Goal: Transaction & Acquisition: Purchase product/service

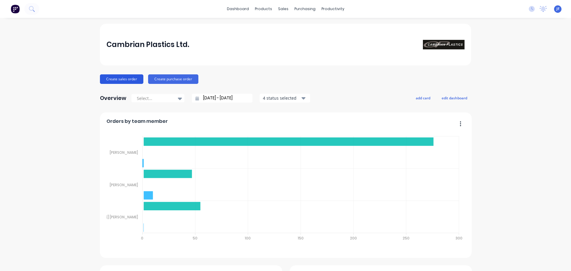
click at [121, 78] on button "Create sales order" at bounding box center [121, 79] width 43 height 10
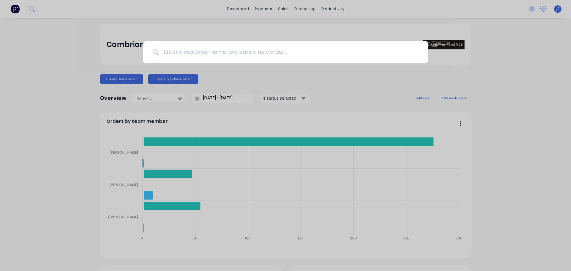
type input "c"
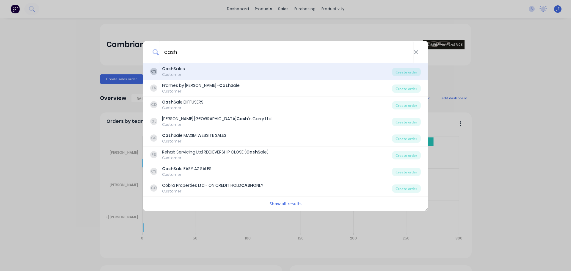
type input "cash"
click at [337, 66] on div "CS Cash Sales Customer" at bounding box center [271, 72] width 242 height 12
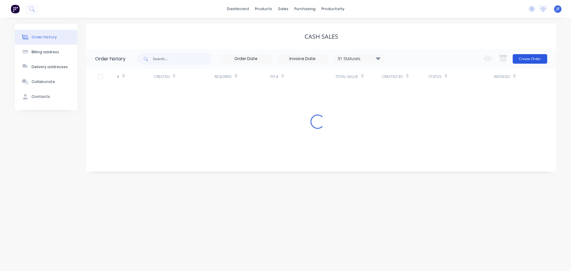
click at [547, 58] on div "31 Statuses Invoice Status Invoiced Not Invoiced Partial Order Status All Archi…" at bounding box center [346, 58] width 419 height 19
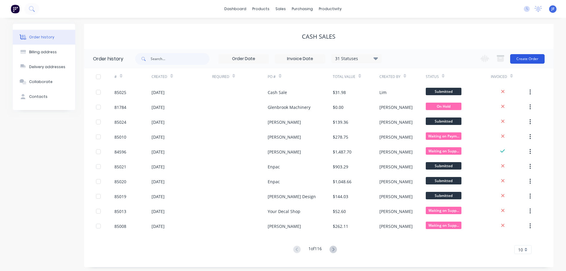
click at [524, 59] on button "Create Order" at bounding box center [528, 59] width 34 height 10
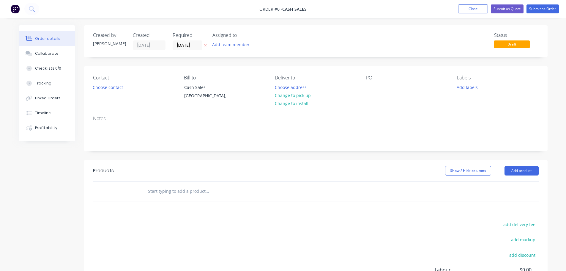
click at [203, 46] on button "button" at bounding box center [205, 45] width 6 height 7
click at [120, 84] on button "Choose contact" at bounding box center [108, 87] width 37 height 8
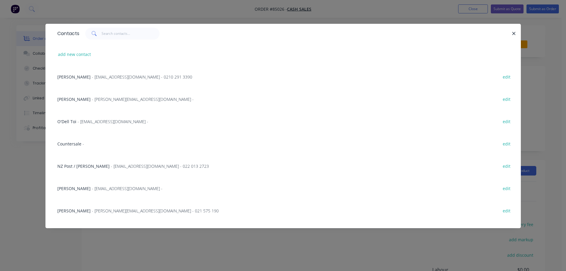
click at [100, 36] on span at bounding box center [93, 34] width 17 height 12
click at [103, 33] on input "text" at bounding box center [131, 34] width 58 height 12
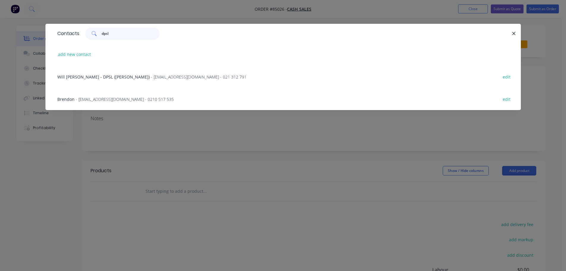
type input "dpsl"
click at [112, 101] on span "- brendon@dpsl.co.nz - 0210 517 535" at bounding box center [125, 99] width 98 height 6
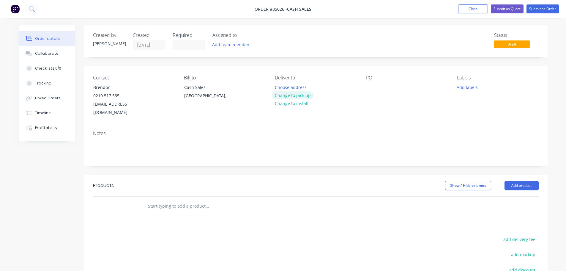
click at [299, 93] on button "Change to pick up" at bounding box center [293, 95] width 42 height 8
click at [192, 202] on input "text" at bounding box center [207, 206] width 119 height 12
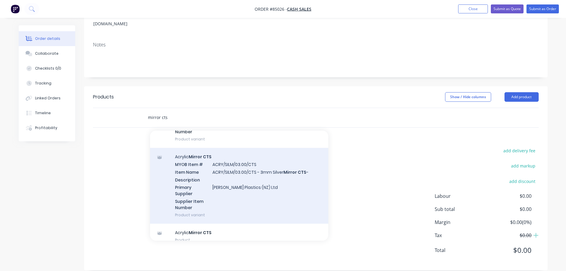
scroll to position [167, 0]
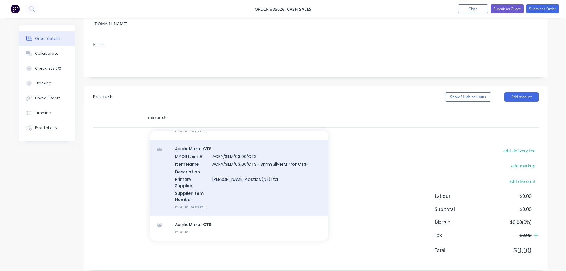
type input "mirror cts"
click at [255, 192] on div "Acrylic Mirror CTS MYOB Item # ACRY/SILM/03.00/CTS Item Name ACRY/SILM/03.00/CT…" at bounding box center [239, 178] width 178 height 76
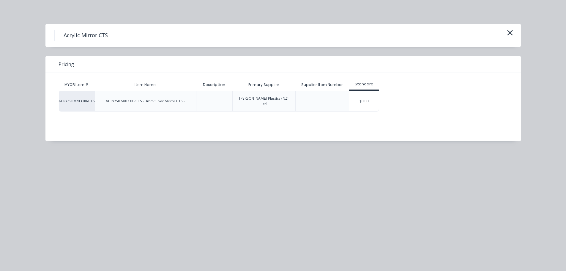
click at [366, 98] on div "$0.00" at bounding box center [364, 101] width 30 height 20
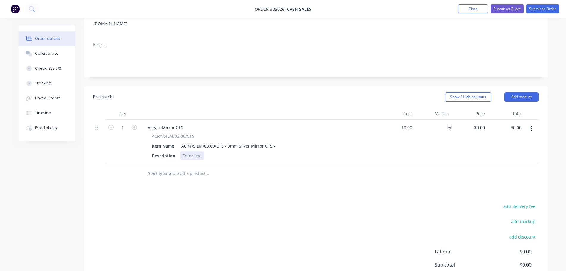
click at [201, 151] on div at bounding box center [192, 155] width 24 height 9
paste div
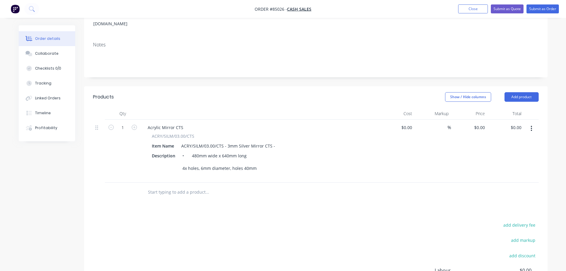
click at [229, 184] on div "Products Show / Hide columns Add product Qty Cost Markup Price Total 1 Acrylic …" at bounding box center [316, 215] width 464 height 258
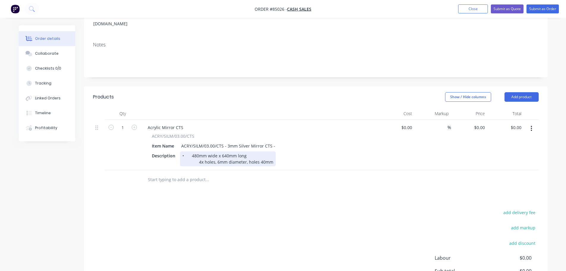
click at [198, 155] on div "• 480mm wide x 640mm long 4x holes, 6mm diameter, holes 40mm" at bounding box center [228, 158] width 96 height 15
click at [263, 153] on div "• 480mm wide x 640mm long 4x holes, 6mm diameter, holes 40mm" at bounding box center [223, 158] width 87 height 15
click at [232, 208] on div "add delivery fee add markup add discount Labour $0.00 Sub total $0.00 Margin $0…" at bounding box center [316, 265] width 446 height 115
click at [530, 93] on header "Products Show / Hide columns Add product" at bounding box center [316, 96] width 464 height 21
click at [529, 92] on button "Add product" at bounding box center [522, 97] width 34 height 10
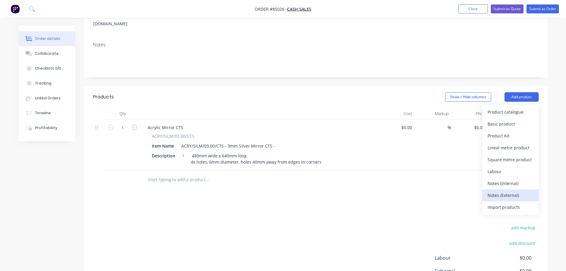
click at [505, 191] on div "Notes (External)" at bounding box center [511, 195] width 46 height 9
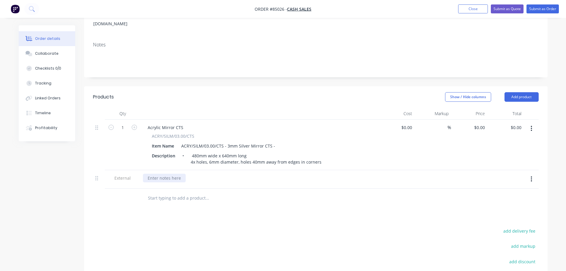
click at [178, 174] on div at bounding box center [164, 178] width 43 height 9
click at [552, 11] on button "Submit as Order" at bounding box center [543, 8] width 32 height 9
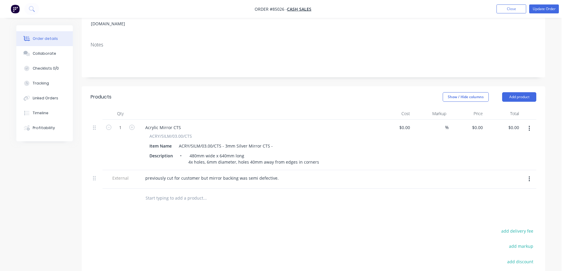
scroll to position [0, 0]
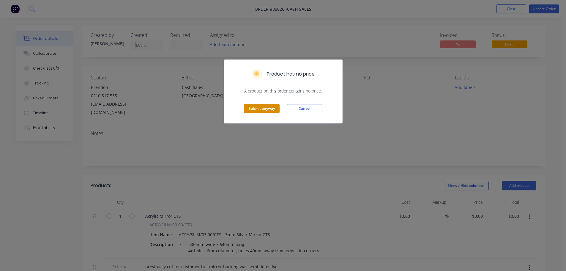
click at [271, 106] on button "Submit anyway" at bounding box center [262, 108] width 36 height 9
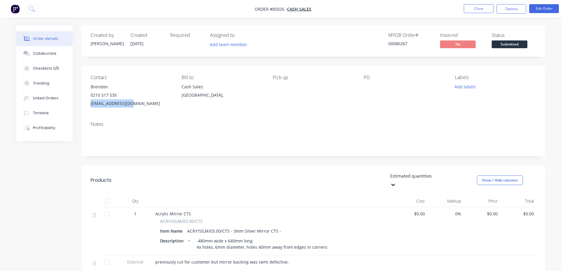
drag, startPoint x: 121, startPoint y: 105, endPoint x: 92, endPoint y: 105, distance: 29.1
click at [92, 105] on div "brendon@dpsl.co.nz" at bounding box center [131, 103] width 81 height 8
click at [32, 56] on button "Collaborate" at bounding box center [44, 53] width 56 height 15
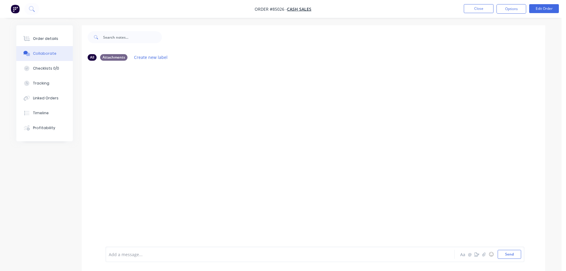
click at [75, 81] on div "Order details Collaborate Checklists 0/0 Tracking Linked Orders Timeline Profit…" at bounding box center [48, 83] width 65 height 116
click at [507, 260] on div "Add a message... Aa @ ☺ Send" at bounding box center [315, 239] width 419 height 46
click at [509, 257] on button "Send" at bounding box center [509, 254] width 23 height 9
click at [491, 7] on button "Close" at bounding box center [479, 8] width 30 height 9
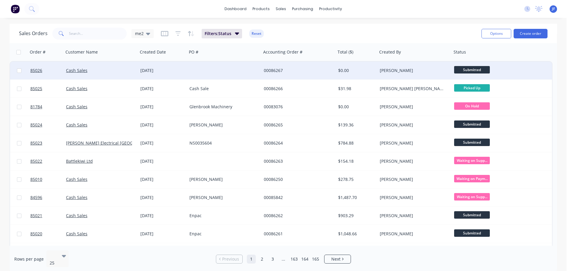
click at [272, 78] on div "00086267" at bounding box center [298, 71] width 74 height 18
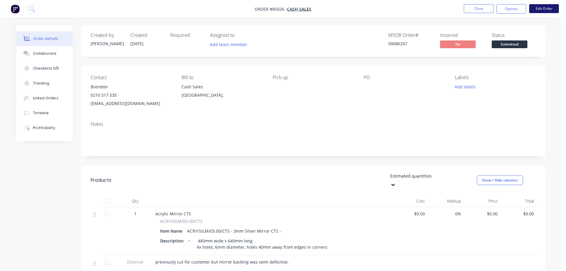
click at [535, 7] on button "Edit Order" at bounding box center [545, 8] width 30 height 9
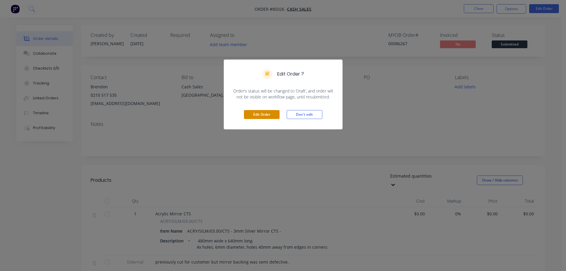
click at [262, 111] on button "Edit Order" at bounding box center [262, 114] width 36 height 9
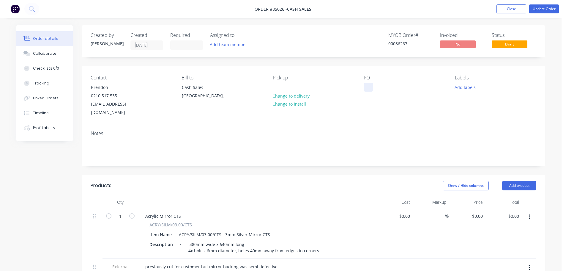
click at [372, 86] on div at bounding box center [369, 87] width 10 height 9
click at [469, 88] on button "Add labels" at bounding box center [465, 87] width 27 height 8
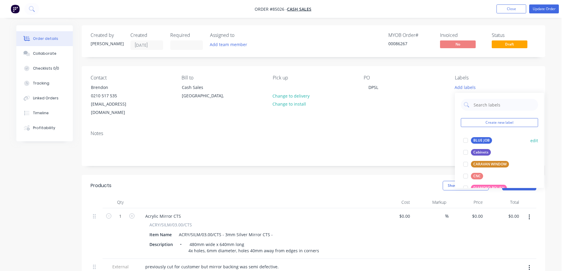
click at [475, 138] on div "BLUE JOB" at bounding box center [481, 140] width 21 height 7
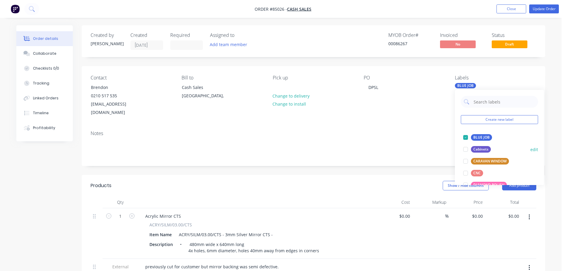
scroll to position [250, 0]
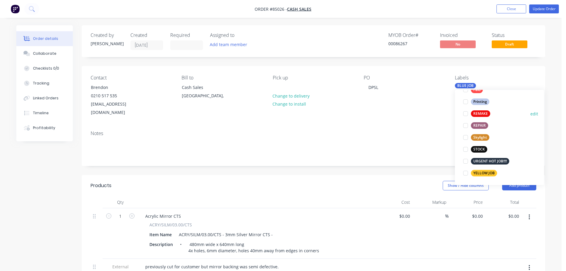
click at [480, 117] on button "REMAKE" at bounding box center [477, 113] width 32 height 8
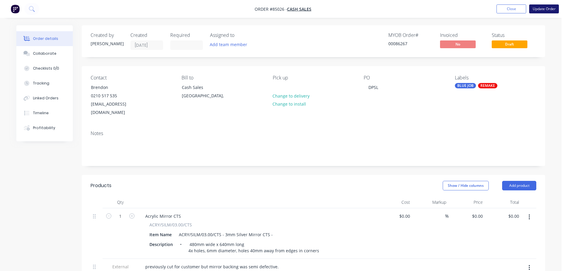
click at [538, 10] on button "Update Order" at bounding box center [545, 8] width 30 height 9
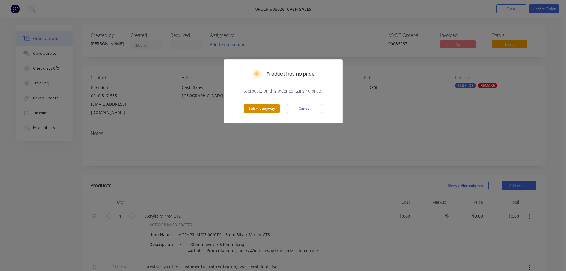
click at [272, 109] on button "Submit anyway" at bounding box center [262, 108] width 36 height 9
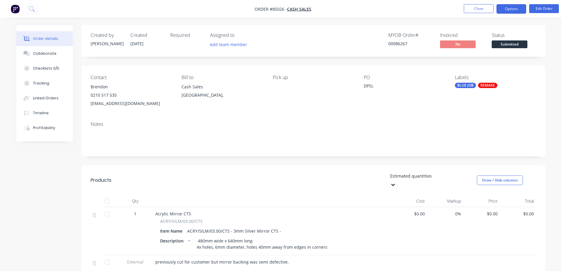
click at [504, 13] on button "Options" at bounding box center [512, 9] width 30 height 10
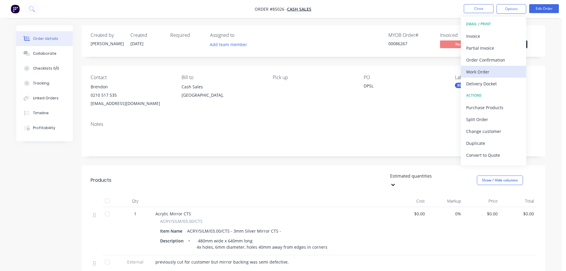
click at [484, 72] on div "Work Order" at bounding box center [494, 71] width 55 height 9
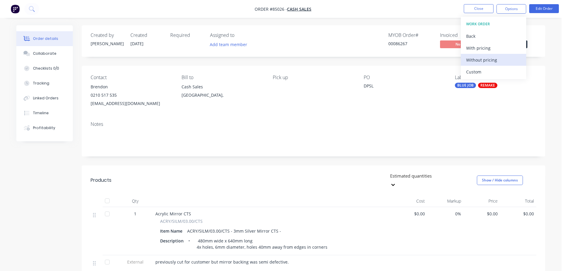
click at [484, 57] on div "Without pricing" at bounding box center [494, 60] width 55 height 9
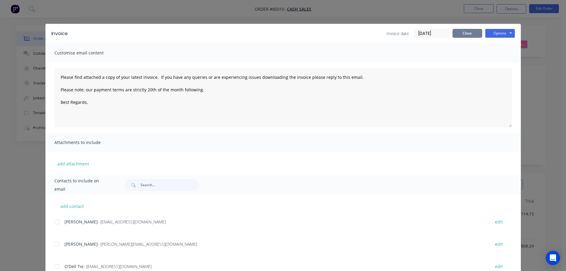
click at [460, 32] on button "Close" at bounding box center [468, 33] width 30 height 9
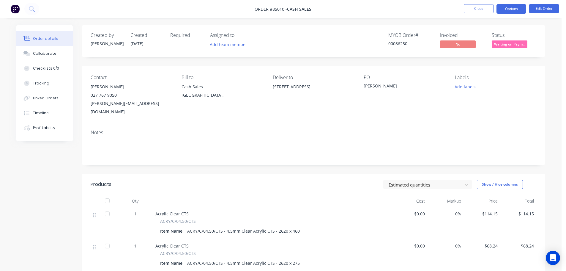
click at [514, 10] on button "Options" at bounding box center [512, 9] width 30 height 10
click at [483, 9] on button "Close" at bounding box center [479, 8] width 30 height 9
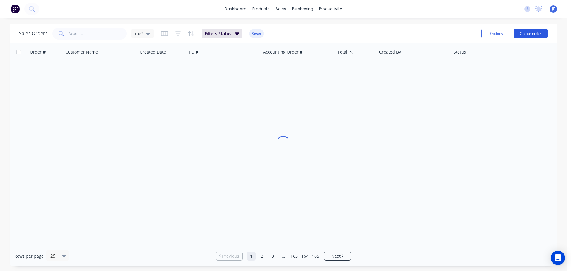
click at [539, 32] on button "Create order" at bounding box center [531, 34] width 34 height 10
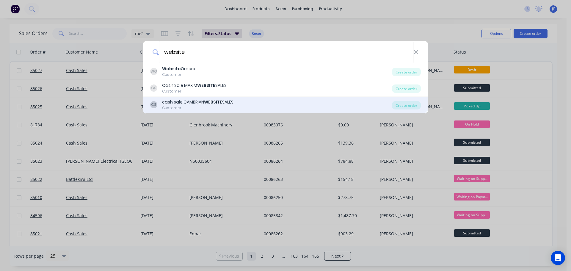
type input "website"
click at [289, 104] on div "CS cash sale CAMBRIAN WEBSITE SALES Customer" at bounding box center [271, 105] width 242 height 12
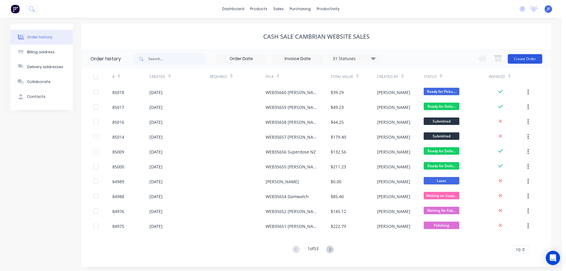
click at [528, 60] on button "Create Order" at bounding box center [525, 59] width 34 height 10
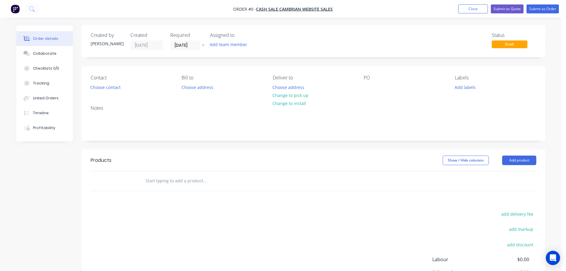
click at [203, 46] on icon "button" at bounding box center [203, 45] width 3 height 4
click at [116, 87] on button "Choose contact" at bounding box center [105, 87] width 37 height 8
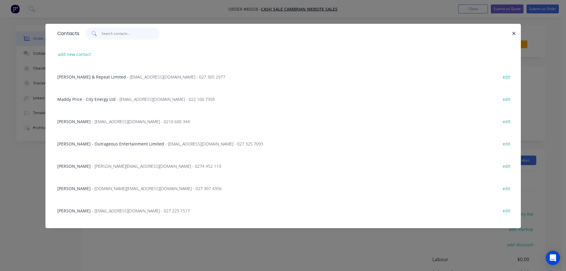
click at [132, 34] on input "text" at bounding box center [131, 34] width 58 height 12
paste input "Noske Rail Ltd"
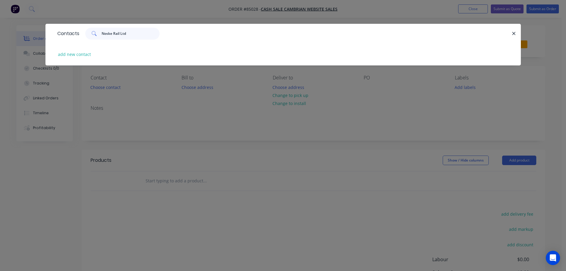
type input "Noske Rail Ltd"
click at [74, 50] on div "add new contact" at bounding box center [283, 54] width 458 height 22
click at [74, 58] on button "add new contact" at bounding box center [74, 54] width 39 height 8
select select "NZ"
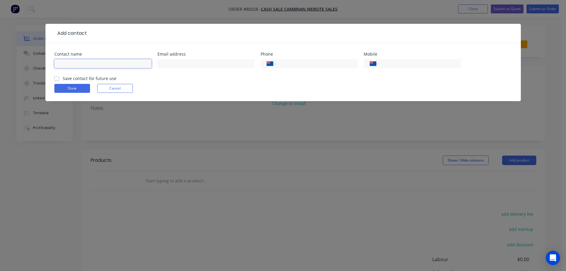
click at [77, 66] on input "text" at bounding box center [102, 63] width 97 height 9
paste input "Noske Rail Ltd"
type input "Noske Rail Ltd"
click at [81, 77] on label "Save contact for future use" at bounding box center [90, 78] width 54 height 6
click at [59, 77] on input "Save contact for future use" at bounding box center [56, 78] width 5 height 6
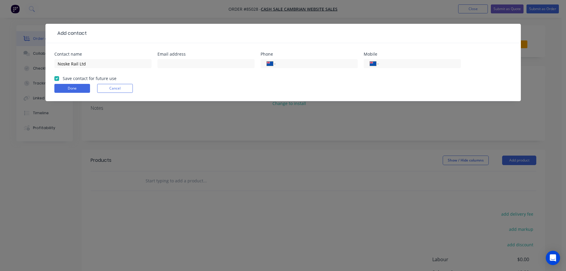
checkbox input "true"
click at [165, 60] on input "text" at bounding box center [206, 63] width 97 height 9
paste input "ksword@noskerail.com"
type input "ksword@noskerail.com"
click at [342, 63] on input "tel" at bounding box center [315, 63] width 71 height 7
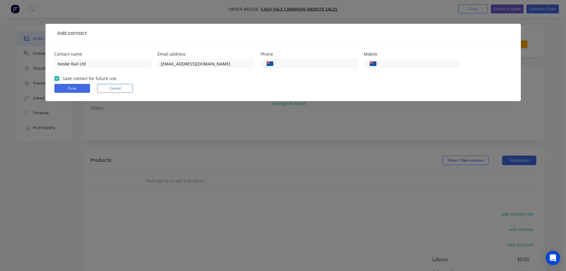
paste input "06 353 0350"
type input "06 353 0350"
select select "AU"
type input "06 353 0350"
click at [69, 85] on button "Done" at bounding box center [72, 88] width 36 height 9
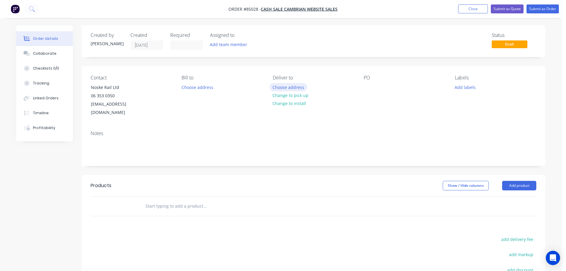
click at [299, 87] on button "Choose address" at bounding box center [289, 87] width 38 height 8
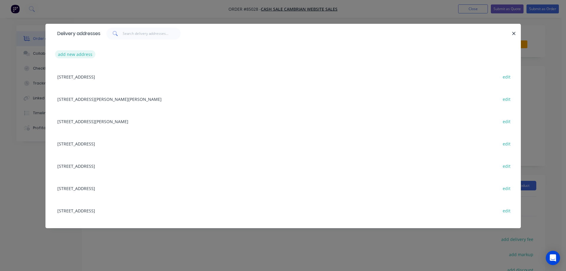
click at [70, 54] on button "add new address" at bounding box center [75, 54] width 41 height 8
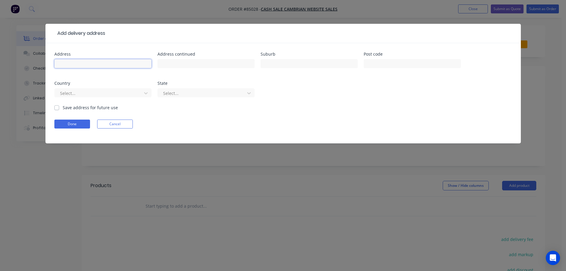
click at [75, 63] on input "text" at bounding box center [102, 63] width 97 height 9
paste input "[STREET_ADDRESS][DATE][PERSON_NAME][PERSON_NAME]"
type input "[STREET_ADDRESS][DATE][PERSON_NAME][PERSON_NAME]"
click at [80, 127] on button "Done" at bounding box center [72, 124] width 36 height 9
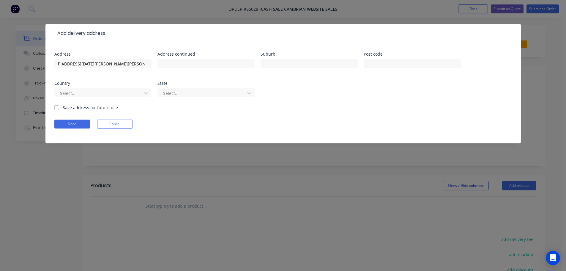
scroll to position [0, 0]
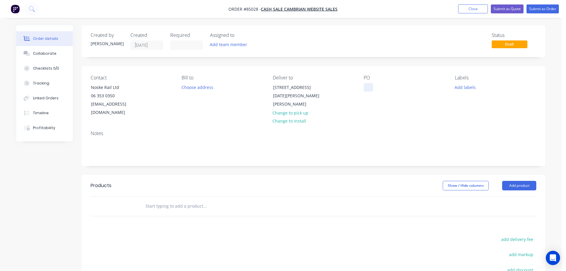
click at [368, 84] on div at bounding box center [369, 87] width 10 height 9
drag, startPoint x: 122, startPoint y: 87, endPoint x: 83, endPoint y: 88, distance: 39.3
click at [83, 88] on div "Contact Noske Rail Ltd 06 353 0350 ksword@noskerail.com Bill to Choose address …" at bounding box center [314, 96] width 464 height 60
copy div "Noske Rail Ltd"
click at [394, 90] on div "PO WEB35661" at bounding box center [404, 96] width 81 height 42
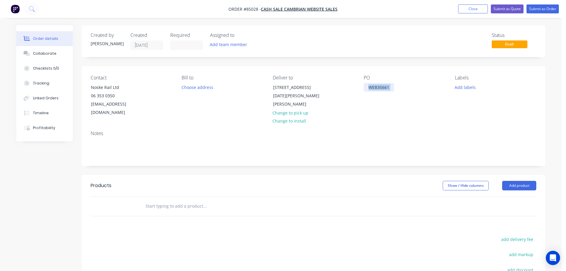
click at [391, 87] on div "WEB35661" at bounding box center [379, 87] width 30 height 9
click at [197, 200] on input "text" at bounding box center [204, 206] width 119 height 12
type input "r"
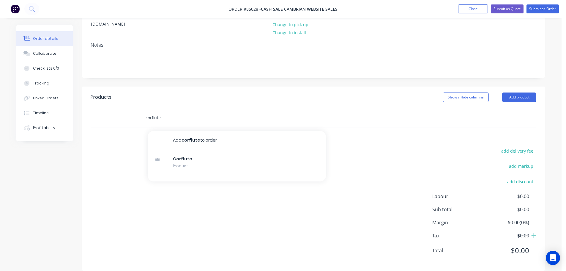
scroll to position [89, 0]
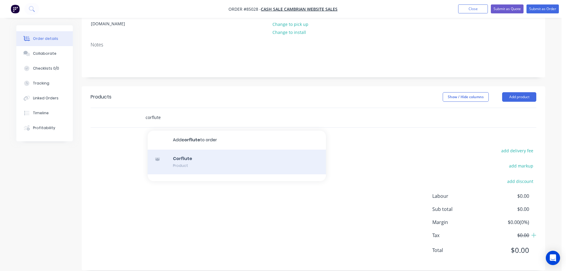
type input "corflute"
click at [220, 164] on div "Corflute Product" at bounding box center [237, 162] width 178 height 25
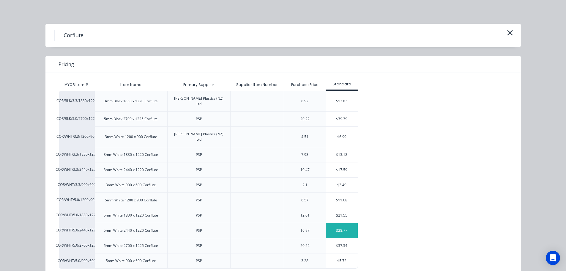
click at [347, 223] on div "$28.77" at bounding box center [342, 230] width 32 height 15
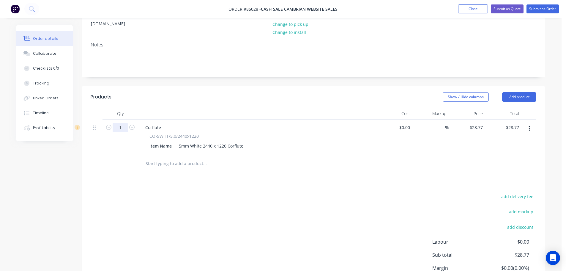
click at [119, 123] on input "1" at bounding box center [120, 127] width 15 height 9
type input "15"
type input "$431.55"
click at [376, 209] on div "add delivery fee add markup add discount Labour $0.00 Sub total $28.77 Margin $…" at bounding box center [314, 249] width 446 height 115
click at [516, 183] on div "Products Show / Hide columns Add product Qty Cost Markup Price Total 15 Corflut…" at bounding box center [314, 201] width 464 height 230
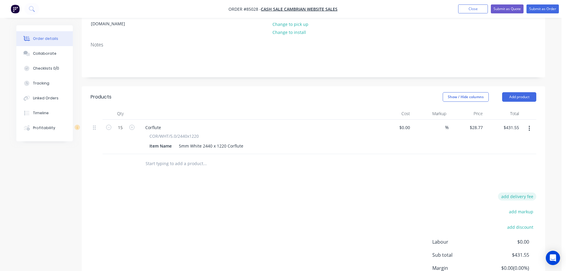
click at [525, 192] on button "add delivery fee" at bounding box center [517, 196] width 38 height 8
type input "90.58"
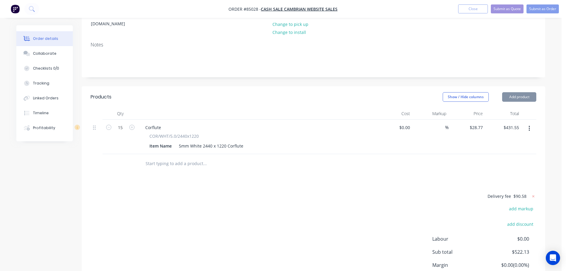
click at [421, 192] on div "Delivery fee $90.58 add markup add discount Labour $0.00 Sub total $522.13 Marg…" at bounding box center [314, 248] width 446 height 112
click at [422, 205] on div "Delivery fee $90.58 add markup add discount Labour $0.00 Sub total $522.13 Marg…" at bounding box center [314, 248] width 446 height 112
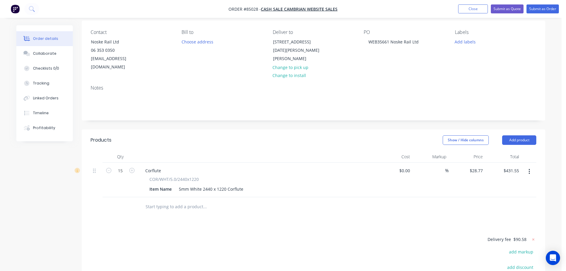
scroll to position [0, 0]
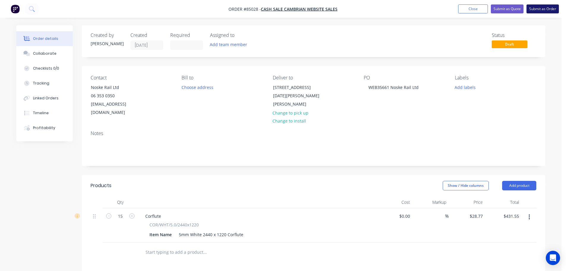
click at [540, 12] on button "Submit as Order" at bounding box center [543, 8] width 32 height 9
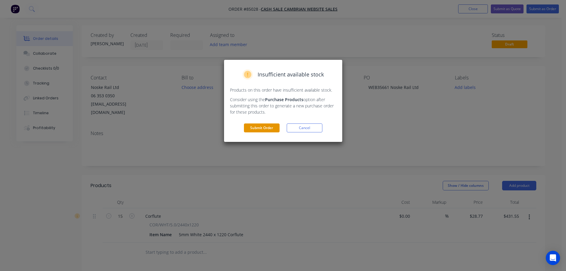
click at [265, 129] on button "Submit Order" at bounding box center [262, 127] width 36 height 9
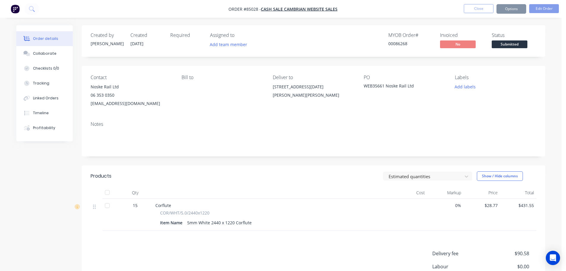
click at [396, 43] on div "00086268" at bounding box center [411, 43] width 45 height 6
copy div "00086268"
click at [514, 5] on button "Options" at bounding box center [512, 9] width 30 height 10
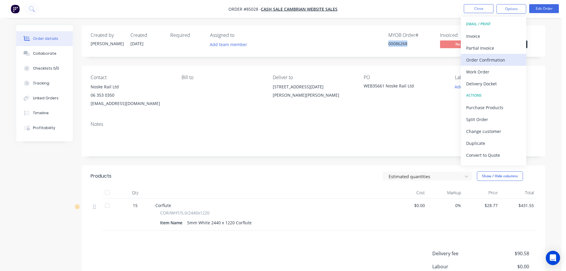
click at [495, 63] on div "Order Confirmation" at bounding box center [494, 60] width 55 height 9
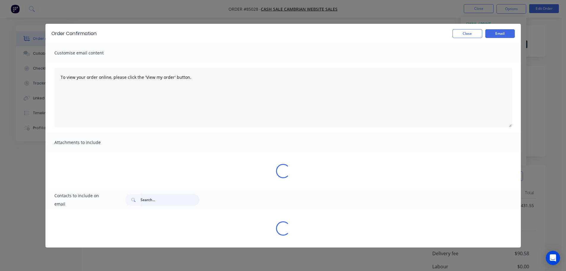
click at [169, 204] on input "text" at bounding box center [170, 200] width 59 height 12
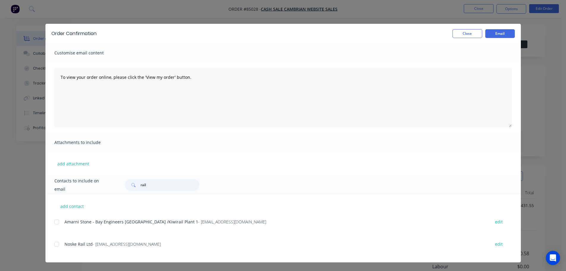
click at [56, 244] on div at bounding box center [57, 244] width 12 height 12
type input "rail"
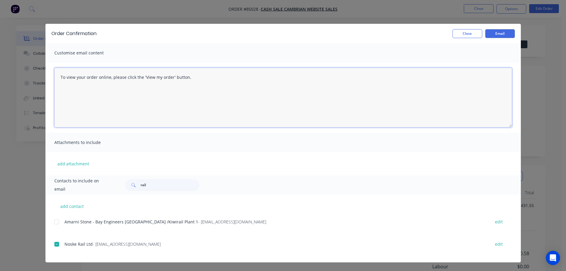
click at [151, 111] on textarea "To view your order online, please click the 'View my order' button." at bounding box center [283, 97] width 458 height 59
paste textarea "hank you for your order, confirmation of your order is attached. We will send t…"
click at [288, 77] on textarea "Thank you for your order, confirmation of your order is attached. We will send …" at bounding box center [283, 97] width 458 height 59
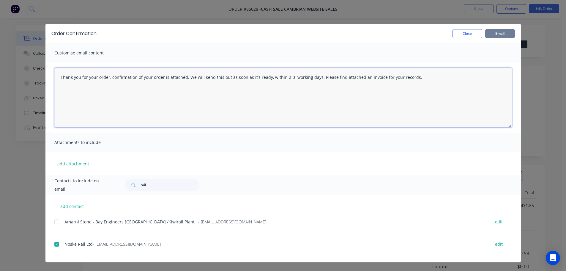
type textarea "Thank you for your order, confirmation of your order is attached. We will send …"
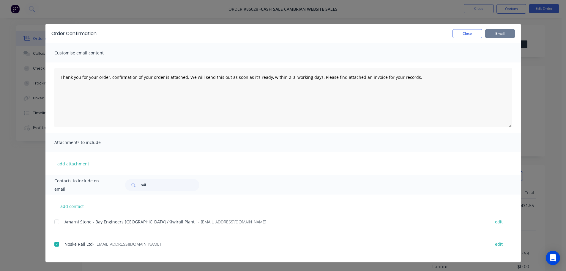
click at [502, 31] on button "Email" at bounding box center [501, 33] width 30 height 9
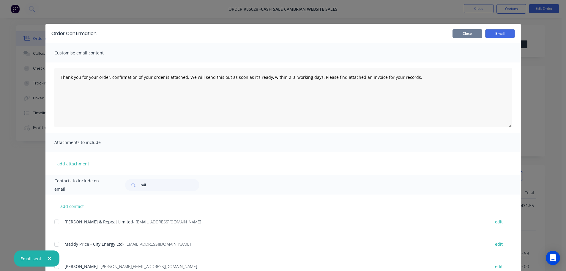
click at [472, 29] on button "Close" at bounding box center [468, 33] width 30 height 9
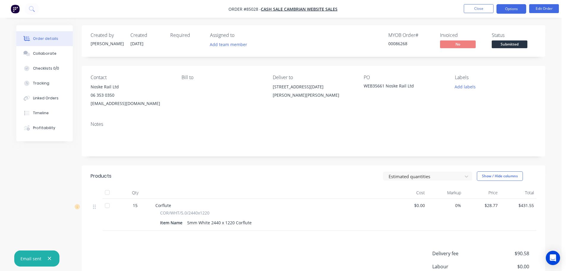
click at [520, 5] on button "Options" at bounding box center [512, 9] width 30 height 10
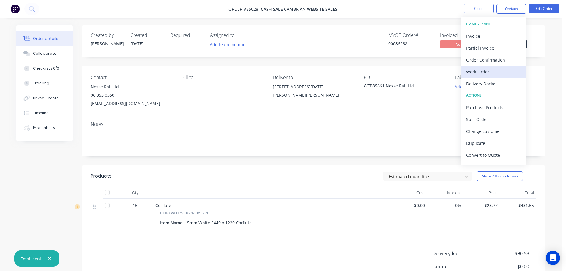
click at [482, 69] on div "Work Order" at bounding box center [494, 71] width 55 height 9
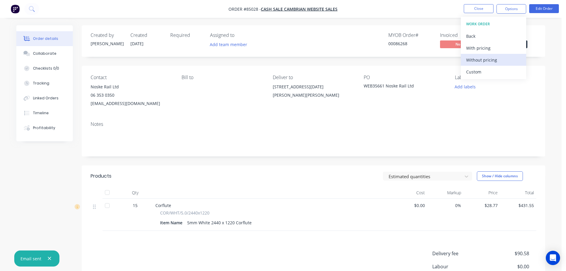
click at [489, 58] on div "Without pricing" at bounding box center [494, 60] width 55 height 9
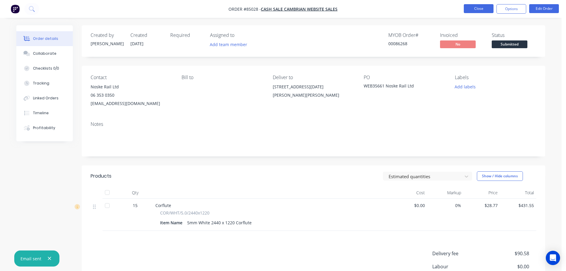
click at [473, 9] on button "Close" at bounding box center [479, 8] width 30 height 9
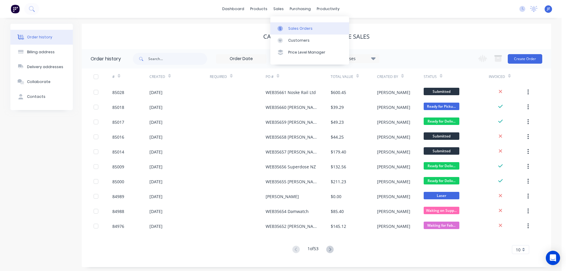
click at [288, 24] on link "Sales Orders" at bounding box center [310, 28] width 79 height 12
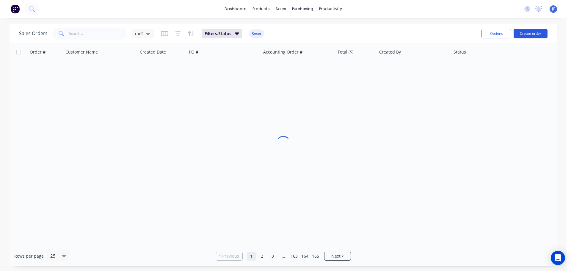
click at [526, 34] on button "Create order" at bounding box center [531, 34] width 34 height 10
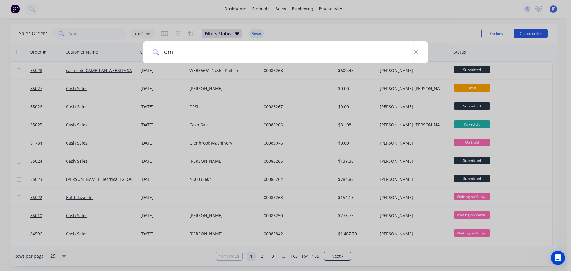
type input "a"
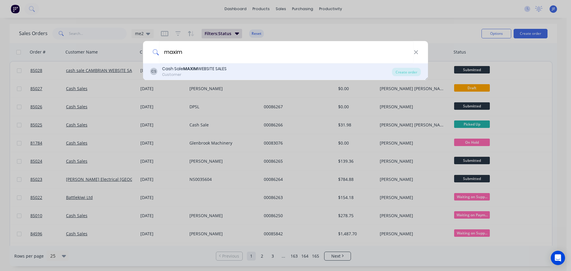
type input "maxim"
click at [243, 76] on div "CS Cash Sale MAXIM WEBSITE SALES Customer" at bounding box center [271, 72] width 242 height 12
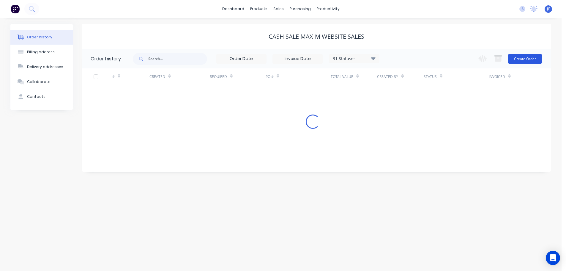
click at [525, 63] on button "Create Order" at bounding box center [525, 59] width 34 height 10
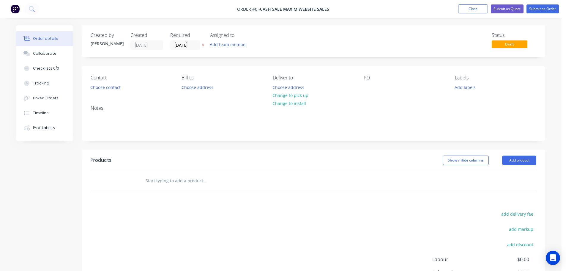
click at [205, 44] on button "button" at bounding box center [203, 45] width 6 height 7
click at [116, 87] on button "Choose contact" at bounding box center [105, 87] width 37 height 8
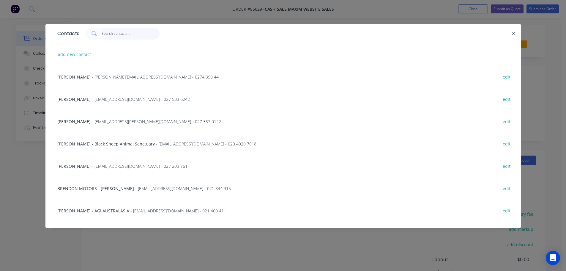
click at [117, 34] on input "text" at bounding box center [131, 34] width 58 height 12
click at [131, 35] on input "text" at bounding box center [131, 34] width 58 height 12
paste input "PA Marshall"
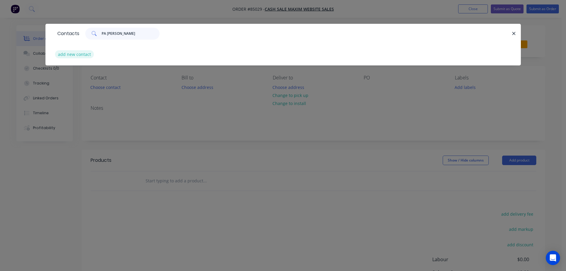
type input "PA Marshall"
click at [72, 51] on button "add new contact" at bounding box center [74, 54] width 39 height 8
select select "NZ"
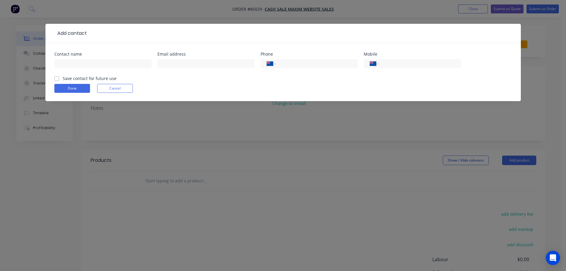
click at [71, 58] on div at bounding box center [102, 67] width 97 height 18
click at [71, 63] on input "text" at bounding box center [102, 63] width 97 height 9
paste input "PA Marshall"
type input "PA Marshall"
click at [74, 77] on label "Save contact for future use" at bounding box center [90, 78] width 54 height 6
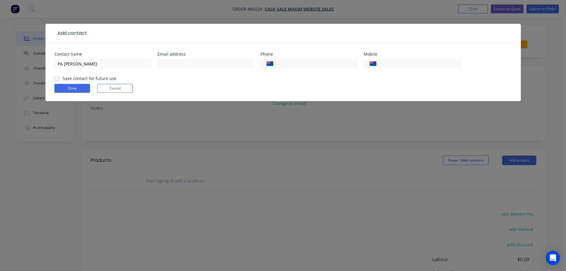
click at [59, 77] on input "Save contact for future use" at bounding box center [56, 78] width 5 height 6
checkbox input "true"
click at [228, 64] on input "text" at bounding box center [206, 63] width 97 height 9
paste input "marshall_ppls@hotmail.com"
type input "marshall_ppls@hotmail.com"
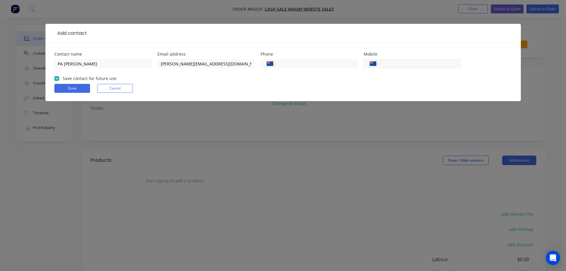
click at [408, 65] on input "tel" at bounding box center [418, 63] width 71 height 7
paste input "021 167 6571"
type input "021 167 6571"
click at [82, 90] on button "Done" at bounding box center [72, 88] width 36 height 9
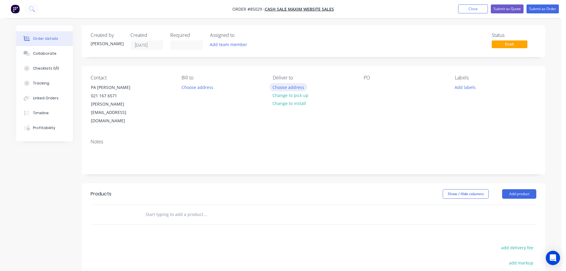
click at [289, 84] on button "Choose address" at bounding box center [289, 87] width 38 height 8
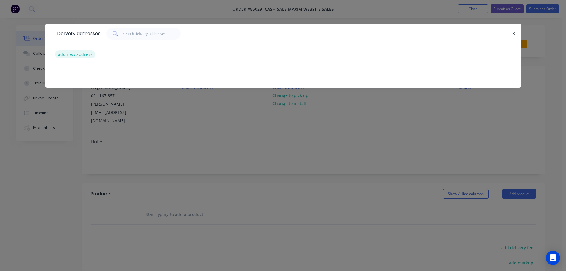
click at [73, 54] on button "add new address" at bounding box center [75, 54] width 41 height 8
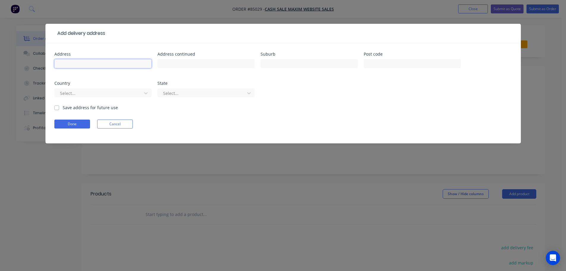
click at [120, 62] on input "text" at bounding box center [102, 63] width 97 height 9
paste input "23 Kowhai Road Mairangi Bay"
type input "23 Kowhai Road Mairangi Bay"
click at [232, 66] on input "text" at bounding box center [206, 63] width 97 height 9
paste input "Auckland"
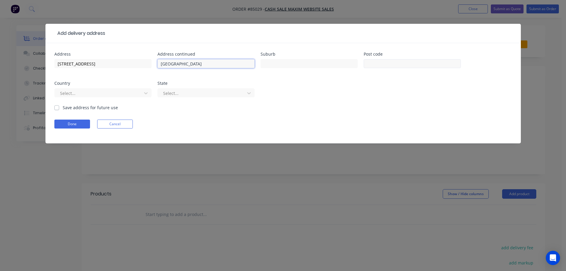
type input "Auckland"
click at [377, 64] on input "text" at bounding box center [412, 63] width 97 height 9
type input "0630"
click at [73, 120] on form "Address 23 Kowhai Road Mairangi Bay Address continued Auckland Suburb Post code…" at bounding box center [283, 97] width 458 height 91
click at [73, 121] on button "Done" at bounding box center [72, 124] width 36 height 9
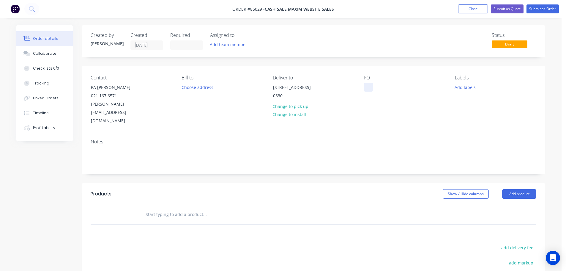
click at [368, 87] on div at bounding box center [369, 87] width 10 height 9
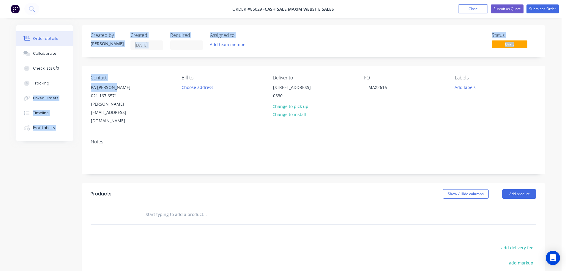
drag, startPoint x: 81, startPoint y: 87, endPoint x: 135, endPoint y: 77, distance: 54.1
click at [127, 85] on div "Order details Collaborate Checklists 0/0 Tracking Linked Orders Timeline Profit…" at bounding box center [280, 200] width 541 height 351
click at [135, 77] on div "Contact" at bounding box center [131, 78] width 81 height 6
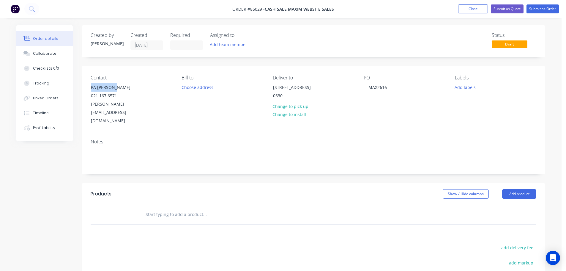
drag, startPoint x: 114, startPoint y: 88, endPoint x: 82, endPoint y: 89, distance: 32.1
click at [82, 89] on div "Contact PA Marshall 021 167 6571 marshall_ppls@hotmail.com Bill to Choose addre…" at bounding box center [314, 100] width 464 height 68
copy div "PA Marshall"
click at [389, 87] on div "MAX2616" at bounding box center [378, 87] width 28 height 9
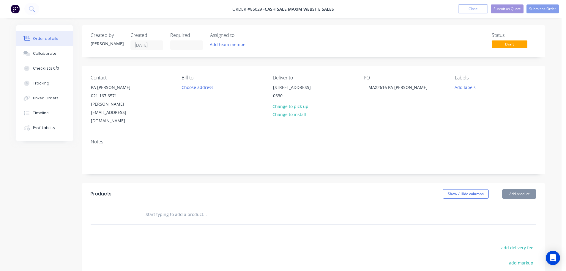
click at [216, 208] on input "text" at bounding box center [204, 214] width 119 height 12
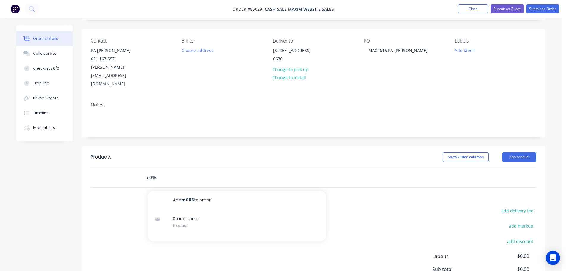
scroll to position [59, 0]
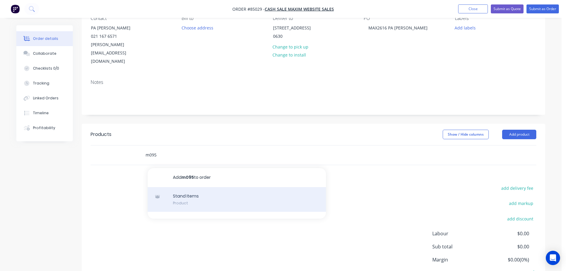
type input "m095"
click at [224, 189] on div "Stand Items Product" at bounding box center [237, 199] width 178 height 25
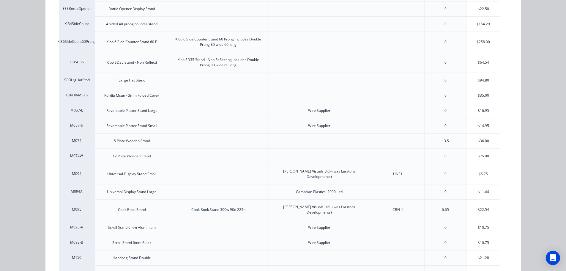
scroll to position [297, 0]
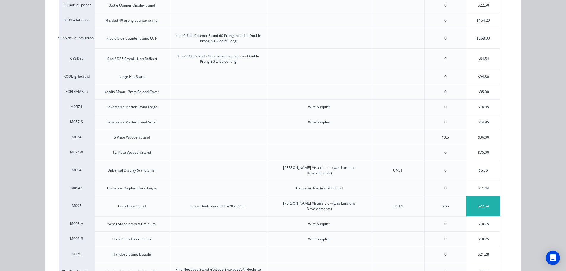
click at [486, 202] on div "$22.54" at bounding box center [484, 206] width 34 height 20
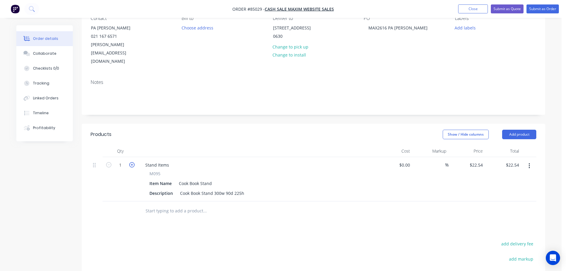
click at [130, 162] on icon "button" at bounding box center [131, 164] width 5 height 5
type input "2"
type input "$45.08"
click at [149, 170] on div "M095 Item Name Cook Book Stand Description Cook Book Stand 300w 90d 225h" at bounding box center [257, 183] width 233 height 27
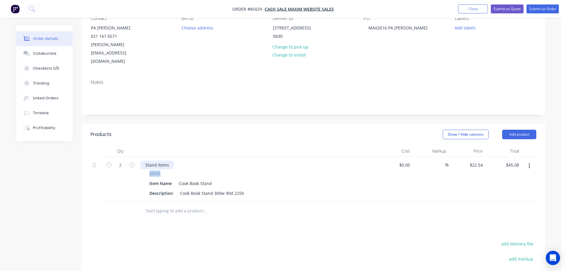
copy span "M095"
drag, startPoint x: 155, startPoint y: 150, endPoint x: 160, endPoint y: 150, distance: 5.4
click at [156, 161] on div "Stand Items" at bounding box center [157, 165] width 33 height 9
paste div
click at [508, 180] on div "$45.08 $45.08" at bounding box center [504, 179] width 37 height 44
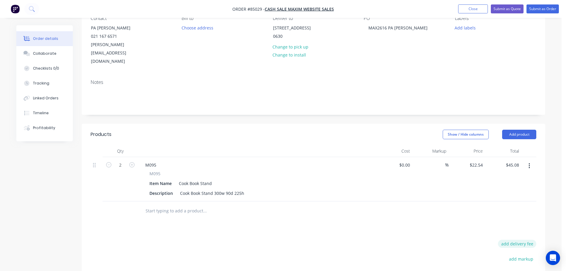
click at [516, 240] on button "add delivery fee" at bounding box center [517, 244] width 38 height 8
type input "6"
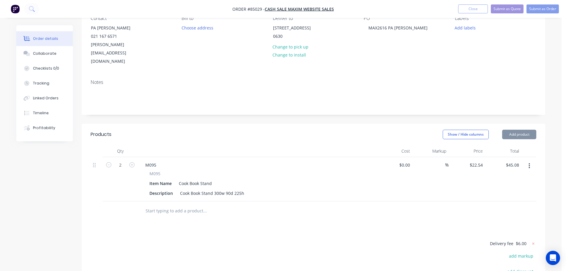
drag, startPoint x: 438, startPoint y: 223, endPoint x: 437, endPoint y: 166, distance: 57.1
click at [438, 222] on div "Products Show / Hide columns Add product Qty Cost Markup Price Total 2 M095 M09…" at bounding box center [314, 242] width 464 height 237
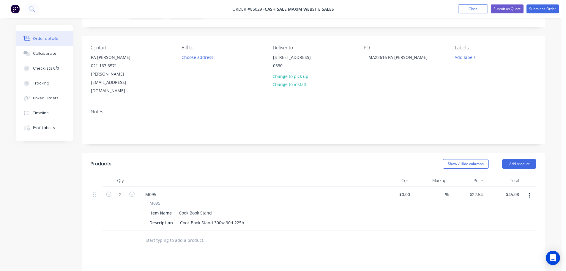
scroll to position [0, 0]
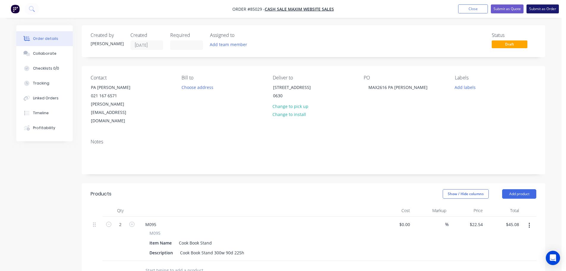
click at [542, 9] on button "Submit as Order" at bounding box center [543, 8] width 32 height 9
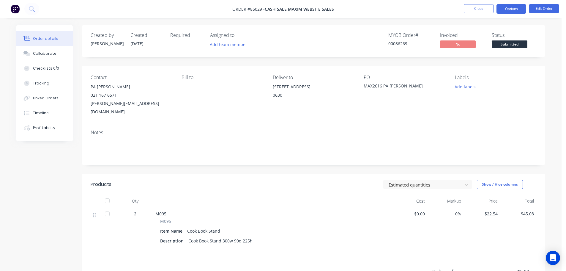
click at [525, 7] on button "Options" at bounding box center [512, 9] width 30 height 10
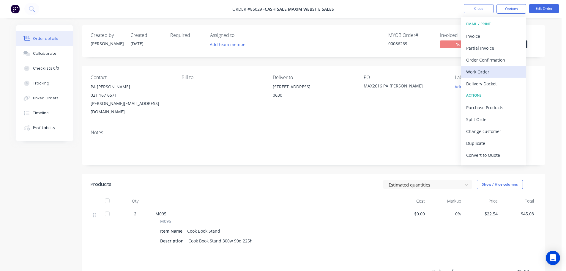
click at [496, 71] on div "Work Order" at bounding box center [494, 71] width 55 height 9
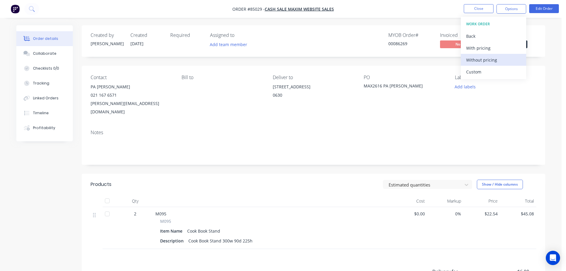
click at [494, 63] on div "Without pricing" at bounding box center [494, 60] width 55 height 9
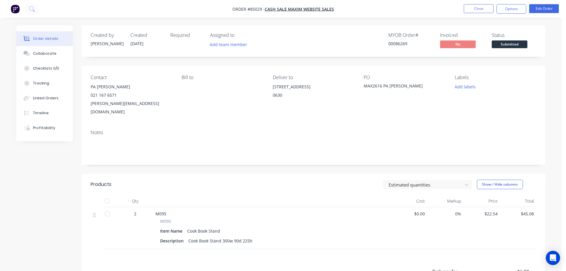
click at [325, 98] on div "0630" at bounding box center [313, 95] width 81 height 8
click at [510, 11] on button "Options" at bounding box center [512, 9] width 30 height 10
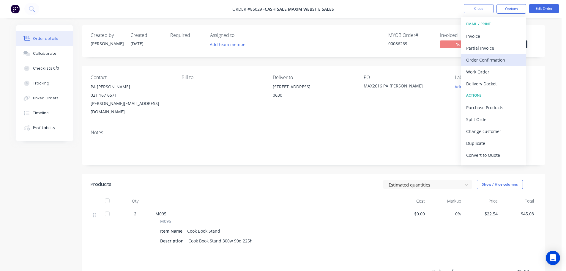
click at [495, 62] on div "Order Confirmation" at bounding box center [494, 60] width 55 height 9
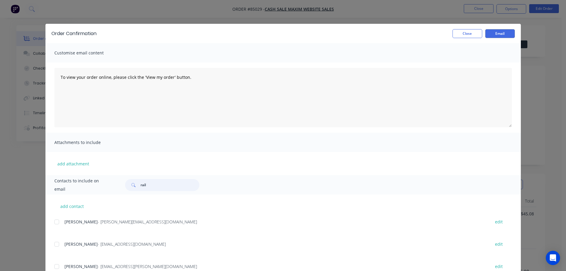
click at [149, 185] on input "rail" at bounding box center [170, 185] width 59 height 12
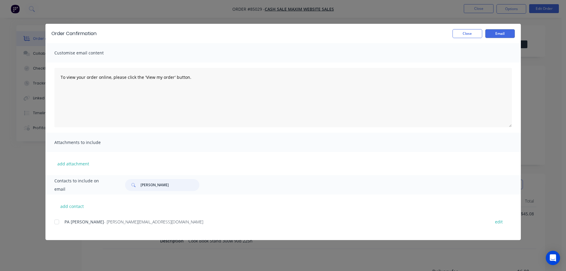
drag, startPoint x: 56, startPoint y: 222, endPoint x: 88, endPoint y: 230, distance: 33.5
click at [56, 222] on div at bounding box center [57, 222] width 12 height 12
type input "marsh"
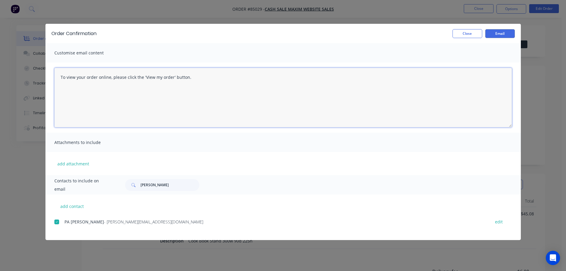
drag, startPoint x: 145, startPoint y: 103, endPoint x: 153, endPoint y: 102, distance: 7.3
click at [147, 103] on textarea "To view your order online, please click the 'View my order' button." at bounding box center [283, 97] width 458 height 59
paste textarea "hank you for your order, confirmation of your order is attached. Your order wil…"
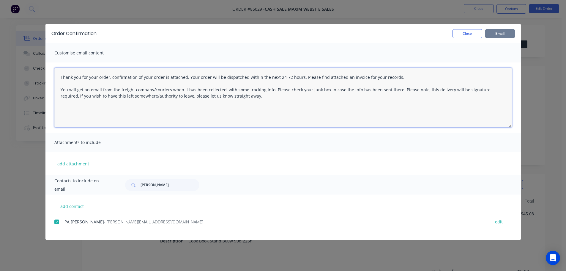
type textarea "Thank you for your order, confirmation of your order is attached. Your order wi…"
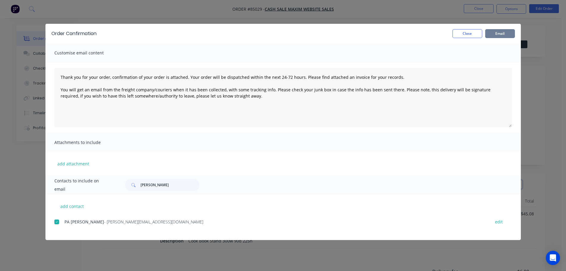
click at [499, 33] on button "Email" at bounding box center [501, 33] width 30 height 9
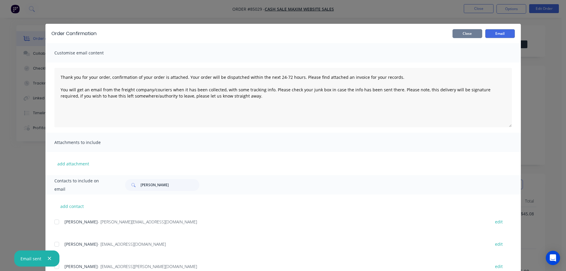
drag, startPoint x: 460, startPoint y: 35, endPoint x: 472, endPoint y: 38, distance: 12.6
click at [461, 35] on button "Close" at bounding box center [468, 33] width 30 height 9
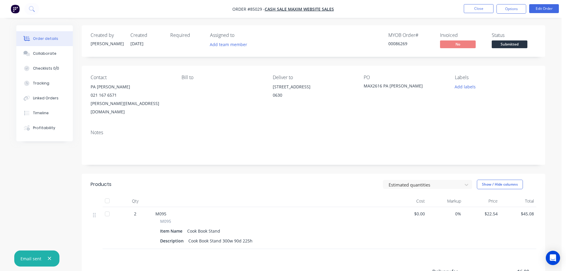
click at [531, 36] on div "Status" at bounding box center [514, 35] width 45 height 6
click at [522, 42] on span "Submitted" at bounding box center [510, 43] width 36 height 7
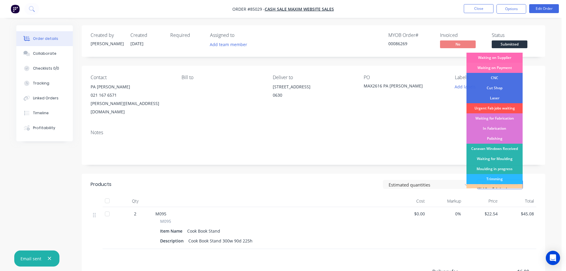
click at [505, 56] on div "Waiting on Supplier" at bounding box center [495, 58] width 56 height 10
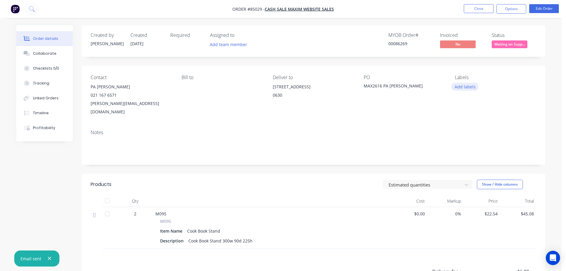
click at [463, 88] on button "Add labels" at bounding box center [465, 87] width 27 height 8
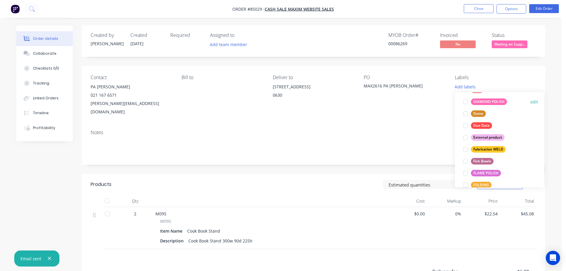
scroll to position [71, 0]
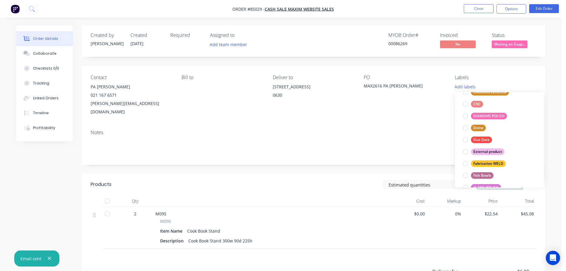
click at [478, 151] on div "External product" at bounding box center [488, 151] width 34 height 7
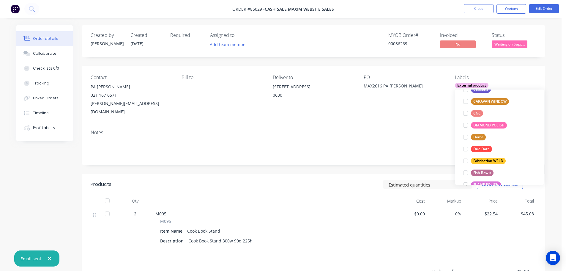
scroll to position [0, 0]
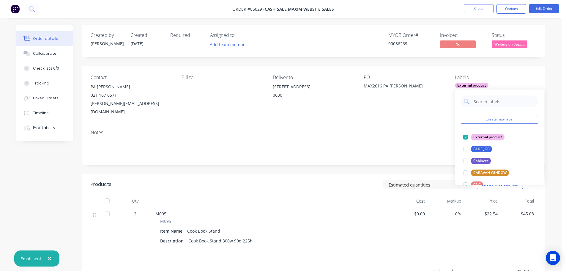
click at [415, 130] on div "Notes" at bounding box center [314, 133] width 446 height 6
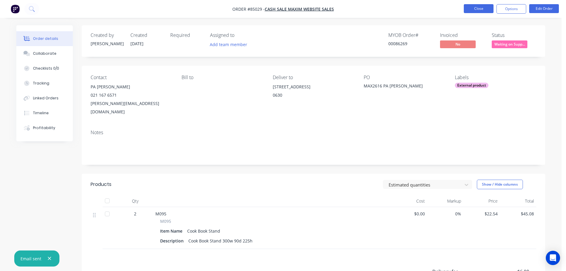
click at [480, 11] on button "Close" at bounding box center [479, 8] width 30 height 9
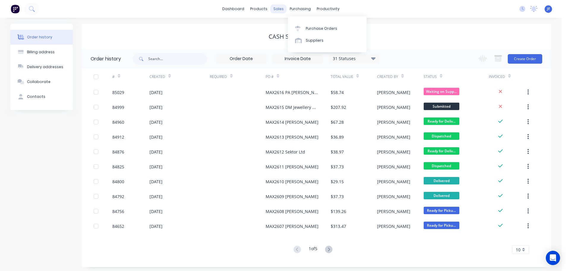
click at [282, 10] on div "sales" at bounding box center [279, 8] width 16 height 9
click at [291, 30] on div "Sales Orders" at bounding box center [300, 28] width 24 height 5
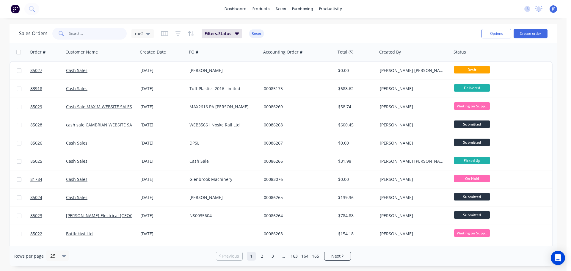
click at [111, 32] on input "text" at bounding box center [98, 34] width 58 height 12
type input "james copeland"
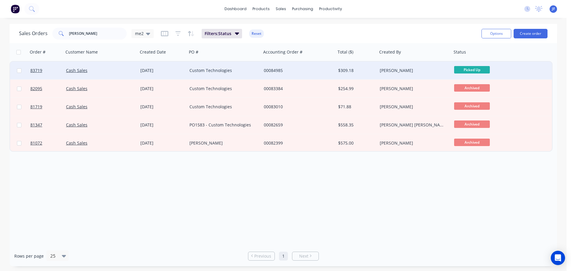
click at [226, 72] on div "Custom Technologies" at bounding box center [222, 70] width 66 height 6
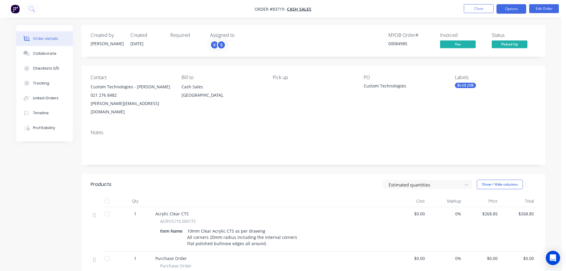
click at [515, 9] on button "Options" at bounding box center [512, 9] width 30 height 10
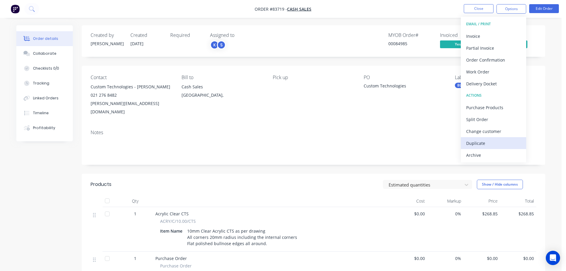
click at [481, 143] on div "Duplicate" at bounding box center [494, 143] width 55 height 9
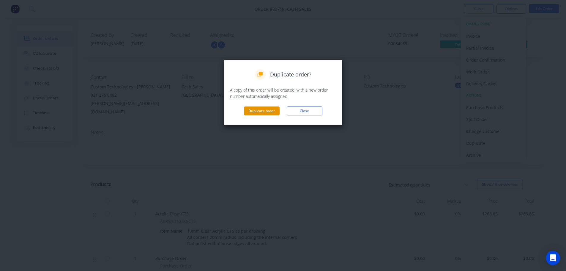
click at [266, 107] on button "Duplicate order" at bounding box center [262, 110] width 36 height 9
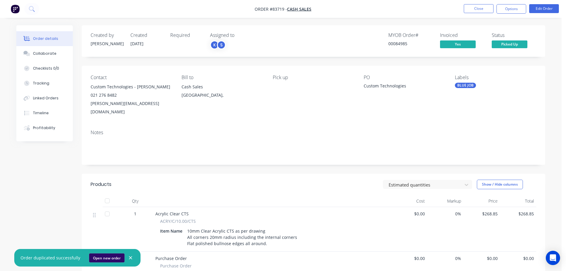
click at [104, 258] on button "Open new order" at bounding box center [106, 257] width 35 height 9
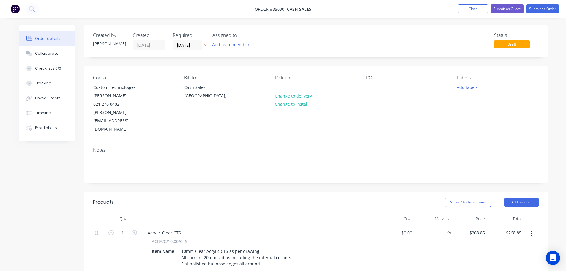
click at [207, 44] on button "button" at bounding box center [205, 45] width 6 height 7
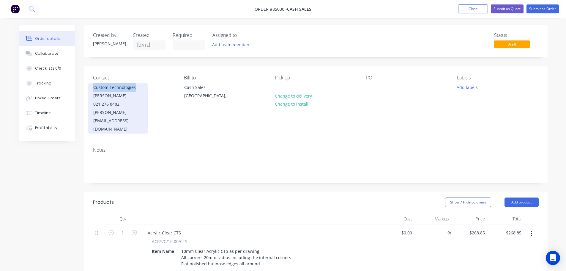
drag, startPoint x: 94, startPoint y: 88, endPoint x: 135, endPoint y: 87, distance: 41.0
click at [135, 87] on div "Custom Technologies - [PERSON_NAME]" at bounding box center [117, 91] width 49 height 17
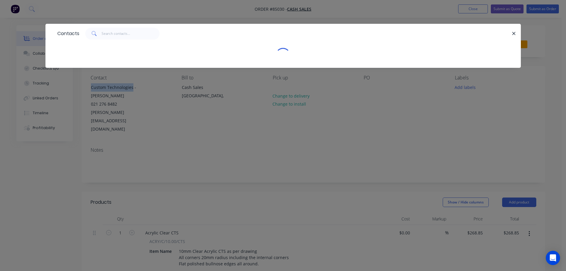
copy div "Custom Technologies"
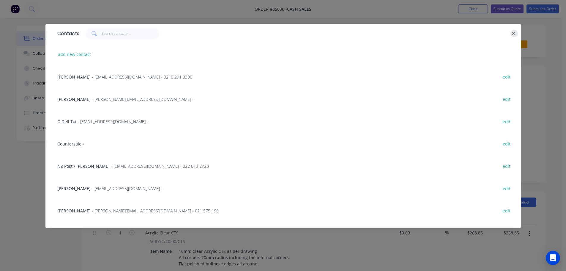
click at [514, 35] on icon "button" at bounding box center [514, 33] width 4 height 5
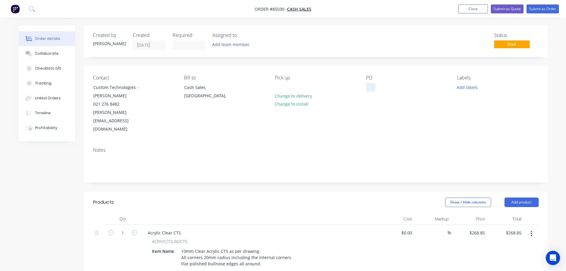
click at [373, 88] on div at bounding box center [371, 87] width 10 height 9
paste div
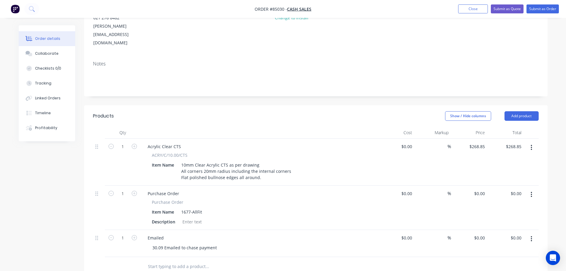
scroll to position [119, 0]
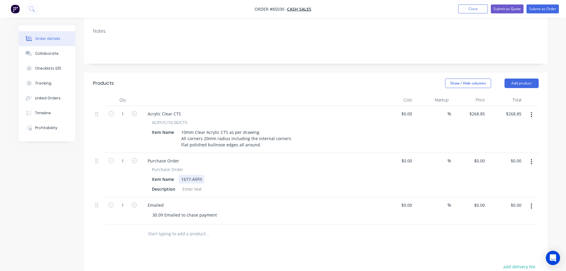
click at [195, 175] on div "1677-AllFit" at bounding box center [192, 179] width 26 height 9
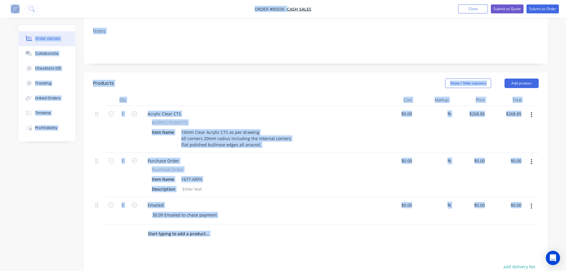
click at [232, 197] on div "Emailed 30.09 Emailed to chase payment" at bounding box center [260, 210] width 238 height 27
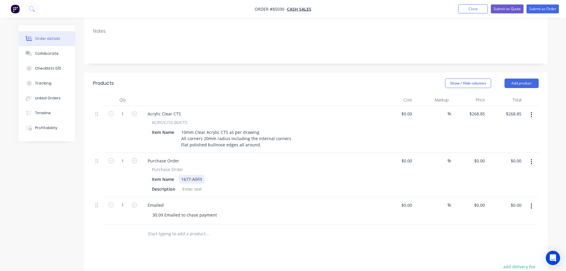
click at [194, 175] on div "1677-AllFit" at bounding box center [192, 179] width 26 height 9
paste div
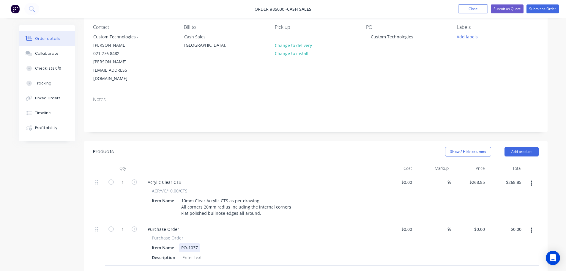
scroll to position [0, 0]
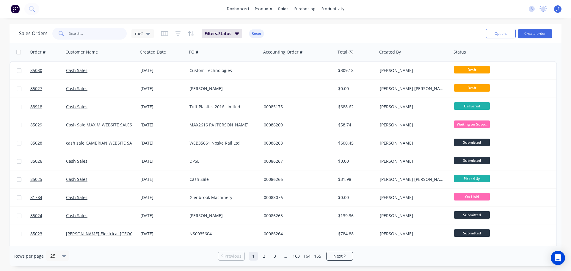
click at [114, 36] on input "text" at bounding box center [98, 34] width 58 height 12
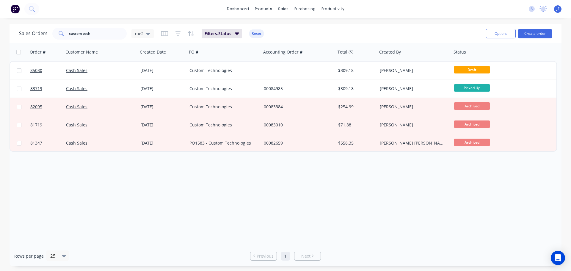
click at [101, 40] on div "Sales Orders custom tech me2 Filters: Status Reset" at bounding box center [250, 33] width 462 height 15
click at [97, 37] on input "custom tech" at bounding box center [98, 34] width 58 height 12
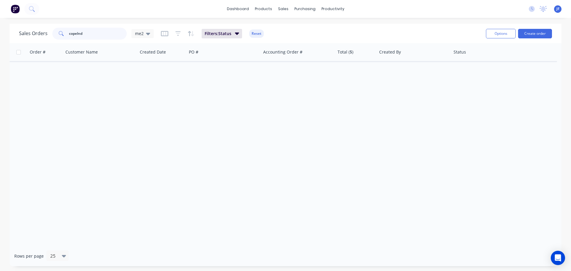
click at [78, 32] on input "copelnd" at bounding box center [98, 34] width 58 height 12
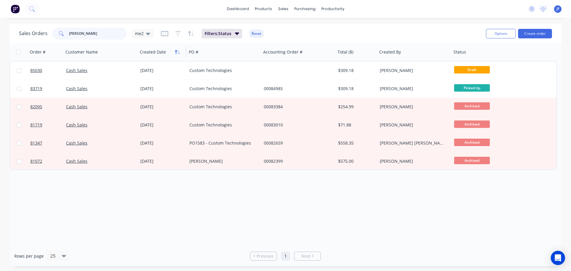
type input "copeland"
click at [176, 52] on icon "button" at bounding box center [176, 52] width 2 height 4
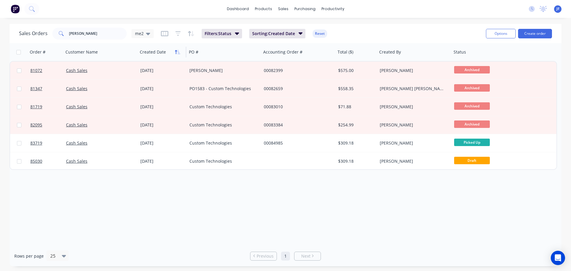
click at [175, 51] on icon "button" at bounding box center [177, 52] width 5 height 5
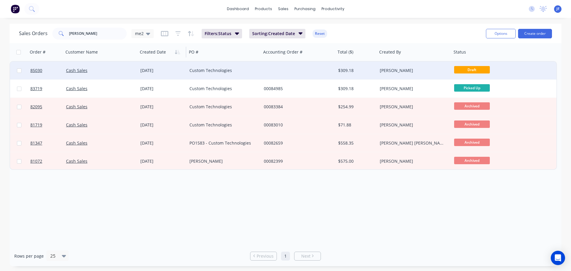
click at [417, 65] on div "[PERSON_NAME]" at bounding box center [414, 71] width 74 height 18
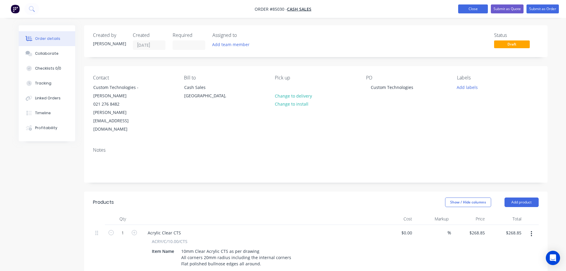
click at [478, 10] on button "Close" at bounding box center [474, 8] width 30 height 9
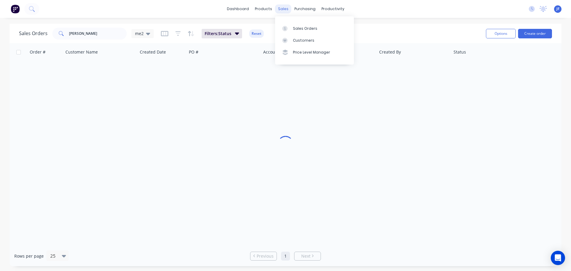
click at [282, 13] on div "sales" at bounding box center [283, 8] width 16 height 9
click at [296, 24] on link "Sales Orders" at bounding box center [314, 28] width 79 height 12
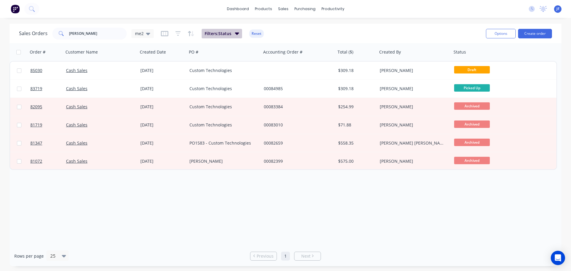
click at [205, 33] on span "Filters: Status" at bounding box center [218, 34] width 27 height 6
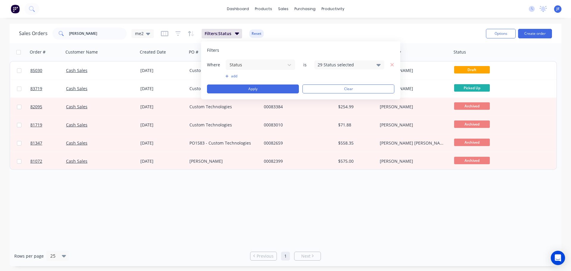
click at [324, 62] on div "29 Status selected" at bounding box center [345, 65] width 54 height 6
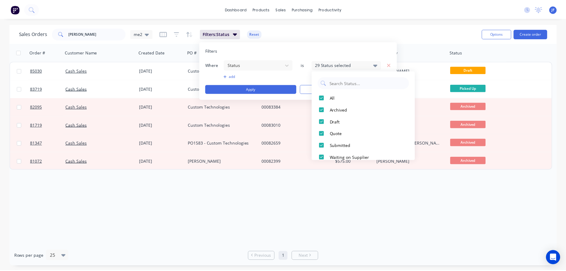
scroll to position [238, 0]
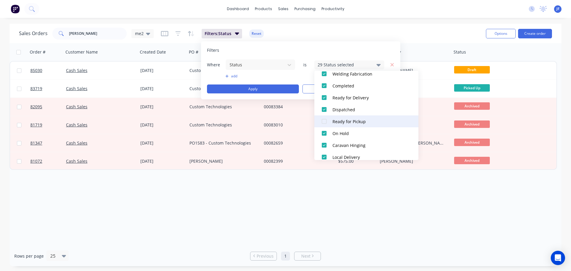
click at [346, 117] on button "Ready for Pickup" at bounding box center [366, 121] width 104 height 12
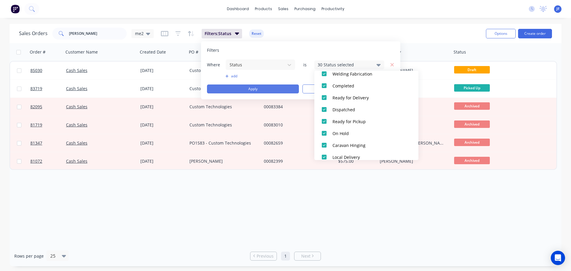
click at [262, 86] on button "Apply" at bounding box center [253, 88] width 92 height 9
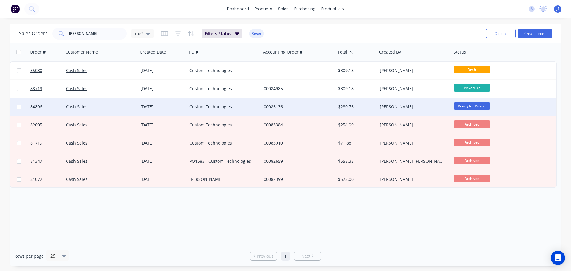
click at [288, 105] on div "00086136" at bounding box center [297, 107] width 66 height 6
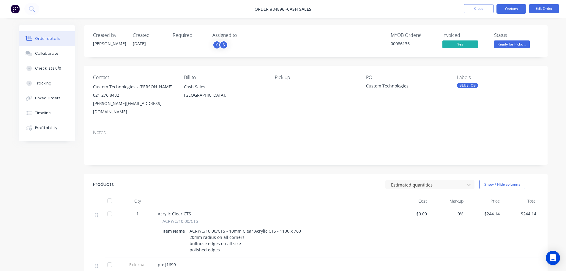
click at [513, 7] on button "Options" at bounding box center [512, 9] width 30 height 10
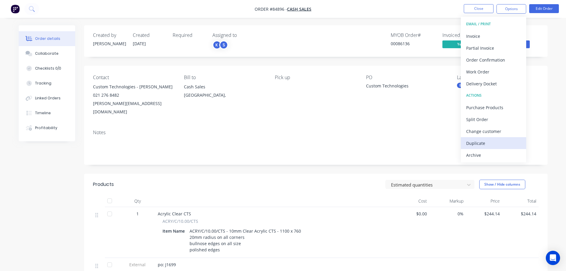
click at [478, 141] on div "Duplicate" at bounding box center [494, 143] width 55 height 9
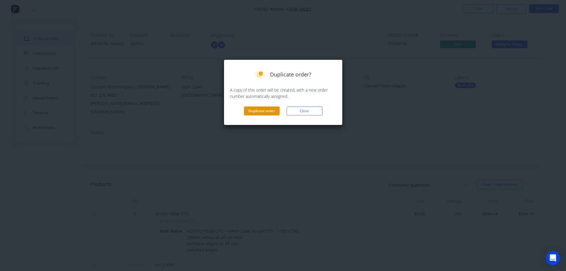
click at [273, 108] on button "Duplicate order" at bounding box center [262, 110] width 36 height 9
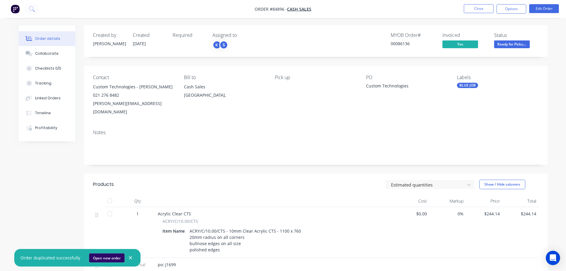
click at [109, 257] on button "Open new order" at bounding box center [106, 257] width 35 height 9
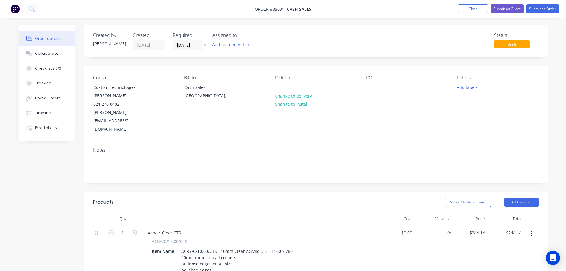
click at [207, 45] on icon "button" at bounding box center [205, 45] width 3 height 4
drag, startPoint x: 92, startPoint y: 86, endPoint x: 156, endPoint y: 85, distance: 63.9
click at [155, 85] on div "Contact Custom Technologies - [PERSON_NAME] 021 276 8482 [PERSON_NAME][EMAIL_AD…" at bounding box center [133, 104] width 81 height 59
copy div "Custom Technologies -"
click at [373, 86] on div at bounding box center [371, 87] width 10 height 9
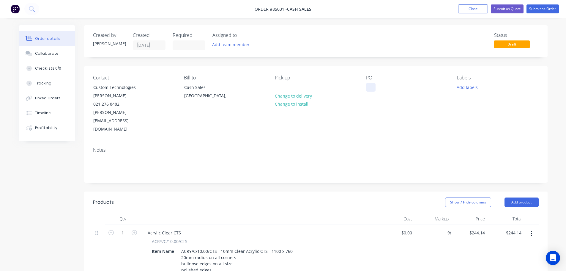
paste div
click at [463, 91] on div "Labels Add labels" at bounding box center [497, 104] width 81 height 59
click at [467, 89] on button "Add labels" at bounding box center [467, 87] width 27 height 8
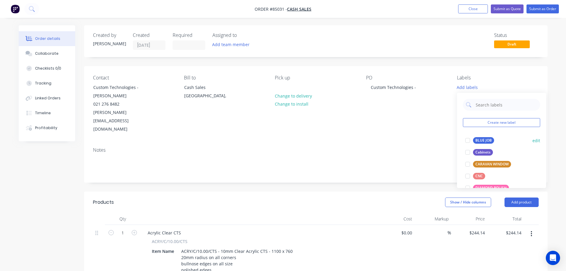
click at [487, 140] on div "BLUE JOB" at bounding box center [483, 140] width 21 height 7
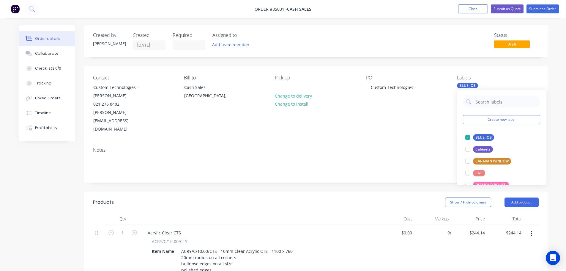
click at [440, 120] on div "Contact Custom Technologies - [PERSON_NAME] 021 276 8482 [PERSON_NAME][EMAIL_AD…" at bounding box center [316, 104] width 464 height 76
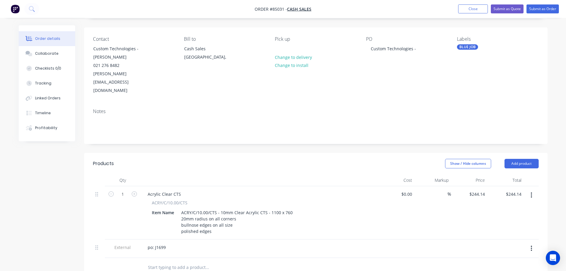
scroll to position [59, 0]
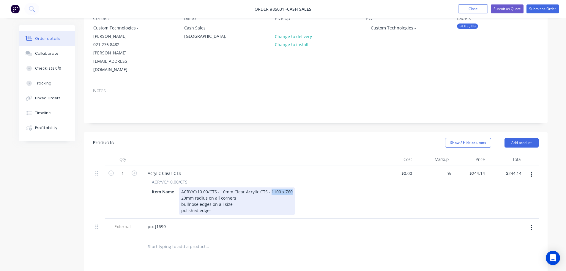
drag, startPoint x: 269, startPoint y: 174, endPoint x: 308, endPoint y: 173, distance: 38.4
click at [308, 187] on div "Item Name ACRY/C/10.00/CTS - 10mm Clear Acrylic CTS - 1100 x 760 20mm radius on…" at bounding box center [259, 200] width 218 height 27
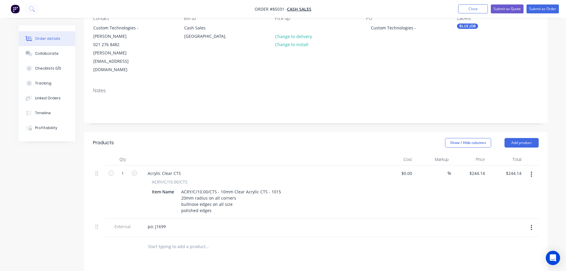
click at [532, 171] on icon "button" at bounding box center [531, 174] width 1 height 7
click at [506, 221] on div "Delete" at bounding box center [511, 225] width 46 height 9
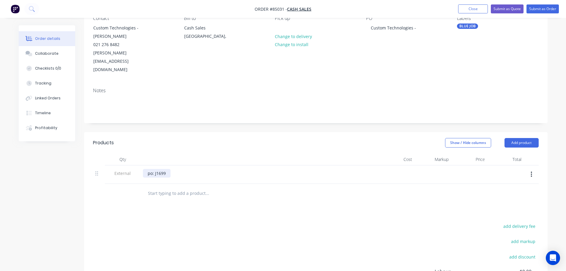
click at [163, 169] on div "po: J1699" at bounding box center [157, 173] width 28 height 9
paste div
click at [170, 187] on input "text" at bounding box center [207, 193] width 119 height 12
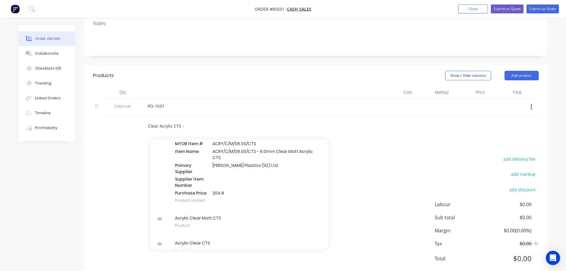
scroll to position [205, 0]
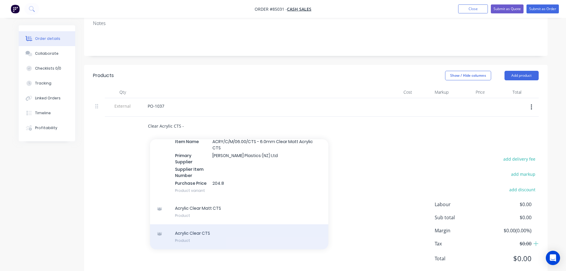
type input "Clear Acrylic CTS -"
click at [234, 224] on div "Acrylic Clear CTS Product" at bounding box center [239, 236] width 178 height 25
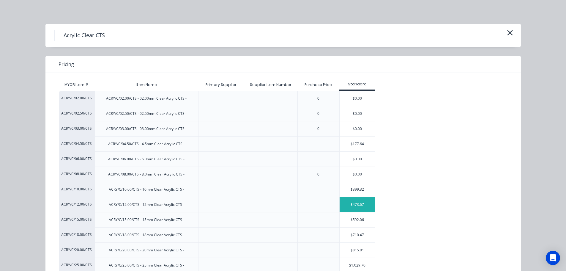
click at [358, 199] on div "$473.67" at bounding box center [358, 204] width 36 height 15
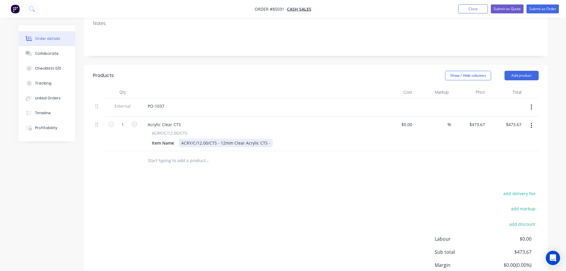
click at [270, 139] on div "ACRY/C/12.00/CTS - 12mm Clear Acrylic CTS -" at bounding box center [226, 143] width 94 height 9
click at [294, 139] on div "ACRY/C/12.00/CTS - 12mm Clear Acrylic CTS - 1015 x 1050" at bounding box center [238, 143] width 119 height 9
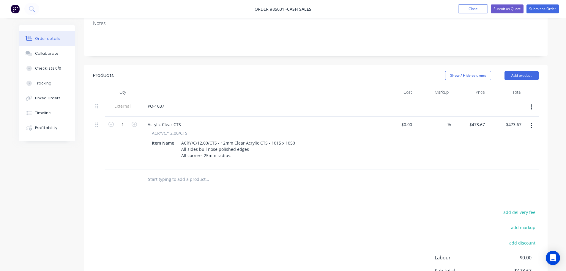
click at [291, 186] on div "Products Show / Hide columns Add product Qty Cost Markup Price Total External P…" at bounding box center [316, 198] width 464 height 267
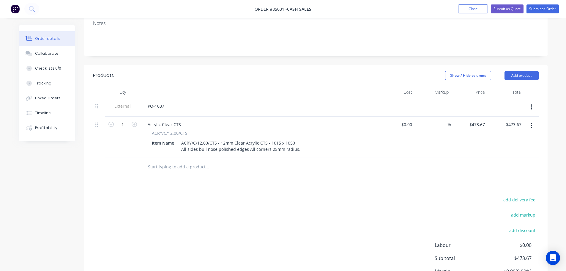
click at [326, 174] on div "Products Show / Hide columns Add product Qty Cost Markup Price Total External P…" at bounding box center [316, 192] width 464 height 255
click at [476, 120] on input "473.67" at bounding box center [478, 124] width 18 height 9
type input "$354.33"
click at [315, 170] on div "Products Show / Hide columns Add product Qty Cost Markup Price Total External P…" at bounding box center [316, 192] width 464 height 255
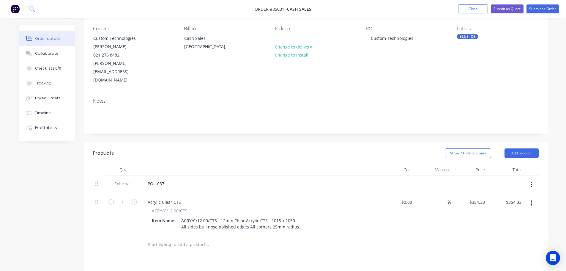
scroll to position [0, 0]
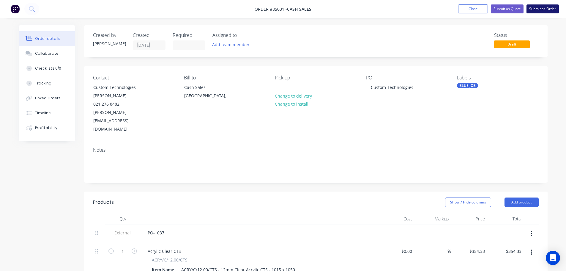
click at [545, 8] on button "Submit as Order" at bounding box center [543, 8] width 32 height 9
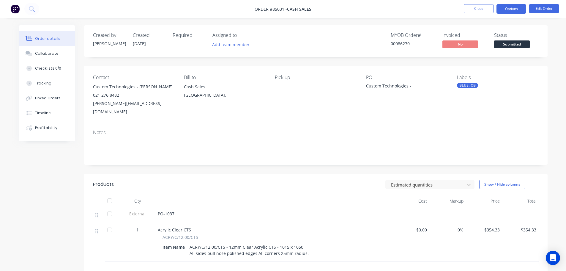
click at [507, 12] on button "Options" at bounding box center [512, 9] width 30 height 10
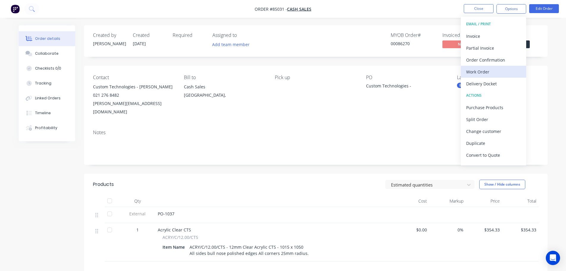
click at [487, 71] on div "Work Order" at bounding box center [494, 71] width 55 height 9
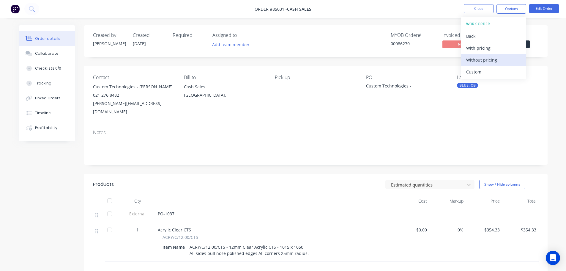
click at [488, 58] on div "Without pricing" at bounding box center [494, 60] width 55 height 9
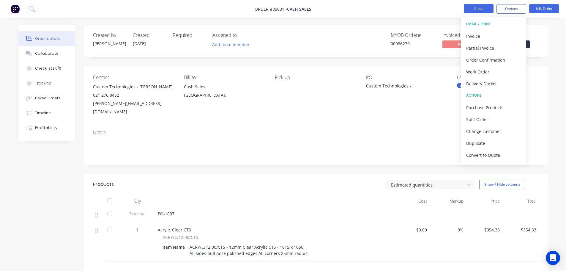
click at [472, 7] on button "Close" at bounding box center [479, 8] width 30 height 9
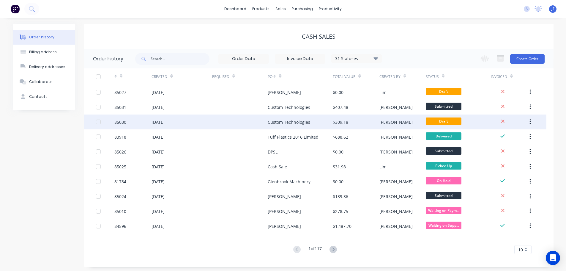
click at [534, 121] on button "button" at bounding box center [531, 122] width 14 height 11
click at [523, 137] on div "Archive" at bounding box center [509, 137] width 46 height 9
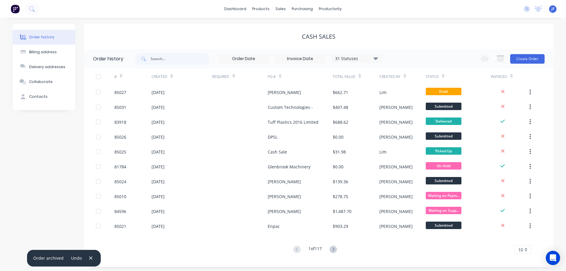
click at [170, 65] on div "31 Statuses Invoice Status Invoiced Not Invoiced Partial Order Status All Archi…" at bounding box center [258, 58] width 247 height 19
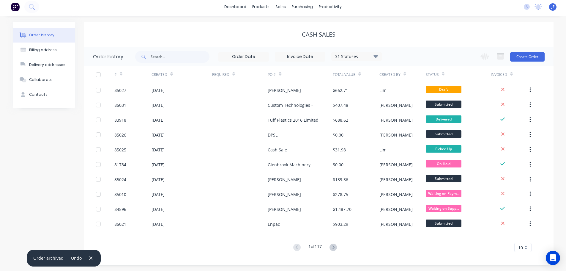
click at [166, 50] on div "31 Statuses Invoice Status Invoiced Not Invoiced Partial Order Status All Archi…" at bounding box center [258, 56] width 247 height 19
click at [171, 54] on input "text" at bounding box center [180, 57] width 59 height 12
type input "custom tec"
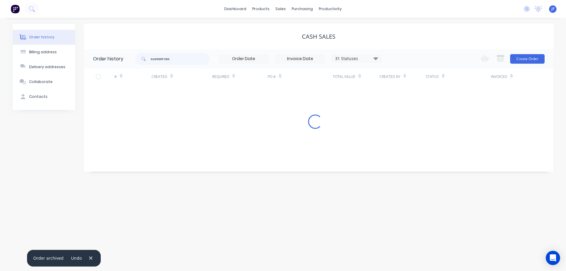
scroll to position [0, 0]
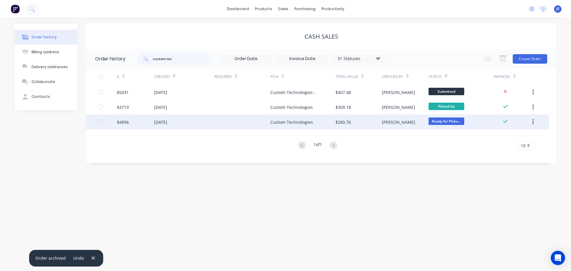
click at [228, 123] on div at bounding box center [242, 121] width 56 height 15
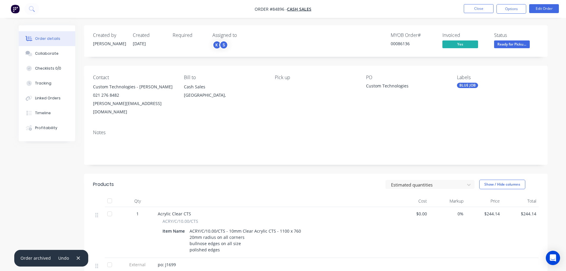
click at [404, 45] on div "00086136" at bounding box center [413, 43] width 45 height 6
copy div "00086136"
click at [473, 10] on button "Close" at bounding box center [479, 8] width 30 height 9
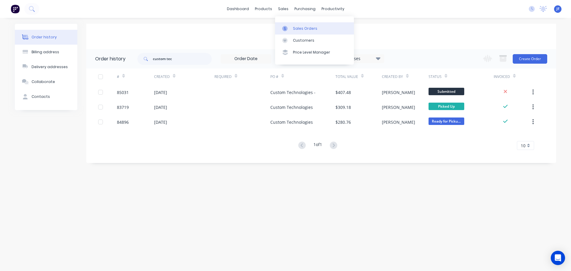
click at [294, 31] on div "Sales Orders" at bounding box center [305, 28] width 24 height 5
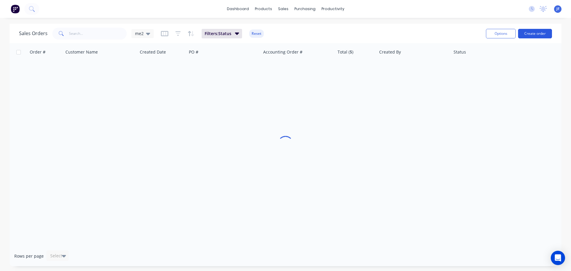
click at [532, 34] on button "Create order" at bounding box center [535, 34] width 34 height 10
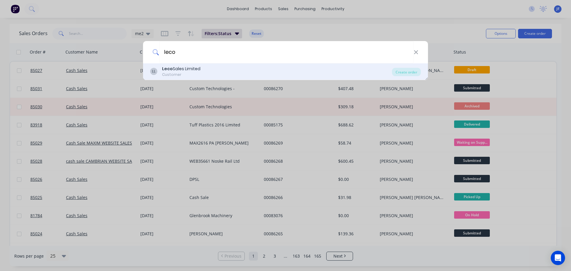
type input "leco"
click at [225, 70] on div "LL Leco Sales Limited Customer" at bounding box center [271, 72] width 242 height 12
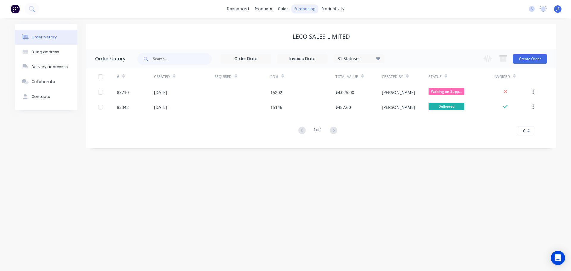
drag, startPoint x: 195, startPoint y: 28, endPoint x: 308, endPoint y: 9, distance: 114.5
click at [200, 28] on div "Leco Sales Limited" at bounding box center [321, 36] width 470 height 25
click at [296, 24] on link "Sales Orders" at bounding box center [314, 28] width 79 height 12
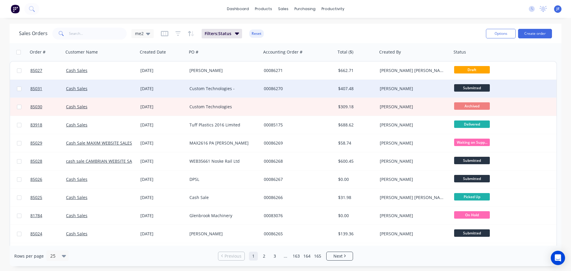
click at [217, 85] on div "Custom Technologies -" at bounding box center [224, 89] width 74 height 18
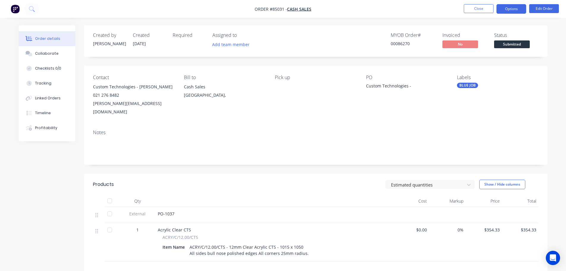
click at [519, 10] on button "Options" at bounding box center [512, 9] width 30 height 10
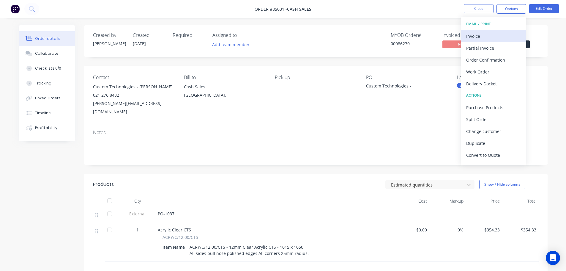
click at [491, 39] on div "Invoice" at bounding box center [494, 36] width 55 height 9
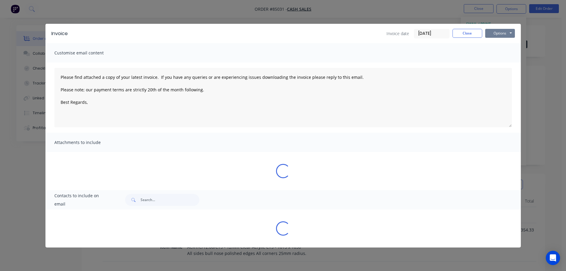
click at [499, 30] on button "Options" at bounding box center [501, 33] width 30 height 9
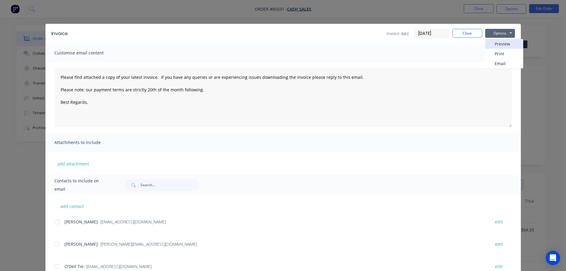
click at [500, 42] on button "Preview" at bounding box center [505, 44] width 38 height 10
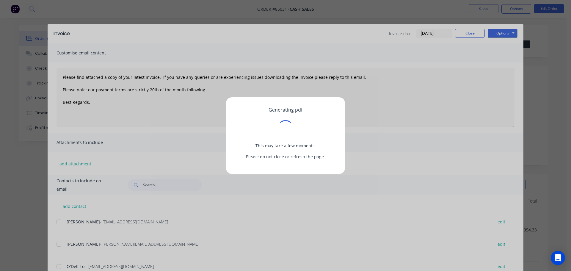
drag, startPoint x: 571, startPoint y: 134, endPoint x: 569, endPoint y: 163, distance: 28.9
click at [569, 163] on div "Generating pdf This may take a few moments. Please do not close or refresh the …" at bounding box center [285, 135] width 571 height 271
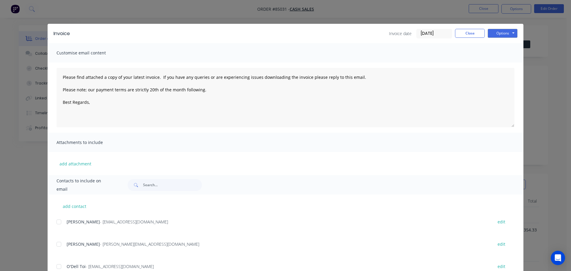
type textarea "Please find attached a copy of your latest invoice. If you have any queries or …"
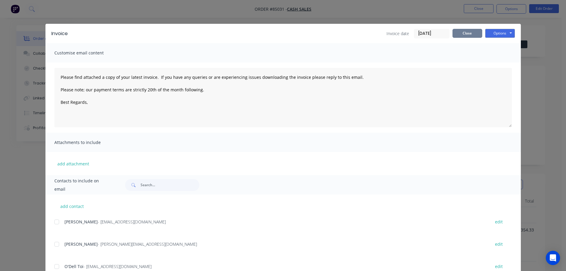
drag, startPoint x: 468, startPoint y: 31, endPoint x: 476, endPoint y: 30, distance: 8.5
click at [472, 31] on button "Close" at bounding box center [468, 33] width 30 height 9
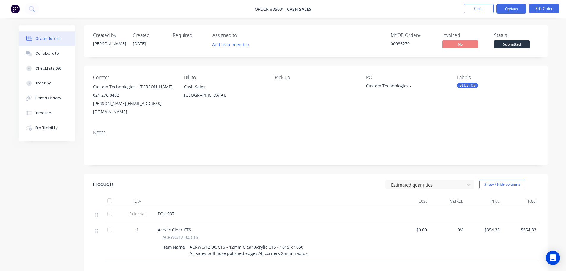
click at [517, 8] on button "Options" at bounding box center [512, 9] width 30 height 10
click at [481, 8] on button "Close" at bounding box center [479, 8] width 30 height 9
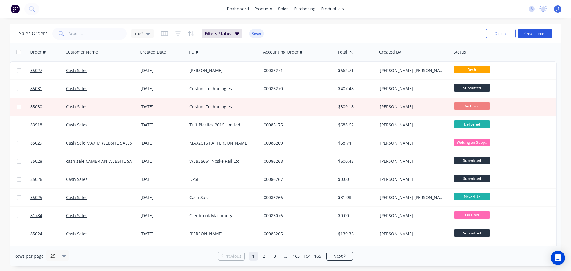
click at [535, 32] on button "Create order" at bounding box center [535, 34] width 34 height 10
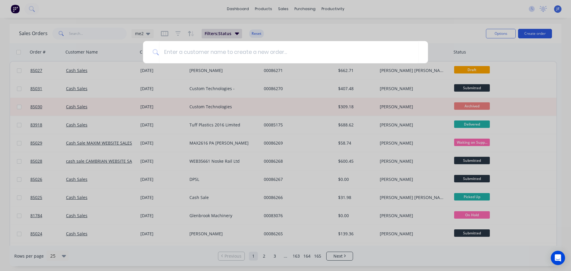
type input "e"
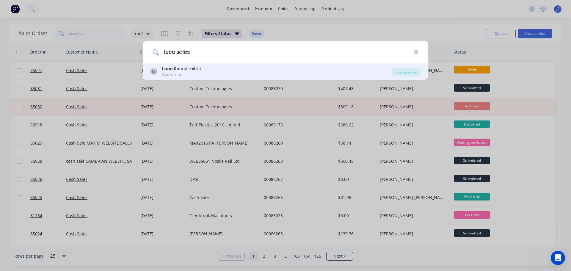
type input "leco sales"
click at [332, 68] on div "LL Leco Sales Limited Customer" at bounding box center [271, 72] width 242 height 12
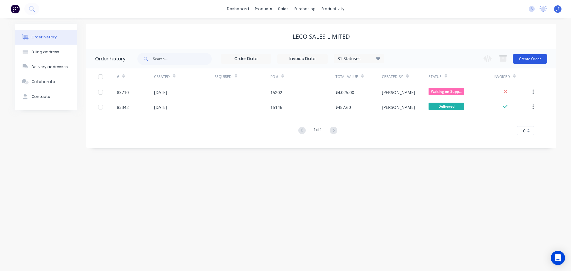
click at [536, 59] on button "Create Order" at bounding box center [530, 59] width 34 height 10
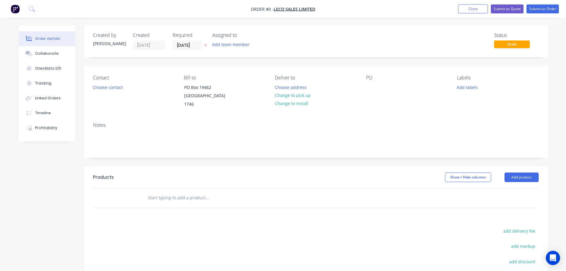
click at [206, 44] on icon "button" at bounding box center [205, 45] width 3 height 4
click at [113, 90] on button "Choose contact" at bounding box center [108, 87] width 37 height 8
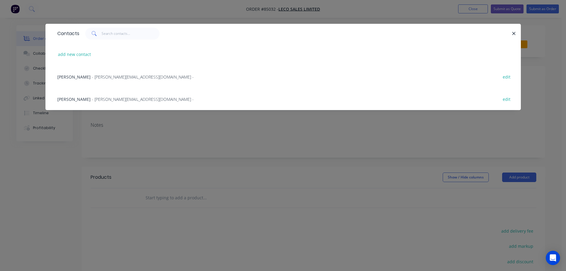
click at [86, 93] on div "Kevin Grout - Kevin.Grout@lecosales.co.nz - edit" at bounding box center [283, 99] width 458 height 22
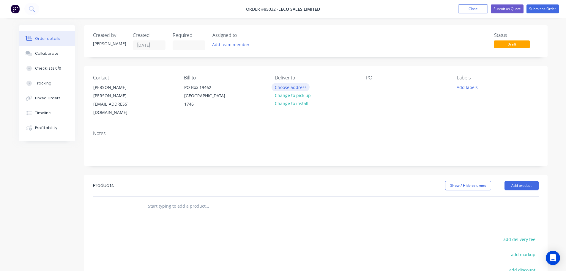
click at [284, 89] on button "Choose address" at bounding box center [291, 87] width 38 height 8
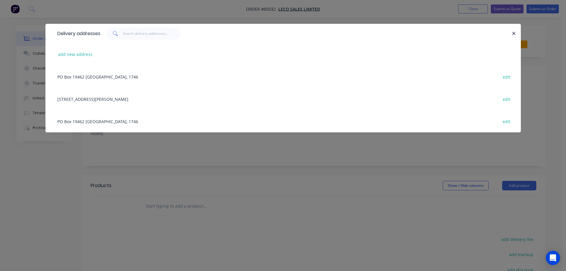
click at [77, 95] on div "18 Westech Place, Glen Eden, Auckland, 0602 edit" at bounding box center [283, 99] width 458 height 22
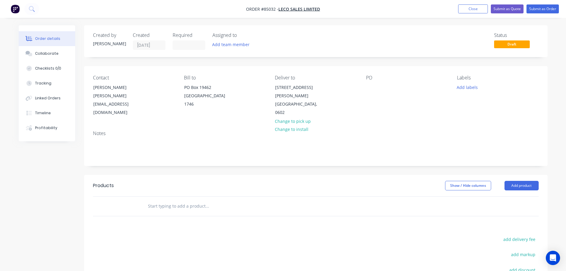
click at [198, 200] on input "text" at bounding box center [207, 206] width 119 height 12
type input "s"
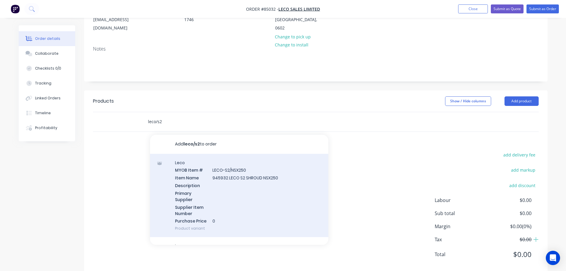
scroll to position [89, 0]
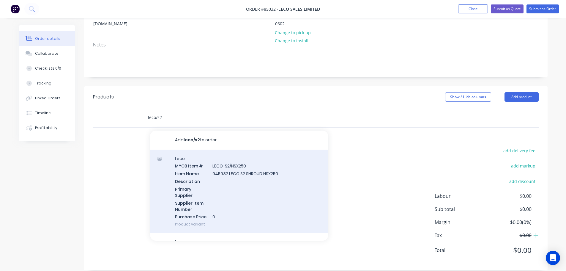
type input "leco/s2"
click at [237, 184] on div "Leco MYOB Item # LECO-S2/NSX250 Item Name 945932 LECO S2 SHROUD NSX250 Descript…" at bounding box center [239, 192] width 178 height 84
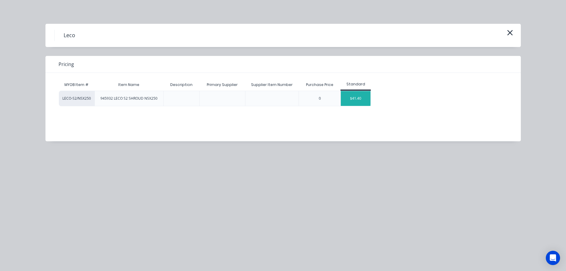
click at [361, 92] on div "$41.40" at bounding box center [356, 98] width 30 height 15
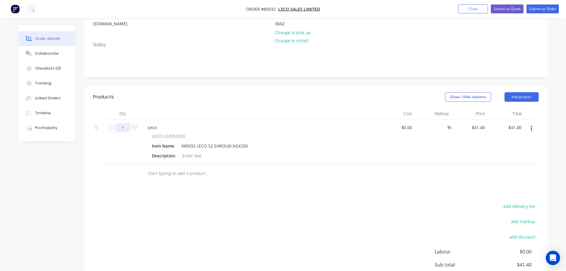
click at [124, 123] on input "1" at bounding box center [122, 127] width 15 height 9
type input "10"
type input "$414.00"
click at [368, 144] on div "LECO-S2/NSX250 Item Name 945932 LECO S2 SHROUD NSX250 Description" at bounding box center [259, 146] width 233 height 27
click at [406, 227] on div "add delivery fee add markup add discount Labour $0.00 Sub total $414.00 Margin …" at bounding box center [316, 259] width 446 height 115
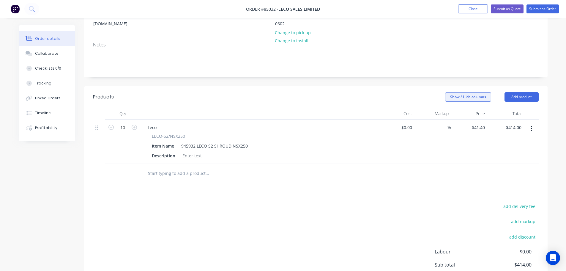
scroll to position [0, 0]
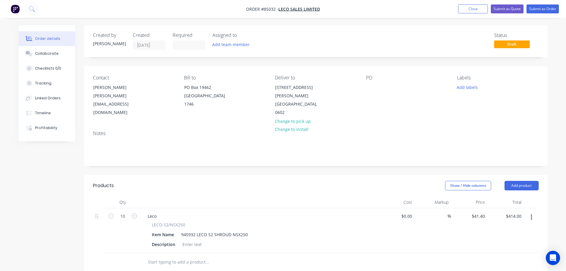
click at [365, 84] on div "Contact Kevin Grout Kevin.Grout@lecosales.co.nz Bill to PO Box 19462 Auckland 1…" at bounding box center [316, 96] width 464 height 60
drag, startPoint x: 373, startPoint y: 86, endPoint x: 377, endPoint y: 84, distance: 4.5
click at [373, 86] on div at bounding box center [371, 87] width 10 height 9
paste div
click at [538, 10] on button "Submit as Order" at bounding box center [543, 8] width 32 height 9
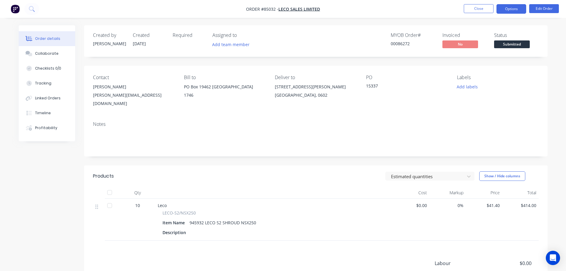
click at [512, 13] on button "Options" at bounding box center [512, 9] width 30 height 10
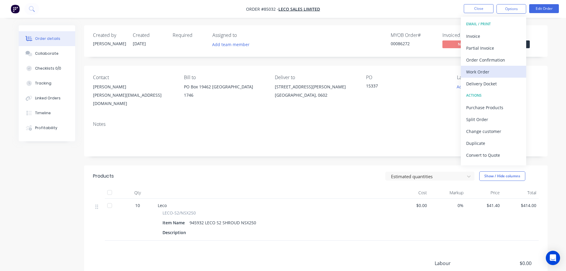
click at [483, 74] on div "Work Order" at bounding box center [494, 71] width 55 height 9
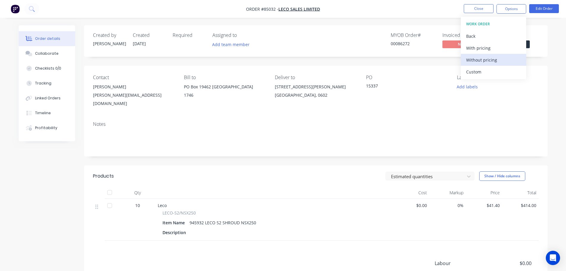
click at [488, 60] on div "Without pricing" at bounding box center [494, 60] width 55 height 9
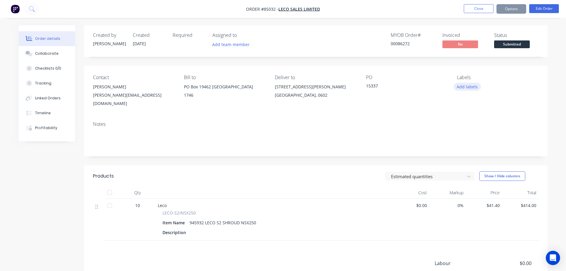
click at [464, 85] on button "Add labels" at bounding box center [467, 87] width 27 height 8
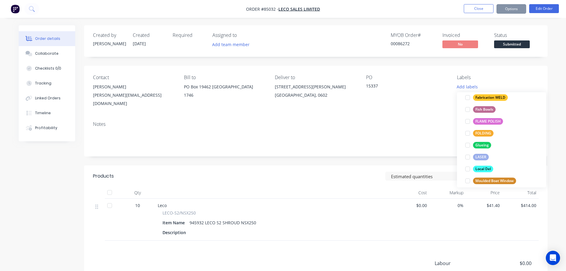
scroll to position [250, 0]
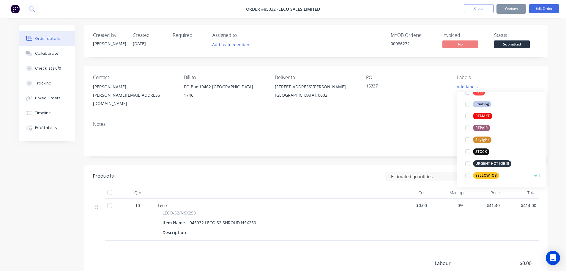
click at [491, 175] on div "YELLOW JOB" at bounding box center [486, 175] width 26 height 7
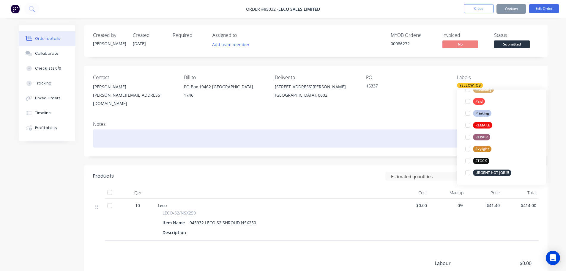
scroll to position [0, 0]
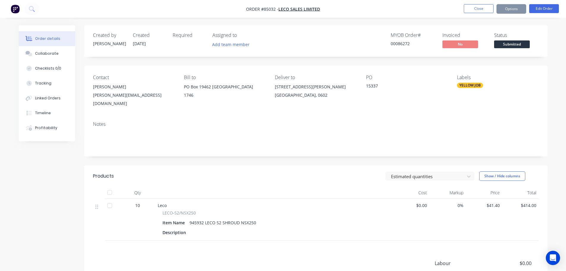
click at [418, 123] on div "Notes" at bounding box center [316, 137] width 464 height 40
click at [401, 44] on div "00086272" at bounding box center [413, 43] width 45 height 6
copy div "00086272"
drag, startPoint x: 163, startPoint y: 206, endPoint x: 452, endPoint y: 116, distance: 302.4
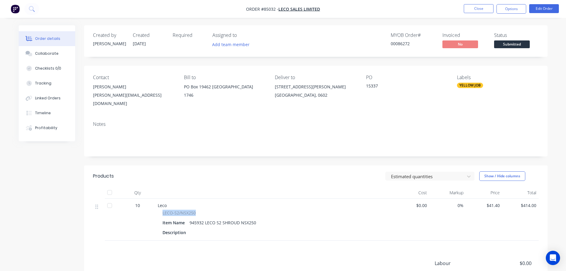
click at [213, 210] on div "LECO-S2/NSX250" at bounding box center [275, 213] width 224 height 6
copy span "LECO-S2/NSX250"
click at [539, 7] on button "Edit Order" at bounding box center [545, 8] width 30 height 9
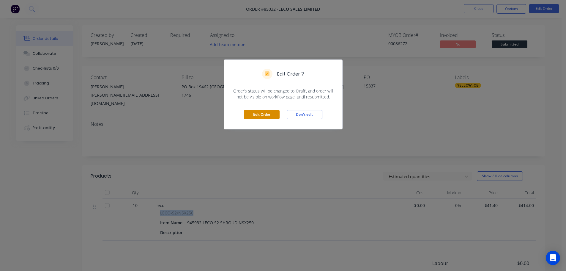
click at [257, 114] on button "Edit Order" at bounding box center [262, 114] width 36 height 9
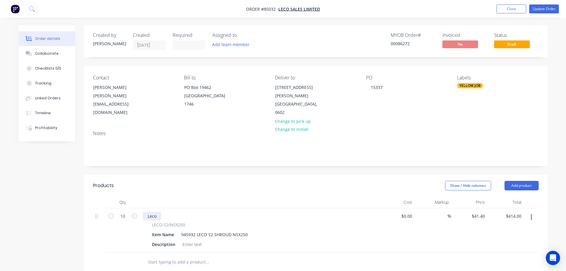
click at [155, 212] on div "Leco" at bounding box center [152, 216] width 18 height 9
paste div
click at [200, 182] on header "Products Show / Hide columns Add product" at bounding box center [316, 185] width 464 height 21
click at [538, 11] on button "Update Order" at bounding box center [545, 8] width 30 height 9
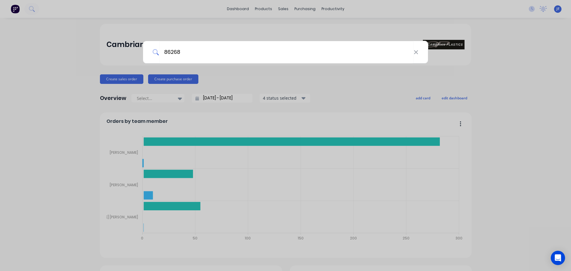
type input "86268"
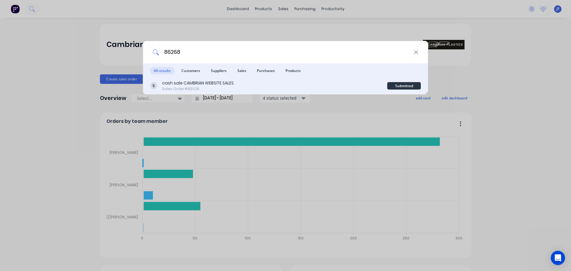
click at [202, 89] on div "Sales Order #85028" at bounding box center [198, 88] width 72 height 5
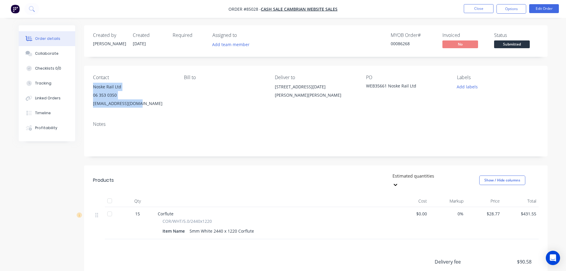
drag, startPoint x: 94, startPoint y: 86, endPoint x: 142, endPoint y: 104, distance: 51.6
click at [142, 104] on div "Noske Rail Ltd 06 353 0350 [EMAIL_ADDRESS][DOMAIN_NAME]" at bounding box center [133, 95] width 81 height 25
copy div "Noske Rail Ltd 06 353 0350 [EMAIL_ADDRESS][DOMAIN_NAME]"
drag, startPoint x: 275, startPoint y: 86, endPoint x: 312, endPoint y: 97, distance: 38.6
click at [311, 97] on div "Contact Noske Rail Ltd [PHONE_NUMBER] [EMAIL_ADDRESS][DOMAIN_NAME] [PERSON_NAME…" at bounding box center [316, 91] width 464 height 51
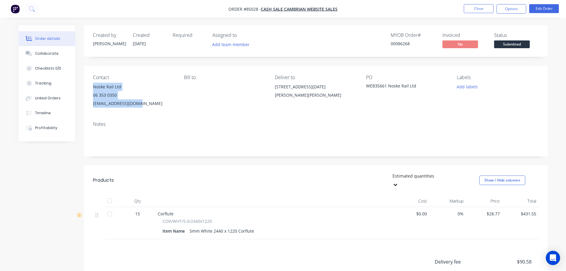
copy div "[STREET_ADDRESS][DATE][PERSON_NAME][PERSON_NAME]"
click at [191, 59] on div "Created by [PERSON_NAME] Created [DATE] Required Assigned to Add team member MY…" at bounding box center [316, 187] width 464 height 324
click at [513, 10] on button "Options" at bounding box center [512, 9] width 30 height 10
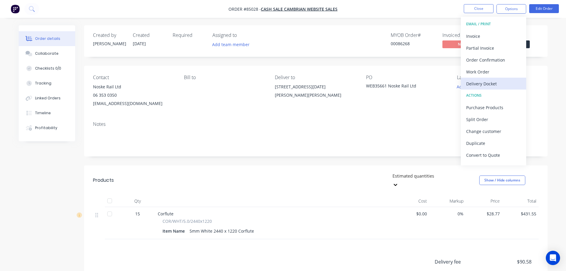
click at [485, 85] on div "Delivery Docket" at bounding box center [494, 83] width 55 height 9
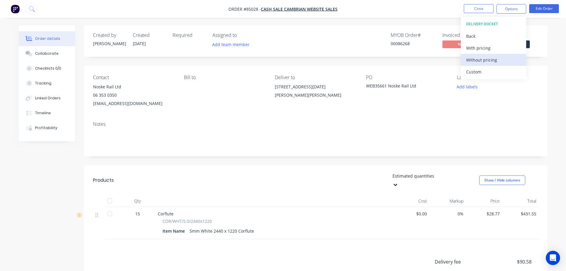
click at [489, 62] on div "Without pricing" at bounding box center [494, 60] width 55 height 9
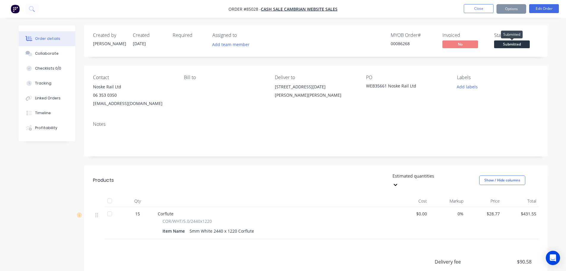
click at [530, 47] on div "Status Submitted" at bounding box center [516, 40] width 45 height 17
click at [527, 47] on span "Submitted" at bounding box center [512, 43] width 36 height 7
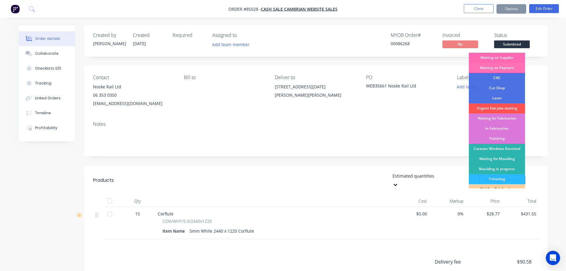
click at [520, 57] on div "Waiting on Supplier" at bounding box center [497, 58] width 56 height 10
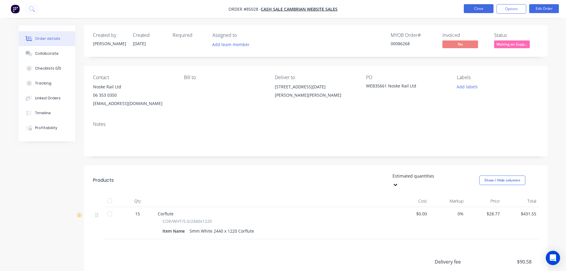
click at [483, 5] on button "Close" at bounding box center [479, 8] width 30 height 9
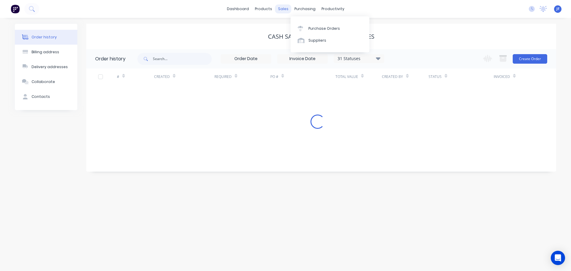
click at [286, 10] on div "sales" at bounding box center [283, 8] width 16 height 9
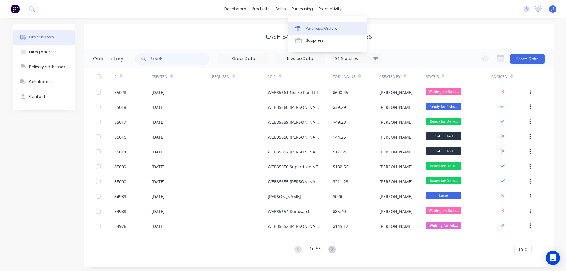
drag, startPoint x: 289, startPoint y: 15, endPoint x: 299, endPoint y: 26, distance: 14.9
click at [299, 26] on icon at bounding box center [297, 28] width 5 height 5
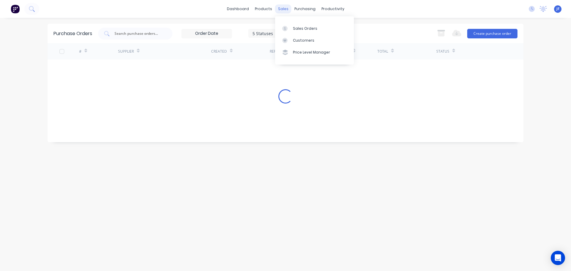
click at [280, 7] on div "sales" at bounding box center [283, 8] width 16 height 9
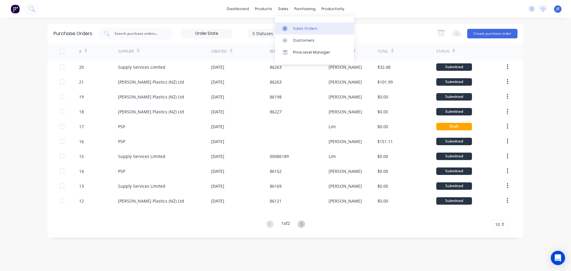
click at [285, 24] on link "Sales Orders" at bounding box center [314, 28] width 79 height 12
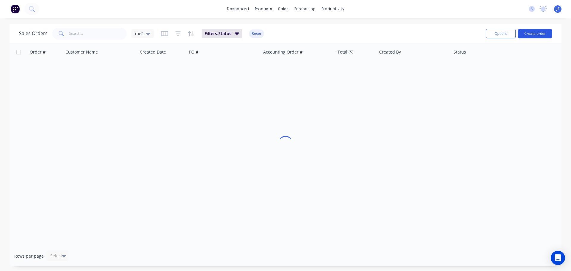
click at [529, 31] on button "Create order" at bounding box center [535, 34] width 34 height 10
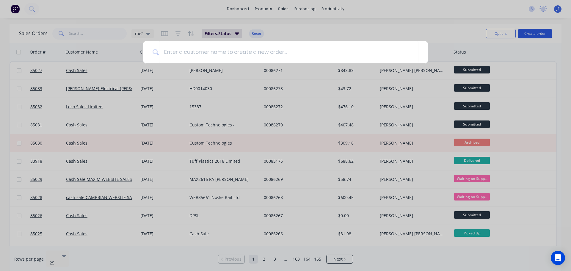
type input "p"
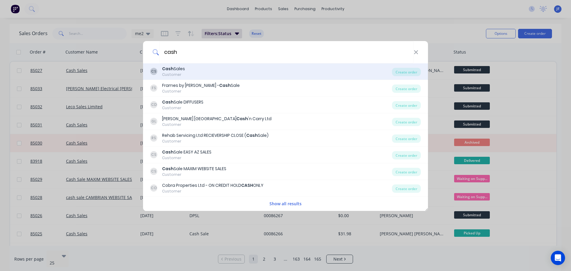
type input "cash"
click at [259, 70] on div "CS Cash Sales Customer" at bounding box center [271, 72] width 242 height 12
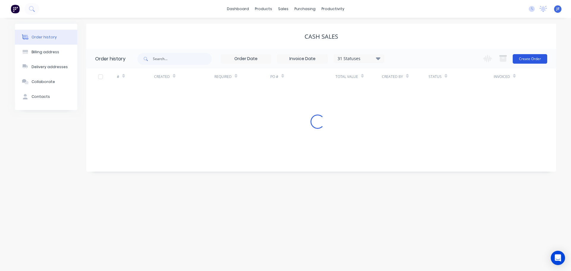
click at [530, 63] on button "Create Order" at bounding box center [530, 59] width 34 height 10
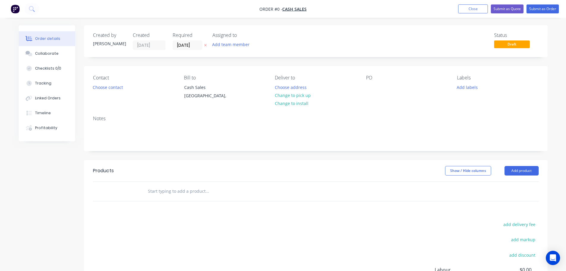
click at [208, 45] on button "button" at bounding box center [205, 45] width 6 height 7
click at [113, 87] on div "Creating draft order... Loading..." at bounding box center [302, 160] width 566 height 271
click at [92, 81] on div "Contact Choose contact Bill to Cash Sales Auckland, Deliver to Choose address C…" at bounding box center [316, 88] width 464 height 45
click at [95, 87] on button "Choose contact" at bounding box center [108, 87] width 37 height 8
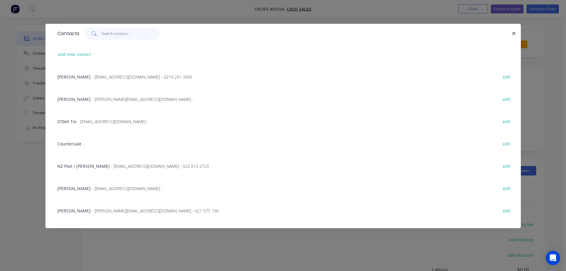
click at [102, 33] on input "text" at bounding box center [131, 34] width 58 height 12
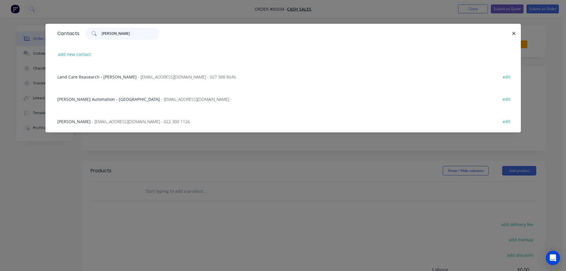
type input "palmer"
click at [146, 96] on div "Palmer Automation - Jordan - jordan@palmerdesign.co.nz -" at bounding box center [144, 99] width 175 height 6
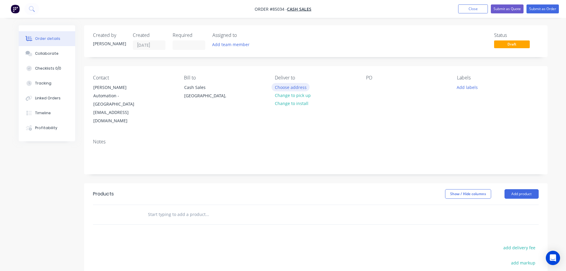
click at [286, 87] on button "Choose address" at bounding box center [291, 87] width 38 height 8
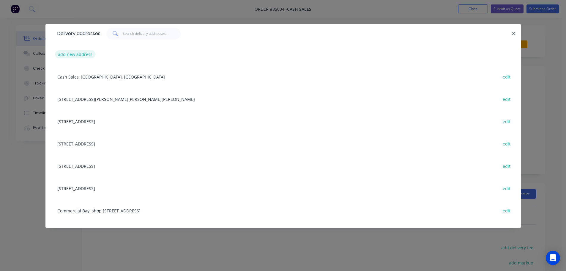
click at [72, 51] on button "add new address" at bounding box center [75, 54] width 41 height 8
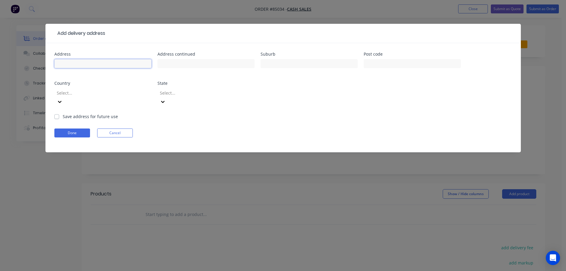
drag, startPoint x: 114, startPoint y: 62, endPoint x: 38, endPoint y: 97, distance: 83.4
click at [114, 62] on input "text" at bounding box center [102, 63] width 97 height 9
click at [86, 64] on input "text" at bounding box center [102, 63] width 97 height 9
paste input "11A Trig Road South RD 1 Waihi 3681"
type input "11A Trig Road South RD 1 Waihi 3681"
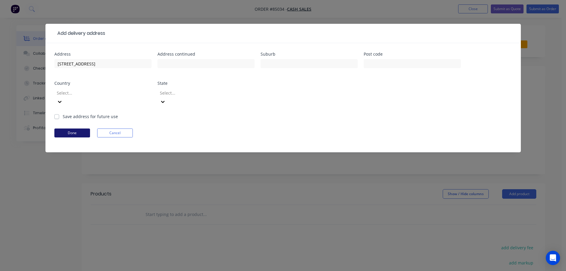
click at [74, 128] on button "Done" at bounding box center [72, 132] width 36 height 9
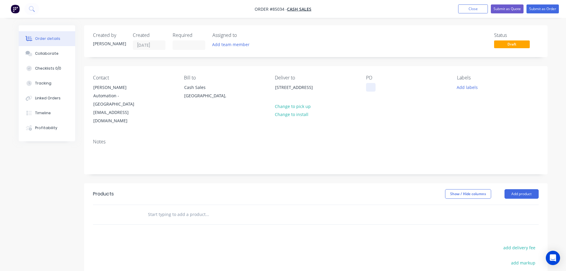
click at [370, 85] on div at bounding box center [371, 87] width 10 height 9
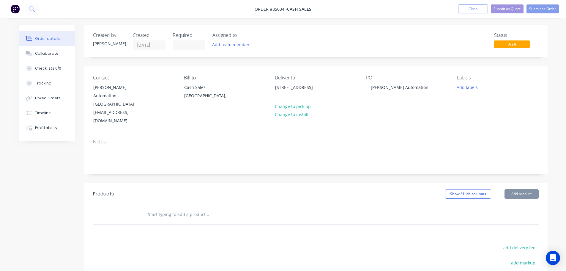
click at [184, 205] on div at bounding box center [248, 214] width 214 height 19
click at [187, 208] on input "text" at bounding box center [207, 214] width 119 height 12
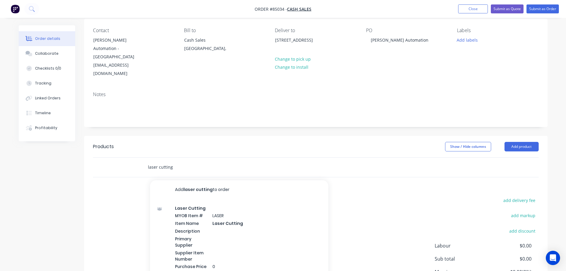
scroll to position [89, 0]
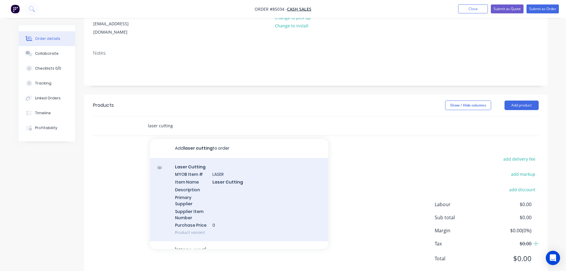
type input "laser cutting"
click at [248, 174] on div "Laser Cutting MYOB Item # LASER Item Name Laser Cutting Description Primary Sup…" at bounding box center [239, 200] width 178 height 84
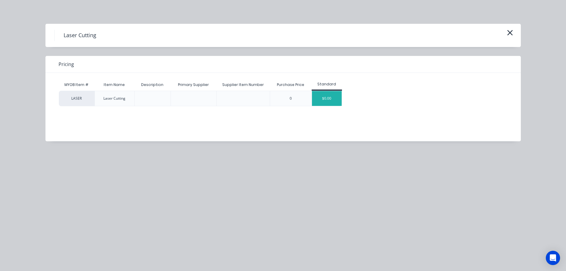
click at [328, 95] on div "$0.00" at bounding box center [327, 98] width 30 height 15
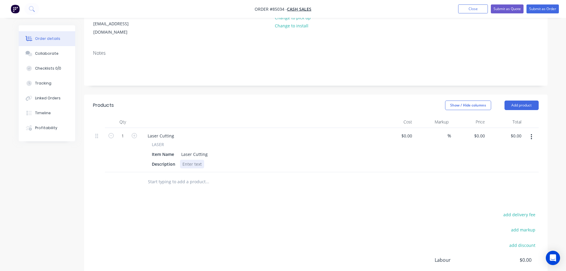
click at [195, 160] on div at bounding box center [192, 164] width 24 height 9
paste div
click at [216, 183] on div "Products Show / Hide columns Add product Qty Cost Markup Price Total 1 Laser Cu…" at bounding box center [316, 221] width 464 height 252
click at [326, 160] on div "Material : 2mm clear acrylicDimensions : O/A 67.05x36.25mmCut as per fil" at bounding box center [256, 164] width 152 height 9
click at [300, 160] on div "Material : 2mm clear acrylicDimensions : O/A 67.05x36.25mmCut as per file" at bounding box center [257, 164] width 155 height 9
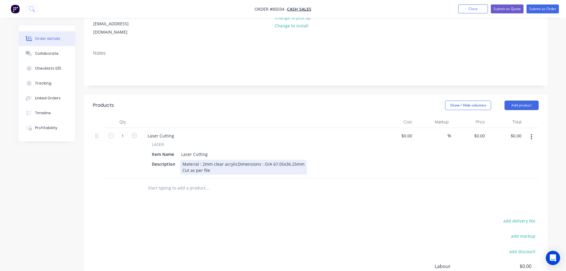
click at [235, 160] on div "Material : 2mm clear acrylicDimensions : O/A 67.05x36.25mm Cut as per file" at bounding box center [243, 167] width 127 height 15
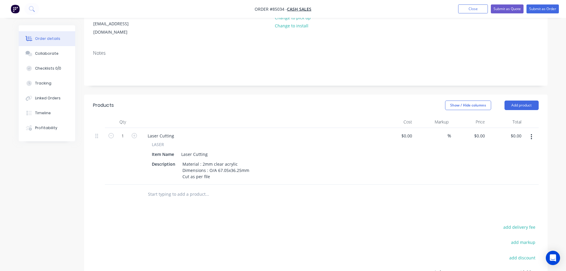
click at [263, 188] on input "text" at bounding box center [207, 194] width 119 height 12
click at [126, 131] on input "1" at bounding box center [122, 135] width 15 height 9
type input "80"
click at [486, 116] on div "Qty Cost Markup Price Total 80 Laser Cutting LASER Item Name Laser Cutting Desc…" at bounding box center [316, 150] width 446 height 69
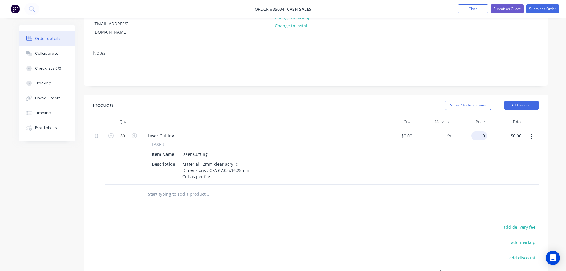
click at [485, 131] on input "0" at bounding box center [481, 135] width 14 height 9
type input "$0.58"
type input "$46.40"
click at [467, 164] on div "$0.58 0.58" at bounding box center [469, 156] width 37 height 57
click at [212, 164] on div "Laser Cutting LASER Item Name Laser Cutting Description Material : 2mm clear ac…" at bounding box center [260, 156] width 238 height 57
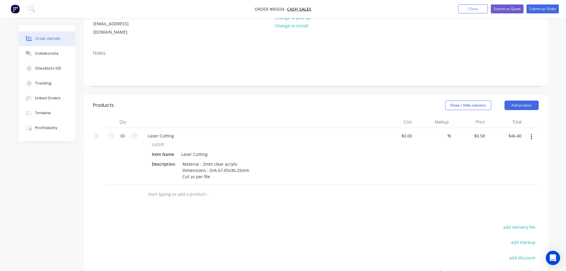
click at [536, 131] on button "button" at bounding box center [532, 136] width 14 height 11
click at [499, 160] on div "Duplicate" at bounding box center [511, 164] width 46 height 9
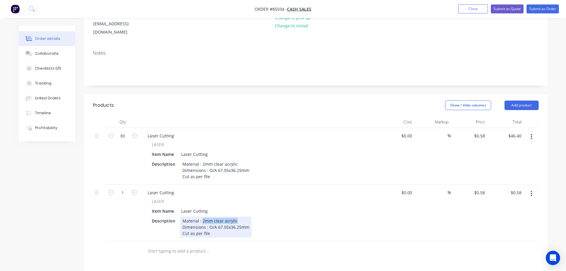
drag, startPoint x: 201, startPoint y: 203, endPoint x: 263, endPoint y: 203, distance: 62.1
click at [263, 216] on div "Description Material : 2mm clear acrylic Dimensions : O/A 67.05x36.25mm Cut as …" at bounding box center [259, 226] width 218 height 21
drag, startPoint x: 211, startPoint y: 211, endPoint x: 269, endPoint y: 208, distance: 57.7
click at [267, 216] on div "Description Material : 6mm snow acrylic Dimensions : O/A 67.05x36.25mm Cut as p…" at bounding box center [259, 226] width 218 height 21
click at [302, 216] on div "Description Material : 6mm snow acrylic Dimensions : O/A 68x48mm Cut as per file" at bounding box center [259, 226] width 218 height 21
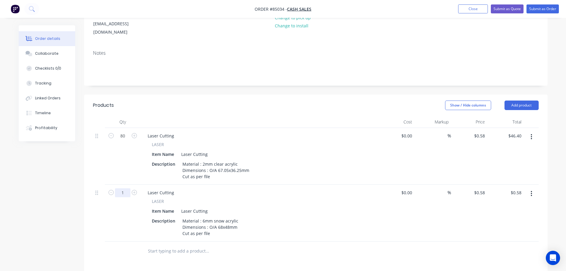
click at [124, 188] on input "1" at bounding box center [122, 192] width 15 height 9
type input "80"
type input "0.58"
type input "$46.40"
click at [478, 188] on input "0.58" at bounding box center [481, 192] width 14 height 9
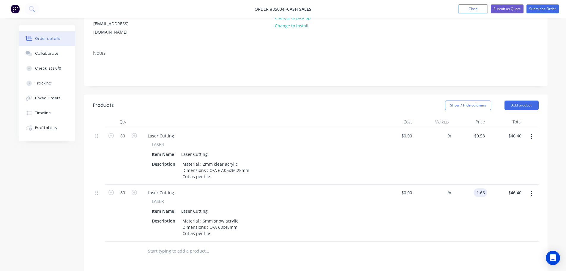
type input "$1.66"
type input "$132.80"
click at [480, 197] on div "$1.66 1.66" at bounding box center [469, 213] width 37 height 57
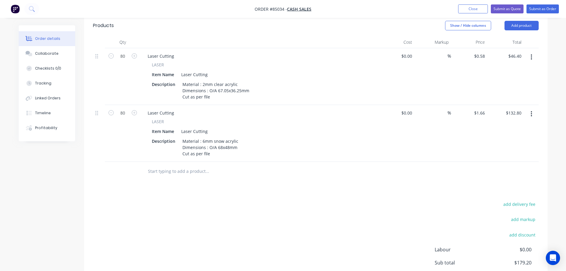
scroll to position [148, 0]
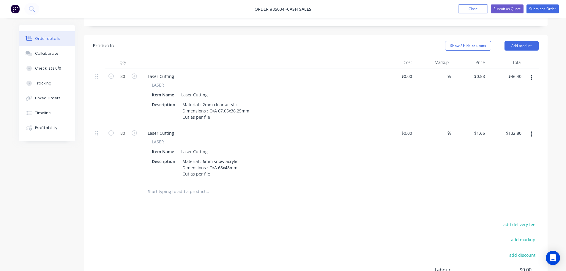
click at [156, 186] on input "text" at bounding box center [207, 192] width 119 height 12
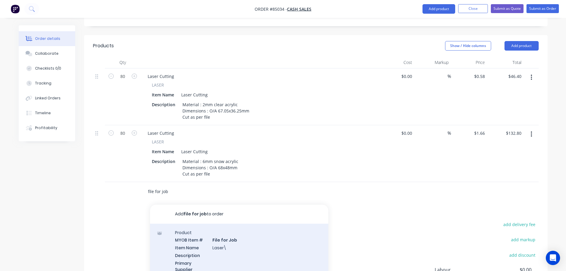
scroll to position [208, 0]
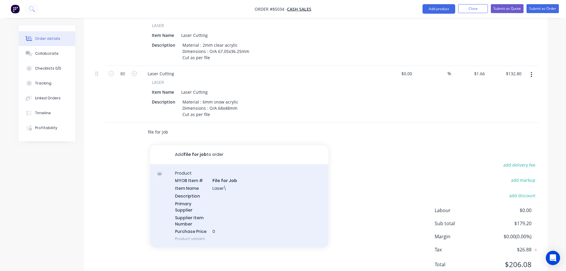
type input "file for job"
click at [202, 187] on div "Product MYOB Item # File for Job Item Name Laser\ Description Primary Supplier …" at bounding box center [239, 206] width 178 height 84
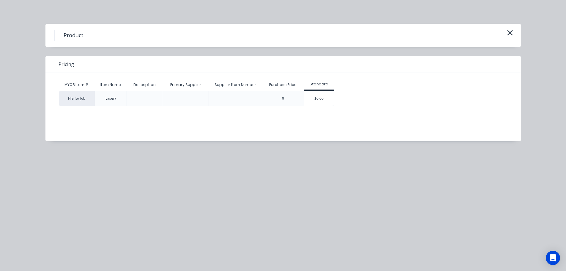
drag, startPoint x: 321, startPoint y: 100, endPoint x: 304, endPoint y: 104, distance: 17.5
click at [321, 99] on div "$0.00" at bounding box center [319, 98] width 30 height 15
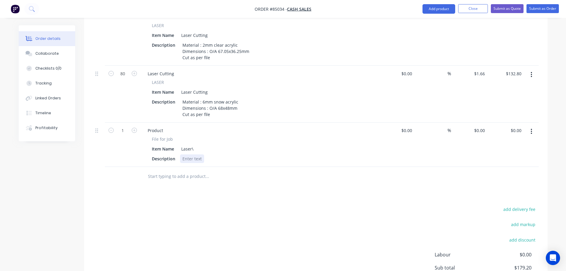
click at [189, 154] on div at bounding box center [192, 158] width 24 height 9
click at [196, 145] on div "Item Name Laser\" at bounding box center [259, 149] width 218 height 9
drag, startPoint x: 153, startPoint y: 122, endPoint x: 200, endPoint y: 121, distance: 47.6
click at [200, 136] on div "File for Job" at bounding box center [259, 139] width 215 height 6
copy span "File for Job"
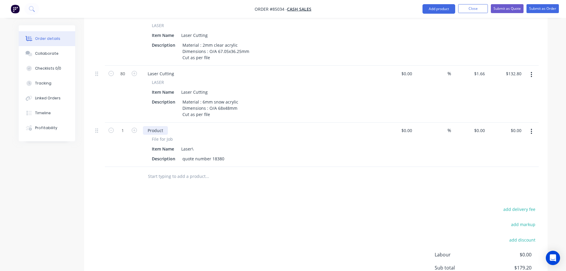
click at [156, 126] on div "Product" at bounding box center [155, 130] width 25 height 9
paste div
click at [111, 128] on icon "button" at bounding box center [111, 130] width 5 height 5
type input "0"
click at [193, 145] on div "Laser\" at bounding box center [187, 149] width 17 height 9
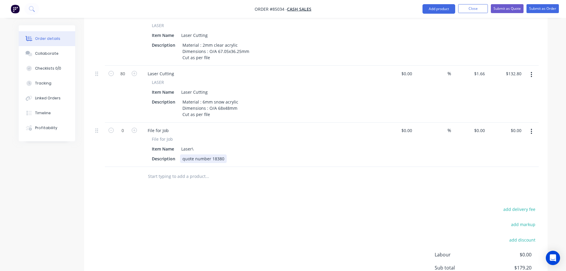
click at [221, 154] on div "quote number 18380" at bounding box center [203, 158] width 47 height 9
click at [195, 145] on div "Laser\" at bounding box center [187, 149] width 17 height 9
click at [545, 11] on button "Submit as Order" at bounding box center [543, 8] width 32 height 9
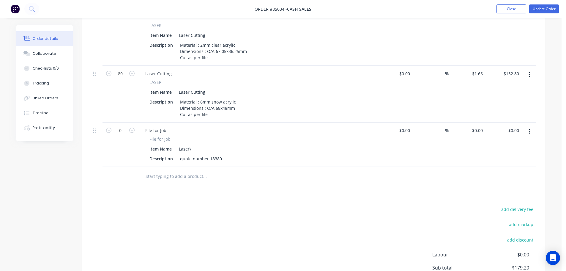
scroll to position [0, 0]
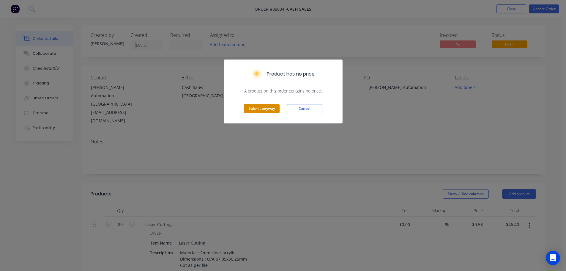
click at [257, 109] on button "Submit anyway" at bounding box center [262, 108] width 36 height 9
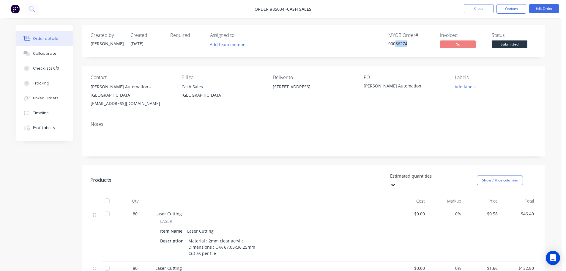
drag, startPoint x: 395, startPoint y: 41, endPoint x: 416, endPoint y: 44, distance: 20.7
click at [416, 44] on div "00086274" at bounding box center [411, 43] width 45 height 6
copy div "86274"
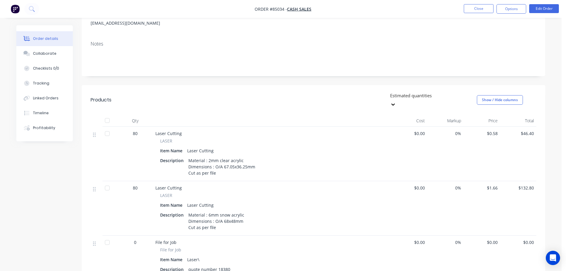
scroll to position [178, 0]
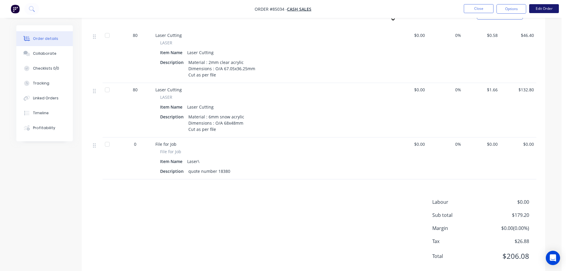
click at [540, 10] on button "Edit Order" at bounding box center [545, 8] width 30 height 9
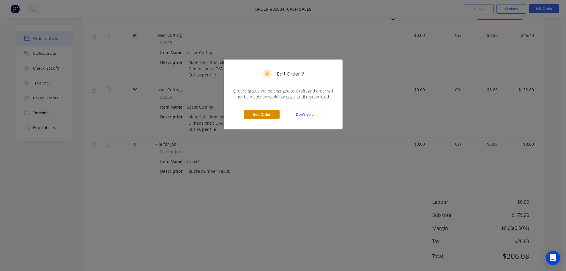
click at [263, 114] on button "Edit Order" at bounding box center [262, 114] width 36 height 9
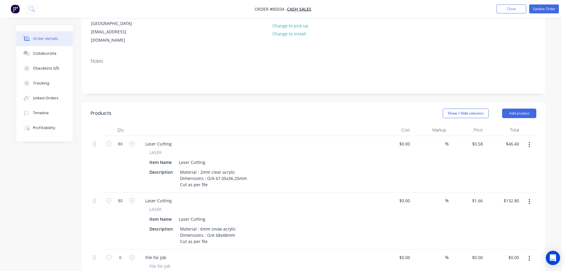
scroll to position [119, 0]
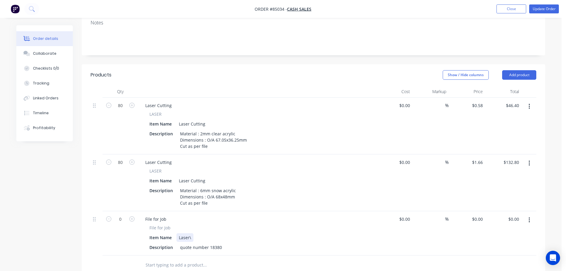
click at [191, 233] on div "Laser\" at bounding box center [185, 237] width 17 height 9
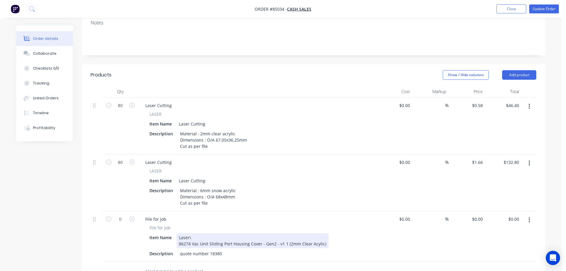
click at [323, 233] on div "Laser\ 86274 Vac Unit Sliding Port Housing Cover - Gen2 - v1 1 (2mm Clear Acyli…" at bounding box center [253, 240] width 152 height 15
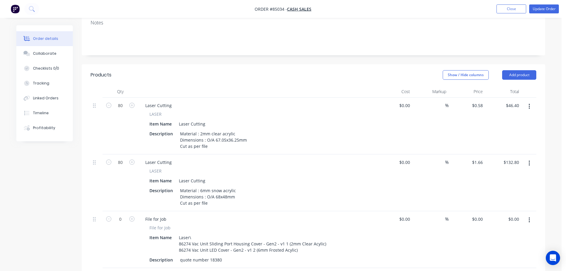
click at [275, 211] on div "File for Job File for Job Item Name Laser\ 86274 Vac Unit Sliding Port Housing …" at bounding box center [257, 239] width 238 height 57
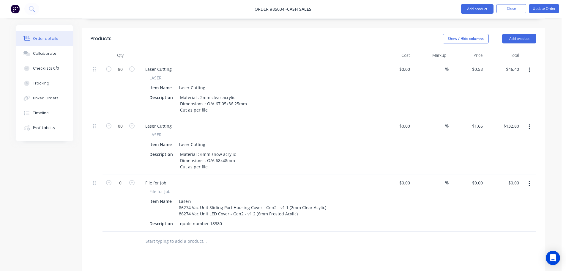
scroll to position [178, 0]
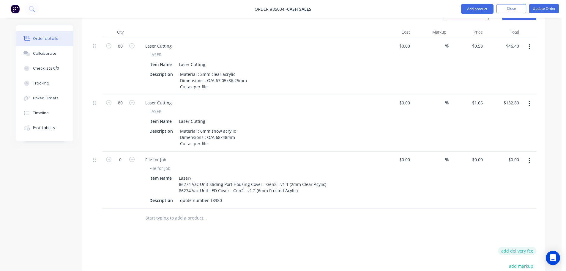
click at [519, 247] on button "add delivery fee" at bounding box center [517, 251] width 38 height 8
type input "15"
click at [468, 210] on div at bounding box center [314, 217] width 446 height 19
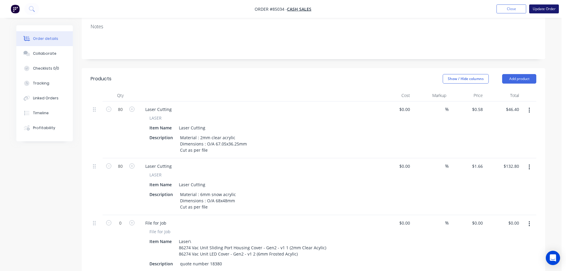
scroll to position [89, 0]
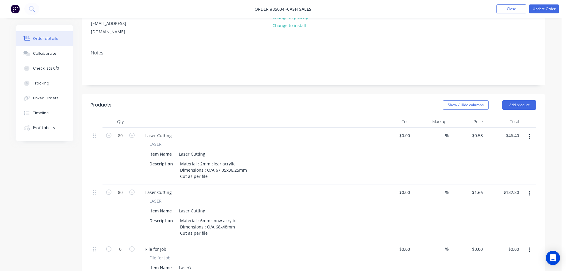
click at [552, 3] on nav "Order #85034 - Cash Sales Add product Close Update Order" at bounding box center [283, 9] width 566 height 18
click at [552, 6] on button "Update Order" at bounding box center [545, 8] width 30 height 9
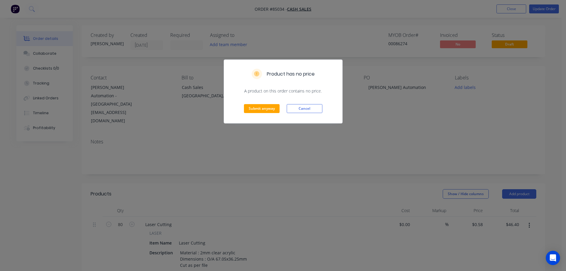
click at [282, 109] on div "Submit anyway Cancel" at bounding box center [283, 108] width 118 height 29
click at [272, 108] on button "Submit anyway" at bounding box center [262, 108] width 36 height 9
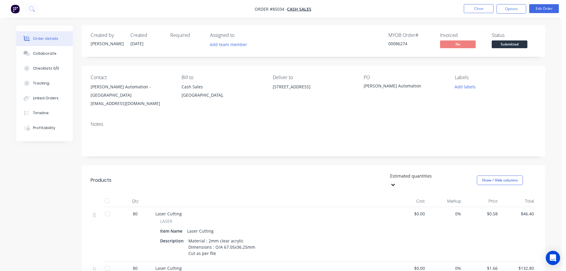
click at [403, 44] on div "00086274" at bounding box center [411, 43] width 45 height 6
copy div "00086274"
click at [504, 5] on button "Options" at bounding box center [512, 9] width 30 height 10
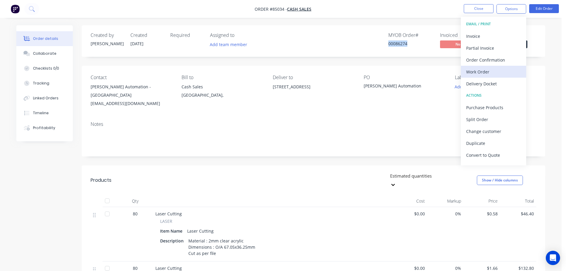
click at [488, 71] on div "Work Order" at bounding box center [494, 71] width 55 height 9
click at [489, 61] on div "Without pricing" at bounding box center [494, 60] width 55 height 9
click at [487, 33] on div "Invoice" at bounding box center [494, 36] width 55 height 9
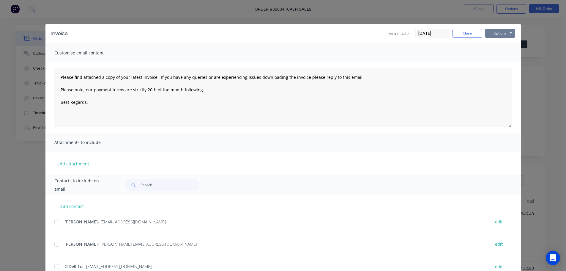
drag, startPoint x: 492, startPoint y: 31, endPoint x: 494, endPoint y: 38, distance: 7.7
click at [492, 31] on button "Options" at bounding box center [501, 33] width 30 height 9
click at [496, 45] on button "Preview" at bounding box center [505, 44] width 38 height 10
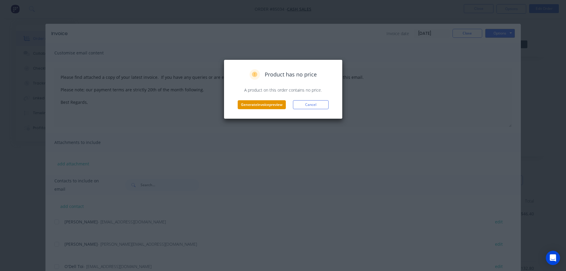
click at [258, 107] on button "Generate invoice preview" at bounding box center [262, 104] width 48 height 9
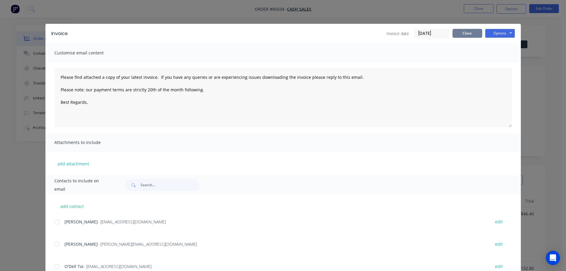
click at [472, 31] on button "Close" at bounding box center [468, 33] width 30 height 9
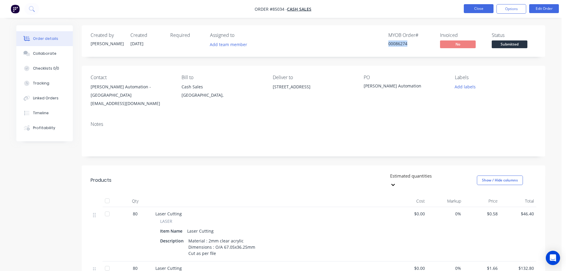
click at [474, 9] on button "Close" at bounding box center [479, 8] width 30 height 9
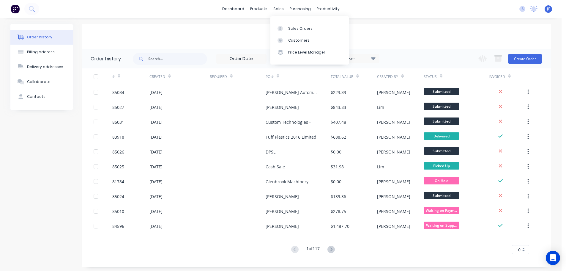
click at [288, 22] on div "Sales Orders Customers Price Level Manager" at bounding box center [310, 40] width 79 height 48
click at [290, 26] on div "Sales Orders" at bounding box center [300, 28] width 24 height 5
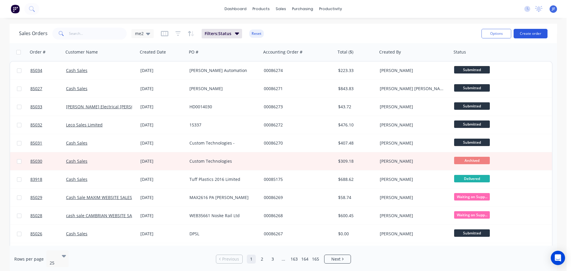
click at [520, 29] on button "Create order" at bounding box center [531, 34] width 34 height 10
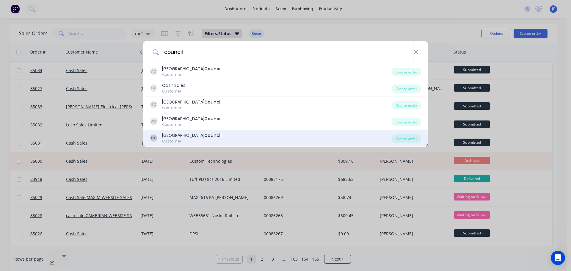
type input "council"
click at [205, 134] on b "Council" at bounding box center [212, 135] width 17 height 6
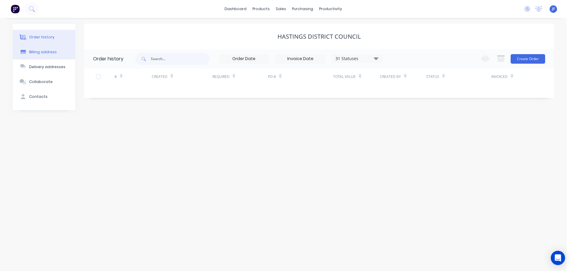
click at [45, 56] on button "Billing address" at bounding box center [44, 52] width 62 height 15
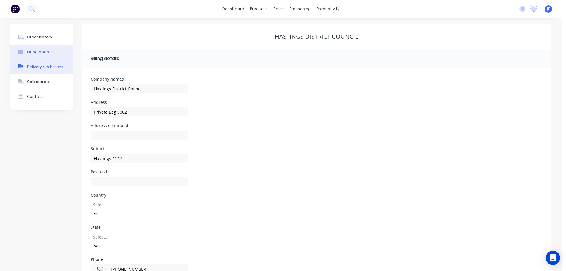
click at [46, 70] on button "Delivery addresses" at bounding box center [41, 66] width 62 height 15
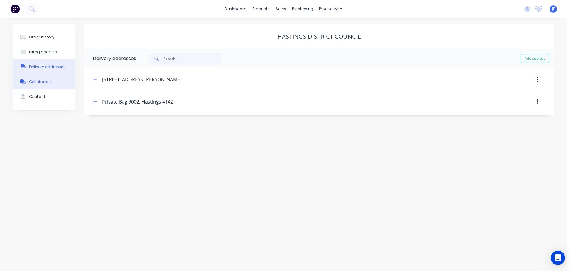
click at [53, 82] on button "Collaborate" at bounding box center [44, 81] width 62 height 15
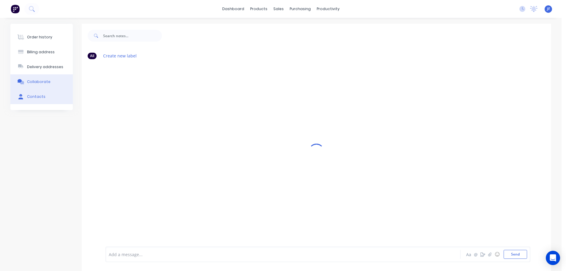
click at [52, 98] on button "Contacts" at bounding box center [41, 96] width 62 height 15
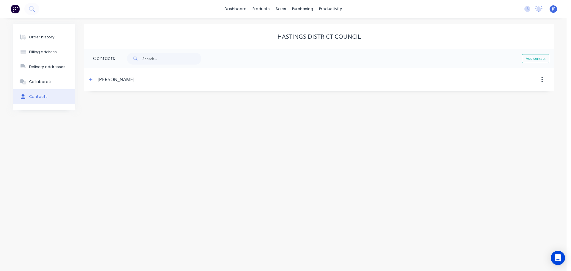
click at [91, 78] on icon "button" at bounding box center [91, 79] width 4 height 4
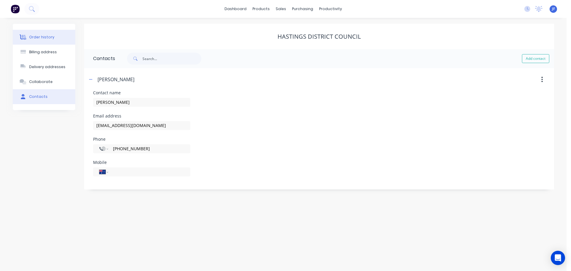
click at [51, 34] on button "Order history" at bounding box center [44, 37] width 62 height 15
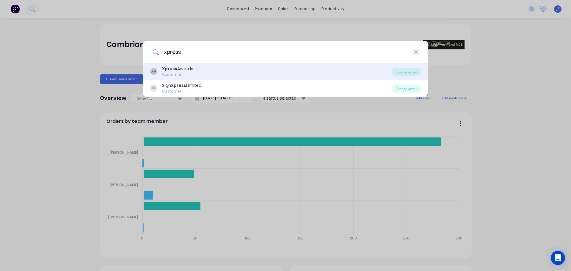
type input "xpress"
click at [197, 76] on div "XA Xpress Awards Customer" at bounding box center [271, 72] width 242 height 12
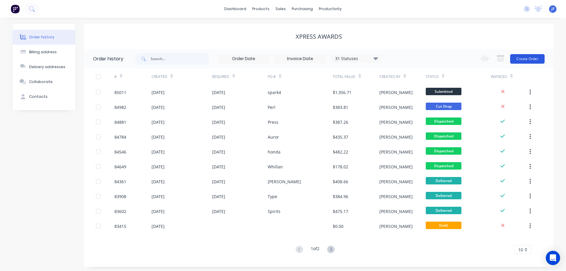
click at [526, 63] on button "Create Order" at bounding box center [528, 59] width 34 height 10
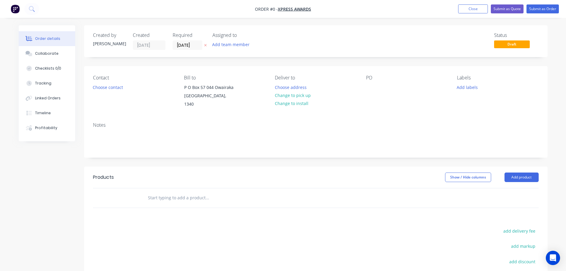
click at [207, 46] on button "button" at bounding box center [205, 45] width 6 height 7
click at [106, 90] on button "Choose contact" at bounding box center [108, 87] width 37 height 8
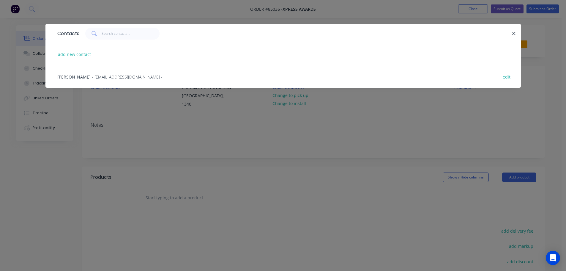
click at [92, 76] on span "- [EMAIL_ADDRESS][DOMAIN_NAME] -" at bounding box center [127, 77] width 71 height 6
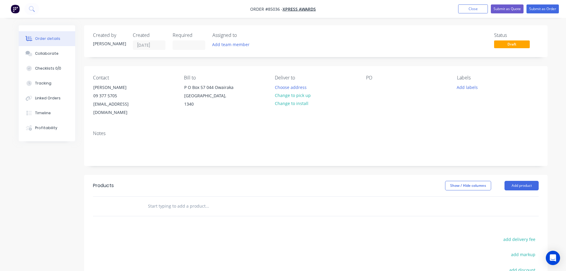
click at [169, 200] on input "text" at bounding box center [207, 206] width 119 height 12
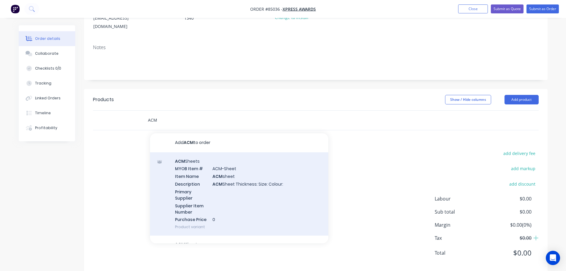
scroll to position [89, 0]
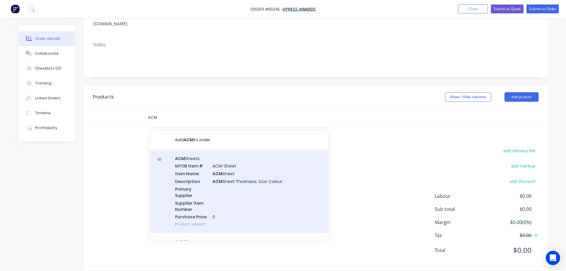
type input "ACM"
click at [251, 169] on div "ACM Sheets MYOB Item # ACM-Sheet Item Name ACM sheet Description ACM Sheet Thic…" at bounding box center [239, 192] width 178 height 84
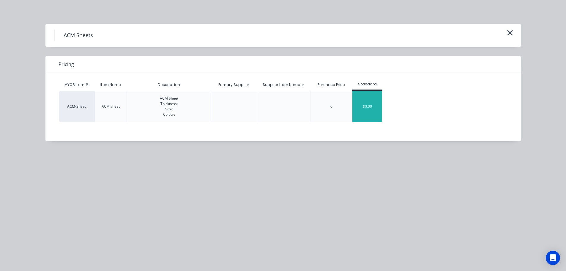
click at [355, 103] on div "$0.00" at bounding box center [368, 106] width 30 height 31
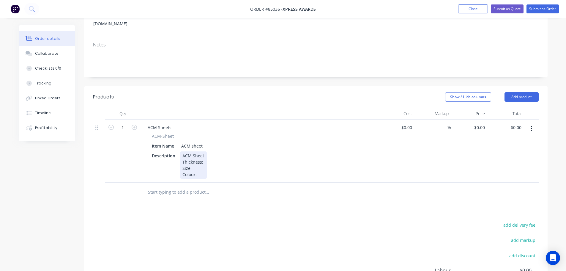
click at [186, 151] on div "ACM Sheet Thickness: Size: Colour:" at bounding box center [193, 164] width 27 height 27
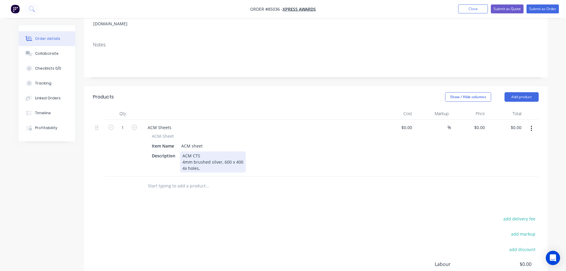
click at [224, 159] on div "ACM CTS 4mm brushed silver, 600 x 400 4x holes," at bounding box center [213, 161] width 66 height 21
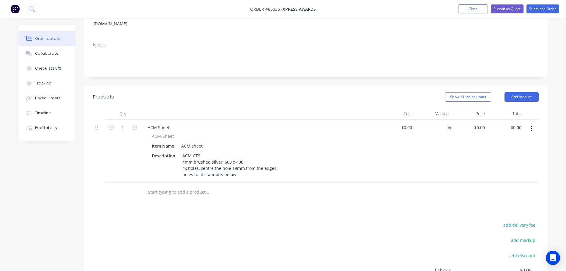
click at [218, 208] on div "Products Show / Hide columns Add product Qty Cost Markup Price Total 1 ACM Shee…" at bounding box center [316, 215] width 464 height 258
click at [192, 191] on div at bounding box center [248, 192] width 214 height 19
click at [189, 186] on input "text" at bounding box center [207, 192] width 119 height 12
paste input "DPSA-1925-ST"
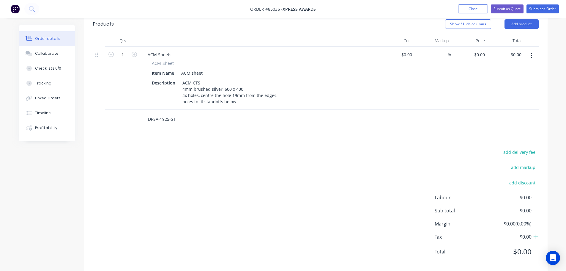
scroll to position [163, 0]
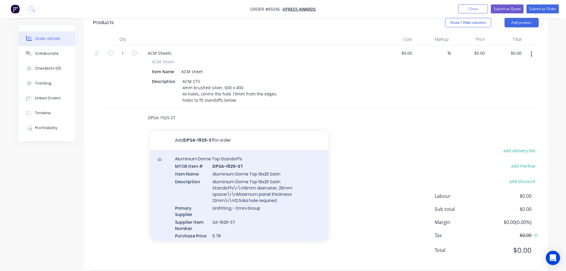
type input "DPSA-1925-ST"
click at [243, 191] on div "Aluminium Dome Top Standoffs MYOB Item # DPSA-1925-ST Item Name Aluminium Dome …" at bounding box center [239, 201] width 178 height 102
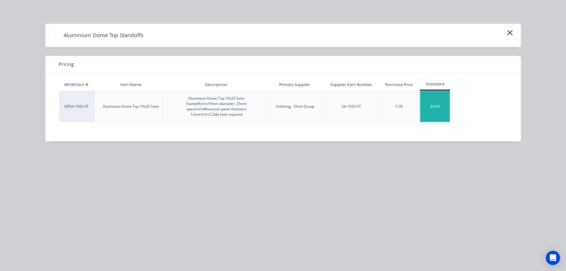
click at [440, 106] on div "$9.54" at bounding box center [435, 106] width 30 height 31
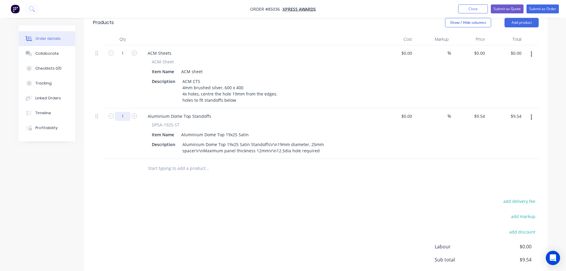
click at [125, 112] on input "1" at bounding box center [122, 116] width 15 height 9
type input "4"
type input "$38.16"
click at [316, 213] on div "add delivery fee add markup add discount Labour $0.00 Sub total $38.16 Margin $…" at bounding box center [316, 254] width 446 height 115
drag, startPoint x: 153, startPoint y: 116, endPoint x: 180, endPoint y: 116, distance: 27.1
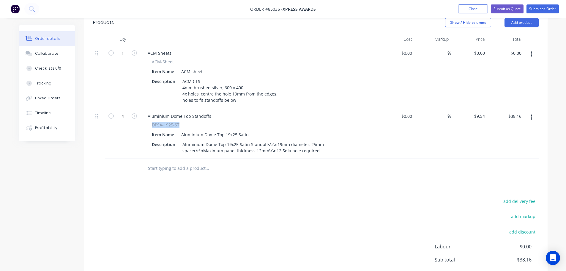
click at [180, 122] on div "DPSA-1925-ST" at bounding box center [259, 125] width 215 height 6
copy span "DPSA-1925-ST"
click at [480, 112] on input "9.54" at bounding box center [481, 116] width 14 height 9
paste input "10.49"
type input "$10.49"
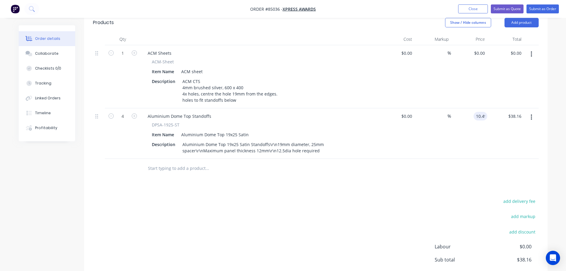
type input "$41.96"
click at [472, 148] on div "$10.49 $10.49" at bounding box center [469, 133] width 37 height 51
click at [119, 186] on div "Products Show / Hide columns Add product Qty Cost Markup Price Total 1 ACM Shee…" at bounding box center [316, 166] width 464 height 309
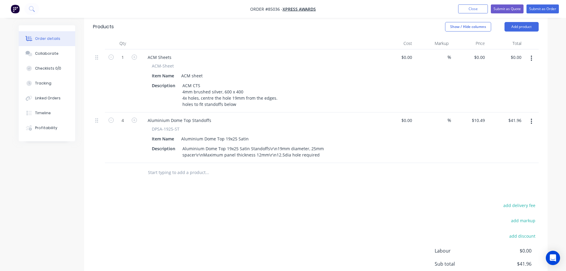
scroll to position [95, 0]
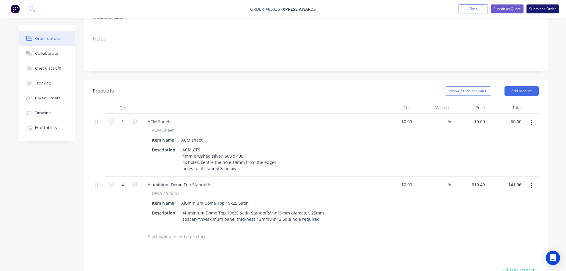
click at [538, 12] on button "Submit as Order" at bounding box center [543, 8] width 32 height 9
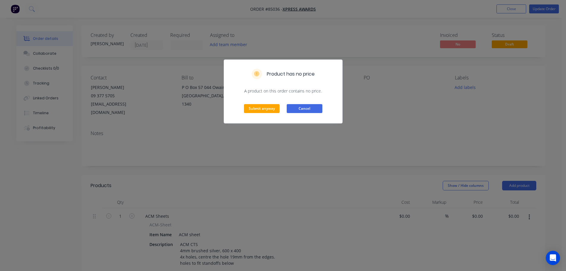
click at [301, 107] on button "Cancel" at bounding box center [305, 108] width 36 height 9
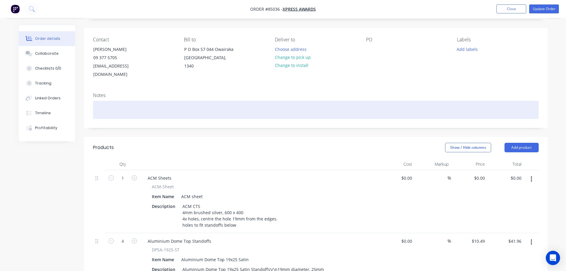
scroll to position [59, 0]
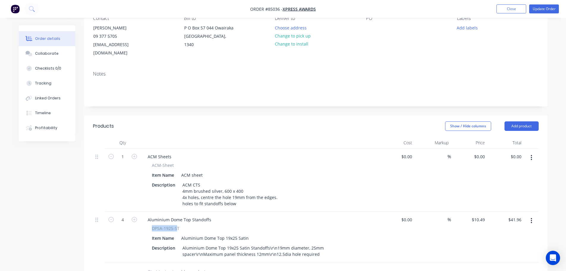
drag, startPoint x: 153, startPoint y: 220, endPoint x: 177, endPoint y: 220, distance: 23.5
click at [177, 225] on span "DPSA-1925-ST" at bounding box center [166, 228] width 28 height 6
drag, startPoint x: 179, startPoint y: 220, endPoint x: 151, endPoint y: 219, distance: 28.0
click at [151, 225] on div "DPSA-1925-ST Item Name Aluminium Dome Top 19x25 Satin Description Aluminium Dom…" at bounding box center [259, 241] width 233 height 33
copy span "DPSA-1925-ST"
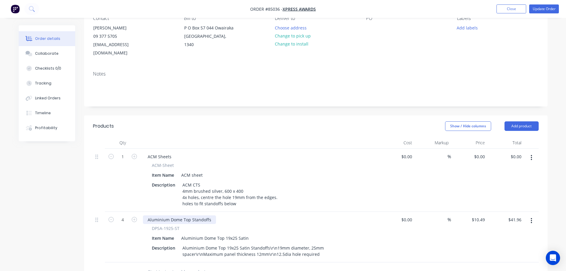
click at [150, 215] on div "Aluminium Dome Top Standoffs" at bounding box center [179, 219] width 73 height 9
paste div
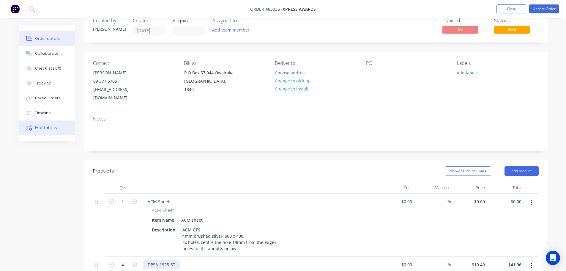
scroll to position [0, 0]
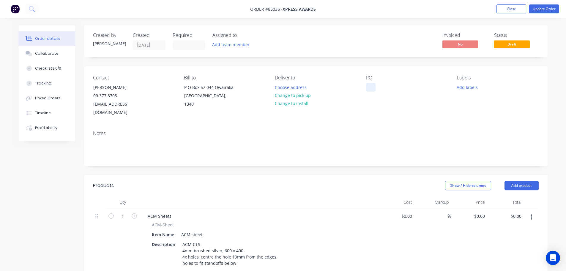
click at [370, 88] on div at bounding box center [371, 87] width 10 height 9
click at [363, 88] on div "Contact Tim Lee 09 377 5705 office@xpressawards.co.nz Bill to P O Box 57 044 Ow…" at bounding box center [316, 96] width 464 height 60
click at [369, 90] on div at bounding box center [371, 87] width 10 height 9
click at [466, 86] on button "Add labels" at bounding box center [467, 87] width 27 height 8
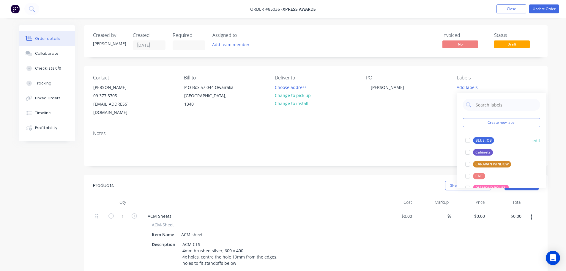
click at [475, 139] on div "BLUE JOB" at bounding box center [483, 140] width 21 height 7
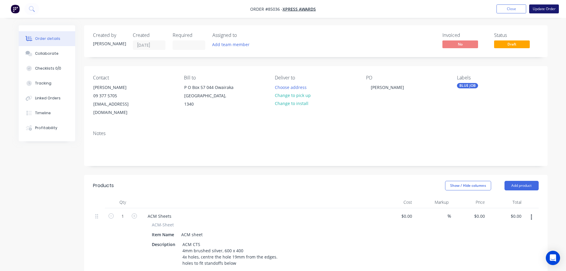
click at [538, 8] on button "Update Order" at bounding box center [545, 8] width 30 height 9
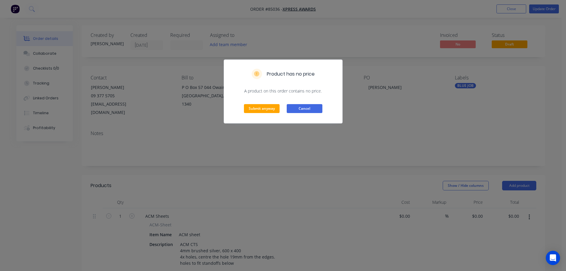
click at [308, 112] on button "Cancel" at bounding box center [305, 108] width 36 height 9
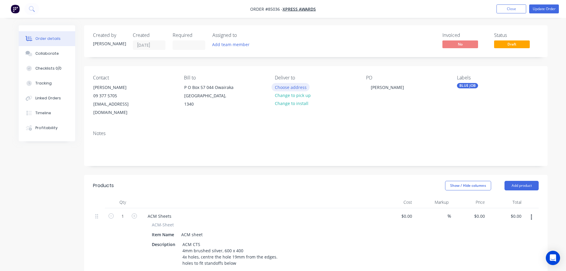
click at [303, 87] on button "Choose address" at bounding box center [291, 87] width 38 height 8
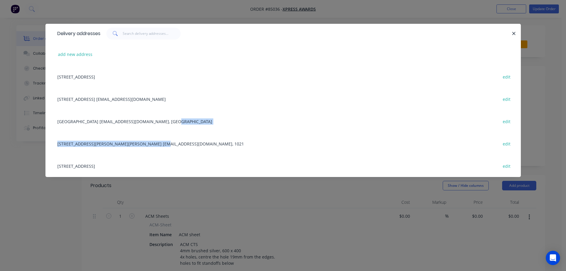
drag, startPoint x: 164, startPoint y: 118, endPoint x: 147, endPoint y: 138, distance: 26.1
click at [147, 138] on div "P O Box 57 044 Owairaka, Auckland, 1340 edit 8a Charlotte St Eden Terrace, Auck…" at bounding box center [283, 121] width 476 height 112
click at [147, 138] on div "15 Pickens Crescent Mt Albert office@xpressawards.co.nz, 1021 edit" at bounding box center [283, 143] width 458 height 22
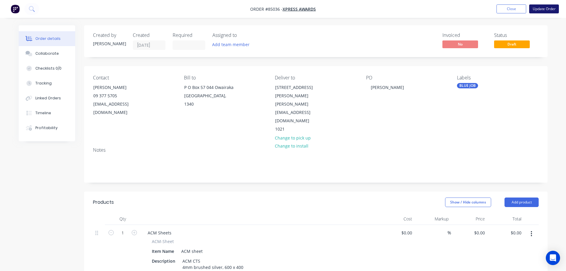
click at [543, 11] on button "Update Order" at bounding box center [545, 8] width 30 height 9
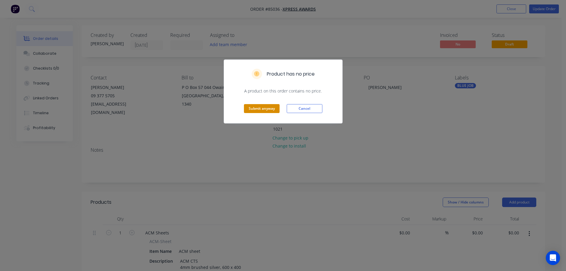
click at [269, 106] on button "Submit anyway" at bounding box center [262, 108] width 36 height 9
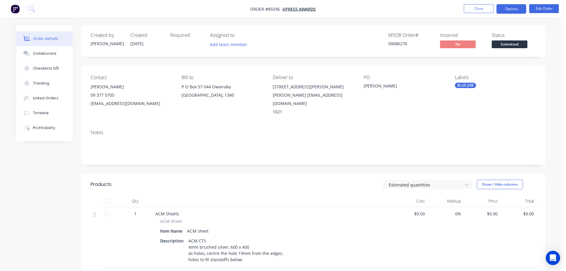
click at [519, 10] on button "Options" at bounding box center [512, 9] width 30 height 10
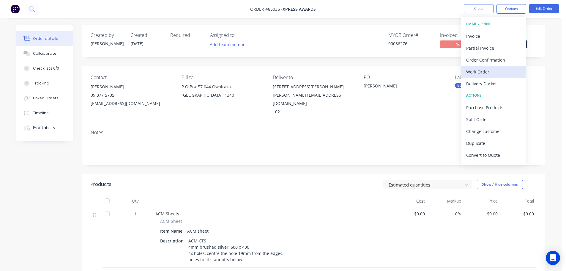
click at [478, 70] on div "Work Order" at bounding box center [494, 71] width 55 height 9
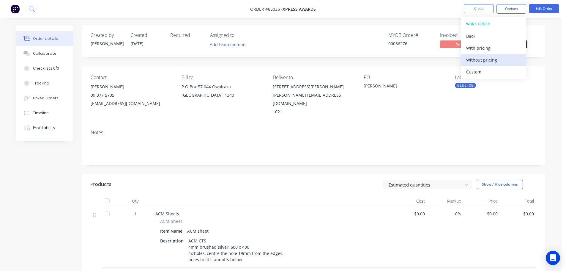
click at [489, 54] on button "Without pricing" at bounding box center [493, 60] width 65 height 12
click at [34, 9] on icon at bounding box center [32, 9] width 6 height 6
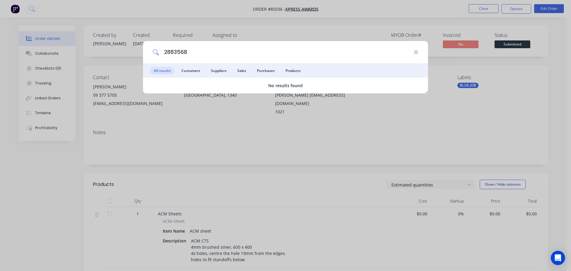
type input "2883568"
drag, startPoint x: 291, startPoint y: 32, endPoint x: 108, endPoint y: 18, distance: 183.1
click at [290, 32] on div "2883568 All results Customers Suppliers Sales Purchases Products No results fou…" at bounding box center [285, 135] width 571 height 271
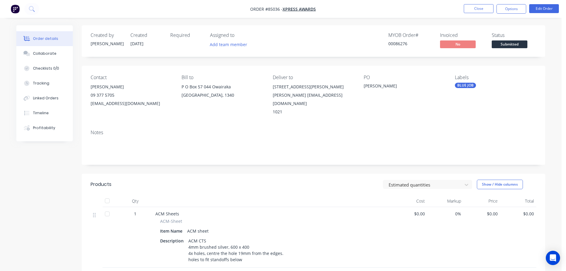
click at [484, 14] on nav "Order #85036 - Xpress Awards Close Options Edit Order" at bounding box center [283, 9] width 566 height 18
click at [478, 10] on button "Close" at bounding box center [479, 8] width 30 height 9
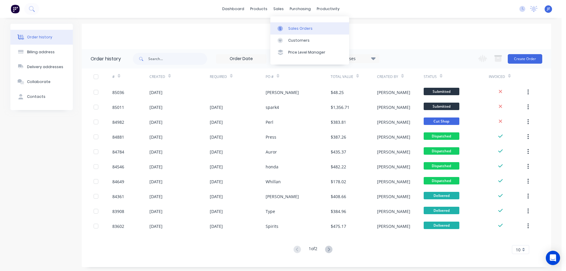
drag, startPoint x: 289, startPoint y: 26, endPoint x: 293, endPoint y: 26, distance: 3.3
click at [289, 26] on div "Sales Orders" at bounding box center [300, 28] width 24 height 5
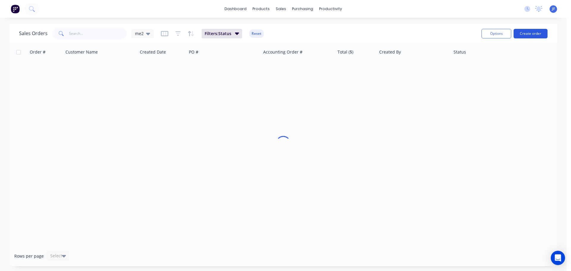
click at [520, 34] on button "Create order" at bounding box center [531, 34] width 34 height 10
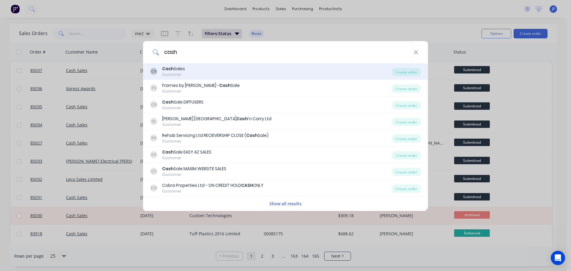
type input "cash"
click at [241, 66] on div "CS Cash Sales Customer" at bounding box center [271, 72] width 242 height 12
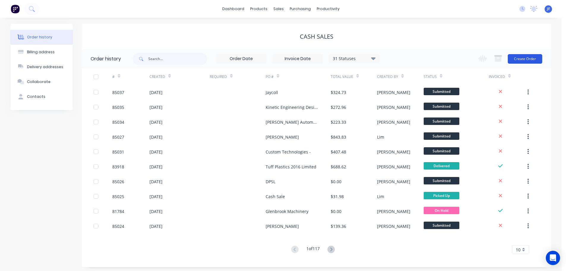
click at [519, 57] on button "Create Order" at bounding box center [525, 59] width 34 height 10
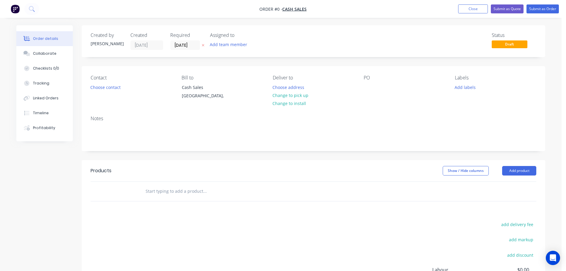
click at [204, 44] on icon "button" at bounding box center [203, 45] width 3 height 4
click at [98, 85] on button "Choose contact" at bounding box center [105, 87] width 37 height 8
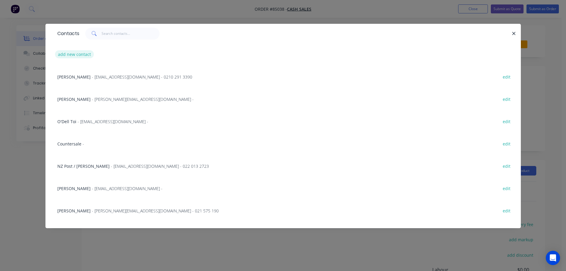
click at [73, 54] on button "add new contact" at bounding box center [74, 54] width 39 height 8
select select "NZ"
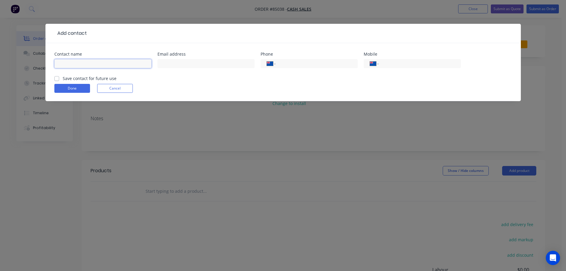
click at [87, 66] on input "text" at bounding box center [102, 63] width 97 height 9
paste input "Tanya Todd"
type input "Tanya Todd"
click at [88, 77] on label "Save contact for future use" at bounding box center [90, 78] width 54 height 6
click at [59, 77] on input "Save contact for future use" at bounding box center [56, 78] width 5 height 6
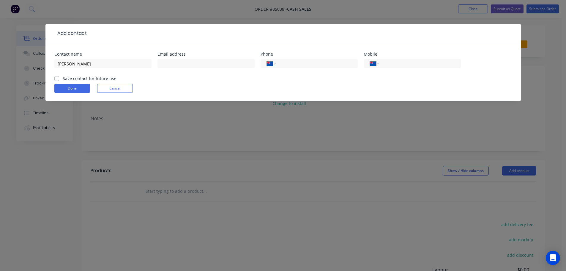
checkbox input "true"
click at [93, 67] on input "Tanya Todd" at bounding box center [102, 63] width 97 height 9
type input "Tanya Todd - Island Direct"
click at [185, 62] on input "text" at bounding box center [206, 63] width 97 height 9
paste input "tanya@datco.co.nz"
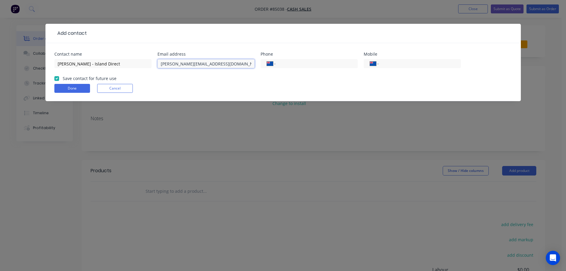
type input "tanya@datco.co.nz"
click at [406, 63] on input "tel" at bounding box center [418, 63] width 71 height 7
paste input "021 522 939"
type input "021 522 939"
click at [49, 86] on div "Contact name Tanya Todd - Island Direct Email address tanya@datco.co.nz Phone I…" at bounding box center [283, 72] width 476 height 58
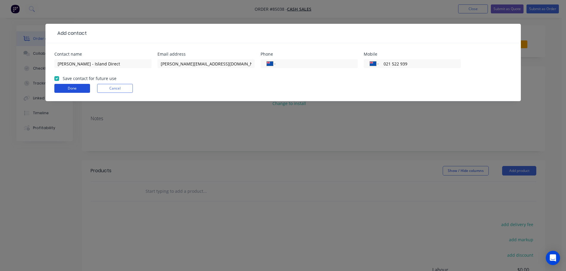
click at [60, 86] on button "Done" at bounding box center [72, 88] width 36 height 9
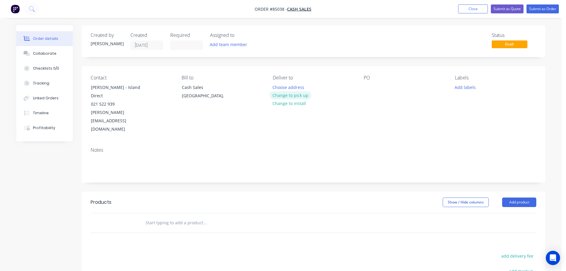
click at [296, 93] on button "Change to pick up" at bounding box center [291, 95] width 42 height 8
drag, startPoint x: 116, startPoint y: 87, endPoint x: 150, endPoint y: 93, distance: 34.7
click at [150, 93] on div "Contact Tanya Todd - Island Direct 021 522 939 tanya@datco.co.nz" at bounding box center [131, 104] width 81 height 59
copy div "Island Direct"
click at [373, 84] on div at bounding box center [369, 87] width 10 height 9
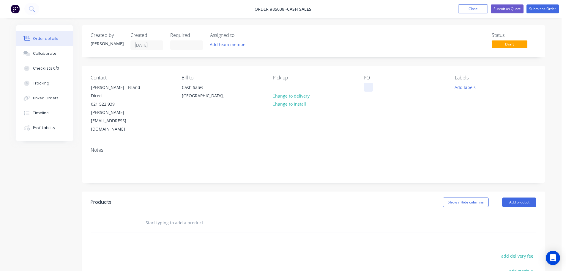
paste div
click at [225, 217] on input "text" at bounding box center [204, 223] width 119 height 12
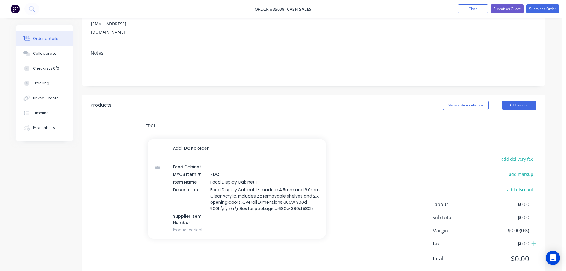
type input "FDC1"
click at [241, 168] on div "Food Cabinet MYOB Item # FDC1 Item Name Food Display Cabinet 1 Description Food…" at bounding box center [237, 198] width 178 height 81
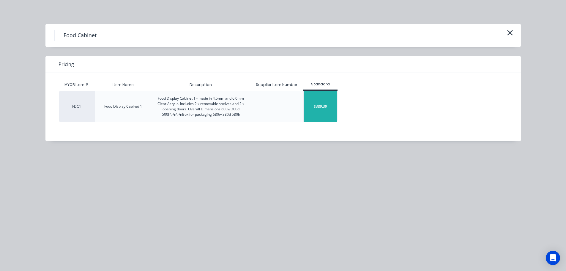
click at [331, 105] on div "$389.39" at bounding box center [321, 106] width 34 height 31
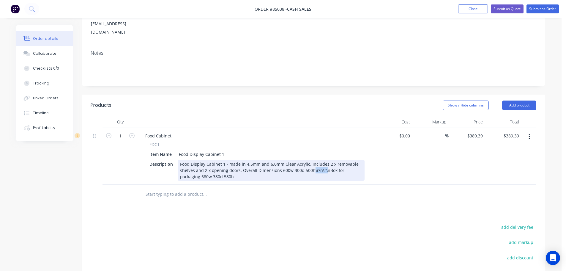
drag, startPoint x: 325, startPoint y: 154, endPoint x: 312, endPoint y: 154, distance: 12.8
click at [312, 160] on div "Food Display Cabinet 1 - made in 4.5mm and 6.0mm Clear Acrylic. Includes 2 x re…" at bounding box center [271, 170] width 187 height 21
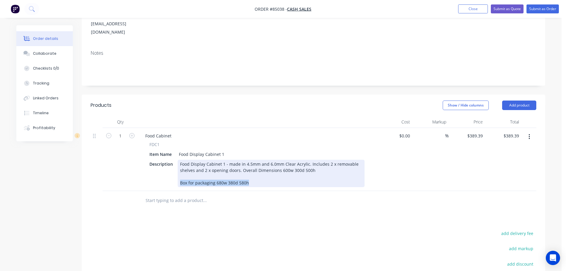
drag, startPoint x: 262, startPoint y: 167, endPoint x: 95, endPoint y: 207, distance: 171.7
click at [95, 207] on div "Products Show / Hide columns Add product Qty Cost Markup Price Total 1 Food Cab…" at bounding box center [314, 224] width 464 height 258
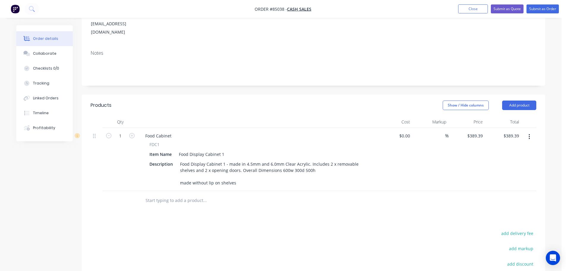
click at [149, 141] on div "FDC1 Item Name Food Display Cabinet 1 Description Food Display Cabinet 1 - made…" at bounding box center [257, 164] width 233 height 46
click at [153, 141] on span "FDC1" at bounding box center [155, 144] width 10 height 6
copy span "FDC1"
click at [152, 131] on div "Food Cabinet" at bounding box center [159, 135] width 36 height 9
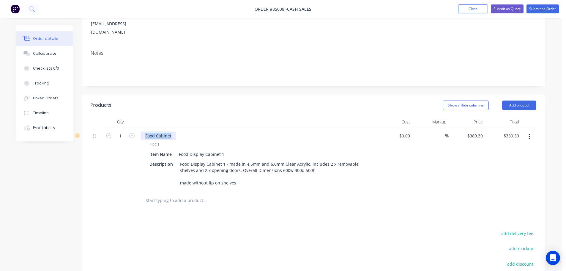
paste div
click at [426, 208] on div "Products Show / Hide columns Add product Qty Cost Markup Price Total 1 Food Cab…" at bounding box center [314, 224] width 464 height 258
click at [474, 131] on input "389.39" at bounding box center [476, 135] width 18 height 9
type input "$428.33"
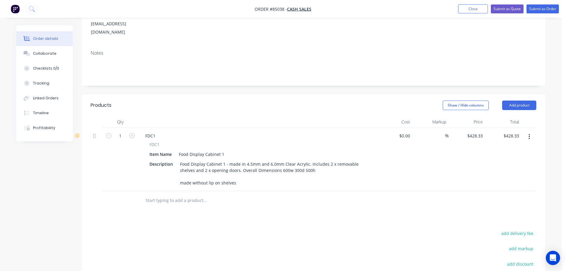
click at [486, 191] on div at bounding box center [314, 200] width 446 height 19
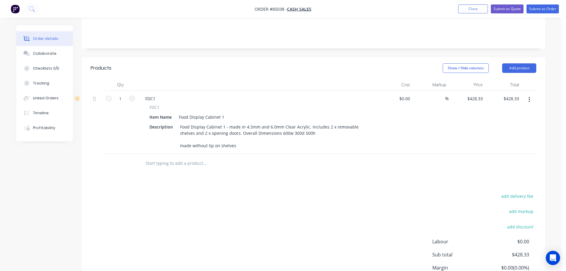
scroll to position [171, 0]
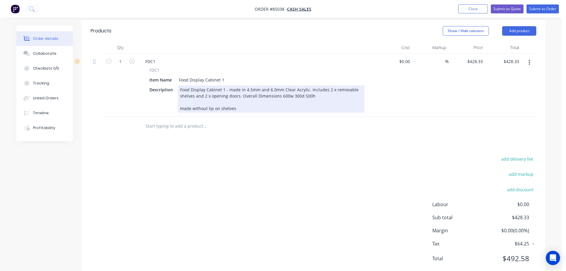
click at [240, 93] on div "Food Display Cabinet 1 - made in 4.5mm and 6.0mm Clear Acrylic. Includes 2 x re…" at bounding box center [271, 98] width 187 height 27
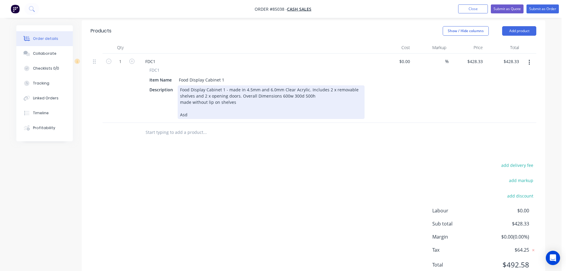
click at [240, 93] on div "Food Display Cabinet 1 - made in 4.5mm and 6.0mm Clear Acrylic. Includes 2 x re…" at bounding box center [271, 102] width 187 height 34
click at [236, 98] on div "Food Display Cabinet 1 - made in 4.5mm and 6.0mm Clear Acrylic. Includes 2 x re…" at bounding box center [271, 102] width 187 height 34
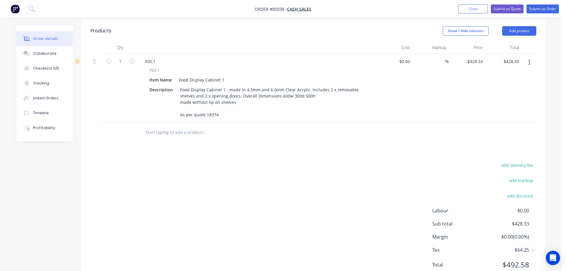
click at [354, 189] on div "add delivery fee add markup add discount Labour $0.00 Sub total $428.33 Margin …" at bounding box center [314, 218] width 446 height 115
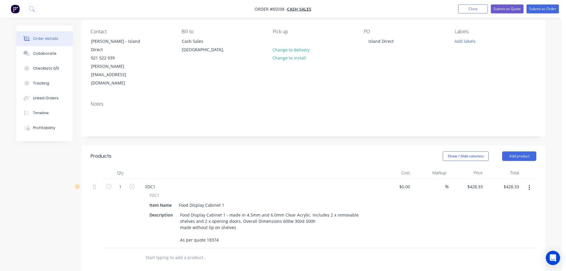
scroll to position [0, 0]
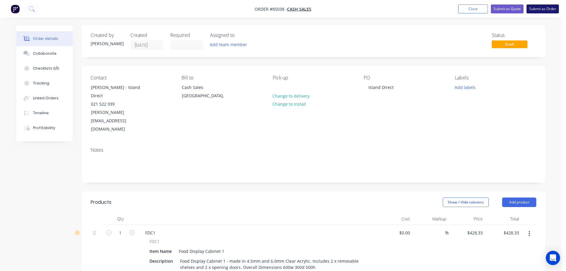
click at [540, 11] on button "Submit as Order" at bounding box center [543, 8] width 32 height 9
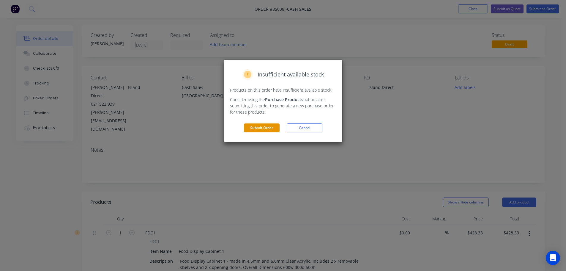
click at [271, 132] on button "Submit Order" at bounding box center [262, 127] width 36 height 9
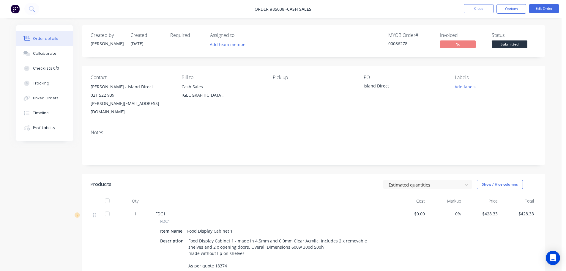
click at [470, 84] on button "Add labels" at bounding box center [465, 87] width 27 height 8
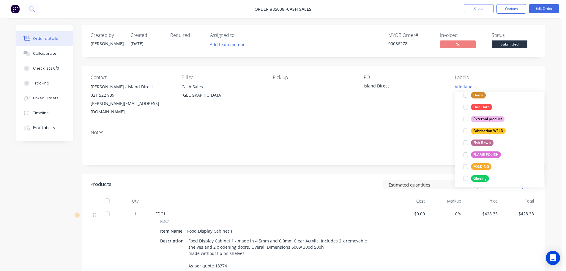
scroll to position [250, 0]
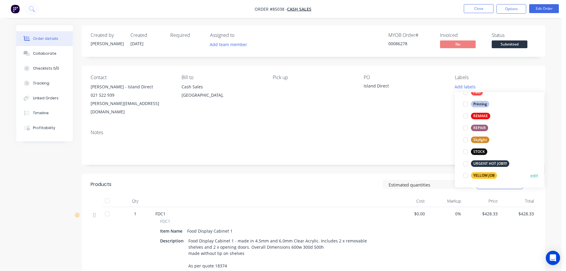
click at [489, 173] on div "YELLOW JOB" at bounding box center [484, 175] width 26 height 7
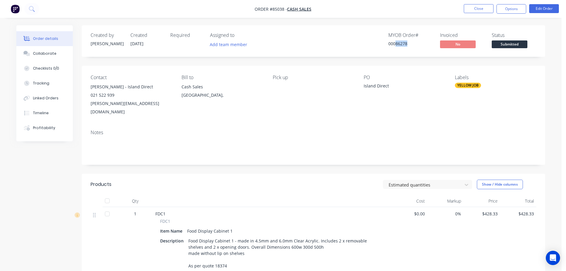
drag, startPoint x: 395, startPoint y: 43, endPoint x: 415, endPoint y: 46, distance: 19.5
click at [415, 46] on div "00086278" at bounding box center [411, 43] width 45 height 6
copy div "86278"
click at [505, 10] on button "Options" at bounding box center [512, 9] width 30 height 10
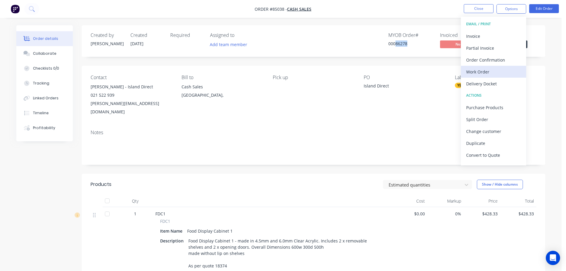
click at [480, 74] on div "Work Order" at bounding box center [494, 71] width 55 height 9
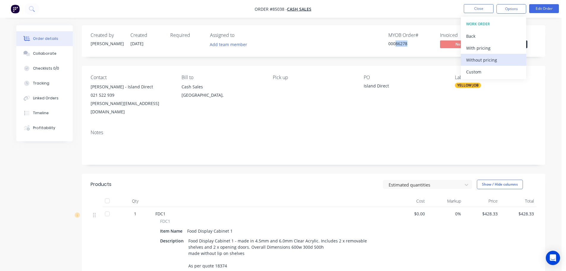
click at [484, 59] on div "Without pricing" at bounding box center [494, 60] width 55 height 9
click at [395, 48] on div "MYOB Order # 00086278" at bounding box center [411, 40] width 45 height 17
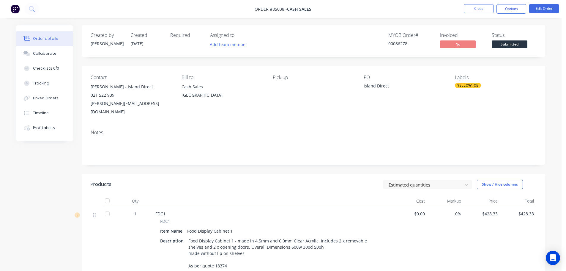
click at [468, 21] on div "Order details Collaborate Checklists 0/0 Tracking Linked Orders Timeline Profit…" at bounding box center [281, 190] width 562 height 380
drag, startPoint x: 255, startPoint y: 9, endPoint x: 336, endPoint y: 11, distance: 81.8
click at [336, 11] on nav "Order #85038 - Cash Sales Close Options Edit Order" at bounding box center [283, 9] width 566 height 18
drag, startPoint x: 320, startPoint y: 12, endPoint x: 249, endPoint y: 7, distance: 71.5
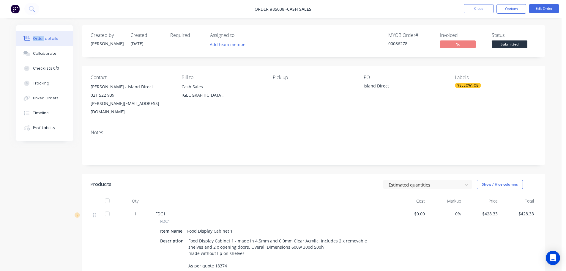
click at [249, 7] on nav "Order #85038 - Cash Sales Close Options Edit Order" at bounding box center [283, 9] width 566 height 18
click at [253, 7] on nav "Order #85038 - Cash Sales Close Options Edit Order" at bounding box center [283, 9] width 566 height 18
drag, startPoint x: 255, startPoint y: 9, endPoint x: 328, endPoint y: 7, distance: 72.3
click at [328, 7] on nav "Order #85038 - Cash Sales Close Options Edit Order" at bounding box center [283, 9] width 566 height 18
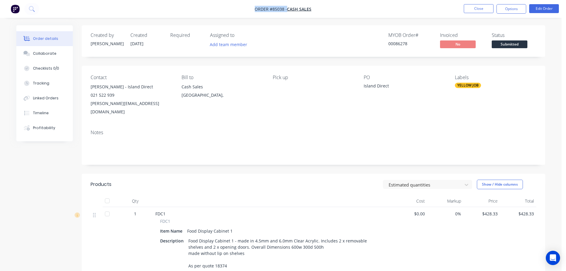
click at [328, 7] on nav "Order #85038 - Cash Sales Close Options Edit Order" at bounding box center [283, 9] width 566 height 18
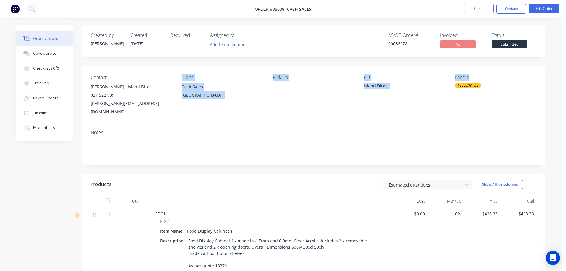
drag, startPoint x: 182, startPoint y: 77, endPoint x: 492, endPoint y: 79, distance: 310.4
click at [492, 79] on div "Contact Tanya Todd - Island Direct 021 522 939 tanya@datco.co.nz Bill to Cash S…" at bounding box center [314, 95] width 464 height 59
click at [492, 79] on div "Labels" at bounding box center [495, 78] width 81 height 6
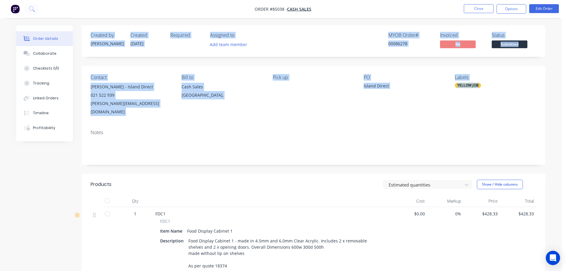
drag, startPoint x: 90, startPoint y: 35, endPoint x: 510, endPoint y: 88, distance: 422.9
click at [510, 88] on div "Created by Jess Created 02/10/25 Required Assigned to Add team member MYOB Orde…" at bounding box center [314, 198] width 464 height 346
click at [511, 88] on div "YELLOW JOB" at bounding box center [495, 85] width 81 height 5
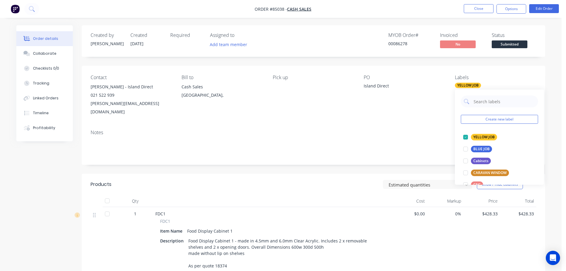
click at [121, 66] on div "Contact Tanya Todd - Island Direct 021 522 939 tanya@datco.co.nz Bill to Cash S…" at bounding box center [314, 95] width 464 height 59
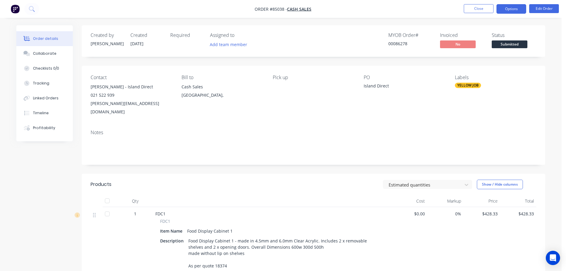
click at [505, 10] on button "Options" at bounding box center [512, 9] width 30 height 10
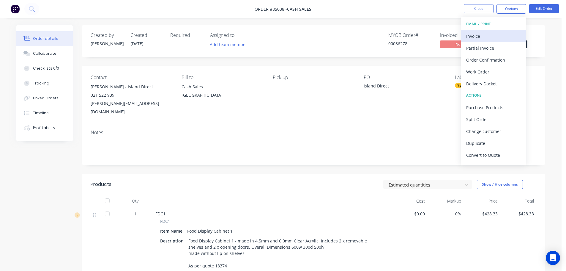
click at [485, 32] on div "Invoice" at bounding box center [494, 36] width 55 height 9
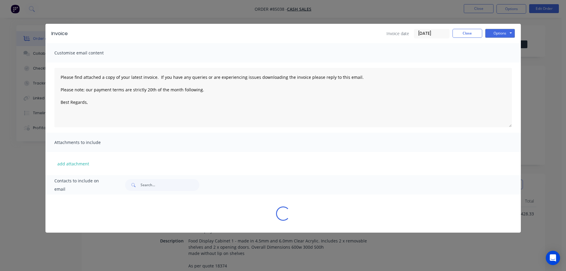
click at [507, 30] on button "Options" at bounding box center [501, 33] width 30 height 9
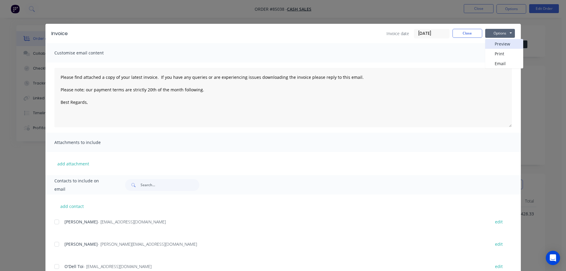
click at [507, 43] on button "Preview" at bounding box center [505, 44] width 38 height 10
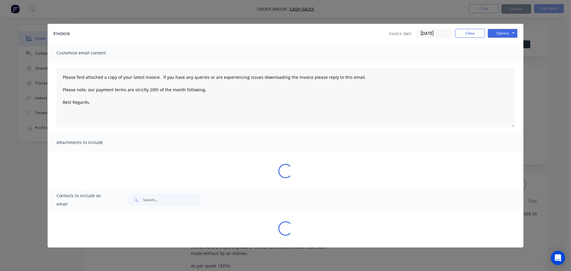
type textarea "Please find attached a copy of your latest invoice. If you have any queries or …"
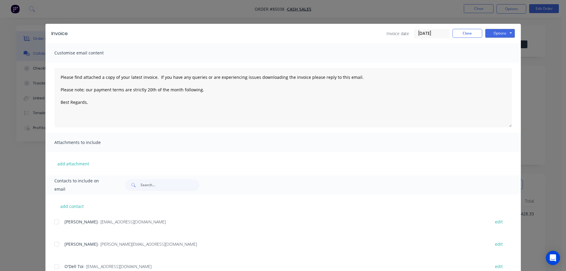
click at [41, 52] on div "Invoice Invoice date 02/10/25 Close Options Preview Print Email Customise email…" at bounding box center [283, 135] width 566 height 271
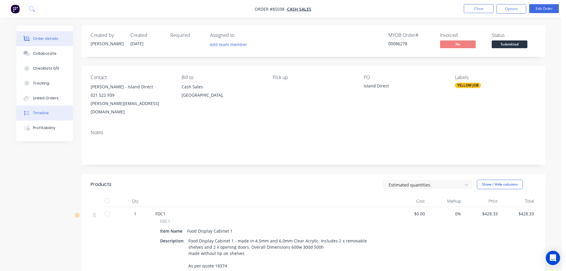
click at [27, 108] on button "Timeline" at bounding box center [44, 113] width 56 height 15
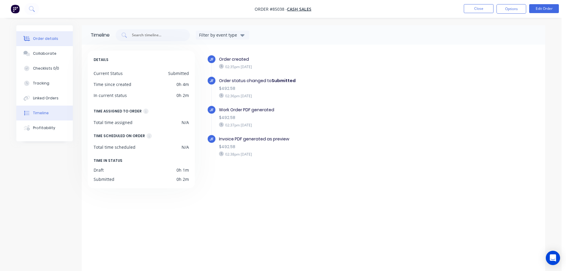
click at [58, 36] on button "Order details" at bounding box center [44, 38] width 56 height 15
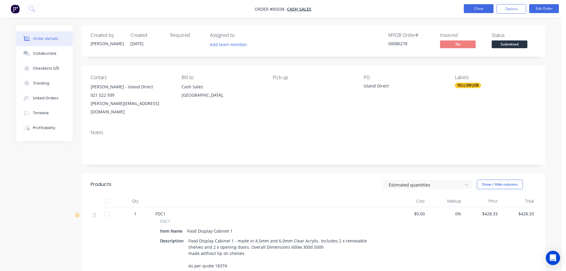
click at [466, 5] on button "Close" at bounding box center [479, 8] width 30 height 9
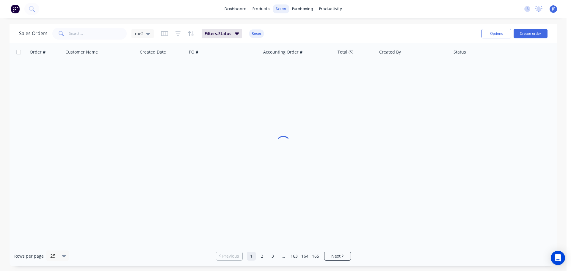
click at [284, 13] on div "sales" at bounding box center [281, 8] width 16 height 9
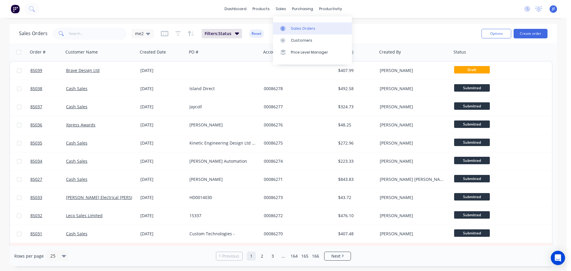
drag, startPoint x: 293, startPoint y: 26, endPoint x: 310, endPoint y: 24, distance: 17.4
click at [293, 26] on div "Sales Orders" at bounding box center [303, 28] width 24 height 5
click at [531, 31] on button "Create order" at bounding box center [531, 34] width 34 height 10
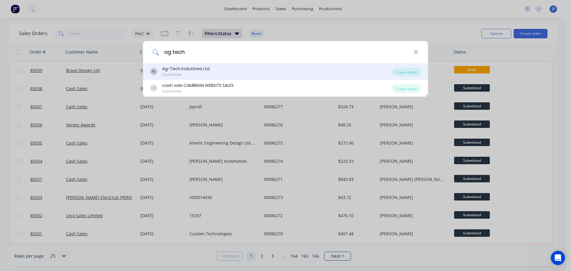
type input "ag tech"
click at [229, 74] on div "AL Ag-Tech Industries Ltd Customer" at bounding box center [271, 72] width 242 height 12
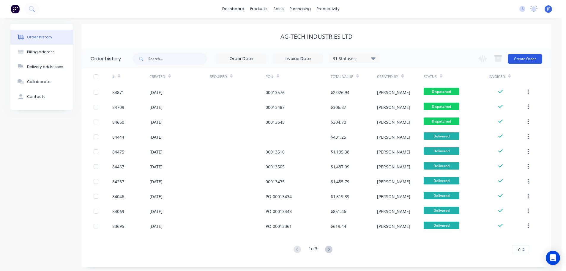
click at [519, 55] on button "Create Order" at bounding box center [525, 59] width 34 height 10
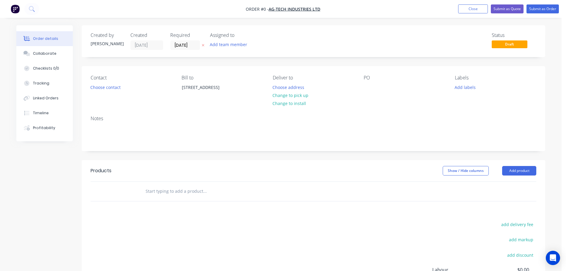
click at [203, 45] on icon "button" at bounding box center [203, 45] width 2 height 2
click at [103, 87] on button "Choose contact" at bounding box center [105, 87] width 37 height 8
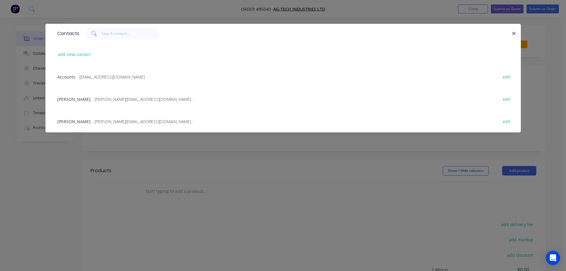
click at [92, 101] on span "- eliza@ag-tech.co.nz -" at bounding box center [143, 99] width 102 height 6
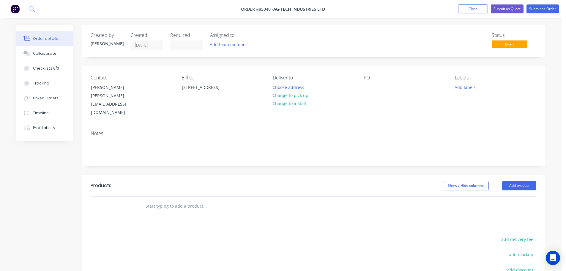
click at [168, 200] on input "text" at bounding box center [204, 206] width 119 height 12
paste input "HPT323"
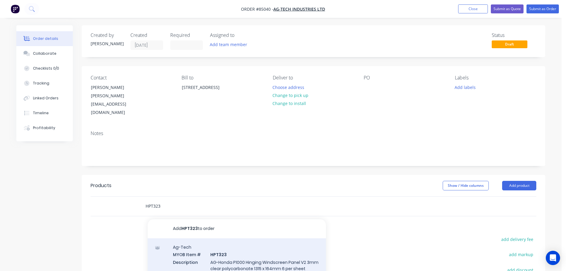
type input "HPT323"
click at [263, 243] on div "Ag-Tech MYOB Item # HPT323 Description AG-Honda P1000 Hinging Windscreen Panel …" at bounding box center [237, 267] width 178 height 59
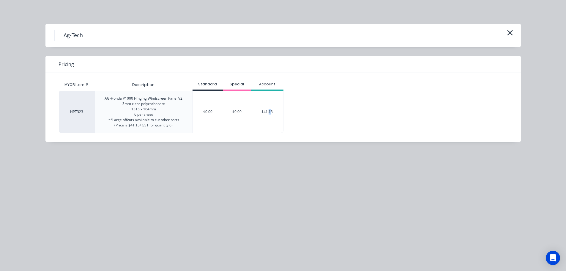
drag, startPoint x: 270, startPoint y: 104, endPoint x: 262, endPoint y: 113, distance: 12.2
click at [270, 104] on div "$41.13" at bounding box center [268, 112] width 32 height 42
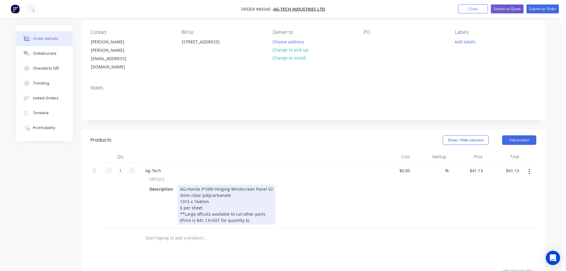
scroll to position [59, 0]
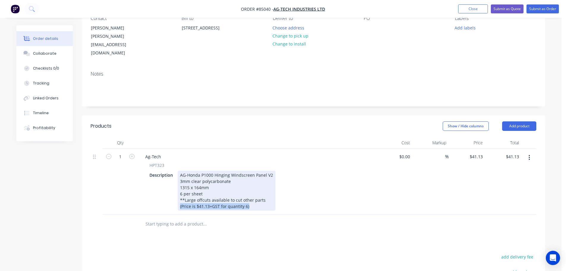
drag, startPoint x: 257, startPoint y: 193, endPoint x: 112, endPoint y: 216, distance: 146.4
click at [112, 216] on div "Qty Cost Markup Price Total 1 Ag-Tech HPT323 Description AG-Honda P1000 Hinging…" at bounding box center [314, 185] width 464 height 97
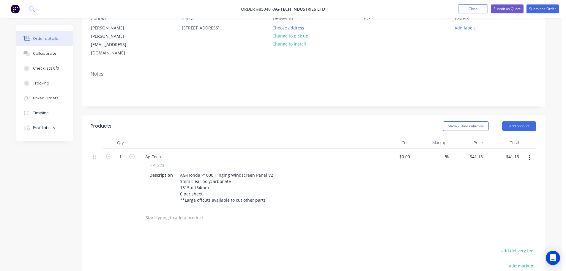
click at [186, 212] on input "text" at bounding box center [204, 218] width 119 height 12
click at [180, 212] on input "text" at bounding box center [204, 218] width 119 height 12
paste input "KMM351"
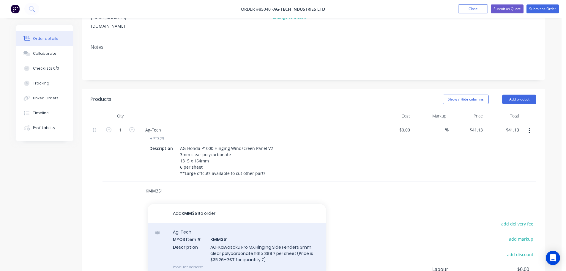
scroll to position [119, 0]
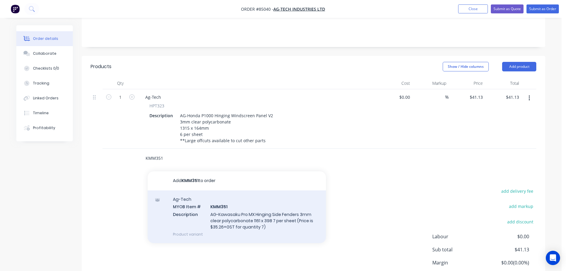
type input "KMM351"
click at [224, 204] on div "Ag-Tech MYOB Item # KMM351 Description AG-Kawasaku Pro MX Hinging Side Fenders …" at bounding box center [237, 216] width 178 height 53
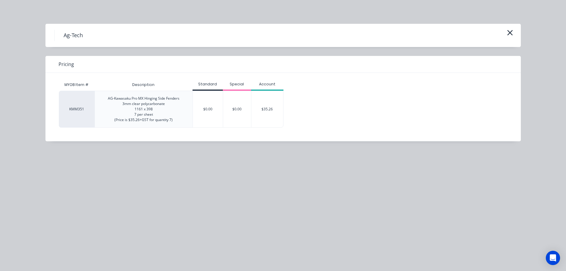
click at [260, 99] on div "$35.26" at bounding box center [268, 109] width 32 height 36
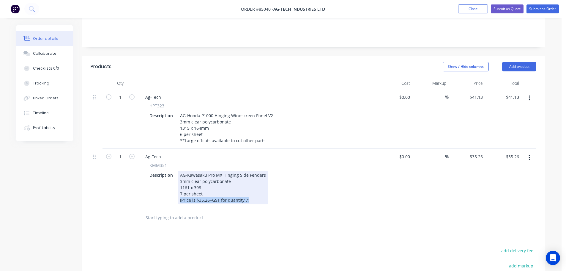
drag, startPoint x: 248, startPoint y: 187, endPoint x: 132, endPoint y: 201, distance: 116.9
click at [133, 201] on div "Qty Cost Markup Price Total 1 Ag-Tech HPT323 Description AG-Honda P1000 Hinging…" at bounding box center [314, 152] width 464 height 150
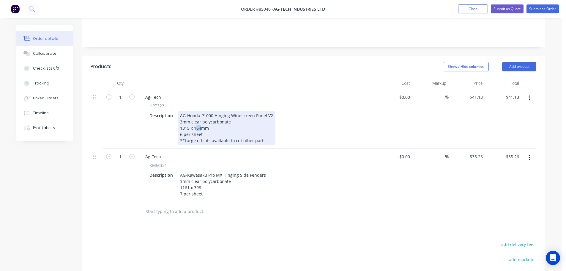
drag, startPoint x: 200, startPoint y: 112, endPoint x: 197, endPoint y: 112, distance: 3.3
click at [197, 112] on div "AG-Honda P1000 Hinging Windscreen Panel V2 3mm clear polycarbonate 1315 x 164mm…" at bounding box center [227, 128] width 98 height 34
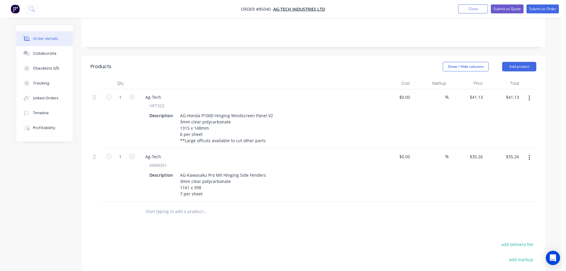
click at [255, 211] on div "Products Show / Hide columns Add product Qty Cost Markup Price Total 1 Ag-Tech …" at bounding box center [314, 210] width 464 height 308
click at [122, 93] on input "1" at bounding box center [120, 97] width 15 height 9
type input "30"
type input "$1,233.90"
click at [117, 152] on input "1" at bounding box center [120, 156] width 15 height 9
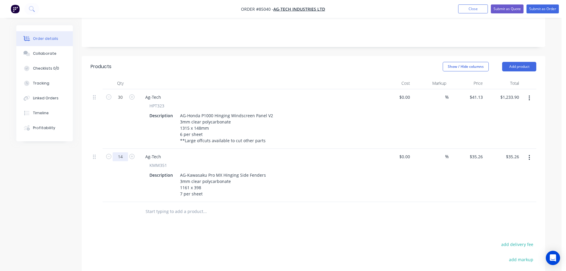
type input "14"
type input "$493.64"
click at [418, 208] on div "Products Show / Hide columns Add product Qty Cost Markup Price Total 30 Ag-Tech…" at bounding box center [314, 210] width 464 height 308
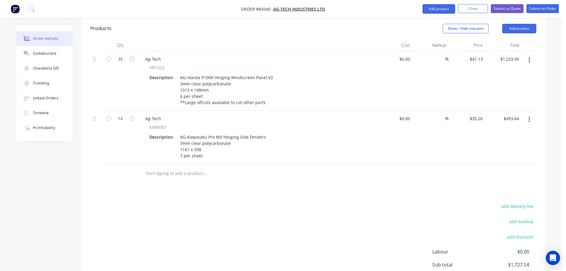
scroll to position [178, 0]
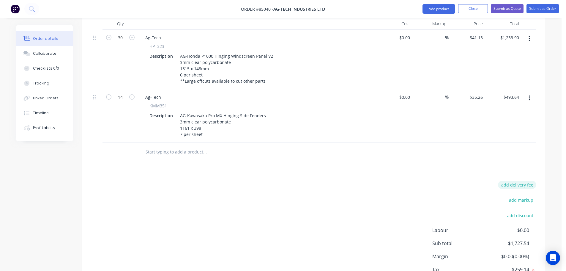
click at [511, 181] on button "add delivery fee" at bounding box center [517, 185] width 38 height 8
type input "25"
click at [484, 142] on div at bounding box center [314, 151] width 446 height 19
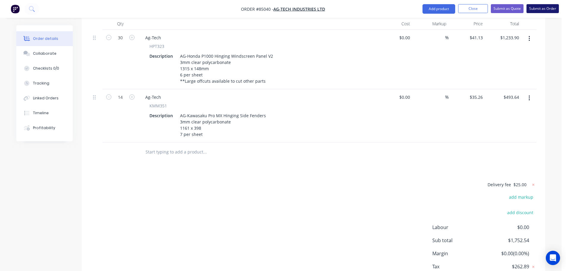
click at [546, 9] on button "Submit as Order" at bounding box center [543, 8] width 32 height 9
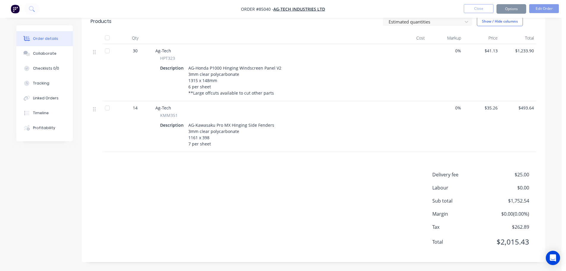
scroll to position [0, 0]
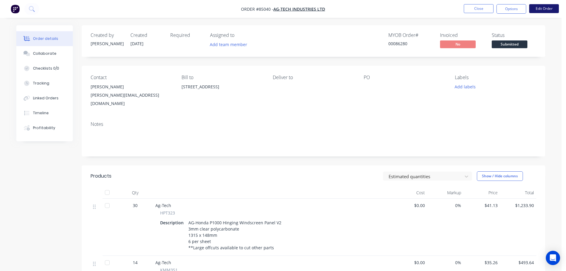
click at [539, 5] on button "Edit Order" at bounding box center [545, 8] width 30 height 9
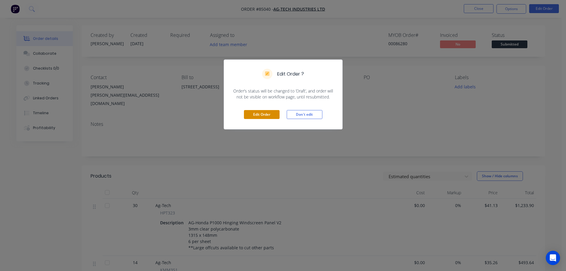
click at [260, 109] on div "Edit Order Don't edit" at bounding box center [283, 114] width 118 height 29
click at [258, 112] on button "Edit Order" at bounding box center [262, 114] width 36 height 9
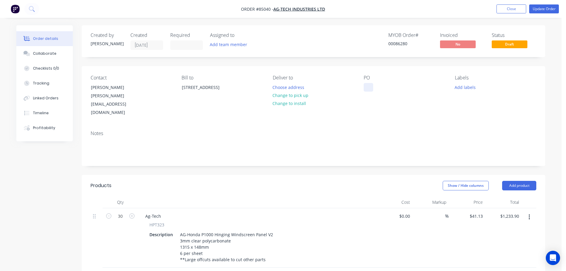
click at [372, 84] on div at bounding box center [369, 87] width 10 height 9
paste div
click at [302, 87] on button "Choose address" at bounding box center [289, 87] width 38 height 8
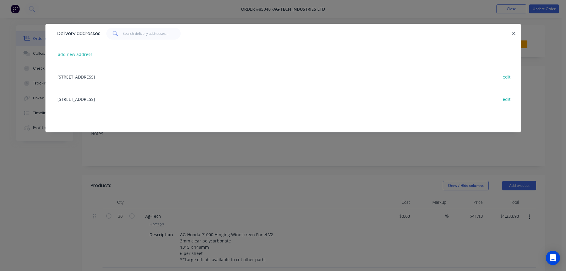
click at [90, 78] on div "120 Jervois Street Dargaville edit" at bounding box center [283, 76] width 458 height 22
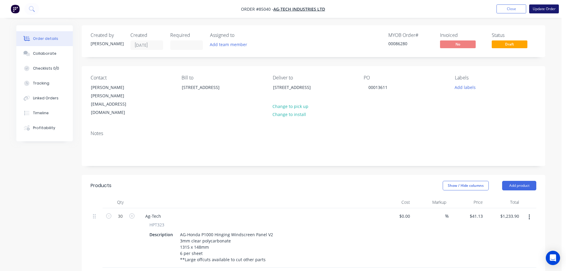
click at [541, 11] on button "Update Order" at bounding box center [545, 8] width 30 height 9
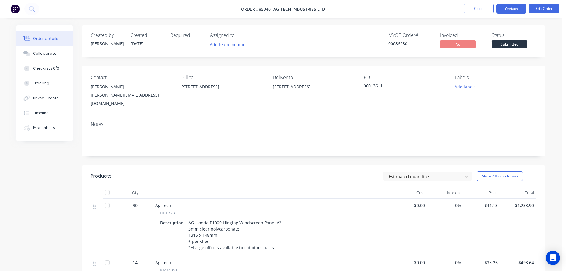
click at [522, 11] on button "Options" at bounding box center [512, 9] width 30 height 10
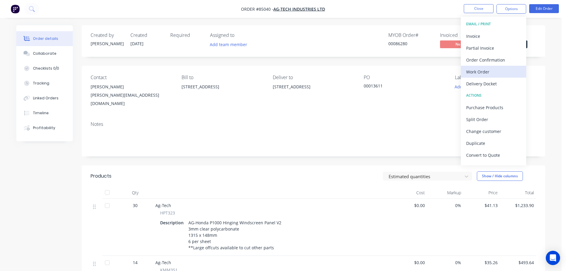
click at [496, 70] on div "Work Order" at bounding box center [494, 71] width 55 height 9
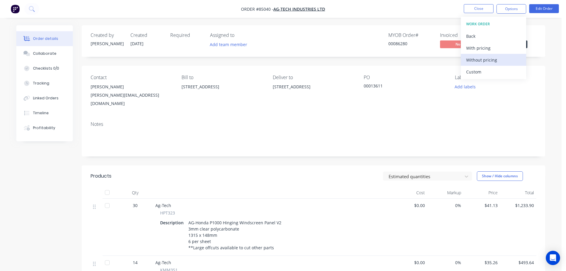
click at [492, 62] on div "Without pricing" at bounding box center [494, 60] width 55 height 9
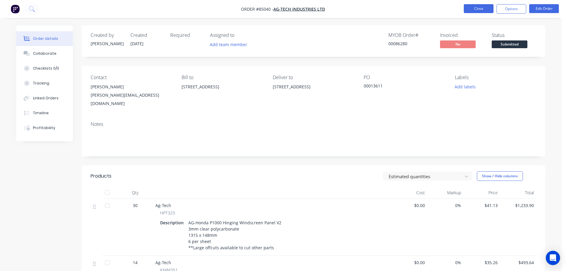
click at [479, 7] on button "Close" at bounding box center [479, 8] width 30 height 9
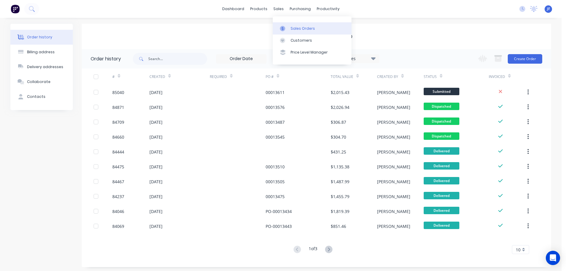
click at [287, 32] on link "Sales Orders" at bounding box center [312, 28] width 79 height 12
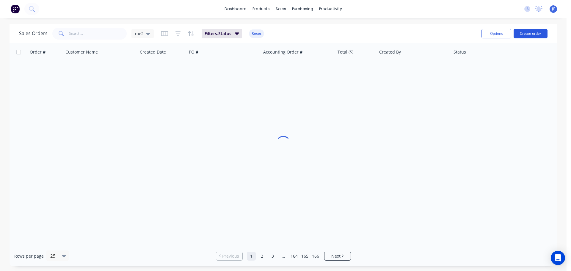
click at [528, 35] on button "Create order" at bounding box center [531, 34] width 34 height 10
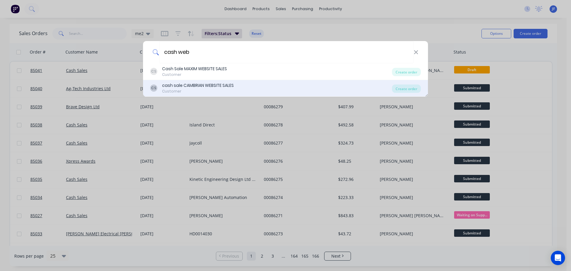
type input "cash web"
click at [298, 88] on div "CS cash sale CAMBRIAN WEBSITE SALES Customer" at bounding box center [271, 88] width 242 height 12
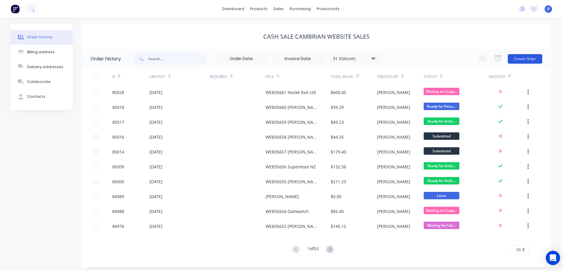
click at [533, 56] on button "Create Order" at bounding box center [525, 59] width 34 height 10
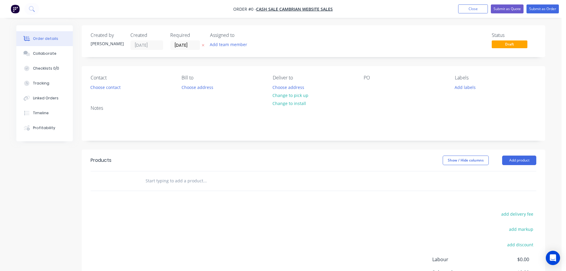
click at [202, 44] on icon "button" at bounding box center [203, 45] width 3 height 4
click at [112, 86] on button "Choose contact" at bounding box center [105, 87] width 37 height 8
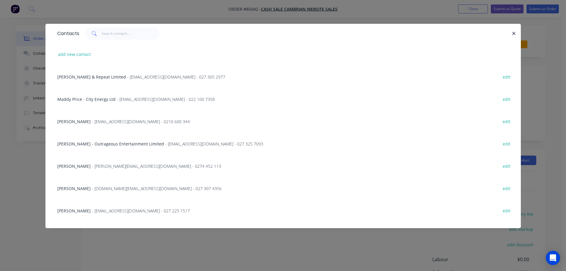
click at [125, 36] on div "Contacts" at bounding box center [283, 33] width 476 height 19
drag, startPoint x: 125, startPoint y: 36, endPoint x: 110, endPoint y: 43, distance: 16.5
click at [125, 36] on input "text" at bounding box center [131, 34] width 58 height 12
paste input "Muzzi Shalash"
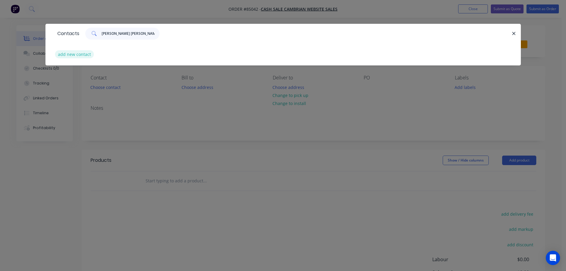
type input "Muzzi Shalash"
click at [81, 54] on button "add new contact" at bounding box center [74, 54] width 39 height 8
select select "NZ"
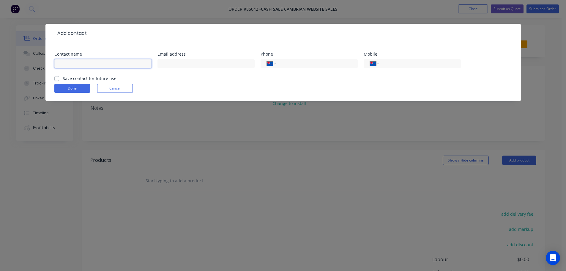
click at [82, 61] on input "text" at bounding box center [102, 63] width 97 height 9
paste input "Muzzi Shalash"
type input "Muzzi Shalash"
click at [79, 77] on label "Save contact for future use" at bounding box center [90, 78] width 54 height 6
click at [59, 77] on input "Save contact for future use" at bounding box center [56, 78] width 5 height 6
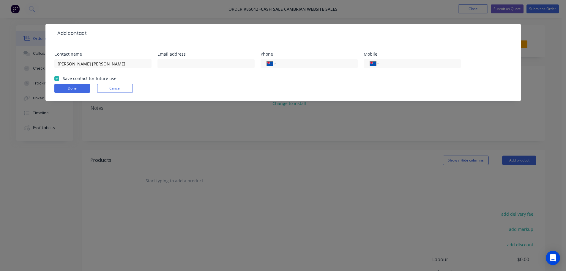
checkbox input "true"
click at [166, 63] on input "text" at bounding box center [206, 63] width 97 height 9
paste input "muzzi@avexpression.co.nz"
type input "muzzi@avexpression.co.nz"
click at [415, 65] on input "tel" at bounding box center [418, 63] width 71 height 7
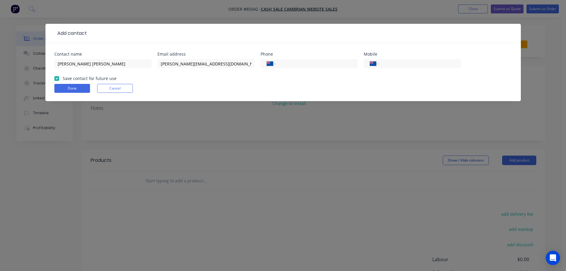
paste input "021 921 213"
type input "021 921 213"
click at [87, 89] on button "Done" at bounding box center [72, 88] width 36 height 9
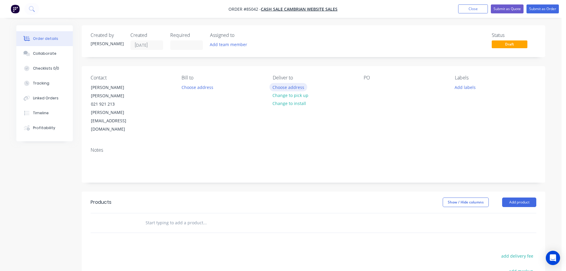
click at [288, 85] on button "Choose address" at bounding box center [289, 87] width 38 height 8
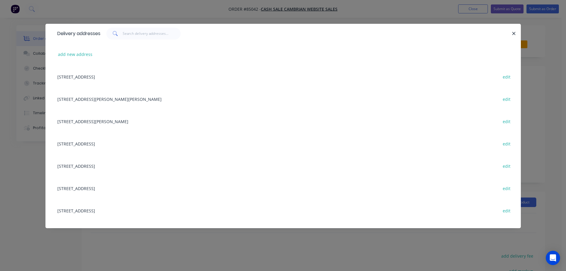
click at [24, 56] on div "Delivery addresses add new address 668 hinemoa valley road, Tararua RD1, Pahiat…" at bounding box center [283, 135] width 566 height 271
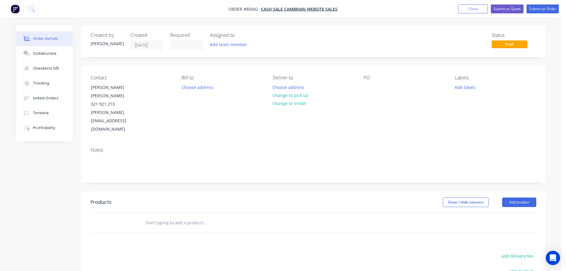
click at [125, 81] on div "Contact Muzzi Shalash 021 921 213 muzzi@avexpression.co.nz" at bounding box center [131, 104] width 81 height 59
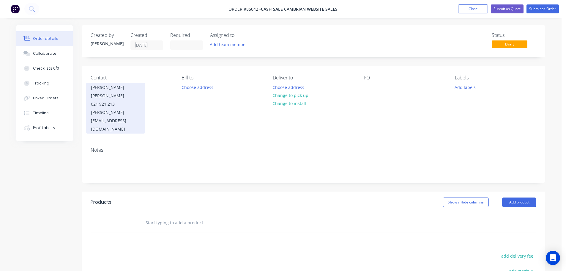
click at [122, 91] on div "Muzzi Shalash" at bounding box center [115, 91] width 49 height 17
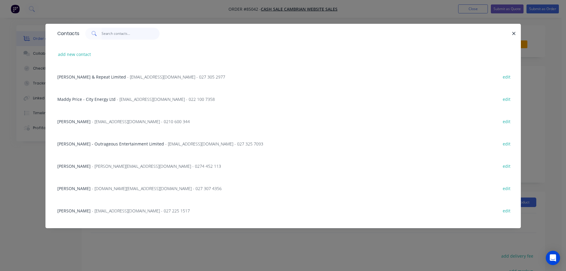
click at [124, 36] on input "text" at bounding box center [131, 34] width 58 height 12
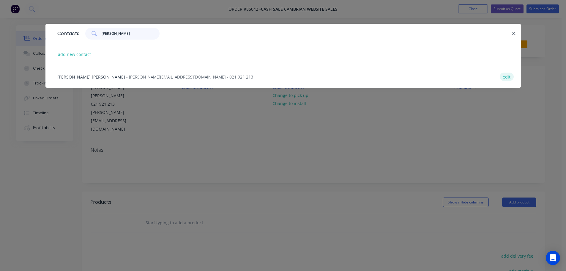
type input "muzzi"
click at [506, 78] on button "edit" at bounding box center [507, 77] width 14 height 8
select select "NZ"
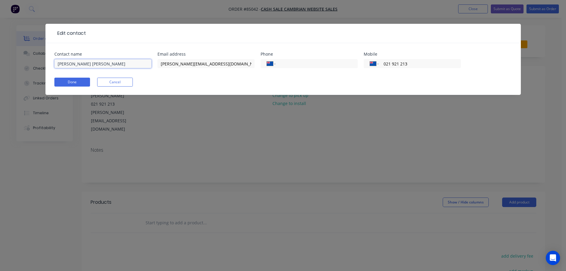
click at [131, 66] on input "Muzzi Shalash" at bounding box center [102, 63] width 97 height 9
paste input "AV Expression"
type input "Muzzi Shalash - AV Expression"
click at [82, 81] on button "Done" at bounding box center [72, 82] width 36 height 9
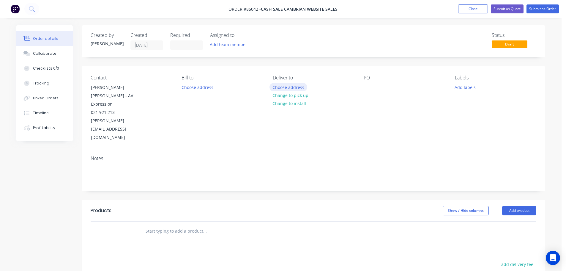
click at [291, 89] on button "Choose address" at bounding box center [289, 87] width 38 height 8
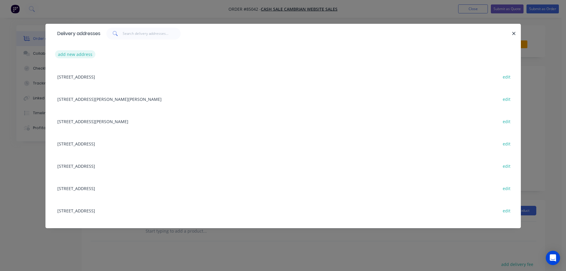
click at [64, 54] on button "add new address" at bounding box center [75, 54] width 41 height 8
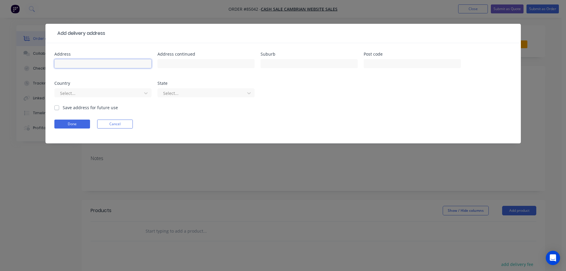
click at [82, 63] on input "text" at bounding box center [102, 63] width 97 height 9
paste input "Unit 9A - 2 Progressive Way East Tamaki 2013"
click at [188, 61] on input "text" at bounding box center [206, 63] width 97 height 9
click at [137, 65] on input "Unit 9A - 2 Progressive Way East Tamaki 2013" at bounding box center [102, 63] width 97 height 9
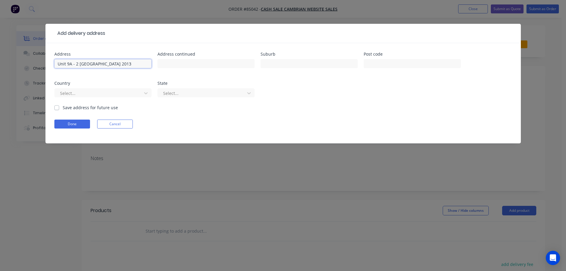
type input "Unit 9A - 2 Progressive Way East Tamaki"
type input "2013"
click at [177, 65] on input "text" at bounding box center [206, 63] width 97 height 9
type input "Auckland"
click at [67, 123] on button "Done" at bounding box center [72, 124] width 36 height 9
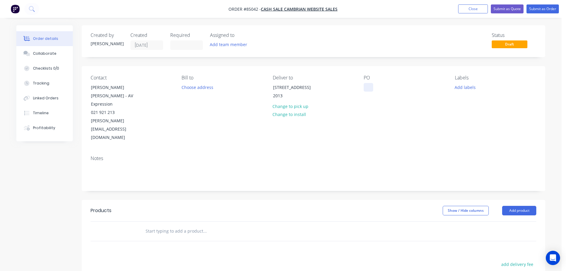
click at [368, 88] on div at bounding box center [369, 87] width 10 height 9
drag, startPoint x: 122, startPoint y: 88, endPoint x: 156, endPoint y: 98, distance: 35.9
click at [156, 98] on div "Contact Muzzi Shalash - AV Expression 021 921 213 muzzi@avexpression.co.nz" at bounding box center [131, 108] width 81 height 67
copy div "AV Expression"
click at [395, 88] on div "PO WEB35662" at bounding box center [404, 108] width 81 height 67
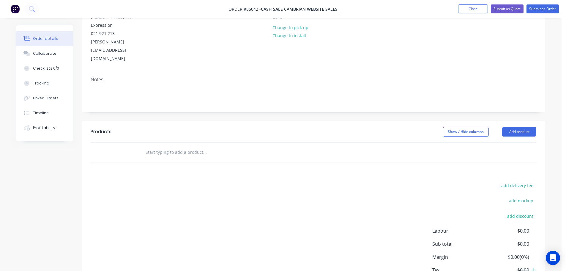
scroll to position [97, 0]
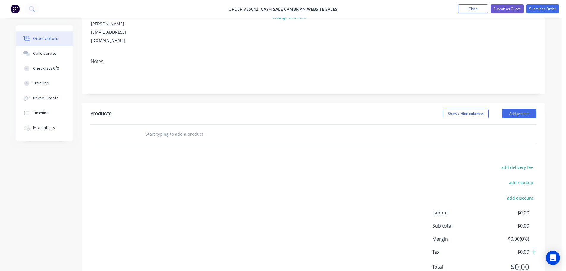
click at [392, 109] on div "Show / Hide columns Add product" at bounding box center [361, 114] width 351 height 10
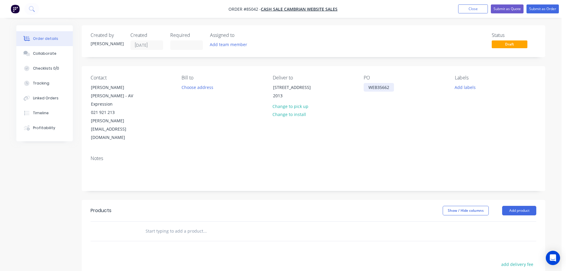
click at [389, 87] on div "WEB35662" at bounding box center [379, 87] width 30 height 9
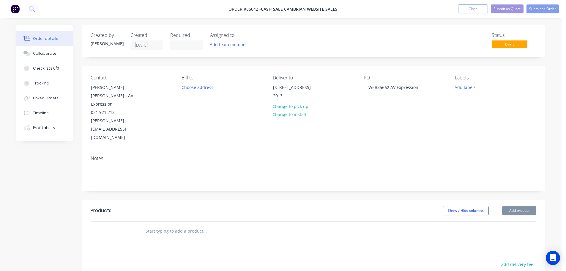
click at [385, 112] on div "PO WEB35662 AV Expression" at bounding box center [404, 108] width 81 height 67
click at [202, 225] on input "text" at bounding box center [204, 231] width 119 height 12
click at [191, 225] on input "text" at bounding box center [204, 231] width 119 height 12
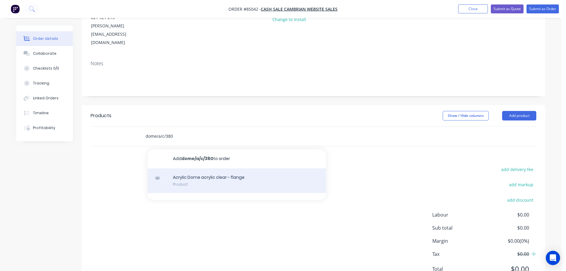
scroll to position [97, 0]
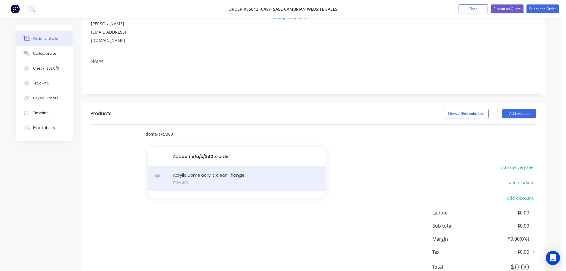
type input "dome/a/c/380"
click at [245, 166] on div "Acrylic Dome acrylic clear - flange Product" at bounding box center [237, 178] width 178 height 25
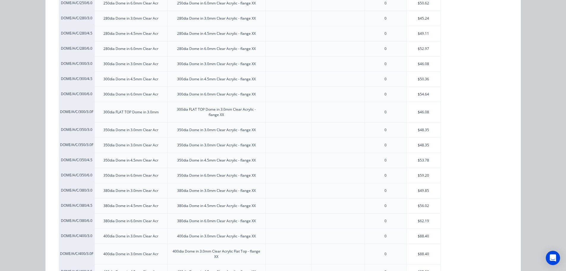
scroll to position [297, 0]
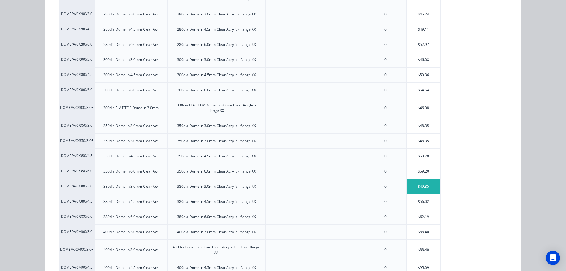
click at [422, 191] on div "$49.85" at bounding box center [424, 186] width 34 height 15
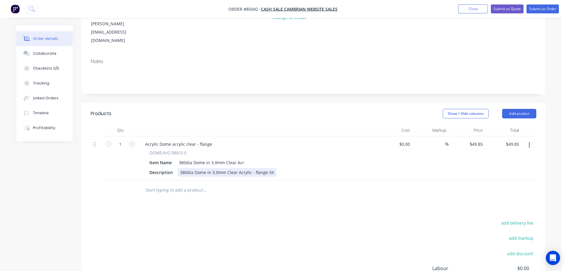
click at [267, 168] on div "380dia Dome in 3.0mm Clear Acrylic - flange XX" at bounding box center [227, 172] width 99 height 9
drag, startPoint x: 266, startPoint y: 146, endPoint x: 301, endPoint y: 158, distance: 36.6
click at [293, 168] on div "Description 380dia Dome in 3.0mm Clear Acrylic - flange XX" at bounding box center [256, 172] width 218 height 9
drag, startPoint x: 210, startPoint y: 194, endPoint x: 256, endPoint y: 179, distance: 48.2
click at [213, 219] on div "add delivery fee add markup add discount Labour $0.00 Sub total $49.85 Margin $…" at bounding box center [314, 276] width 446 height 115
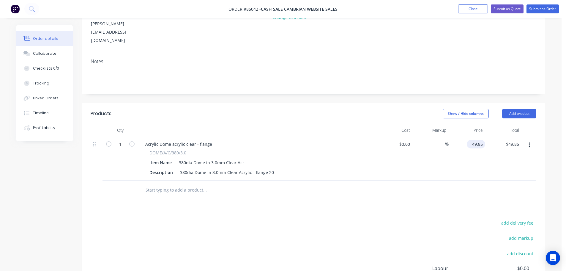
click at [476, 140] on input "49.85" at bounding box center [478, 144] width 16 height 9
type input "$63.06"
click at [522, 219] on button "add delivery fee" at bounding box center [517, 223] width 38 height 8
type input "12.53"
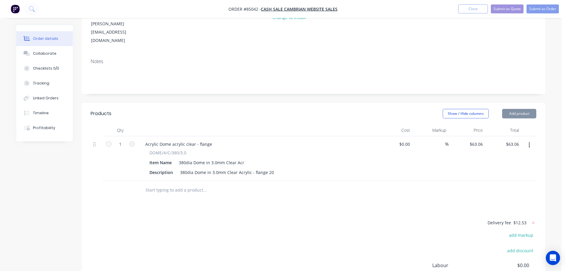
click at [177, 219] on div "Delivery fee $12.53 add markup add discount Labour $0.00 Sub total $75.59 Margi…" at bounding box center [314, 275] width 446 height 112
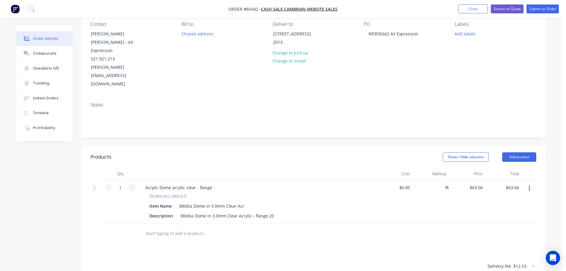
scroll to position [0, 0]
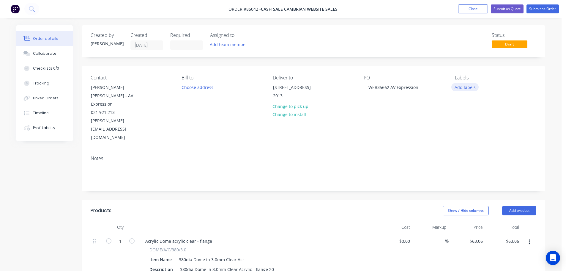
click at [466, 89] on button "Add labels" at bounding box center [465, 87] width 27 height 8
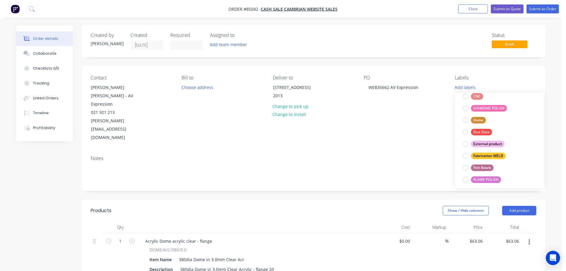
scroll to position [59, 0]
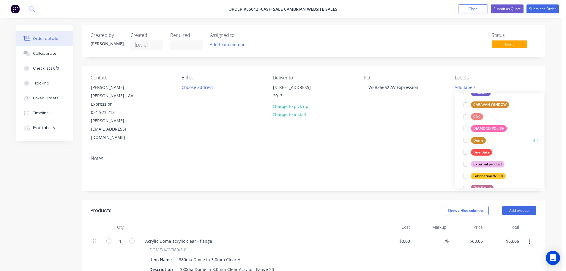
click at [479, 140] on div "Dome" at bounding box center [478, 140] width 15 height 7
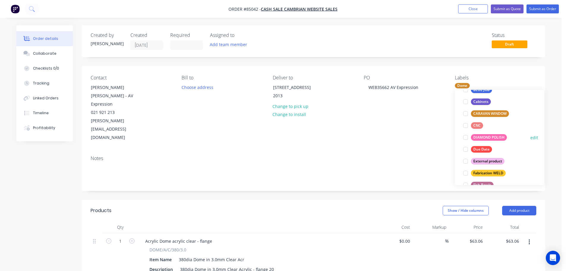
scroll to position [238, 0]
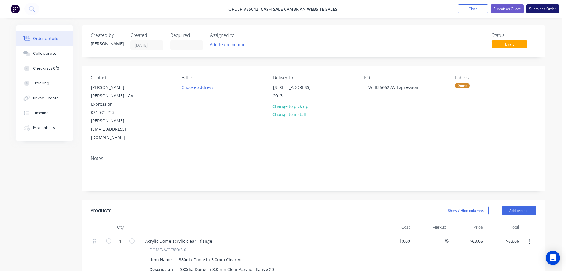
click at [536, 9] on button "Submit as Order" at bounding box center [543, 8] width 32 height 9
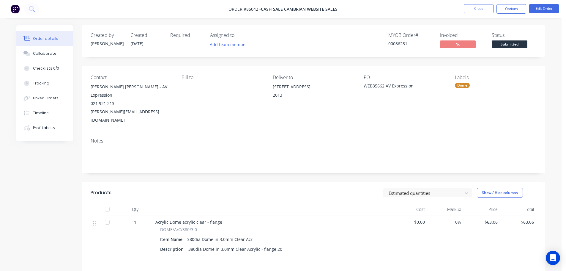
click at [398, 46] on div "00086281" at bounding box center [411, 43] width 45 height 6
copy div "00086281"
click at [517, 4] on nav "Order #85042 - cash sale CAMBRIAN WEBSITE SALES Close Options Edit Order" at bounding box center [283, 9] width 566 height 18
click at [516, 7] on button "Options" at bounding box center [512, 9] width 30 height 10
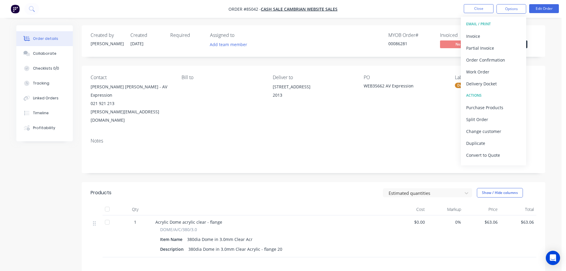
drag, startPoint x: 497, startPoint y: 70, endPoint x: 87, endPoint y: 97, distance: 410.7
click at [87, 97] on div "Order #85042 - cash sale CAMBRIAN WEBSITE SALES Close Options EMAIL / PRINT Inv…" at bounding box center [281, 188] width 562 height 376
click at [62, 105] on button "Linked Orders" at bounding box center [44, 98] width 56 height 15
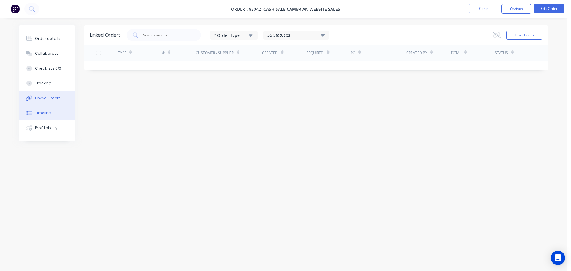
click at [61, 110] on button "Timeline" at bounding box center [47, 113] width 56 height 15
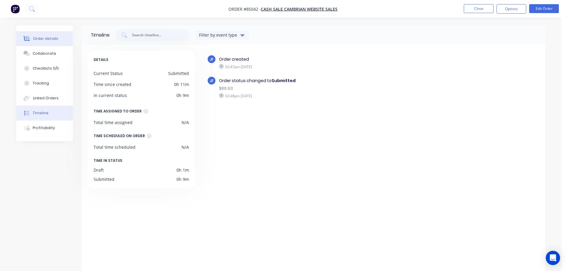
click at [63, 40] on button "Order details" at bounding box center [44, 38] width 56 height 15
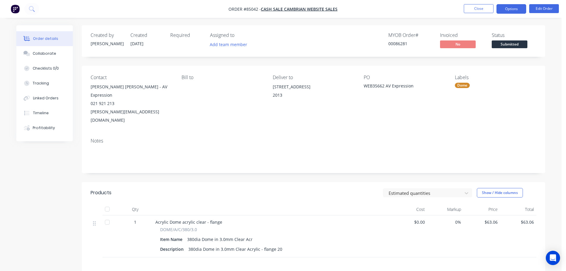
click at [511, 10] on button "Options" at bounding box center [512, 9] width 30 height 10
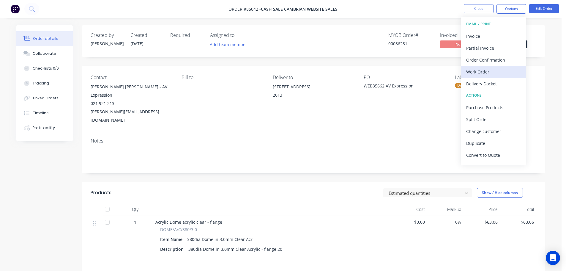
click at [485, 76] on div "Work Order" at bounding box center [494, 71] width 55 height 9
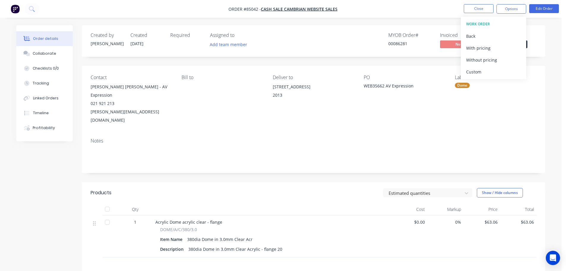
click at [488, 61] on div "Without pricing" at bounding box center [494, 60] width 55 height 9
click at [26, 11] on button at bounding box center [31, 9] width 15 height 12
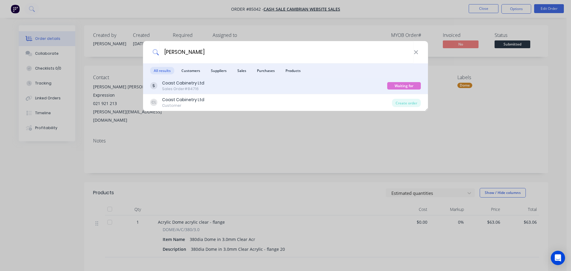
type input "craig ibb"
click at [263, 86] on div "Coast Cabinetry Ltd Sales Order #84716" at bounding box center [268, 86] width 237 height 12
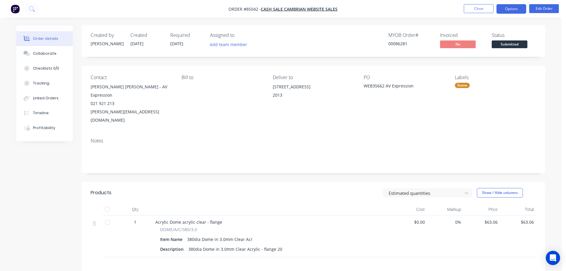
click at [514, 8] on button "Options" at bounding box center [512, 9] width 30 height 10
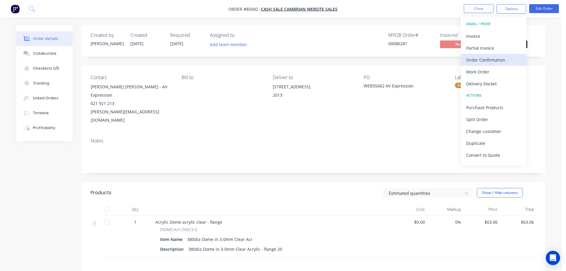
click at [511, 62] on div "Order Confirmation" at bounding box center [494, 60] width 55 height 9
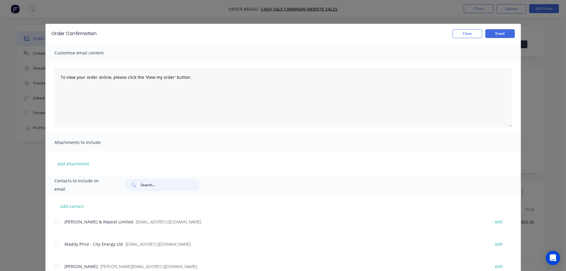
click at [164, 186] on input "text" at bounding box center [170, 185] width 59 height 12
click at [163, 189] on input "text" at bounding box center [170, 185] width 59 height 12
paste input "Muzzi Shalash"
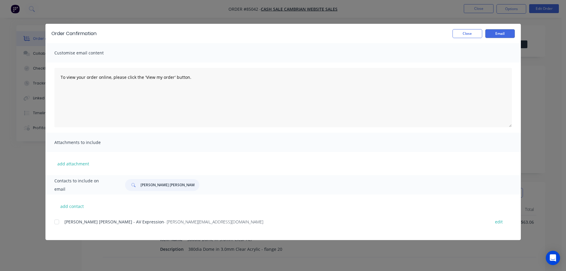
click at [57, 221] on div at bounding box center [57, 222] width 12 height 12
type input "Muzzi Shalash"
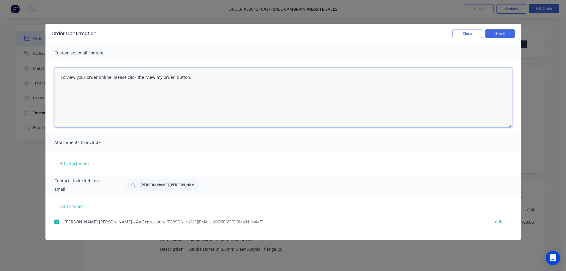
click at [99, 82] on textarea "To view your order online, please click the 'View my order' button." at bounding box center [283, 97] width 458 height 59
paste textarea "hank you for your order, confirmation of your order is attached. Your order wil…"
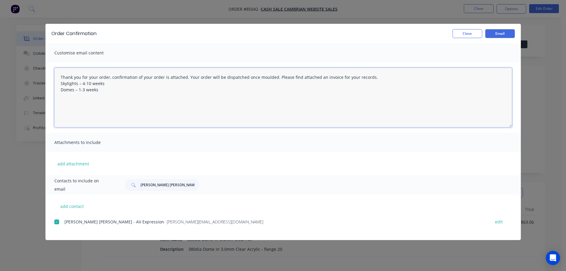
click at [276, 76] on textarea "Thank you for your order, confirmation of your order is attached. Your order wi…" at bounding box center [283, 97] width 458 height 59
drag, startPoint x: 96, startPoint y: 92, endPoint x: 32, endPoint y: 83, distance: 65.2
click at [32, 83] on div "Order Confirmation Close Email Customise email content Thank you for your order…" at bounding box center [283, 135] width 566 height 271
click at [427, 90] on textarea "Thank you for your order, confirmation of your order is attached. Your order wi…" at bounding box center [283, 97] width 458 height 59
paste textarea "You will get an email from the freight company/couriers when it has been collec…"
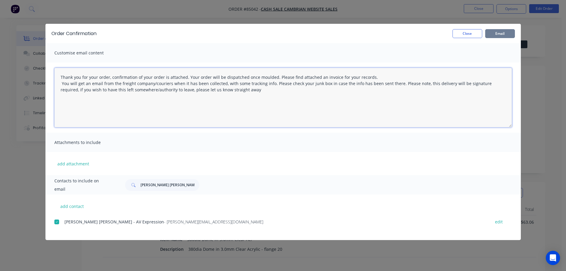
type textarea "Thank you for your order, confirmation of your order is attached. Your order wi…"
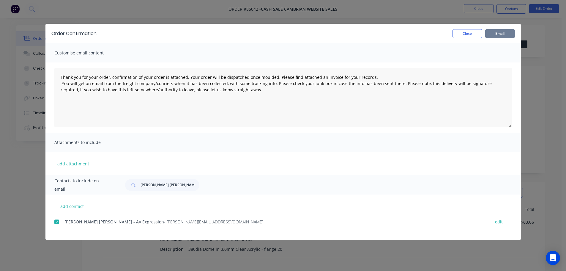
click at [503, 32] on button "Email" at bounding box center [501, 33] width 30 height 9
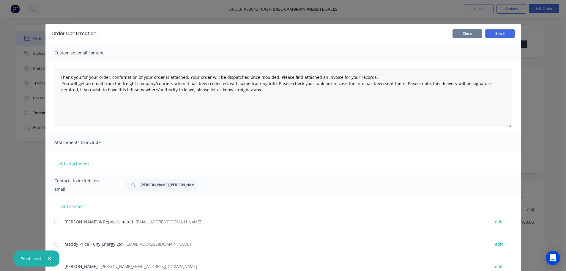
click at [474, 34] on button "Close" at bounding box center [468, 33] width 30 height 9
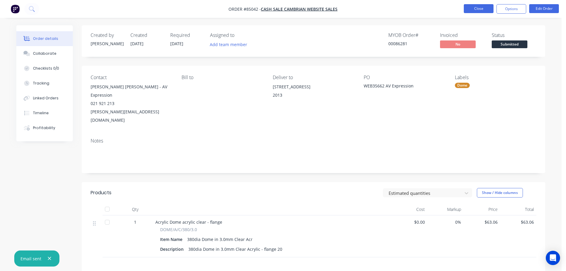
click at [486, 6] on button "Close" at bounding box center [479, 8] width 30 height 9
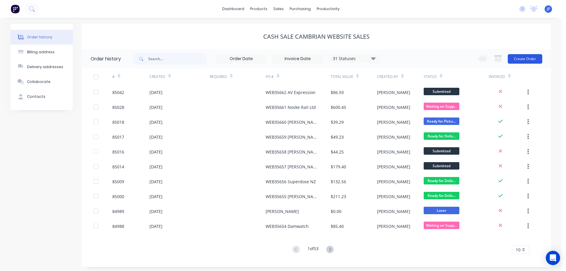
click at [516, 55] on button "Create Order" at bounding box center [525, 59] width 34 height 10
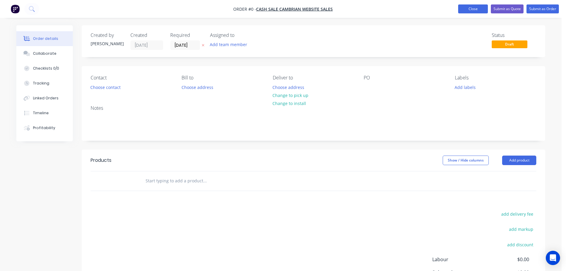
click at [480, 6] on button "Close" at bounding box center [474, 8] width 30 height 9
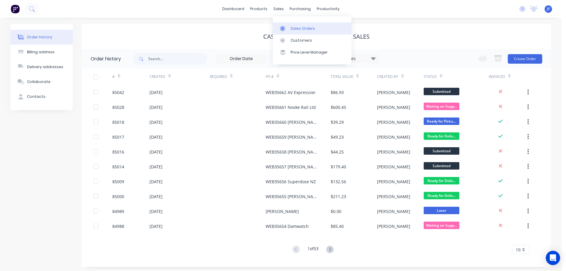
drag, startPoint x: 288, startPoint y: 21, endPoint x: 290, endPoint y: 24, distance: 3.5
click at [290, 23] on div "Sales Orders Customers Price Level Manager" at bounding box center [312, 40] width 79 height 48
click at [291, 26] on div "Sales Orders" at bounding box center [303, 28] width 24 height 5
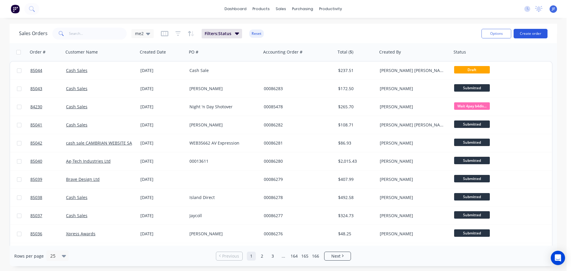
click at [538, 31] on button "Create order" at bounding box center [531, 34] width 34 height 10
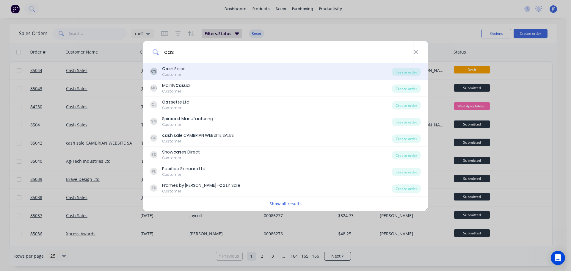
type input "cas"
click at [245, 70] on div "CS Cas h Sales Customer" at bounding box center [271, 72] width 242 height 12
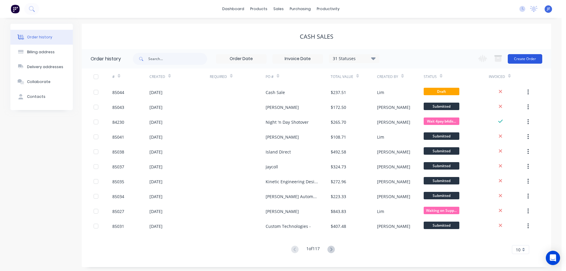
click at [512, 57] on button "Create Order" at bounding box center [525, 59] width 34 height 10
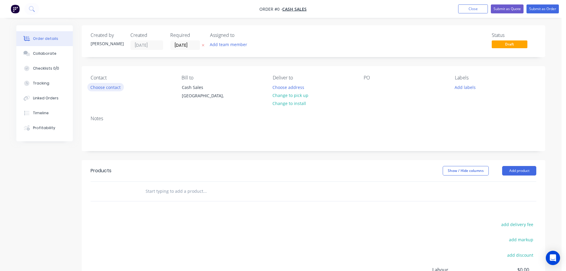
click at [115, 90] on button "Choose contact" at bounding box center [105, 87] width 37 height 8
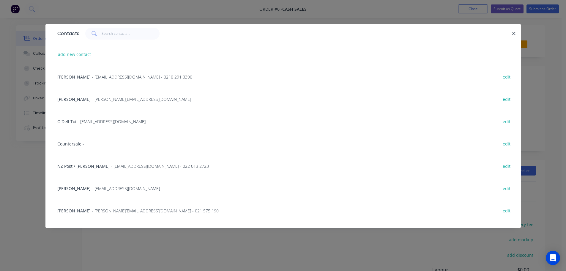
drag, startPoint x: 68, startPoint y: 137, endPoint x: 74, endPoint y: 135, distance: 6.1
click at [71, 136] on div "Countersale - edit" at bounding box center [283, 143] width 458 height 22
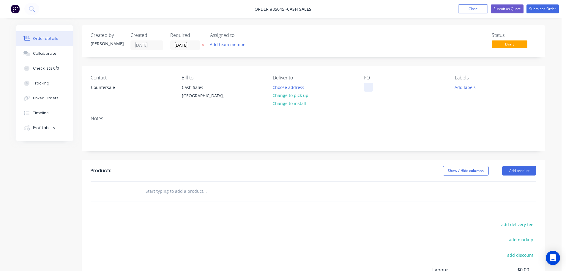
click at [368, 87] on div at bounding box center [369, 87] width 10 height 9
click at [306, 98] on button "Change to pick up" at bounding box center [291, 95] width 42 height 8
click at [240, 188] on input "text" at bounding box center [204, 191] width 119 height 12
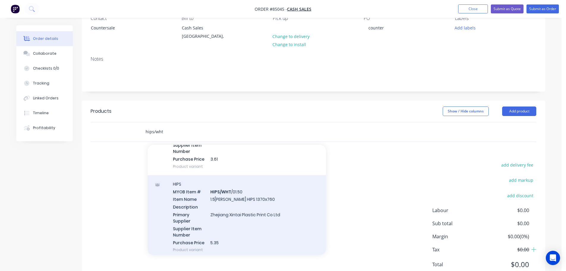
scroll to position [178, 0]
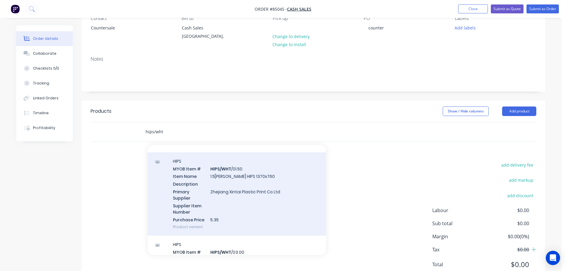
type input "hips/wht"
click at [222, 210] on div "HIPS MYOB Item # HIPS/WHT /01.50 Item Name 1.5mm White HIPS 1370x760 Descriptio…" at bounding box center [237, 194] width 178 height 84
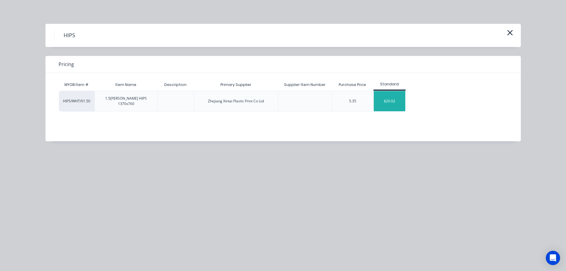
click at [401, 99] on div "$20.02" at bounding box center [390, 101] width 32 height 20
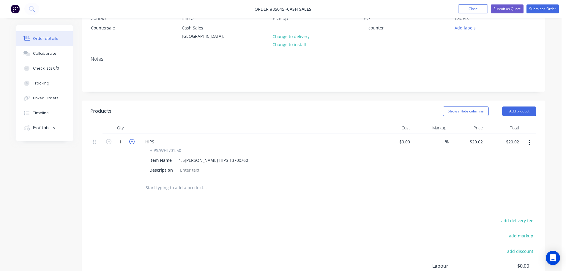
click at [132, 143] on icon "button" at bounding box center [131, 141] width 5 height 5
type input "2"
type input "$40.04"
paste input "83"
type input "$20.83"
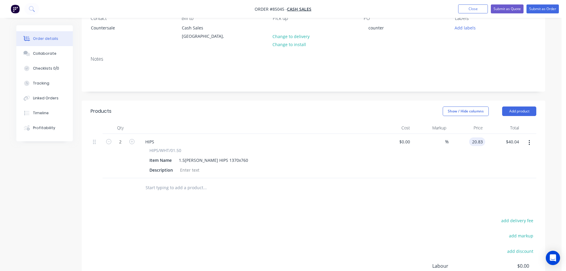
type input "$41.66"
click at [482, 173] on div "$20.83 20.83" at bounding box center [467, 156] width 37 height 44
click at [536, 11] on button "Submit as Order" at bounding box center [543, 8] width 32 height 9
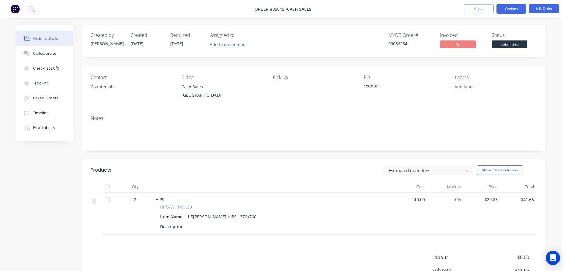
click at [520, 10] on button "Options" at bounding box center [512, 9] width 30 height 10
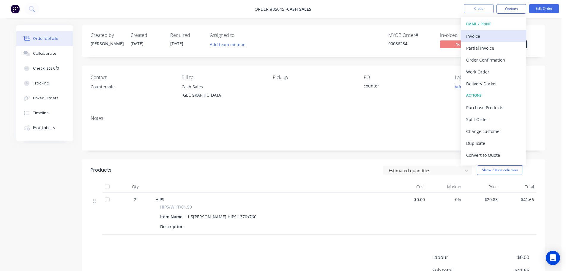
click at [503, 35] on div "Invoice" at bounding box center [494, 36] width 55 height 9
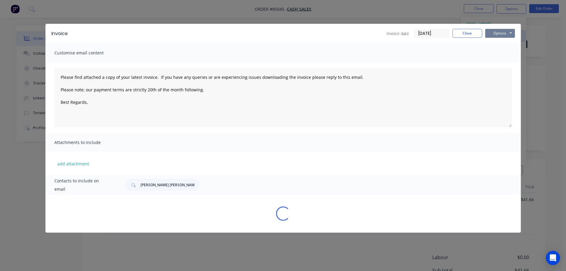
click at [504, 33] on button "Options" at bounding box center [501, 33] width 30 height 9
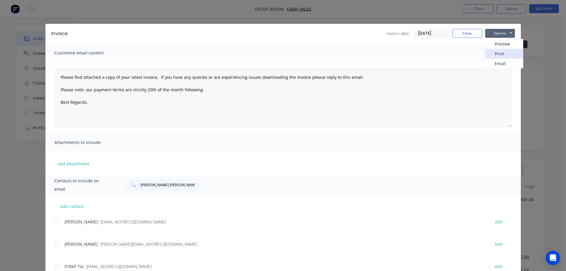
click at [503, 51] on button "Print" at bounding box center [505, 54] width 38 height 10
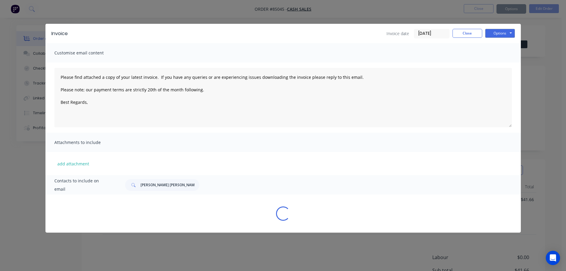
type textarea "Please find attached a copy of your latest invoice. If you have any queries or …"
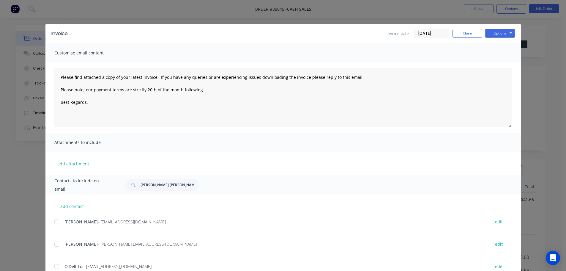
click at [35, 12] on div "Invoice Invoice date 02/10/25 Close Options Preview Print Email Customise email…" at bounding box center [283, 135] width 566 height 271
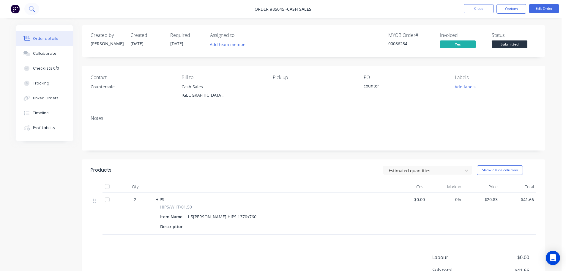
click at [29, 11] on icon at bounding box center [32, 9] width 6 height 6
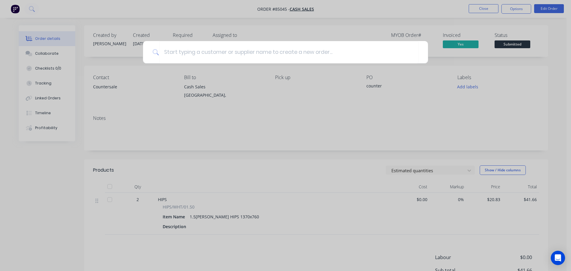
drag, startPoint x: 536, startPoint y: 124, endPoint x: 536, endPoint y: 96, distance: 27.4
click at [536, 120] on div at bounding box center [285, 135] width 571 height 271
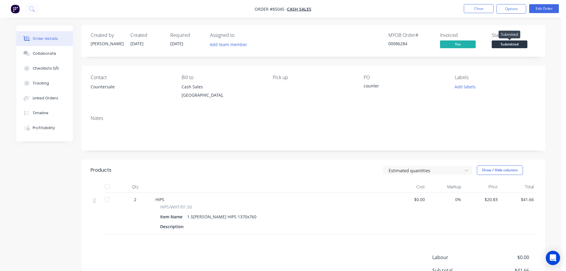
click at [508, 43] on span "Submitted" at bounding box center [510, 43] width 36 height 7
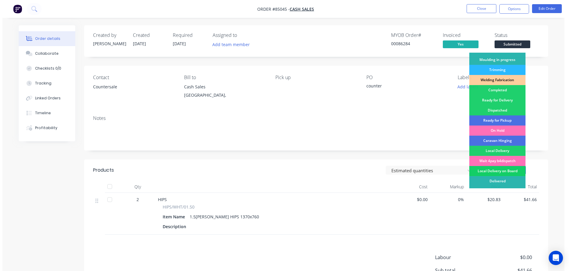
scroll to position [117, 0]
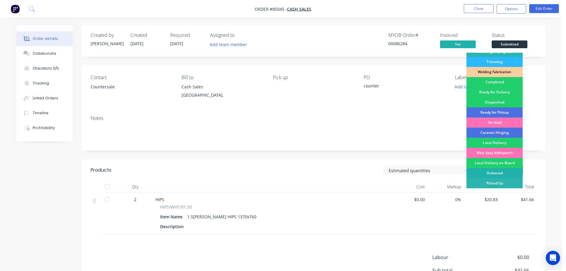
click at [481, 178] on div "Delivered" at bounding box center [495, 173] width 56 height 10
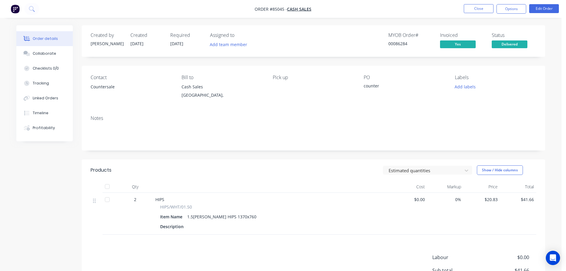
click at [24, 10] on nav "Order #85045 - Cash Sales Close Options Edit Order" at bounding box center [283, 9] width 566 height 18
click at [31, 10] on icon at bounding box center [31, 8] width 5 height 5
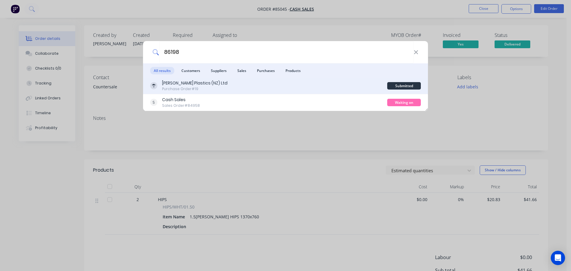
type input "86198"
click at [323, 87] on div "Mulford Plastics (NZ) Ltd Purchase Order #19" at bounding box center [268, 86] width 237 height 12
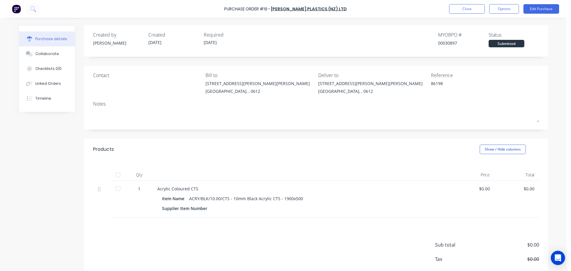
click at [20, 12] on img at bounding box center [16, 8] width 9 height 9
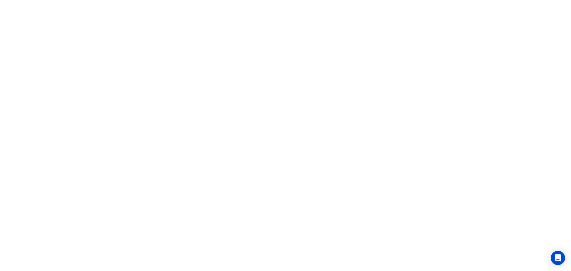
click at [34, 0] on html "x" at bounding box center [285, 0] width 571 height 0
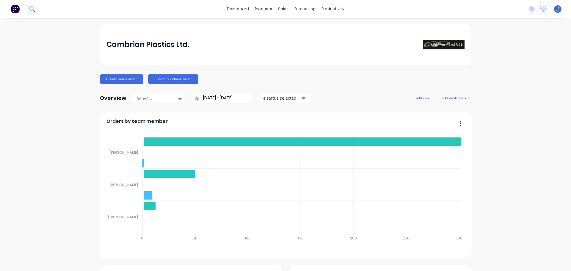
click at [35, 8] on button at bounding box center [31, 9] width 15 height 12
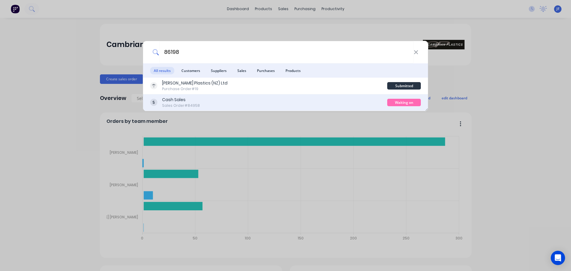
type input "86198"
click at [309, 103] on div "Cash Sales Sales Order #84958" at bounding box center [268, 103] width 237 height 12
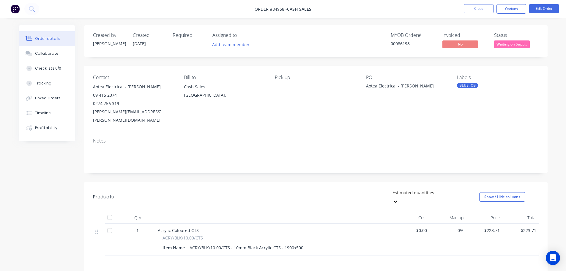
click at [517, 44] on span "Waiting on Supp..." at bounding box center [512, 43] width 36 height 7
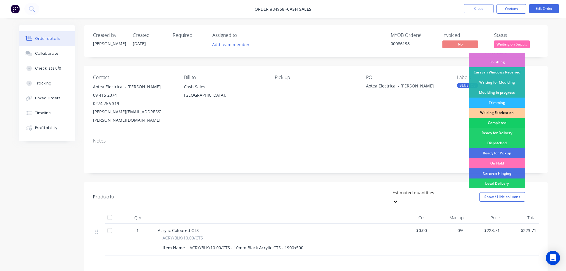
scroll to position [117, 0]
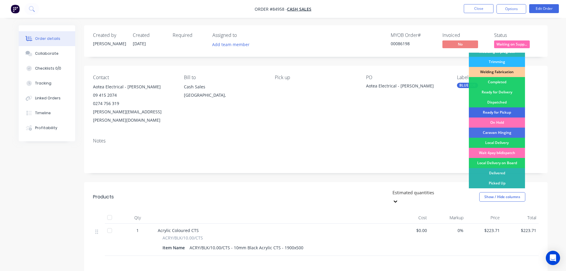
click at [504, 114] on div "Ready for Pickup" at bounding box center [497, 112] width 56 height 10
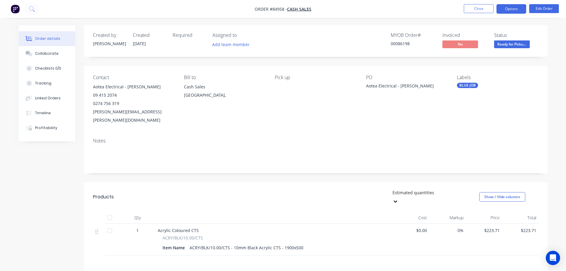
click at [520, 9] on button "Options" at bounding box center [512, 9] width 30 height 10
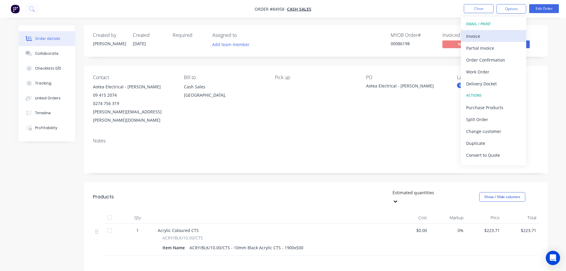
click at [491, 35] on div "Invoice" at bounding box center [494, 36] width 55 height 9
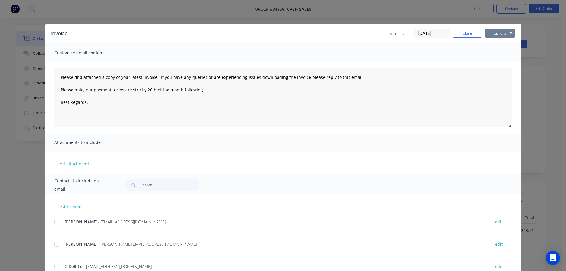
click at [504, 32] on button "Options" at bounding box center [501, 33] width 30 height 9
click at [501, 54] on button "Print" at bounding box center [505, 54] width 38 height 10
click at [470, 31] on button "Close" at bounding box center [468, 33] width 30 height 9
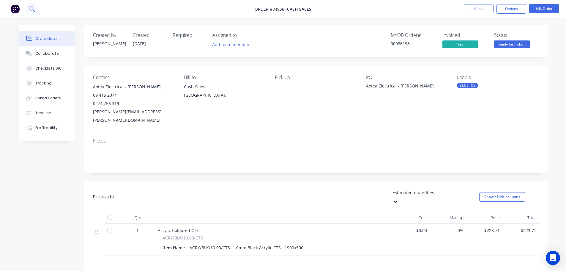
click at [28, 10] on button at bounding box center [31, 9] width 15 height 12
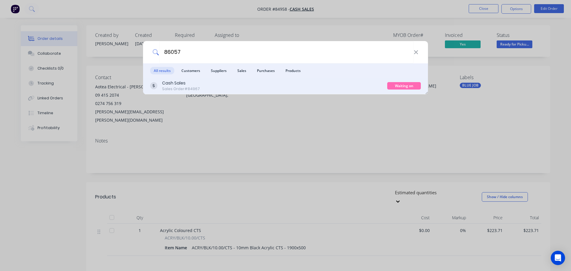
type input "86057"
click at [402, 87] on div "Waiting on Supplier" at bounding box center [404, 85] width 34 height 7
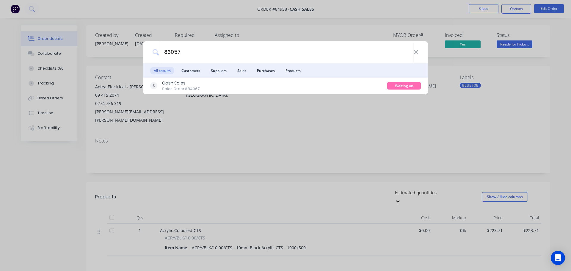
click at [375, 84] on div "Cash Sales Sales Order #84967" at bounding box center [268, 86] width 237 height 12
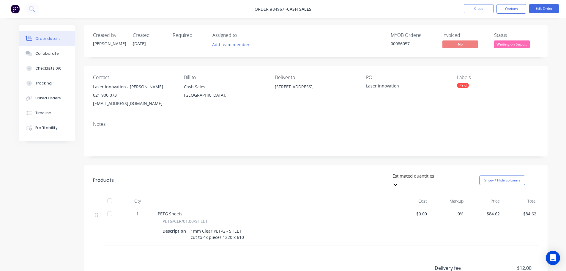
click at [504, 45] on span "Waiting on Supp..." at bounding box center [512, 43] width 36 height 7
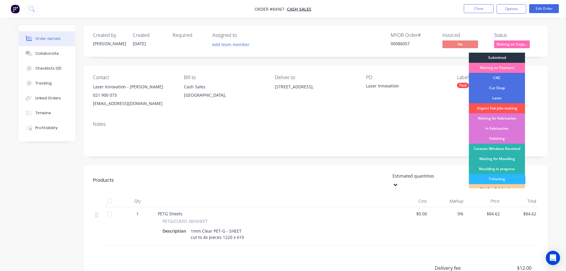
click at [504, 54] on div "Submitted" at bounding box center [497, 58] width 56 height 10
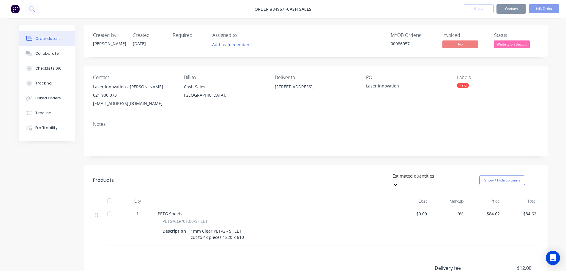
click at [489, 26] on div "Created by [PERSON_NAME] Created [DATE] Required Assigned to Add team member MY…" at bounding box center [316, 41] width 464 height 32
click at [34, 8] on icon at bounding box center [32, 9] width 6 height 6
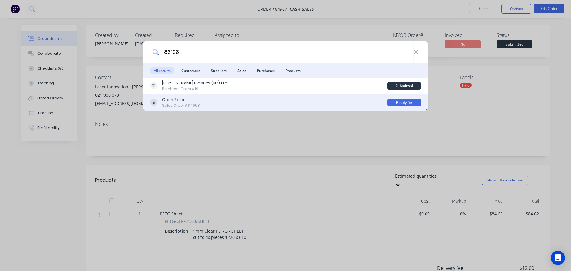
type input "86198"
click at [287, 103] on div "Cash Sales Sales Order #84958" at bounding box center [268, 103] width 237 height 12
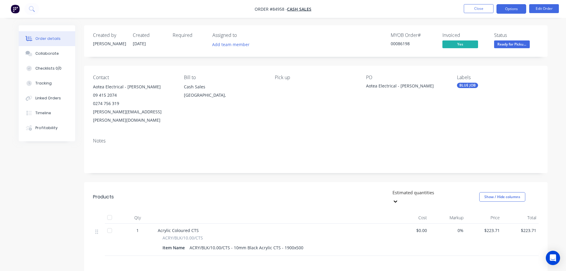
click at [516, 11] on button "Options" at bounding box center [512, 9] width 30 height 10
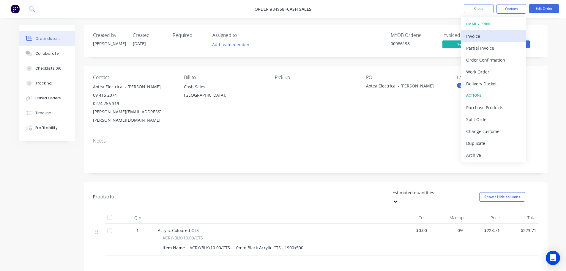
click at [497, 34] on div "Invoice" at bounding box center [494, 36] width 55 height 9
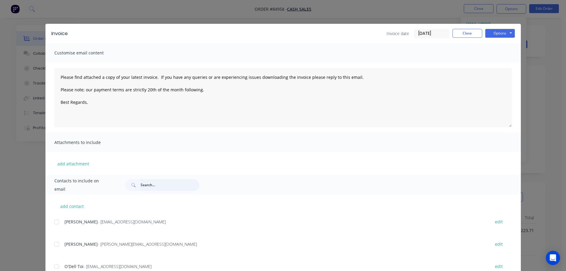
click at [167, 185] on input "text" at bounding box center [170, 185] width 59 height 12
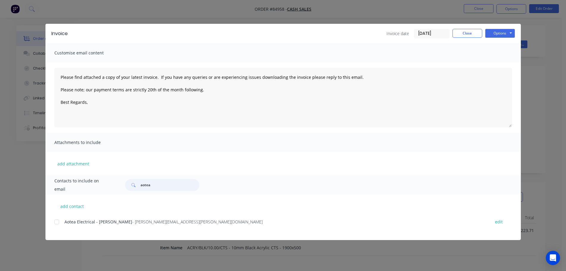
click at [59, 221] on div at bounding box center [57, 222] width 12 height 12
type input "aotea"
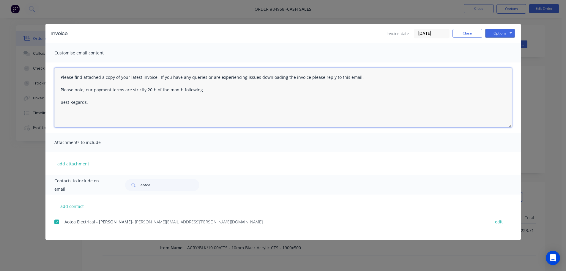
click at [161, 79] on textarea "Please find attached a copy of your latest invoice. If you have any queries or …" at bounding box center [283, 97] width 458 height 59
paste textarea "Hi, your order is now ready for collection."
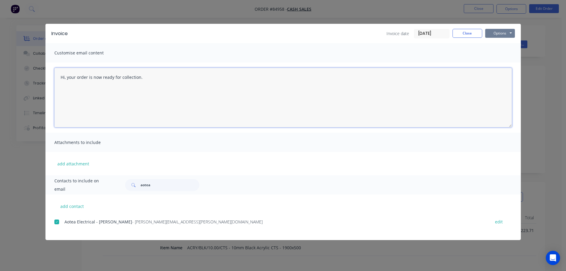
type textarea "Hi, your order is now ready for collection."
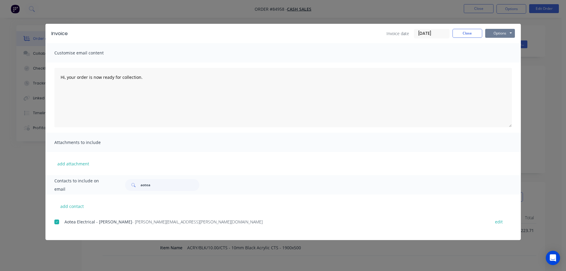
click at [503, 30] on button "Options" at bounding box center [501, 33] width 30 height 9
click at [503, 60] on button "Email" at bounding box center [505, 64] width 38 height 10
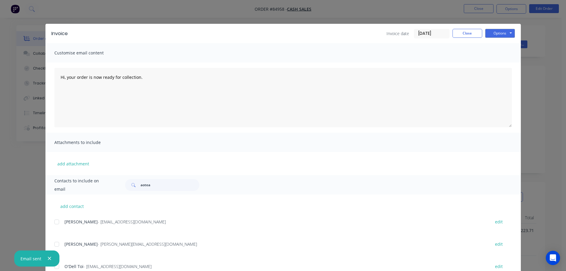
click at [21, 23] on div "Invoice Invoice date 02/10/25 Close Options Preview Print Email Customise email…" at bounding box center [283, 135] width 566 height 271
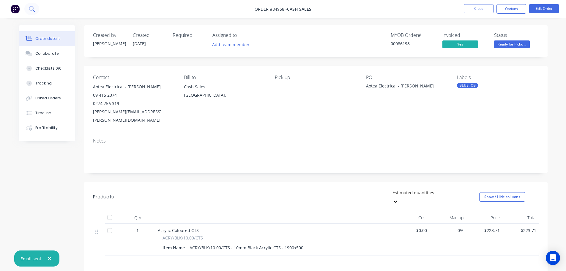
click at [29, 13] on button at bounding box center [31, 9] width 15 height 12
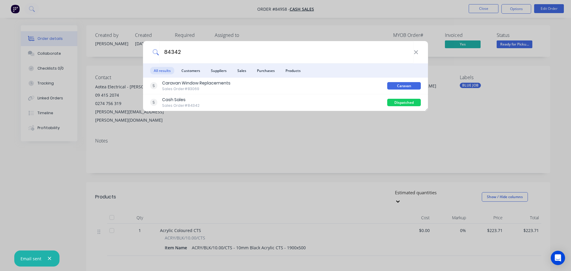
type input "84342"
click at [233, 183] on div "84342 All results Customers Suppliers Sales Purchases Products Caravan Window R…" at bounding box center [285, 135] width 571 height 271
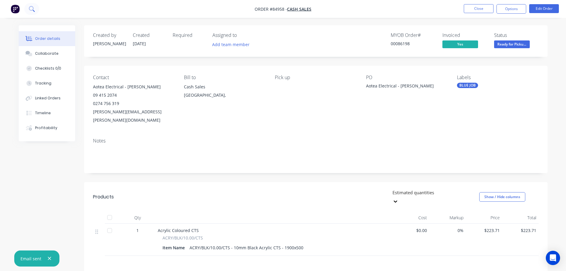
click at [32, 12] on button at bounding box center [31, 9] width 15 height 12
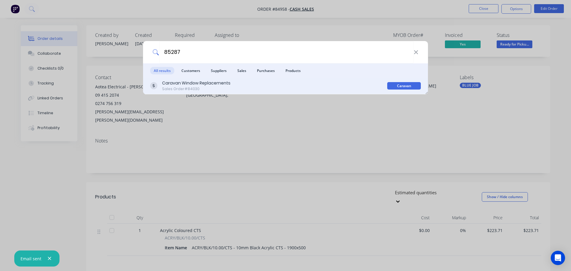
type input "85287"
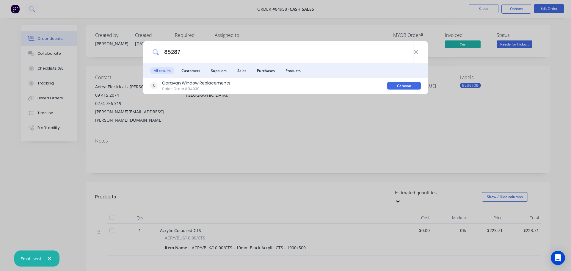
click at [231, 83] on div "Caravan Window Replacements Sales Order #84030" at bounding box center [268, 86] width 237 height 12
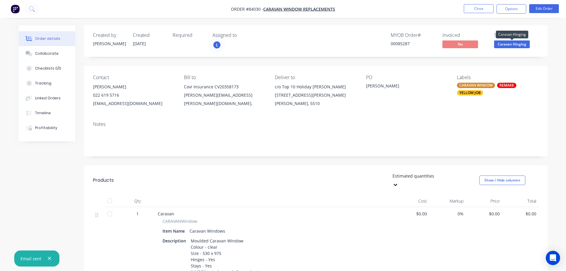
click at [505, 43] on span "Caravan Hinging" at bounding box center [512, 43] width 36 height 7
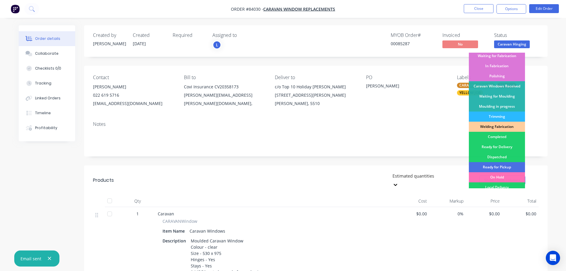
scroll to position [117, 0]
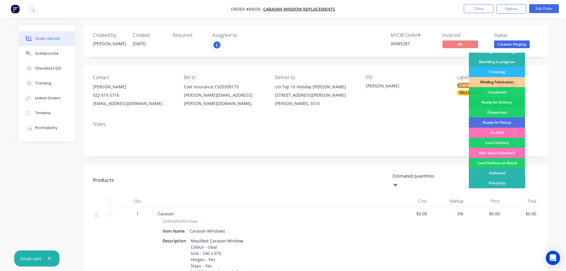
click at [505, 101] on div "Ready for Delivery" at bounding box center [497, 102] width 56 height 10
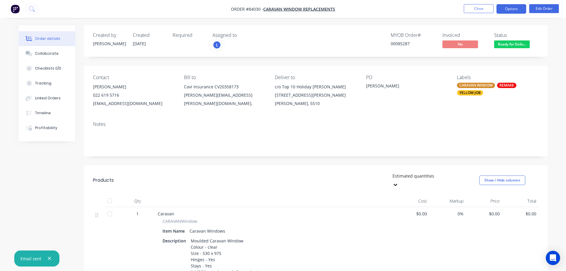
click at [508, 10] on button "Options" at bounding box center [512, 9] width 30 height 10
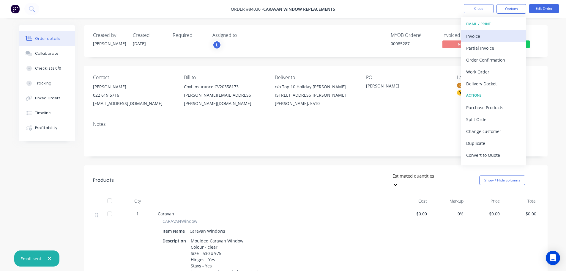
click at [508, 33] on div "Invoice" at bounding box center [494, 36] width 55 height 9
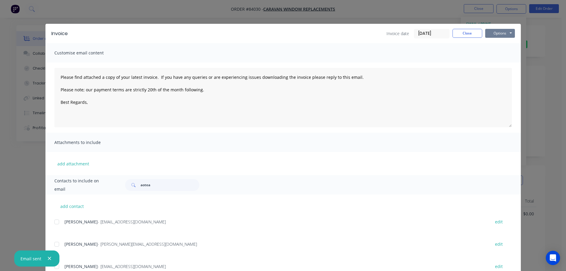
click at [508, 33] on button "Options" at bounding box center [501, 33] width 30 height 9
click at [492, 51] on button "Print" at bounding box center [505, 54] width 38 height 10
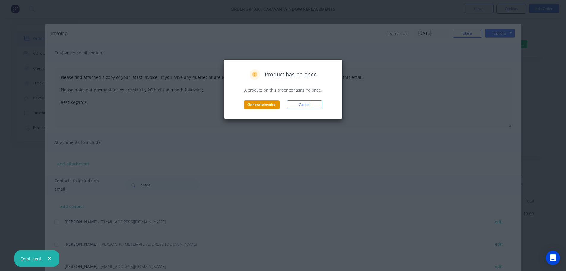
click at [255, 105] on button "Generate invoice" at bounding box center [262, 104] width 36 height 9
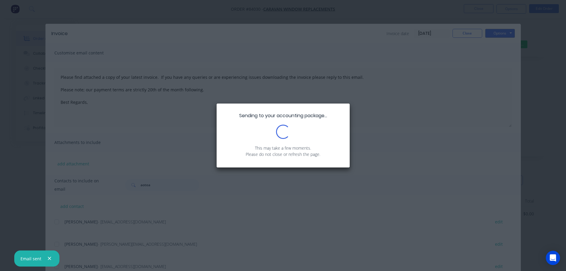
click at [50, 257] on icon "button" at bounding box center [49, 258] width 3 height 3
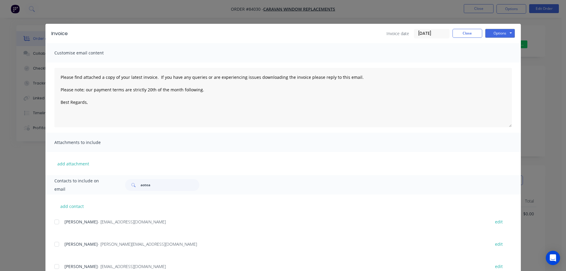
drag, startPoint x: 39, startPoint y: 29, endPoint x: 35, endPoint y: 26, distance: 4.6
click at [38, 29] on div "Invoice Invoice date 02/10/25 Close Options Preview Print Email Customise email…" at bounding box center [283, 135] width 566 height 271
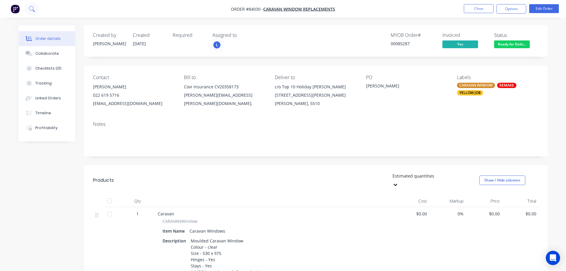
click at [32, 10] on icon at bounding box center [31, 8] width 5 height 5
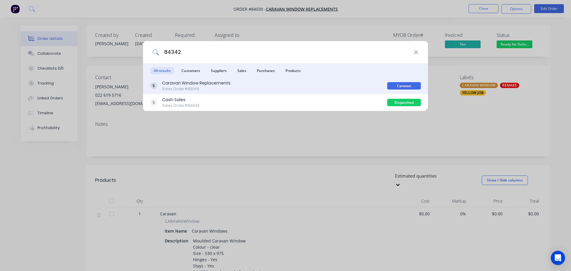
type input "84342"
click at [281, 89] on div "Caravan Window Replacements Sales Order #83069" at bounding box center [268, 86] width 237 height 12
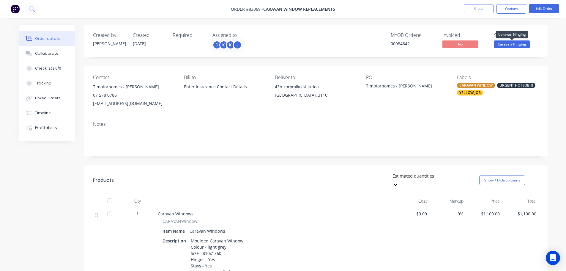
click at [520, 48] on span "Caravan Hinging" at bounding box center [512, 43] width 36 height 7
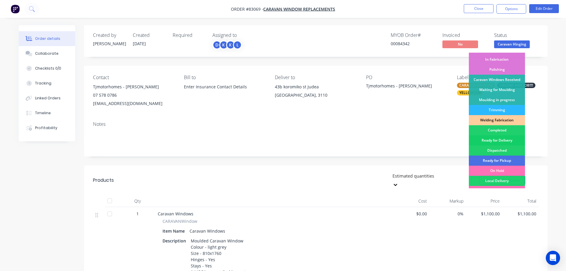
scroll to position [117, 0]
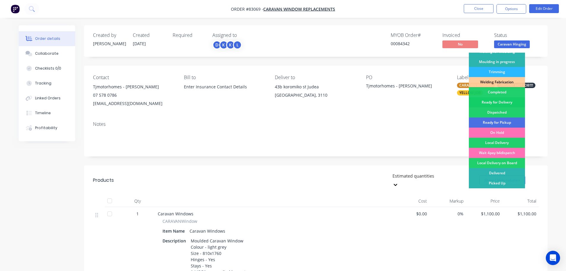
click at [520, 100] on div "Ready for Delivery" at bounding box center [497, 102] width 56 height 10
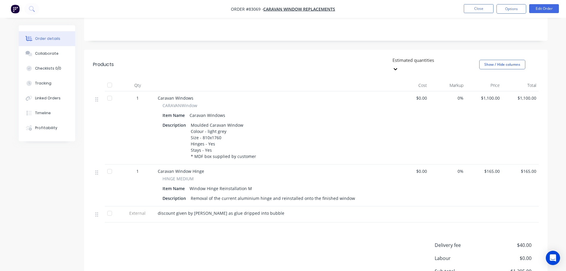
scroll to position [0, 0]
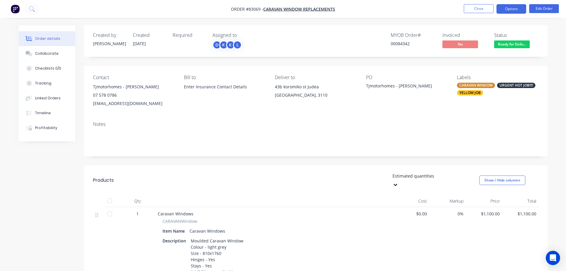
click at [514, 10] on button "Options" at bounding box center [512, 9] width 30 height 10
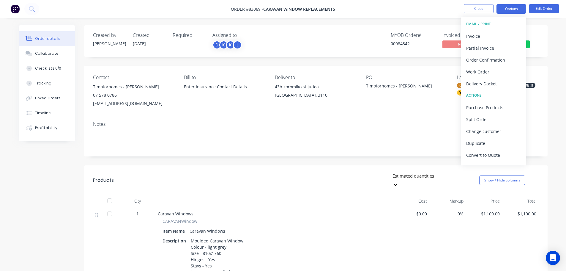
click at [514, 10] on button "Options" at bounding box center [512, 9] width 30 height 10
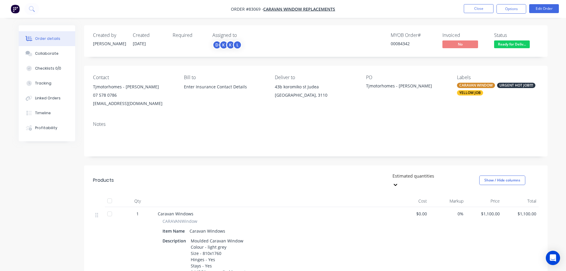
click at [518, 48] on span "Ready for Deliv..." at bounding box center [512, 43] width 36 height 7
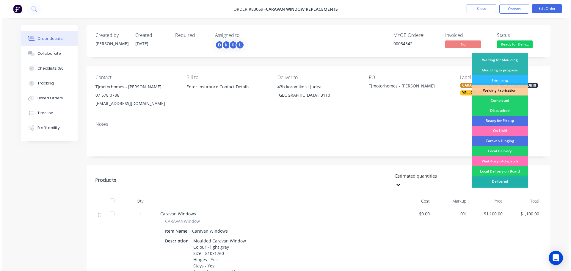
scroll to position [117, 0]
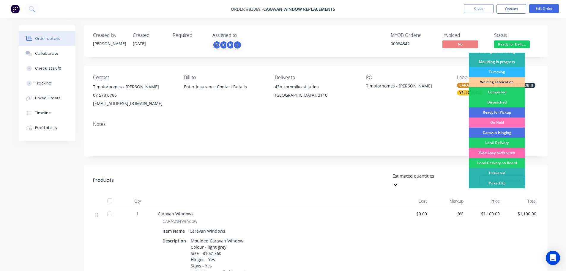
click at [495, 153] on div "Wait 4pay b4dispatch" at bounding box center [497, 153] width 56 height 10
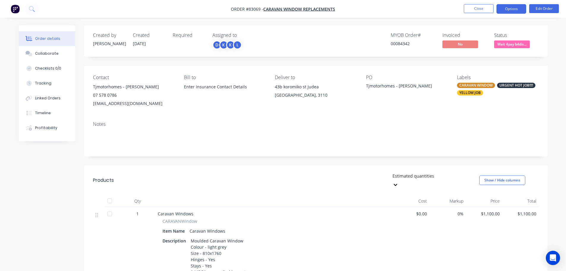
click at [518, 10] on button "Options" at bounding box center [512, 9] width 30 height 10
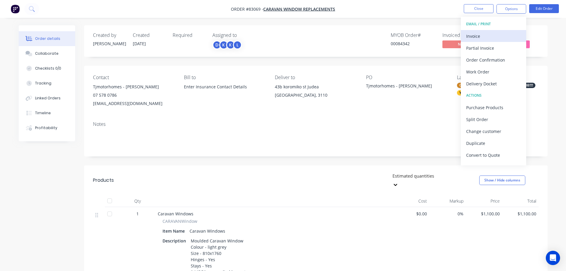
click at [475, 37] on div "Invoice" at bounding box center [494, 36] width 55 height 9
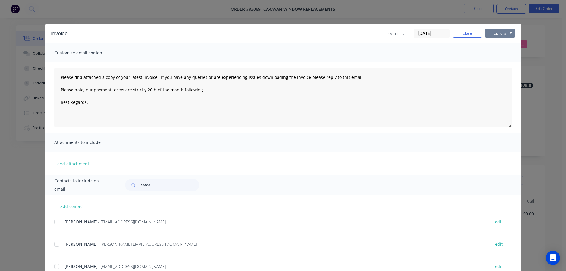
click at [495, 30] on button "Options" at bounding box center [501, 33] width 30 height 9
click at [499, 51] on button "Print" at bounding box center [505, 54] width 38 height 10
click at [459, 31] on button "Close" at bounding box center [468, 33] width 30 height 9
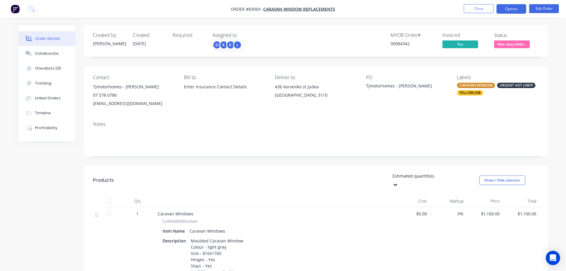
click at [515, 9] on button "Options" at bounding box center [512, 9] width 30 height 10
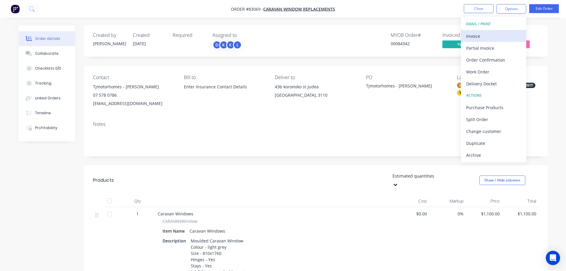
click at [488, 39] on div "Invoice" at bounding box center [494, 36] width 55 height 9
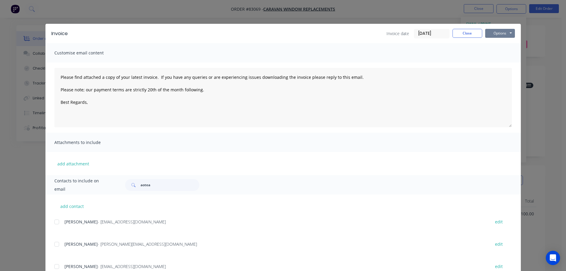
drag, startPoint x: 488, startPoint y: 39, endPoint x: 506, endPoint y: 38, distance: 18.1
click at [506, 30] on button "Options" at bounding box center [501, 33] width 30 height 9
click at [504, 47] on button "Preview" at bounding box center [505, 44] width 38 height 10
click at [45, 4] on div "Invoice Invoice date 02/10/25 Close Options Preview Print Email Customise email…" at bounding box center [283, 135] width 566 height 271
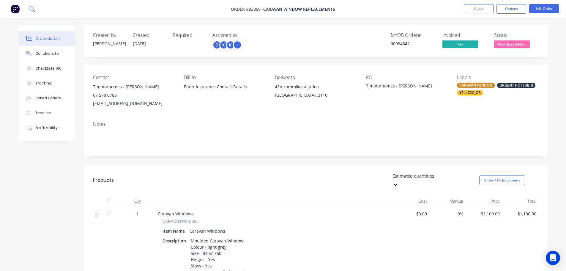
click at [31, 9] on icon at bounding box center [32, 9] width 6 height 6
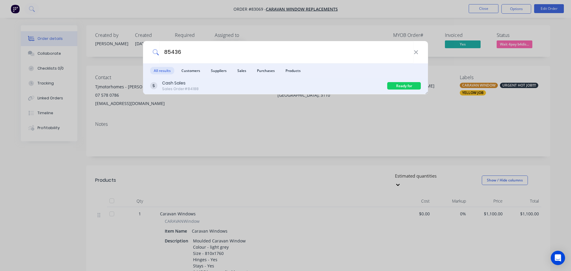
type input "85436"
click at [329, 83] on div "Cash Sales Sales Order #84188" at bounding box center [268, 86] width 237 height 12
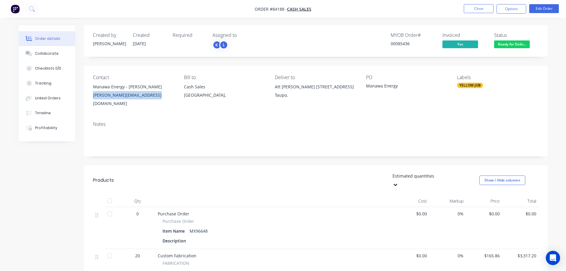
drag, startPoint x: 88, startPoint y: 98, endPoint x: 158, endPoint y: 99, distance: 69.9
click at [158, 99] on div "Contact Manawa Energy - John Hind john.hind@manawaenergy.co.nz Bill to Cash Sal…" at bounding box center [316, 91] width 464 height 51
copy div "john.hind@manawaenergy.co.nz"
click at [548, 6] on button "Edit Order" at bounding box center [545, 8] width 30 height 9
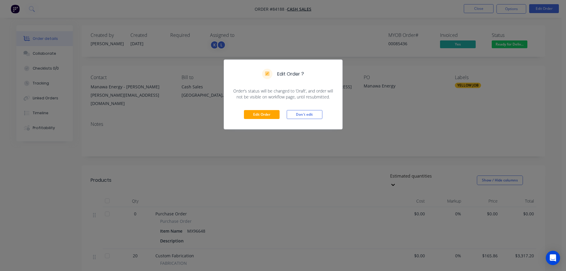
click at [255, 109] on div "Edit Order Don't edit" at bounding box center [283, 114] width 118 height 29
click at [258, 112] on button "Edit Order" at bounding box center [262, 114] width 36 height 9
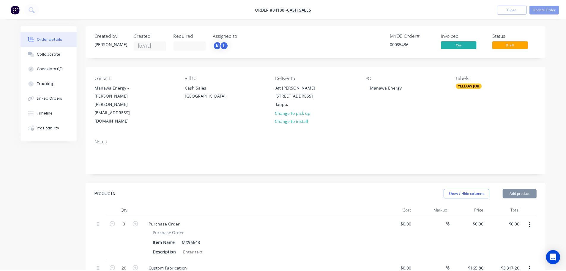
scroll to position [178, 0]
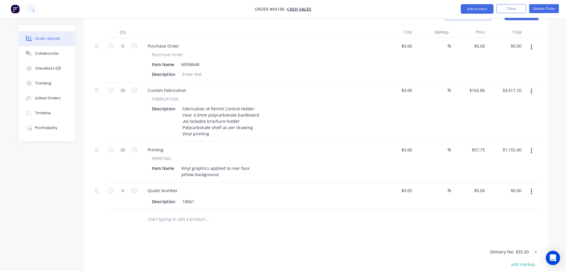
click at [533, 249] on icon at bounding box center [536, 252] width 6 height 6
click at [529, 248] on button "add delivery fee" at bounding box center [520, 252] width 38 height 8
type input "230"
click at [494, 216] on div "Products Show / Hide columns Add product Qty Cost Markup Price Total 0 Purchase…" at bounding box center [316, 187] width 464 height 365
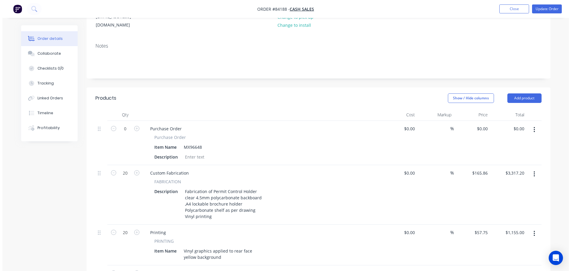
scroll to position [0, 0]
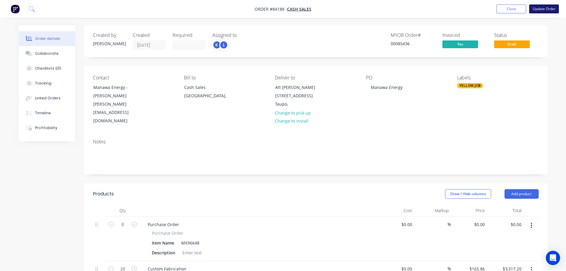
click at [545, 7] on button "Update Order" at bounding box center [545, 8] width 30 height 9
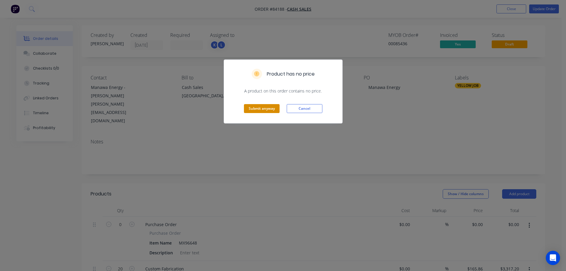
click at [261, 109] on button "Submit anyway" at bounding box center [262, 108] width 36 height 9
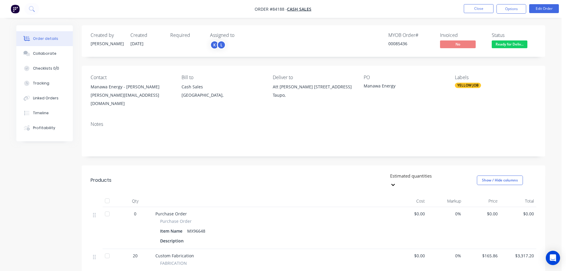
drag, startPoint x: 508, startPoint y: 7, endPoint x: 501, endPoint y: 16, distance: 12.1
click at [508, 7] on button "Options" at bounding box center [512, 9] width 30 height 10
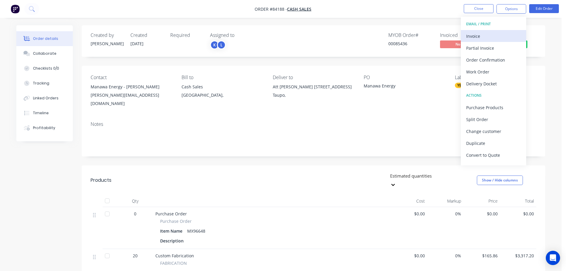
click at [483, 38] on div "Invoice" at bounding box center [494, 36] width 55 height 9
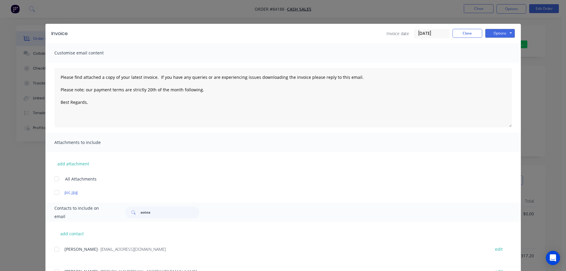
click at [420, 35] on input "[DATE]" at bounding box center [432, 33] width 35 height 9
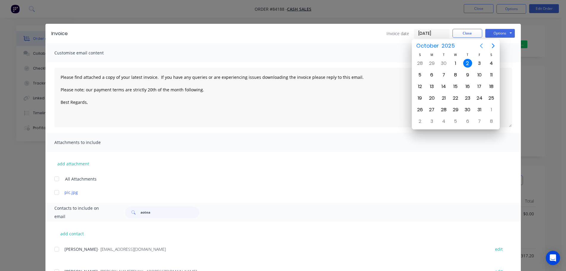
click at [483, 43] on icon "Previous page" at bounding box center [481, 45] width 7 height 7
click at [445, 100] on div "23" at bounding box center [443, 98] width 9 height 9
type input "23/09/25"
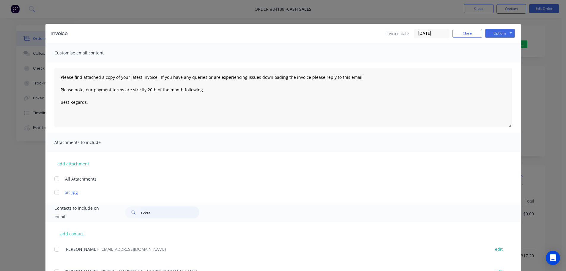
click at [150, 210] on input "aotea" at bounding box center [170, 212] width 59 height 12
click at [500, 37] on button "Options" at bounding box center [501, 33] width 30 height 9
click at [458, 49] on div "Customise email content" at bounding box center [283, 52] width 476 height 19
click at [501, 32] on button "Options" at bounding box center [501, 33] width 30 height 9
click at [502, 53] on button "Print" at bounding box center [505, 54] width 38 height 10
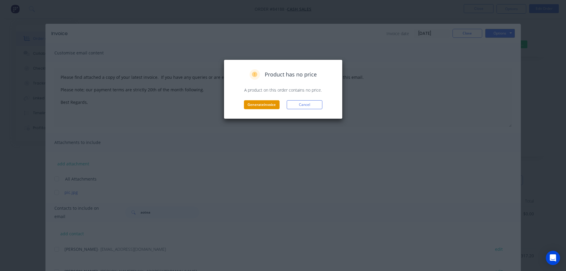
click at [268, 104] on button "Generate invoice" at bounding box center [262, 104] width 36 height 9
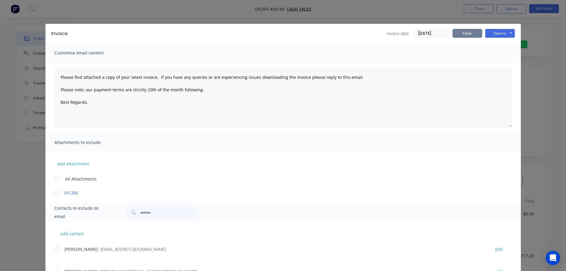
drag, startPoint x: 469, startPoint y: 29, endPoint x: 475, endPoint y: 30, distance: 5.8
click at [469, 29] on button "Close" at bounding box center [468, 33] width 30 height 9
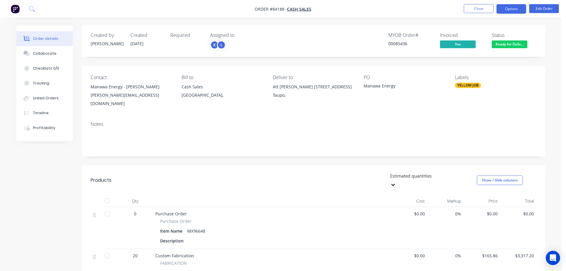
click at [515, 10] on button "Options" at bounding box center [512, 9] width 30 height 10
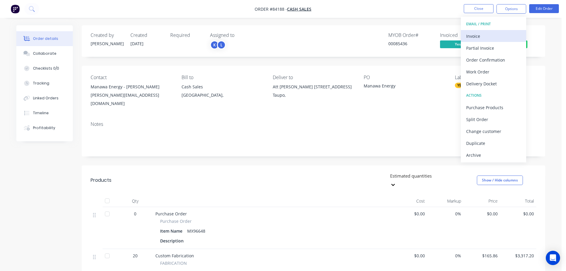
click at [488, 37] on div "Invoice" at bounding box center [494, 36] width 55 height 9
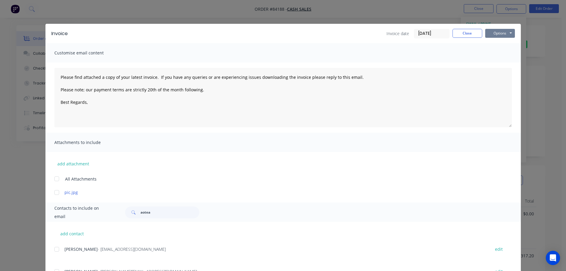
click at [495, 34] on button "Options" at bounding box center [501, 33] width 30 height 9
click at [497, 54] on button "Print" at bounding box center [505, 54] width 38 height 10
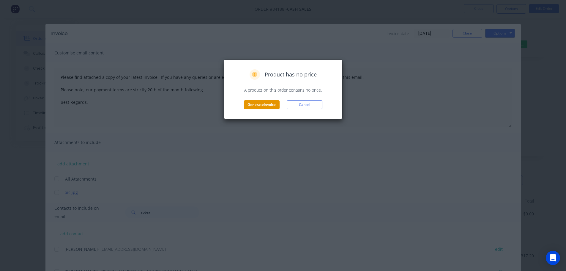
click at [255, 106] on button "Generate invoice" at bounding box center [262, 104] width 36 height 9
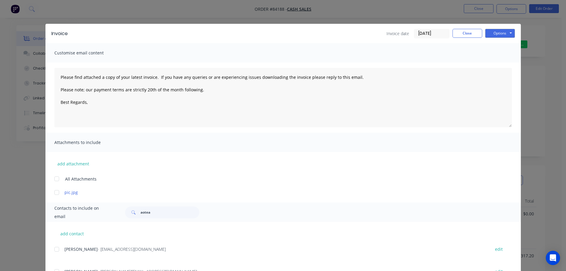
click at [478, 27] on div "Invoice Invoice date 23/09/25 Close Options Preview Print Email" at bounding box center [283, 33] width 476 height 19
click at [477, 31] on button "Close" at bounding box center [468, 33] width 30 height 9
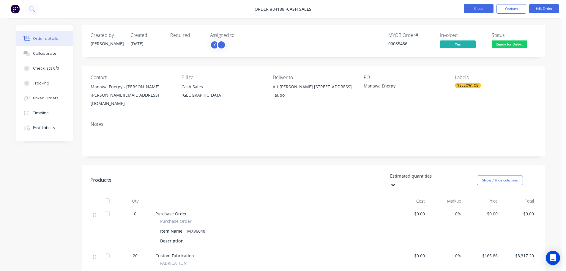
click at [478, 8] on button "Close" at bounding box center [479, 8] width 30 height 9
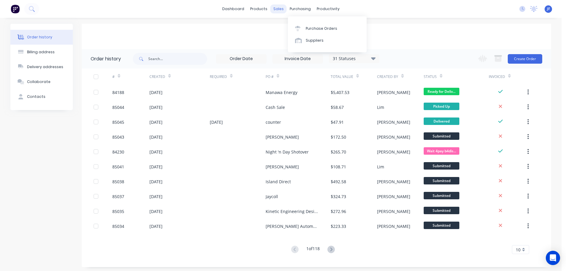
click at [277, 10] on div "sales" at bounding box center [279, 8] width 16 height 9
click at [293, 28] on div "Sales Orders" at bounding box center [300, 28] width 24 height 5
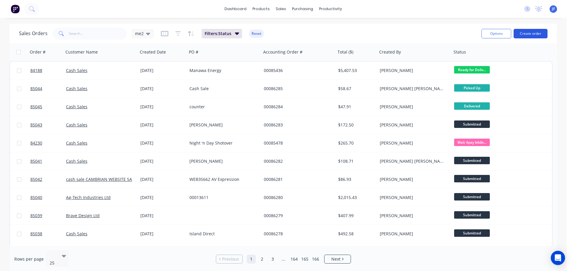
click at [538, 32] on button "Create order" at bounding box center [531, 34] width 34 height 10
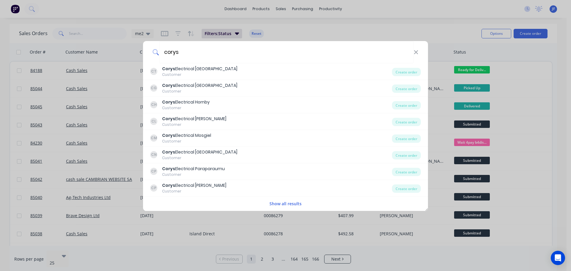
click at [282, 201] on button "Show all results" at bounding box center [286, 203] width 36 height 7
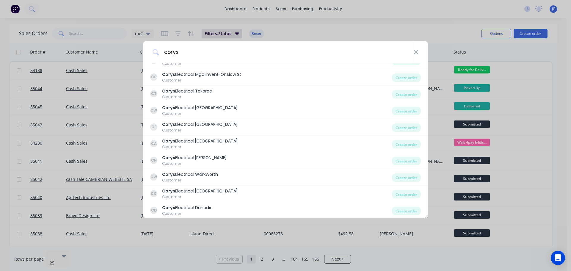
scroll to position [397, 0]
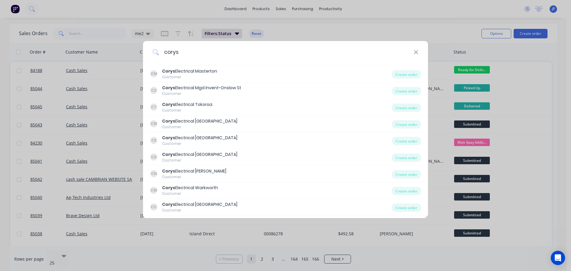
click at [224, 48] on input "corys" at bounding box center [286, 52] width 255 height 22
paste input "- MT EDEN"
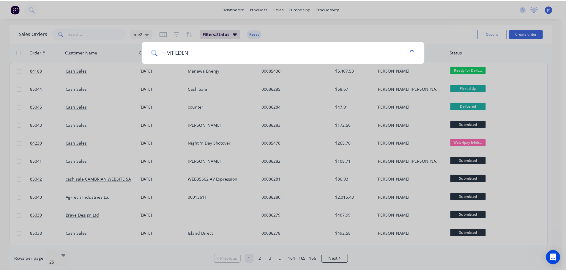
scroll to position [0, 0]
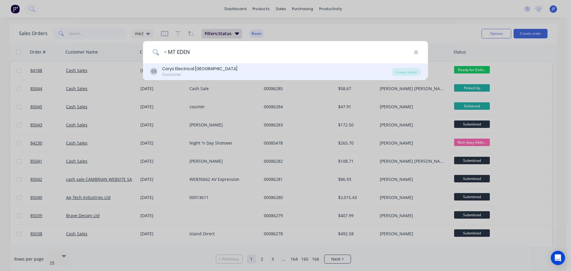
type input "- MT EDEN"
click at [206, 68] on div "Corys Electrical Mt Eden" at bounding box center [199, 69] width 75 height 6
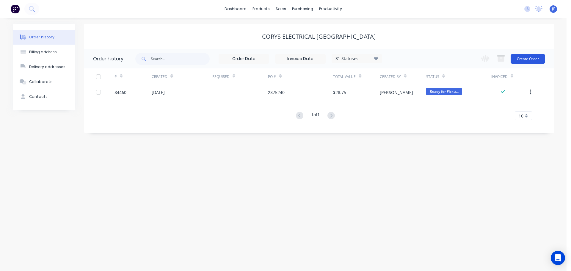
click at [534, 58] on button "Create Order" at bounding box center [528, 59] width 34 height 10
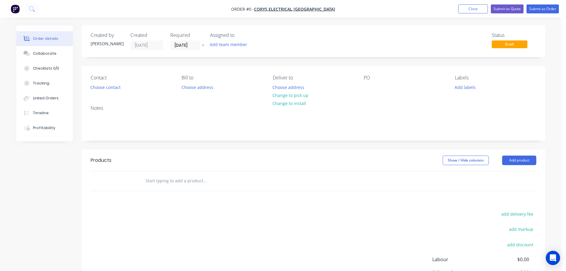
click at [205, 44] on icon "button" at bounding box center [203, 45] width 3 height 4
click at [106, 86] on button "Choose contact" at bounding box center [105, 87] width 37 height 8
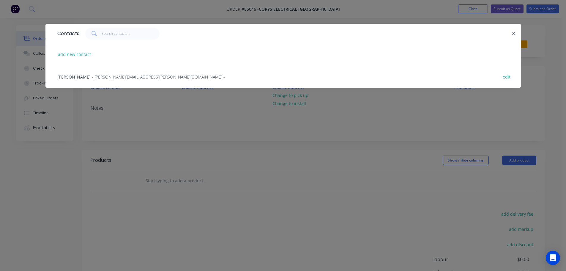
click at [70, 75] on span "Samantha" at bounding box center [73, 77] width 33 height 6
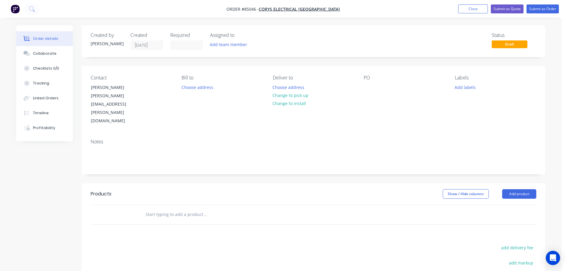
click at [371, 83] on div "PO" at bounding box center [404, 100] width 81 height 50
click at [366, 87] on div at bounding box center [369, 87] width 10 height 9
paste div
click at [285, 96] on button "Change to pick up" at bounding box center [291, 95] width 42 height 8
click at [164, 208] on input "text" at bounding box center [204, 214] width 119 height 12
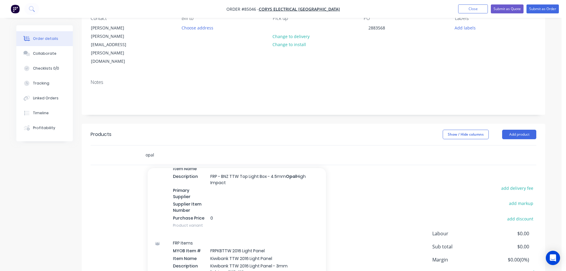
scroll to position [2438, 0]
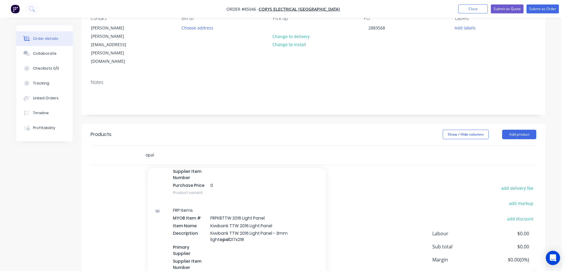
type input "o"
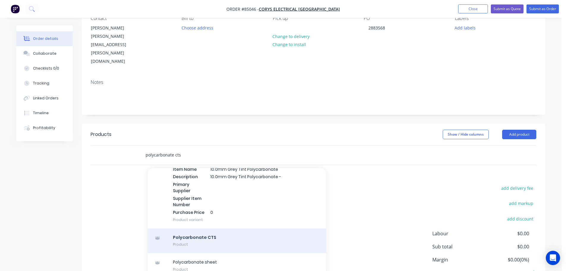
type input "polycarbonate cts"
click at [213, 228] on div "Polycarbonate CTS Product" at bounding box center [237, 240] width 178 height 25
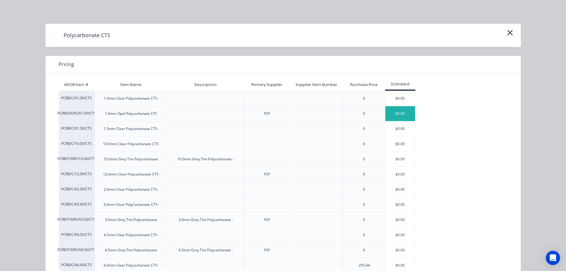
click at [388, 110] on div "$0.00" at bounding box center [401, 113] width 30 height 15
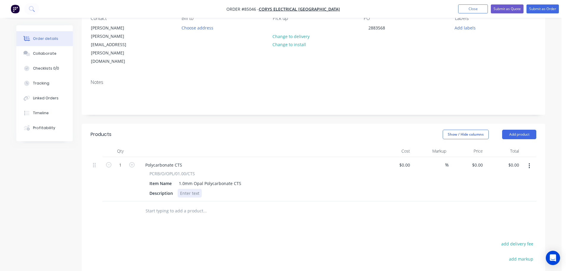
click at [183, 189] on div at bounding box center [190, 193] width 24 height 9
click at [120, 161] on input "1" at bounding box center [120, 165] width 15 height 9
type input "8"
click at [442, 157] on div "%" at bounding box center [431, 179] width 37 height 44
type input "0.00"
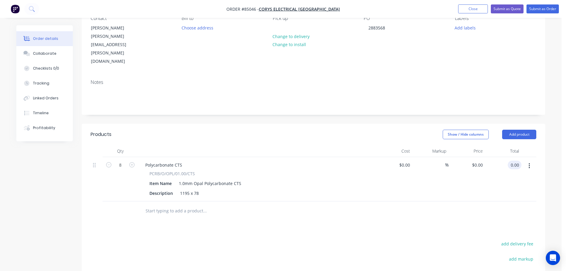
click at [519, 161] on input "0.00" at bounding box center [516, 165] width 11 height 9
type input "0"
type input "$0.00"
click at [478, 161] on div "0 $0.00" at bounding box center [478, 165] width 16 height 9
type input "$4.10"
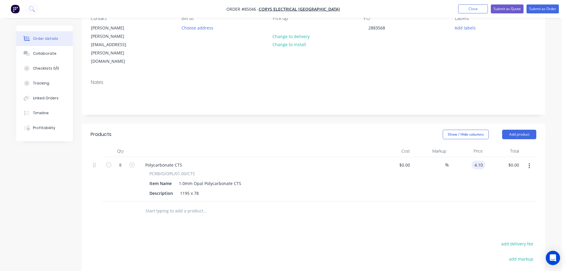
type input "$32.80"
click at [456, 201] on div at bounding box center [314, 210] width 446 height 19
click at [541, 7] on button "Submit as Order" at bounding box center [543, 8] width 32 height 9
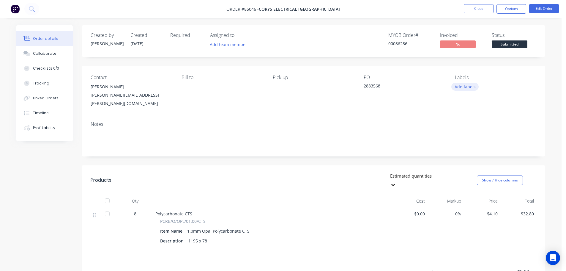
click at [470, 87] on button "Add labels" at bounding box center [465, 87] width 27 height 8
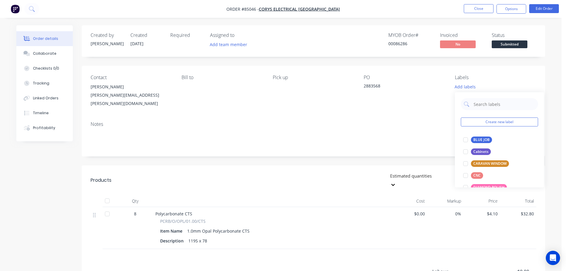
drag, startPoint x: 468, startPoint y: 143, endPoint x: 474, endPoint y: 130, distance: 14.0
click at [468, 143] on div at bounding box center [466, 140] width 12 height 12
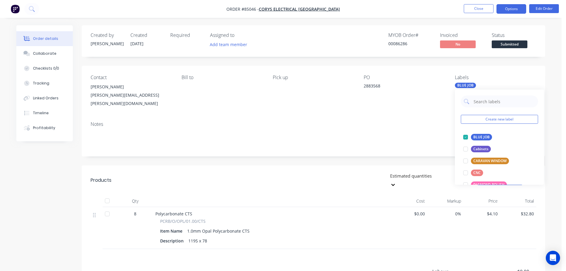
click at [515, 10] on button "Options" at bounding box center [512, 9] width 30 height 10
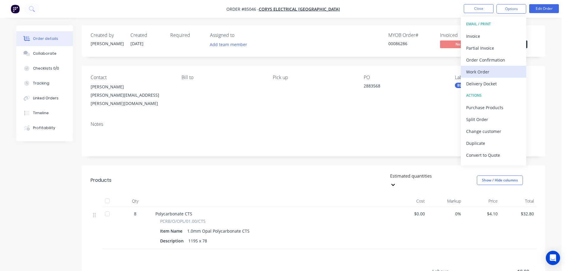
click at [489, 69] on div "Work Order" at bounding box center [494, 71] width 55 height 9
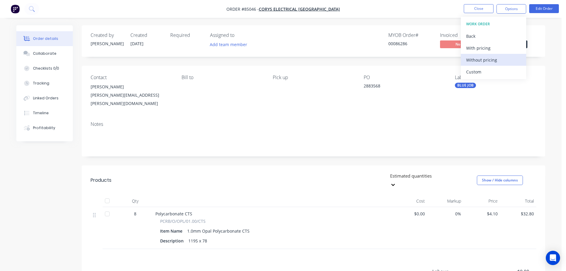
click at [490, 61] on div "Without pricing" at bounding box center [494, 60] width 55 height 9
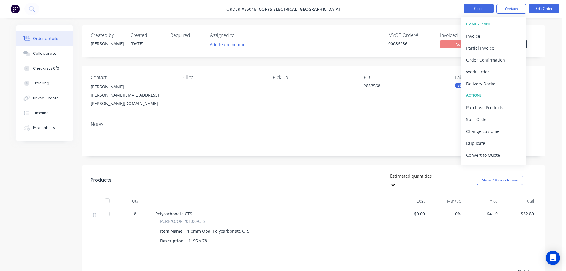
click at [473, 10] on button "Close" at bounding box center [479, 8] width 30 height 9
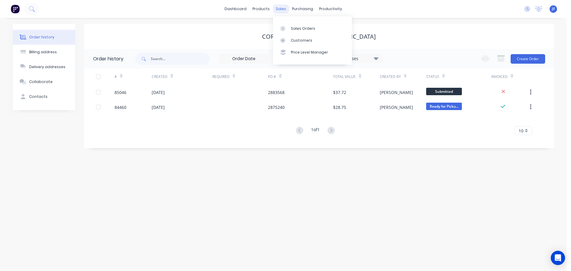
click at [285, 12] on div "sales" at bounding box center [281, 8] width 16 height 9
click at [291, 26] on div "Sales Orders" at bounding box center [303, 28] width 24 height 5
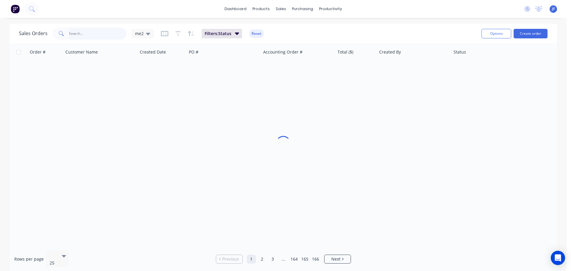
click at [78, 32] on input "text" at bounding box center [98, 34] width 58 height 12
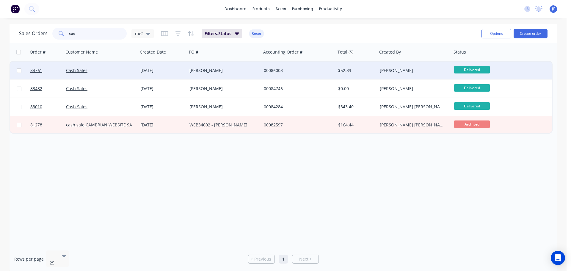
type input "sue"
click at [87, 72] on div "Cash Sales" at bounding box center [99, 70] width 66 height 6
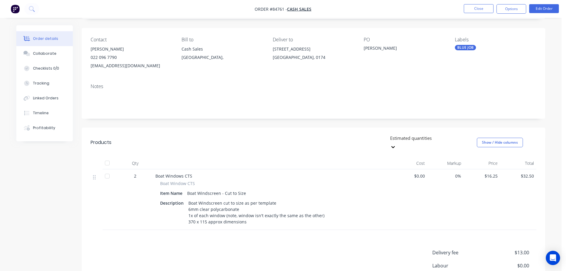
scroll to position [59, 0]
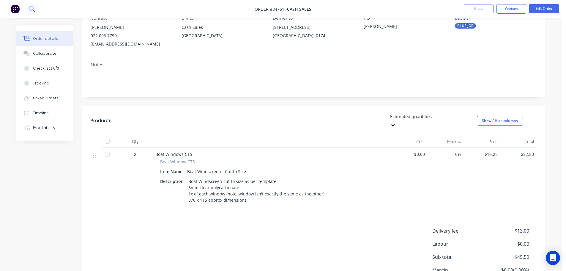
click at [32, 4] on button at bounding box center [31, 9] width 15 height 12
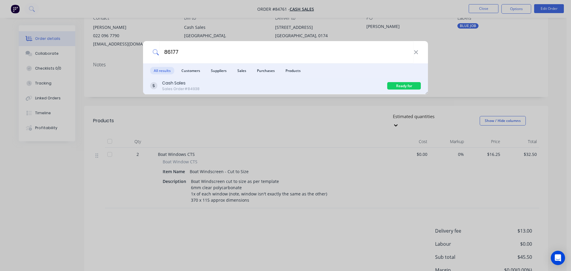
type input "86177"
click at [226, 86] on div "Cash Sales Sales Order #84938" at bounding box center [268, 86] width 237 height 12
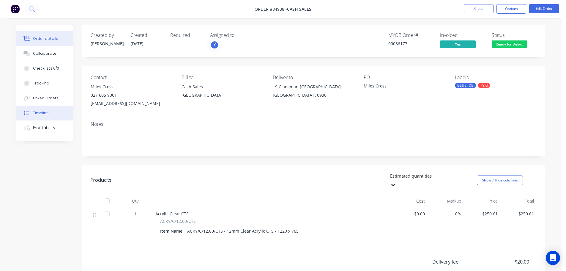
click at [38, 117] on button "Timeline" at bounding box center [44, 113] width 56 height 15
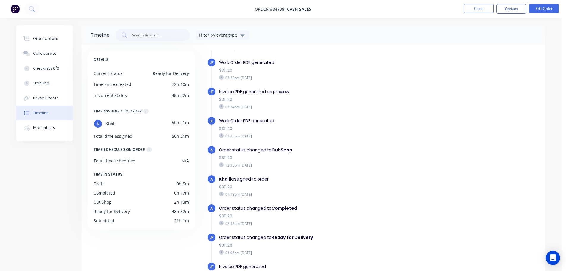
scroll to position [46, 0]
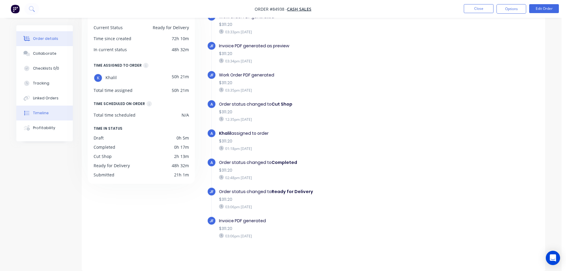
click at [24, 37] on icon at bounding box center [26, 38] width 7 height 5
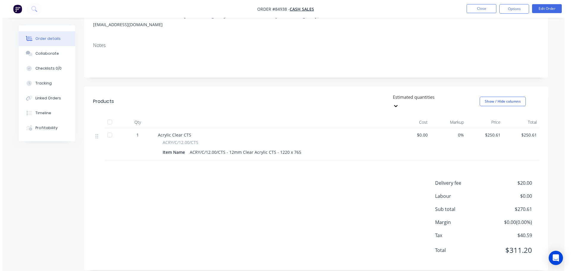
scroll to position [19, 0]
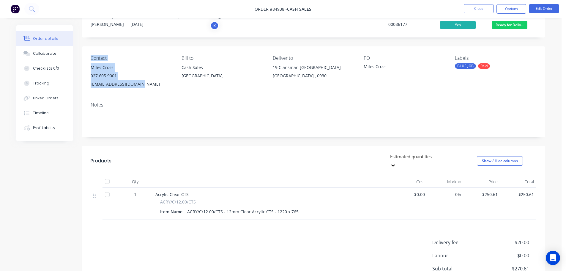
drag, startPoint x: 90, startPoint y: 58, endPoint x: 141, endPoint y: 87, distance: 58.5
click at [141, 87] on div "Contact Miles Cross 027 605 9001 miles.cross@xtra.co.nz Bill to Cash Sales Auck…" at bounding box center [314, 71] width 464 height 51
click at [141, 87] on div "miles.cross@xtra.co.nz" at bounding box center [131, 84] width 81 height 8
drag, startPoint x: 136, startPoint y: 87, endPoint x: 91, endPoint y: 59, distance: 53.6
click at [91, 59] on div "Contact Miles Cross 027 605 9001 miles.cross@xtra.co.nz" at bounding box center [131, 71] width 81 height 33
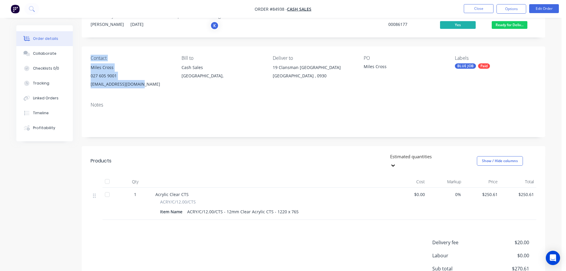
click at [91, 59] on div "Contact" at bounding box center [131, 58] width 81 height 6
drag, startPoint x: 94, startPoint y: 57, endPoint x: 137, endPoint y: 86, distance: 51.3
click at [137, 86] on div "Contact Miles Cross 027 605 9001 miles.cross@xtra.co.nz" at bounding box center [131, 71] width 81 height 33
click at [137, 86] on div "miles.cross@xtra.co.nz" at bounding box center [131, 84] width 81 height 8
drag, startPoint x: 134, startPoint y: 86, endPoint x: 92, endPoint y: 58, distance: 50.3
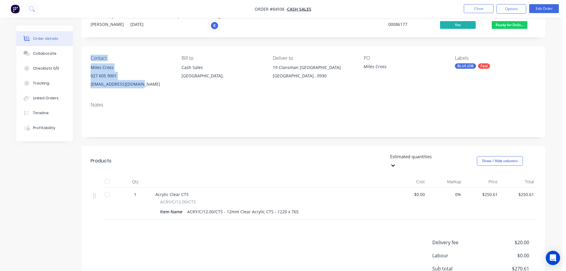
click at [92, 58] on div "Contact Miles Cross 027 605 9001 miles.cross@xtra.co.nz" at bounding box center [131, 71] width 81 height 33
click at [113, 86] on div "miles.cross@xtra.co.nz" at bounding box center [131, 84] width 81 height 8
drag, startPoint x: 142, startPoint y: 85, endPoint x: 83, endPoint y: 85, distance: 58.9
click at [83, 85] on div "Contact Miles Cross 027 605 9001 miles.cross@xtra.co.nz Bill to Cash Sales Auck…" at bounding box center [314, 71] width 464 height 51
click at [106, 85] on div "miles.cross@xtra.co.nz" at bounding box center [131, 84] width 81 height 8
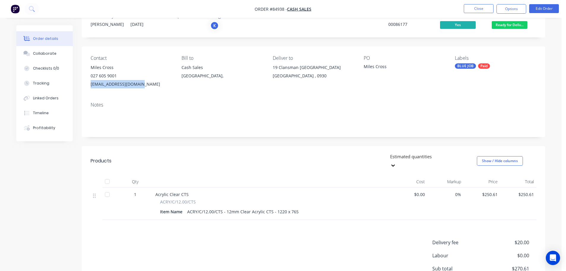
click at [139, 83] on div "miles.cross@xtra.co.nz" at bounding box center [131, 84] width 81 height 8
click at [32, 7] on icon at bounding box center [31, 8] width 5 height 5
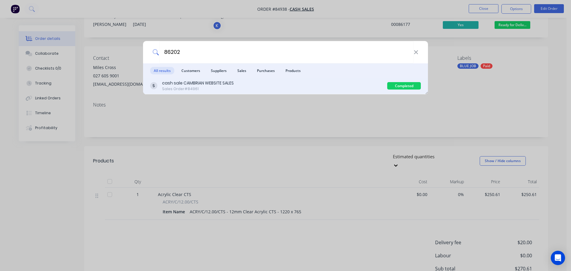
type input "86202"
click at [276, 87] on div "cash sale CAMBRIAN WEBSITE SALES Sales Order #84961" at bounding box center [268, 86] width 237 height 12
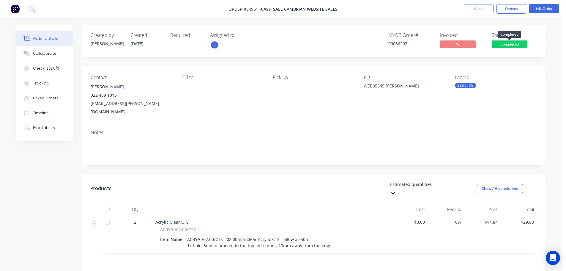
click at [514, 44] on span "Completed" at bounding box center [510, 43] width 36 height 7
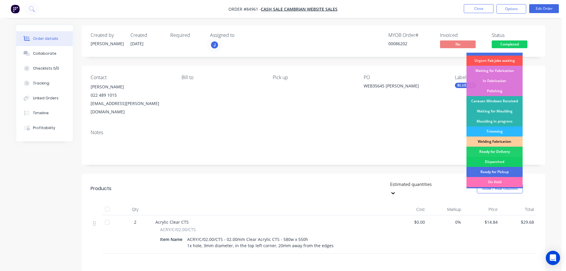
scroll to position [117, 0]
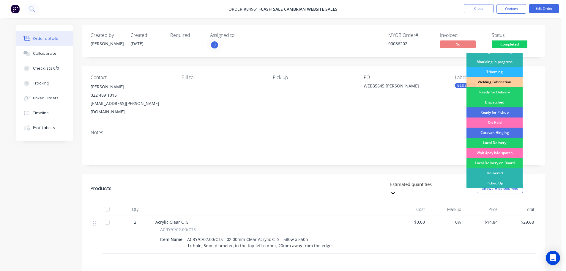
click at [510, 110] on div "Ready for Pickup" at bounding box center [495, 112] width 56 height 10
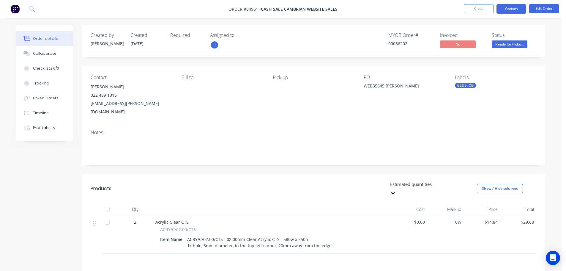
click at [515, 8] on button "Options" at bounding box center [512, 9] width 30 height 10
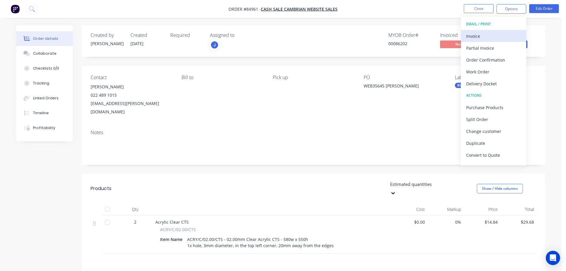
click at [487, 34] on div "Invoice" at bounding box center [494, 36] width 55 height 9
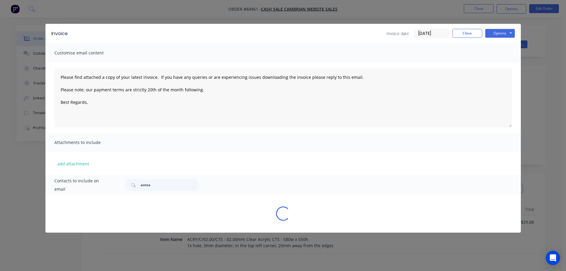
click at [500, 32] on button "Options" at bounding box center [501, 33] width 30 height 9
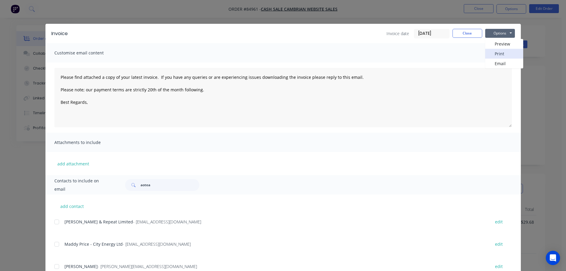
click at [501, 52] on button "Print" at bounding box center [505, 54] width 38 height 10
click at [24, 12] on div "Invoice Invoice date 02/10/25 Close Options Preview Print Email Customise email…" at bounding box center [283, 135] width 566 height 271
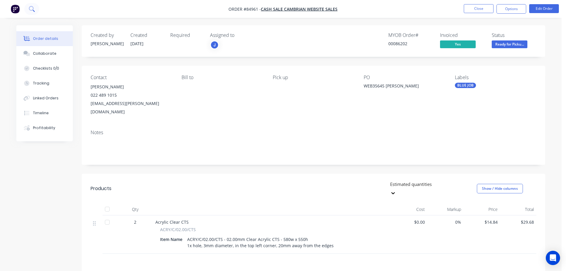
click at [30, 14] on button at bounding box center [31, 9] width 15 height 12
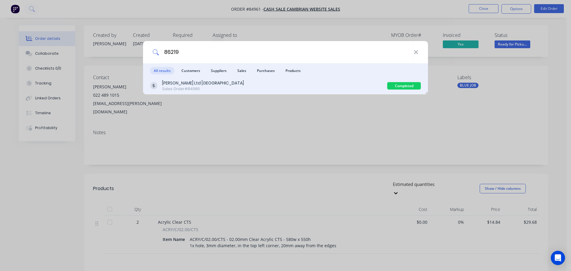
type input "86219"
click at [269, 82] on div "J.A.Russell Ltd Tauranga Sales Order #84980" at bounding box center [268, 86] width 237 height 12
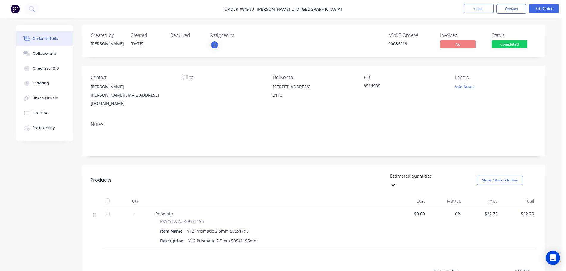
click at [494, 42] on span "Completed" at bounding box center [510, 43] width 36 height 7
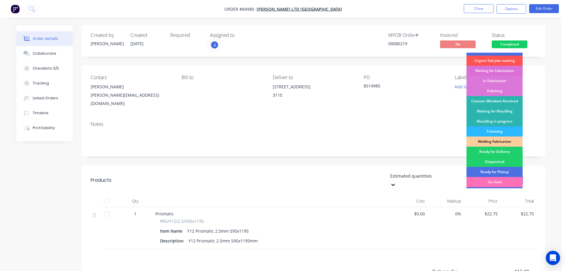
scroll to position [117, 0]
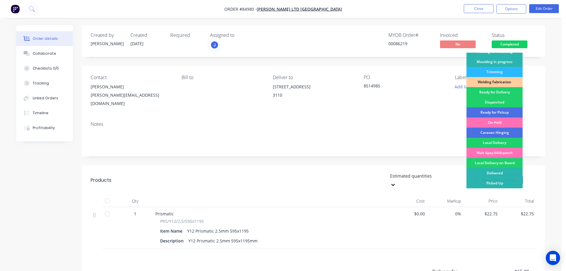
click at [501, 93] on div "Ready for Delivery" at bounding box center [495, 92] width 56 height 10
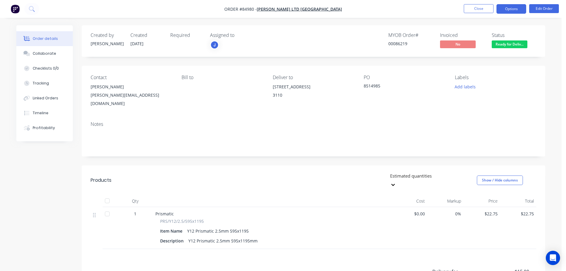
click at [508, 12] on button "Options" at bounding box center [512, 9] width 30 height 10
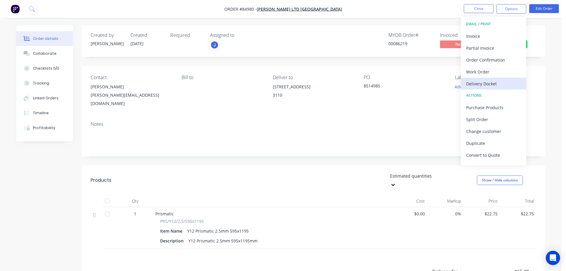
click at [500, 86] on div "Delivery Docket" at bounding box center [494, 83] width 55 height 9
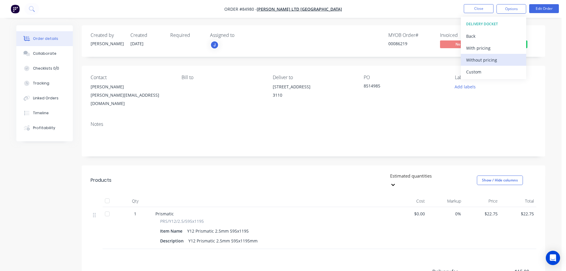
click at [504, 56] on div "Without pricing" at bounding box center [494, 60] width 55 height 9
drag, startPoint x: 47, startPoint y: 16, endPoint x: 41, endPoint y: 12, distance: 7.0
click at [46, 16] on nav "Order #84980 - J.A.Russell Ltd Tauranga Close Options EMAIL / PRINT Invoice Par…" at bounding box center [283, 9] width 566 height 18
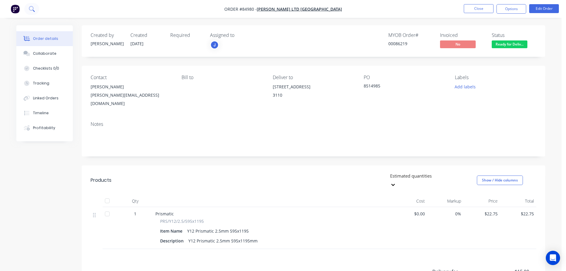
click at [36, 9] on button at bounding box center [31, 9] width 15 height 12
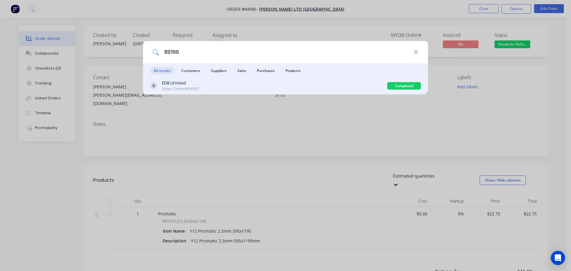
type input "86196"
click at [315, 92] on div "EDB Limited Sales Order #84957 Completed" at bounding box center [285, 86] width 285 height 17
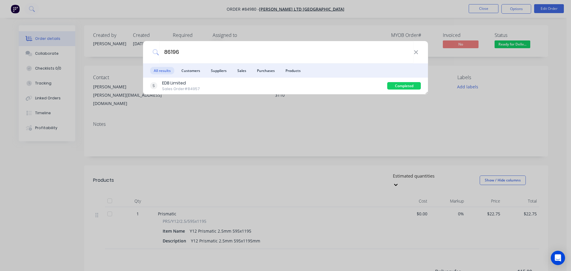
drag, startPoint x: 366, startPoint y: 84, endPoint x: 489, endPoint y: 54, distance: 126.0
click at [366, 83] on div "EDB Limited Sales Order #84957" at bounding box center [268, 86] width 237 height 12
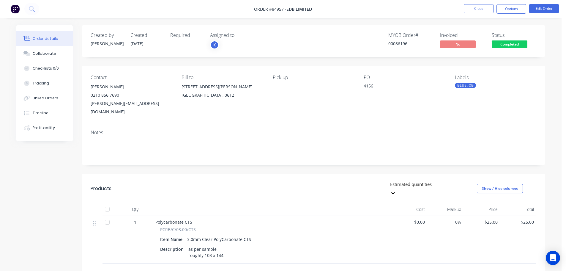
click at [505, 44] on span "Completed" at bounding box center [510, 43] width 36 height 7
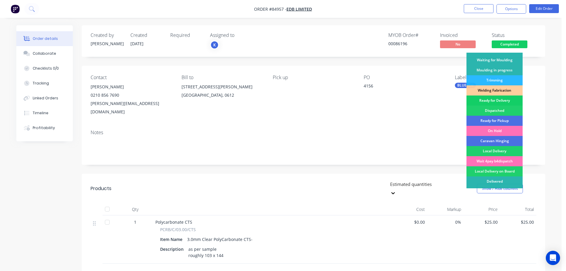
scroll to position [117, 0]
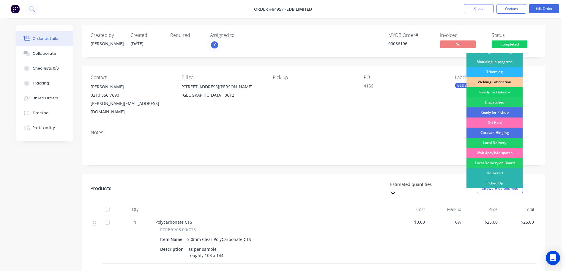
click at [499, 94] on div "Ready for Delivery" at bounding box center [495, 92] width 56 height 10
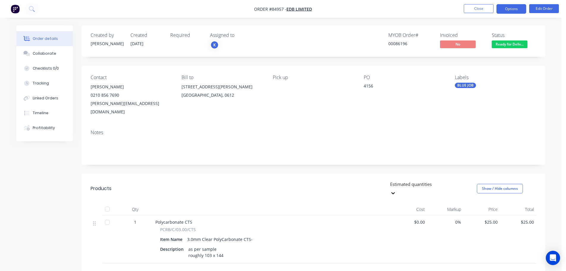
click at [517, 12] on button "Options" at bounding box center [512, 9] width 30 height 10
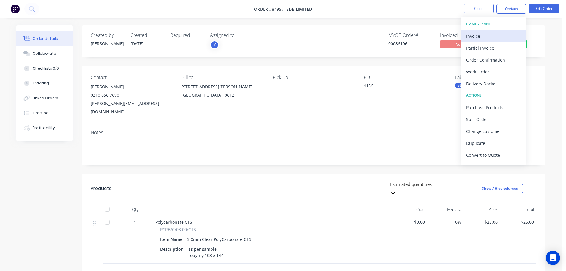
click at [492, 37] on div "Invoice" at bounding box center [494, 36] width 55 height 9
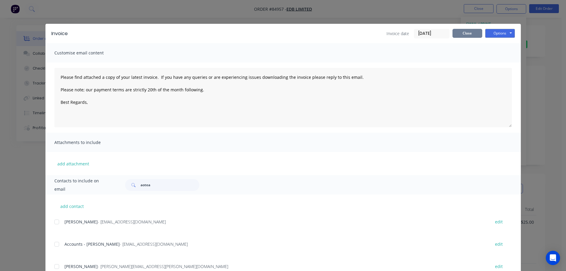
drag, startPoint x: 461, startPoint y: 36, endPoint x: 508, endPoint y: 15, distance: 52.3
click at [461, 36] on button "Close" at bounding box center [468, 33] width 30 height 9
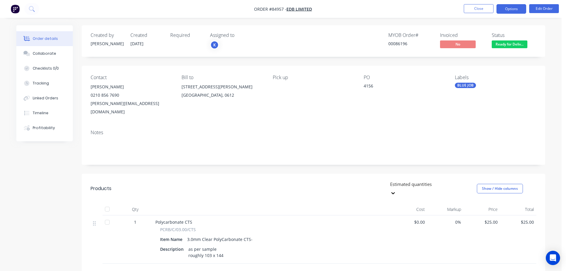
click at [509, 10] on button "Options" at bounding box center [512, 9] width 30 height 10
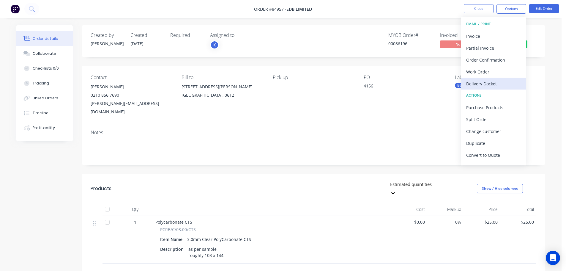
click at [485, 82] on div "Delivery Docket" at bounding box center [494, 83] width 55 height 9
click at [494, 58] on div "Without pricing" at bounding box center [494, 60] width 55 height 9
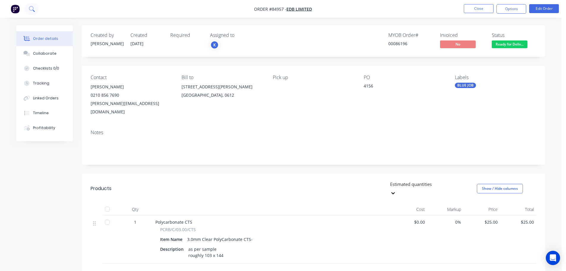
click at [35, 10] on button at bounding box center [31, 9] width 15 height 12
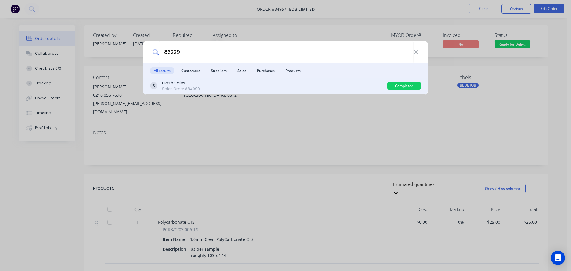
type input "86229"
click at [233, 83] on div "Cash Sales Sales Order #84990" at bounding box center [268, 86] width 237 height 12
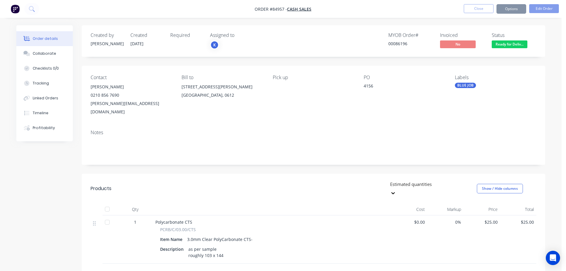
click at [503, 45] on span "Ready for Deliv..." at bounding box center [510, 43] width 36 height 7
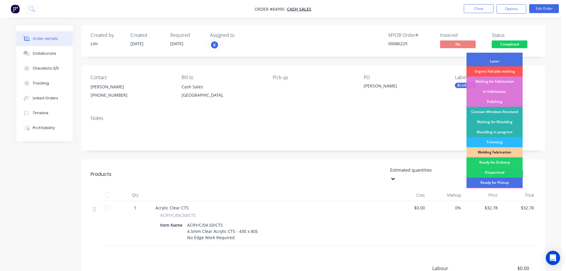
scroll to position [117, 0]
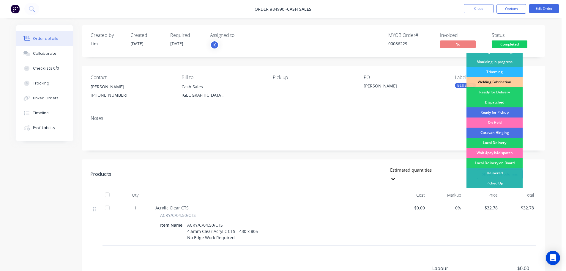
drag, startPoint x: 503, startPoint y: 110, endPoint x: 504, endPoint y: 107, distance: 3.7
click at [503, 110] on div "Ready for Pickup" at bounding box center [495, 112] width 56 height 10
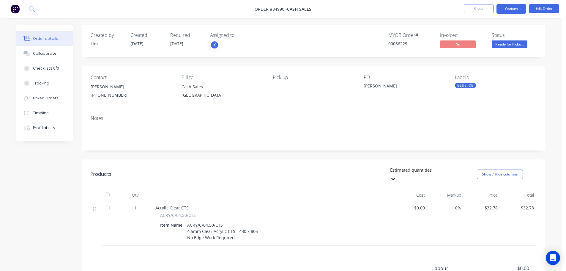
click at [520, 6] on button "Options" at bounding box center [512, 9] width 30 height 10
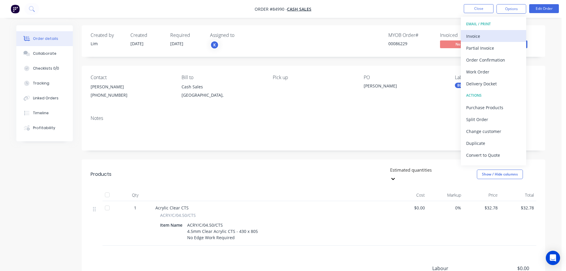
click at [502, 34] on div "Invoice" at bounding box center [494, 36] width 55 height 9
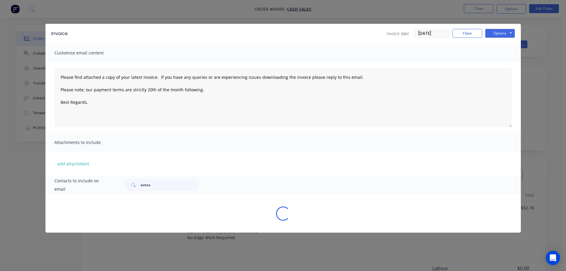
click at [506, 30] on button "Options" at bounding box center [501, 33] width 30 height 9
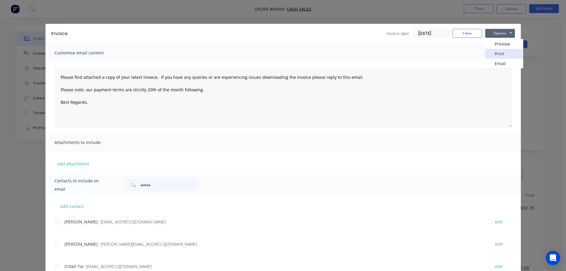
click at [501, 52] on button "Print" at bounding box center [505, 54] width 38 height 10
click at [43, 7] on div "Invoice Invoice date 02/10/25 Close Options Preview Print Email Customise email…" at bounding box center [283, 135] width 566 height 271
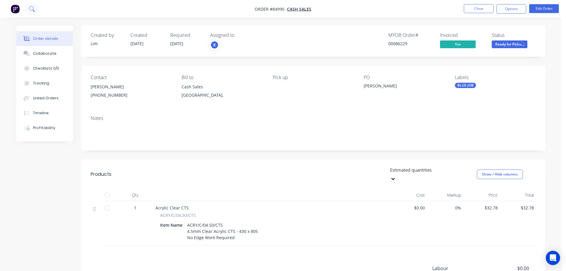
click at [31, 10] on icon at bounding box center [32, 9] width 6 height 6
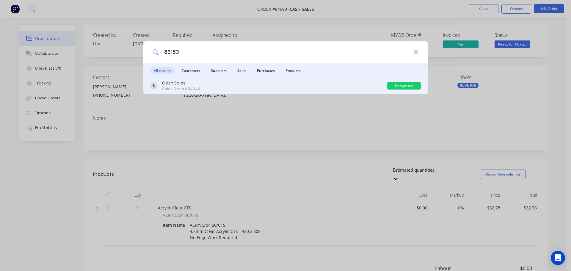
type input "86183"
click at [393, 86] on div "Completed" at bounding box center [404, 85] width 34 height 7
click at [363, 88] on div "Cash Sales Sales Order #84944" at bounding box center [268, 86] width 237 height 12
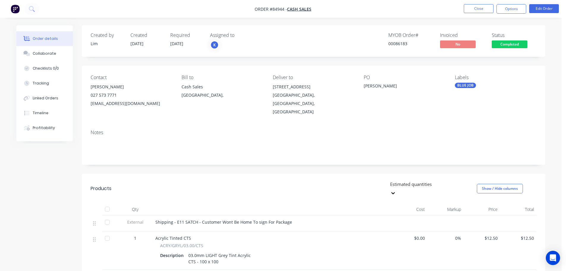
click at [498, 47] on span "Completed" at bounding box center [510, 43] width 36 height 7
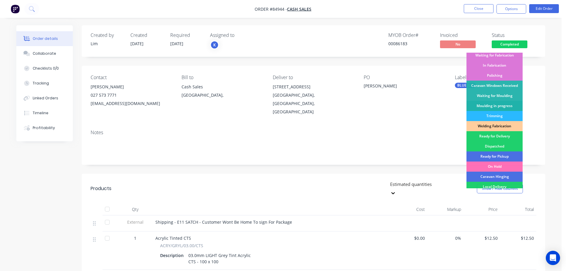
scroll to position [117, 0]
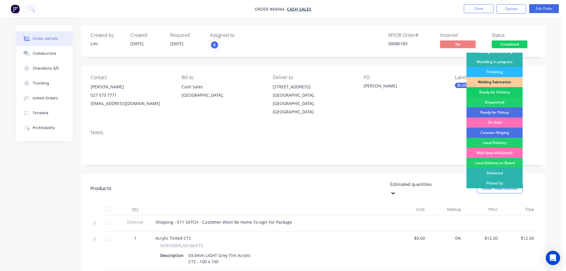
click at [506, 92] on div "Ready for Delivery" at bounding box center [495, 92] width 56 height 10
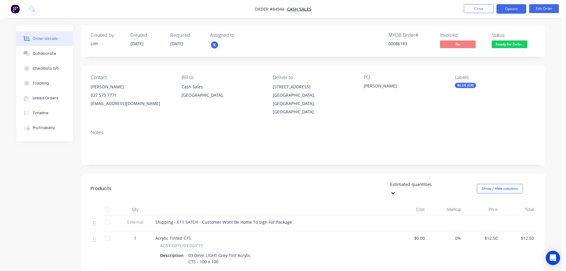
click at [505, 10] on button "Options" at bounding box center [512, 9] width 30 height 10
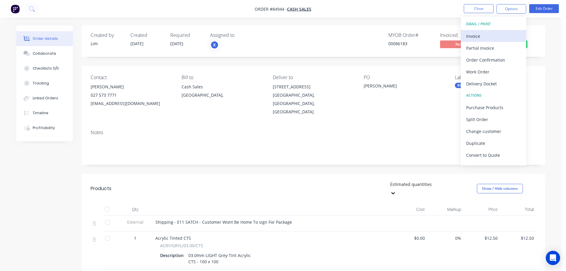
click at [487, 37] on div "Invoice" at bounding box center [494, 36] width 55 height 9
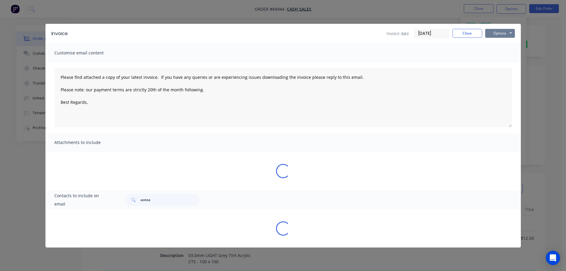
click at [500, 34] on button "Options" at bounding box center [501, 33] width 30 height 9
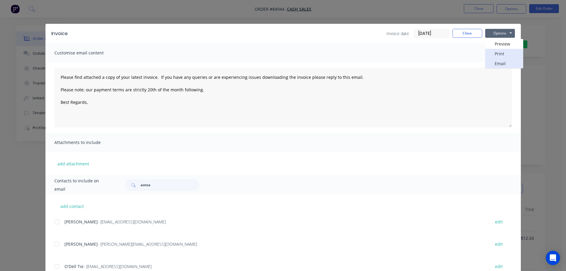
drag, startPoint x: 499, startPoint y: 59, endPoint x: 499, endPoint y: 55, distance: 3.9
click at [499, 55] on div "Preview Print Email" at bounding box center [505, 53] width 38 height 29
click at [499, 55] on button "Print" at bounding box center [505, 54] width 38 height 10
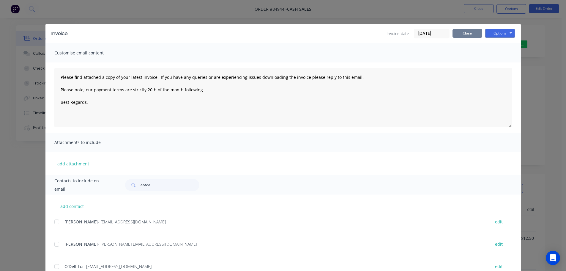
drag, startPoint x: 465, startPoint y: 33, endPoint x: 237, endPoint y: 34, distance: 228.7
click at [465, 33] on button "Close" at bounding box center [468, 33] width 30 height 9
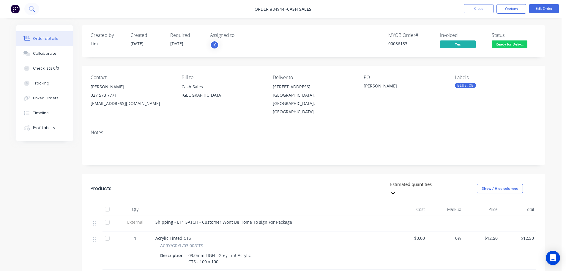
click at [37, 9] on button at bounding box center [31, 9] width 15 height 12
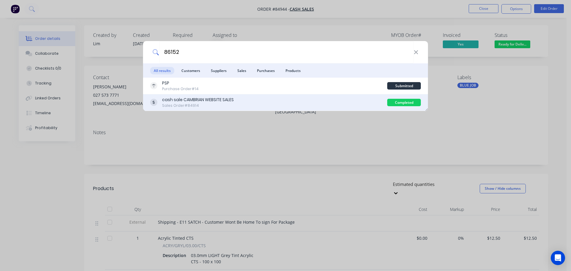
type input "86152"
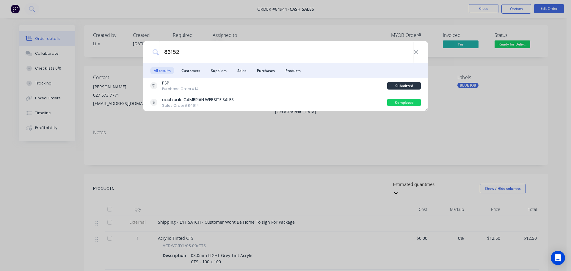
drag, startPoint x: 282, startPoint y: 102, endPoint x: 418, endPoint y: 66, distance: 140.3
click at [283, 102] on div "cash sale CAMBRIAN WEBSITE SALES Sales Order #84914" at bounding box center [268, 103] width 237 height 12
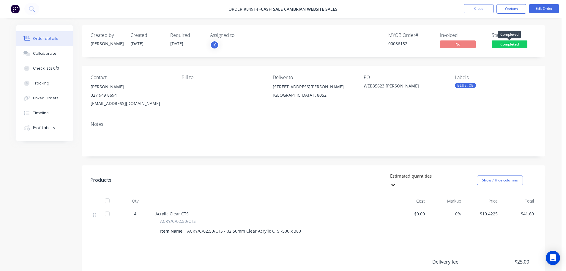
click at [506, 43] on span "Completed" at bounding box center [510, 43] width 36 height 7
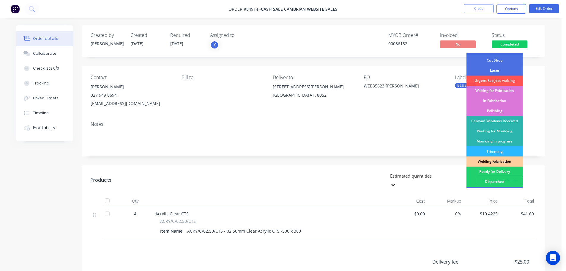
scroll to position [59, 0]
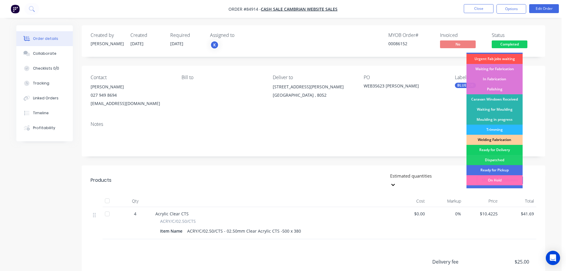
click at [502, 151] on div "Ready for Delivery" at bounding box center [495, 150] width 56 height 10
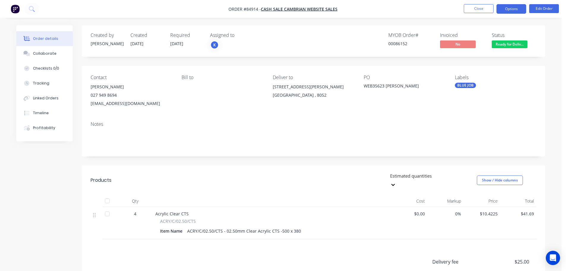
click at [515, 10] on button "Options" at bounding box center [512, 9] width 30 height 10
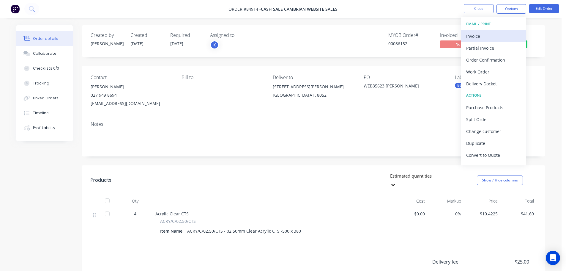
click at [497, 33] on div "Invoice" at bounding box center [494, 36] width 55 height 9
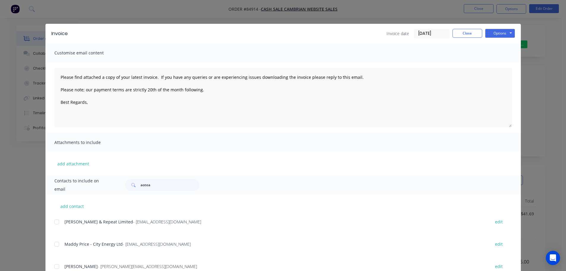
click at [504, 34] on button "Options" at bounding box center [501, 33] width 30 height 9
click at [500, 52] on button "Print" at bounding box center [505, 54] width 38 height 10
drag, startPoint x: 92, startPoint y: 3, endPoint x: 68, endPoint y: 12, distance: 25.8
click at [92, 3] on div "Invoice Invoice date 02/10/25 Close Options Preview Print Email Customise email…" at bounding box center [283, 135] width 566 height 271
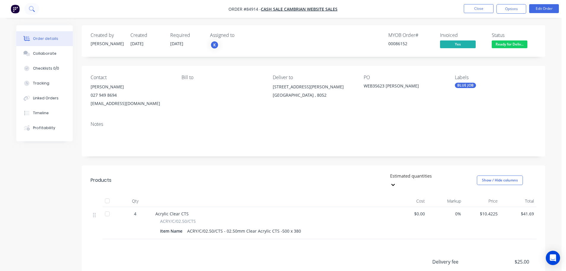
click at [33, 13] on button at bounding box center [31, 9] width 15 height 12
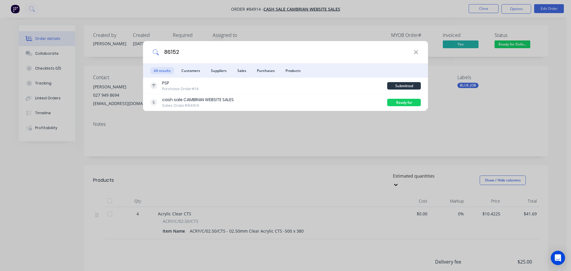
type input "86152"
click at [31, 11] on div "86152 All results Customers Suppliers Sales Purchases Products PSP Purchase Ord…" at bounding box center [285, 135] width 571 height 271
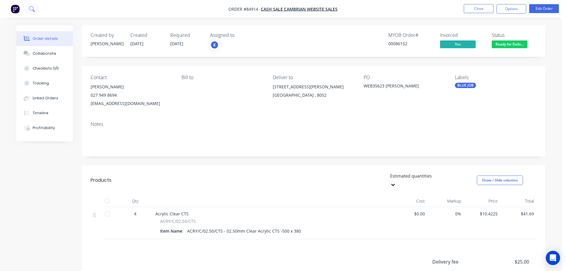
click at [34, 13] on button at bounding box center [31, 9] width 15 height 12
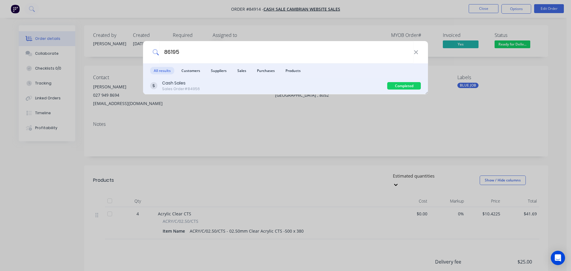
type input "86195"
click at [292, 85] on div "Cash Sales Sales Order #84956" at bounding box center [268, 86] width 237 height 12
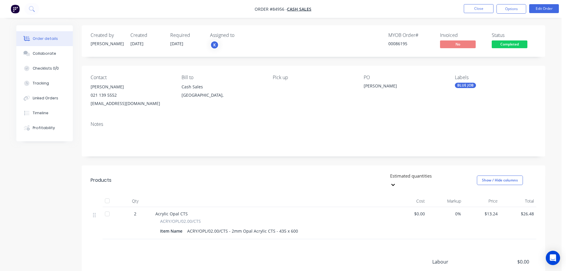
click at [511, 47] on span "Completed" at bounding box center [510, 43] width 36 height 7
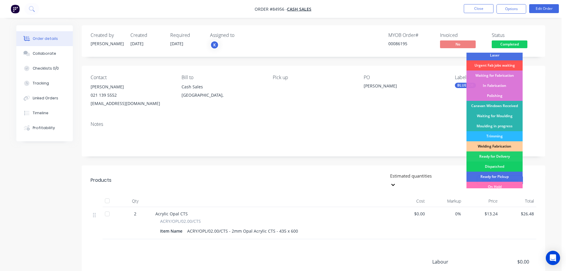
scroll to position [117, 0]
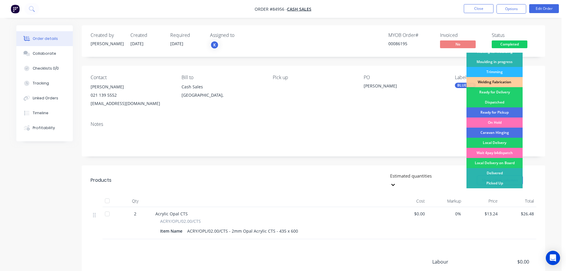
click at [508, 110] on div "Ready for Pickup" at bounding box center [495, 112] width 56 height 10
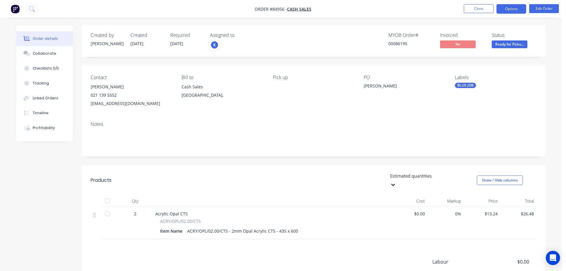
click at [511, 10] on button "Options" at bounding box center [512, 9] width 30 height 10
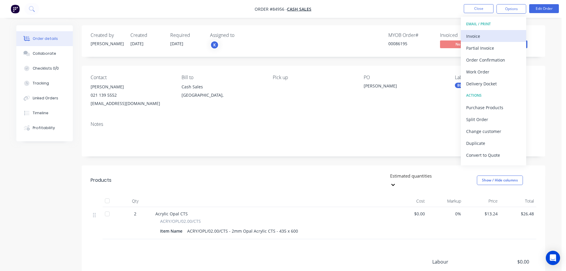
click at [496, 35] on div "Invoice" at bounding box center [494, 36] width 55 height 9
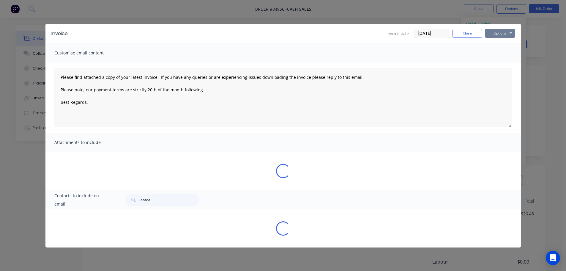
click at [503, 30] on button "Options" at bounding box center [501, 33] width 30 height 9
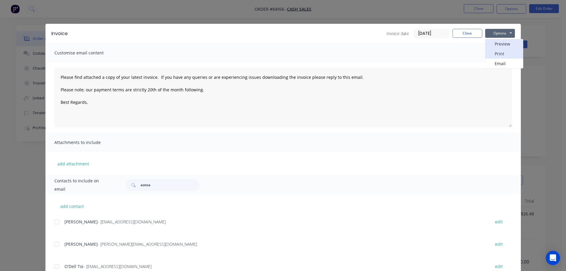
drag, startPoint x: 503, startPoint y: 48, endPoint x: 503, endPoint y: 52, distance: 4.5
click at [503, 52] on div "Preview Print Email" at bounding box center [505, 53] width 38 height 29
click at [503, 52] on button "Print" at bounding box center [505, 54] width 38 height 10
click at [47, 8] on div "Invoice Invoice date 02/10/25 Close Options Preview Print Email Customise email…" at bounding box center [283, 135] width 566 height 271
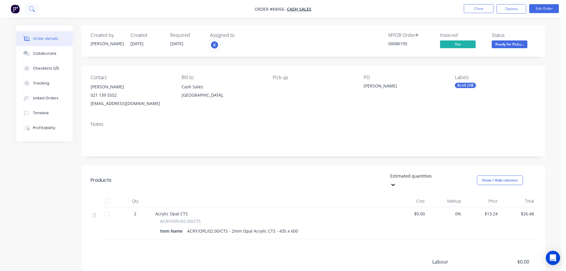
click at [26, 12] on button at bounding box center [31, 9] width 15 height 12
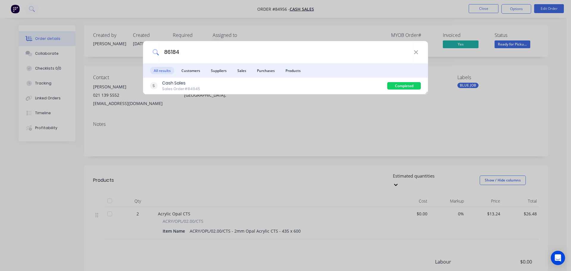
type input "86184"
click at [332, 84] on div "Cash Sales Sales Order #84945" at bounding box center [268, 86] width 237 height 12
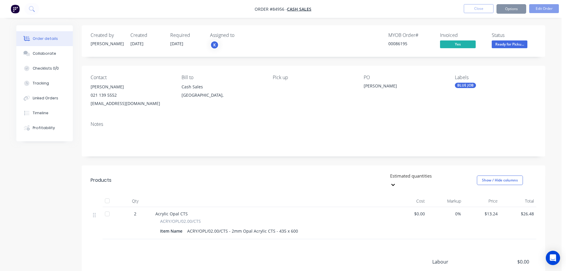
click at [502, 46] on span "Ready for Picku..." at bounding box center [510, 43] width 36 height 7
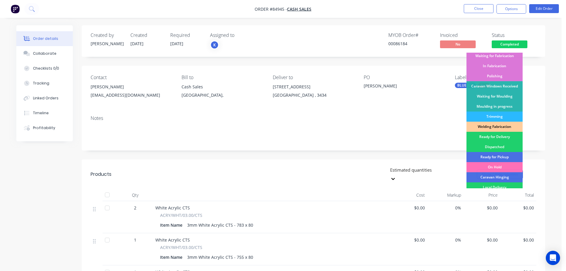
scroll to position [117, 0]
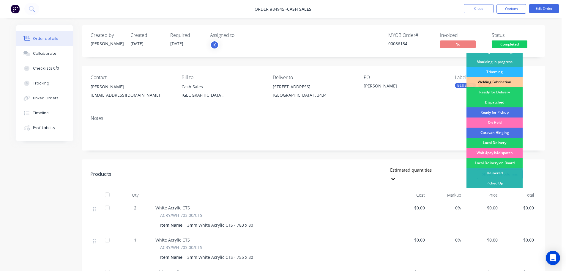
drag, startPoint x: 495, startPoint y: 93, endPoint x: 497, endPoint y: 87, distance: 6.5
click at [495, 92] on div "Ready for Delivery" at bounding box center [495, 92] width 56 height 10
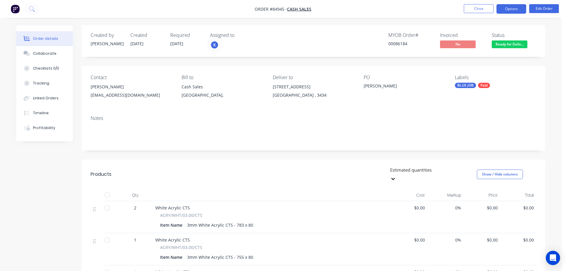
click at [516, 10] on button "Options" at bounding box center [512, 9] width 30 height 10
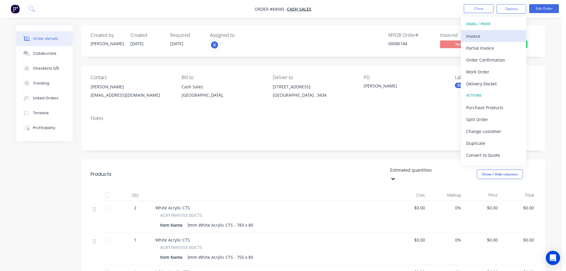
click at [493, 34] on div "Invoice" at bounding box center [494, 36] width 55 height 9
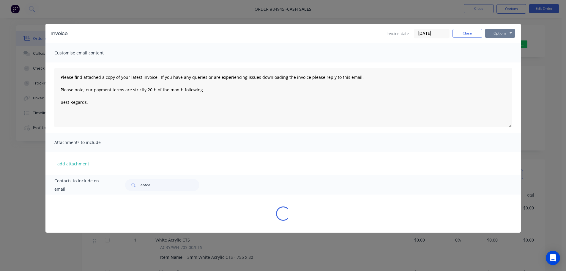
click at [497, 34] on button "Options" at bounding box center [501, 33] width 30 height 9
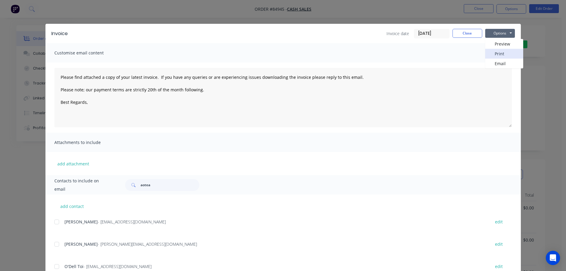
click at [500, 52] on button "Print" at bounding box center [505, 54] width 38 height 10
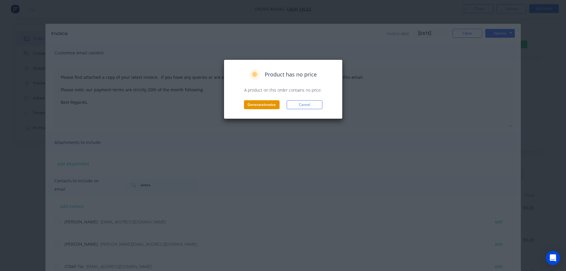
click at [260, 102] on button "Generate invoice" at bounding box center [262, 104] width 36 height 9
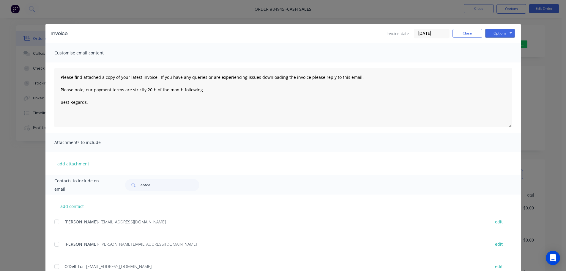
click at [39, 3] on div "Invoice Invoice date 02/10/25 Close Options Preview Print Email Customise email…" at bounding box center [283, 135] width 566 height 271
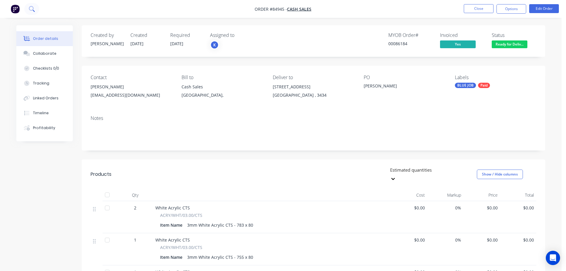
click at [32, 6] on icon at bounding box center [32, 9] width 6 height 6
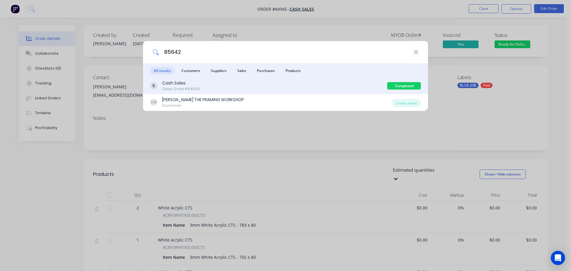
type input "85642"
click at [260, 85] on div "Cash Sales Sales Order #84394" at bounding box center [268, 86] width 237 height 12
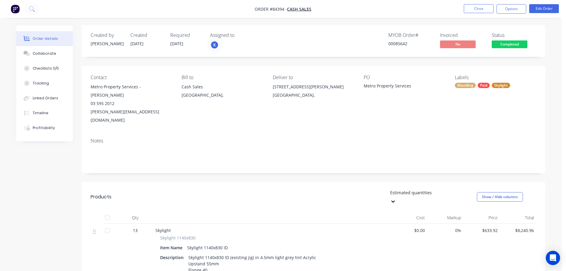
click at [517, 45] on span "Completed" at bounding box center [510, 43] width 36 height 7
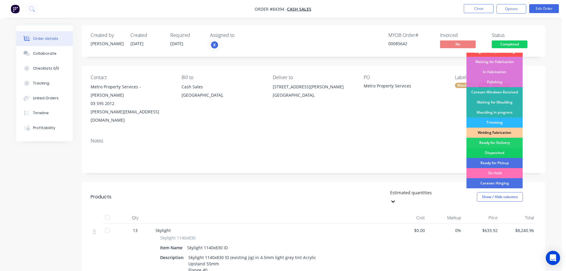
scroll to position [117, 0]
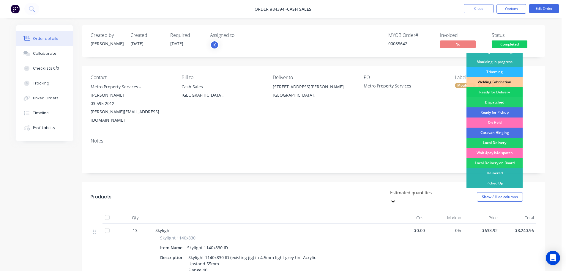
click at [495, 94] on div "Ready for Delivery" at bounding box center [495, 92] width 56 height 10
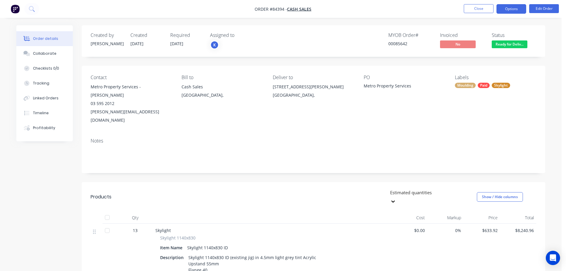
click at [506, 9] on button "Options" at bounding box center [512, 9] width 30 height 10
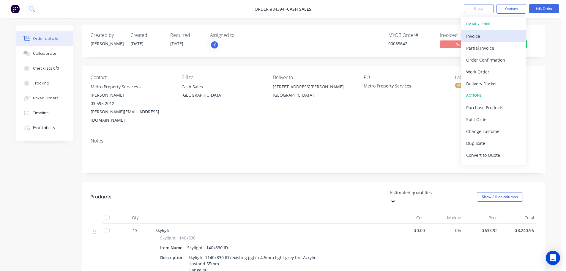
click at [503, 34] on div "Invoice" at bounding box center [494, 36] width 55 height 9
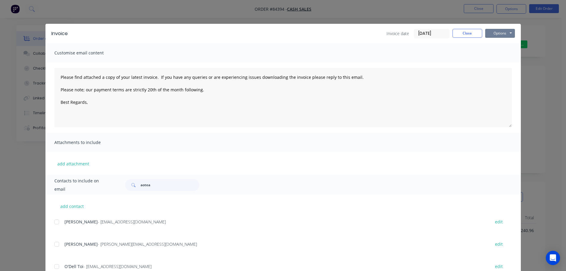
click at [503, 34] on button "Options" at bounding box center [501, 33] width 30 height 9
click at [503, 53] on button "Print" at bounding box center [505, 54] width 38 height 10
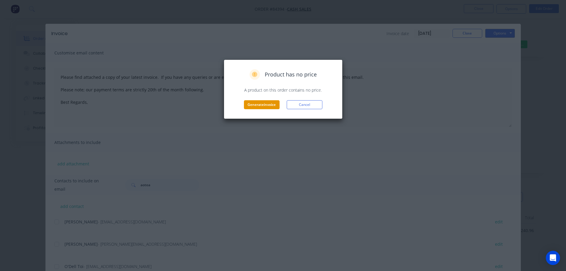
click at [267, 107] on button "Generate invoice" at bounding box center [262, 104] width 36 height 9
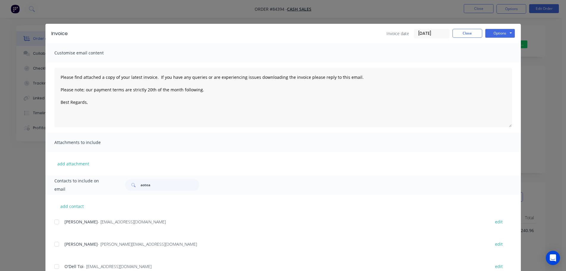
click at [46, 19] on div "Invoice Invoice date 02/10/25 Close Options Preview Print Email Customise email…" at bounding box center [283, 135] width 566 height 271
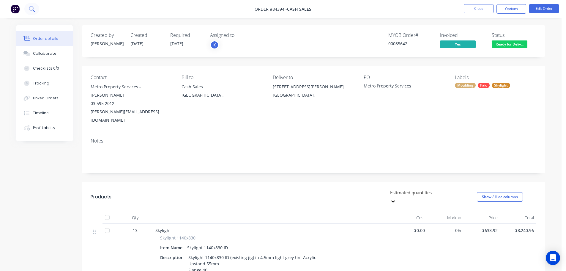
click at [34, 12] on button at bounding box center [31, 9] width 15 height 12
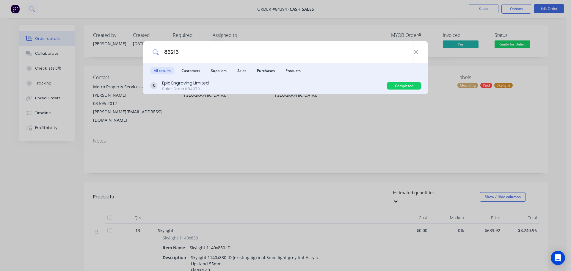
type input "86216"
click at [339, 85] on div "Epic Engraving Limited Sales Order #84979" at bounding box center [268, 86] width 237 height 12
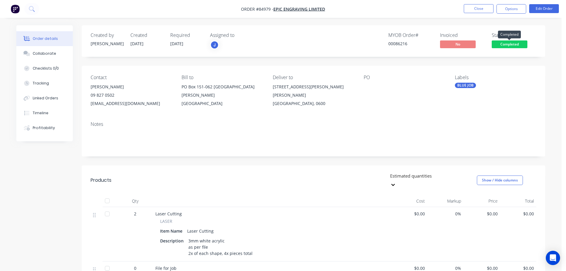
click at [512, 45] on span "Completed" at bounding box center [510, 43] width 36 height 7
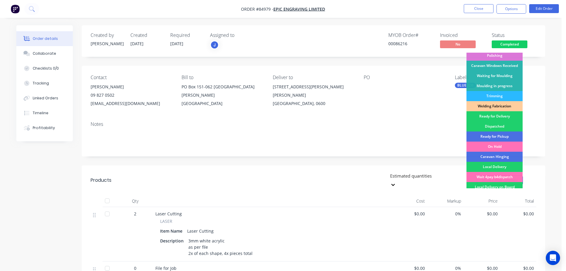
scroll to position [117, 0]
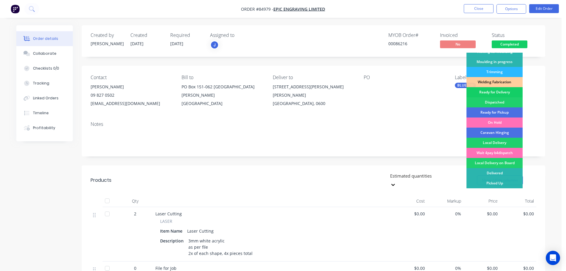
click at [511, 91] on div "Ready for Delivery" at bounding box center [495, 92] width 56 height 10
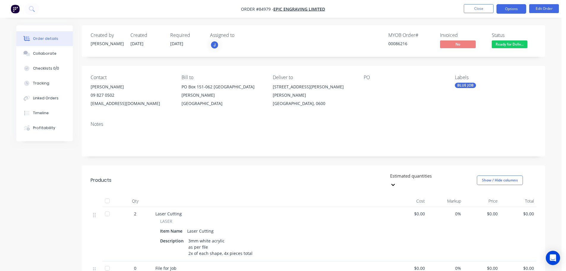
click at [504, 9] on button "Options" at bounding box center [512, 9] width 30 height 10
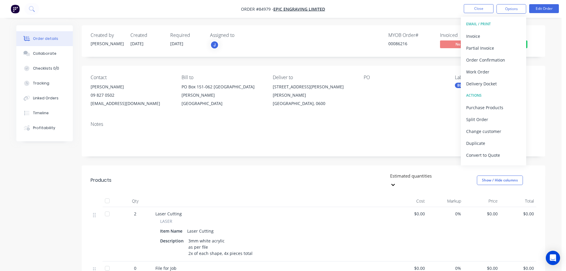
click at [492, 85] on div "Delivery Docket" at bounding box center [494, 83] width 55 height 9
click at [494, 64] on div "Without pricing" at bounding box center [494, 60] width 55 height 9
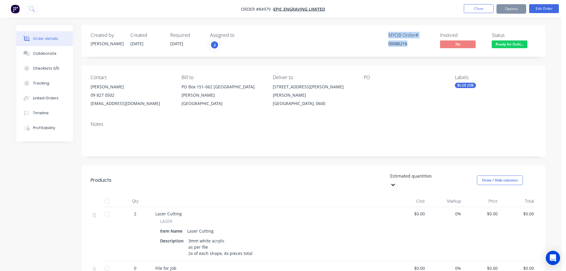
drag, startPoint x: 390, startPoint y: 33, endPoint x: 414, endPoint y: 42, distance: 25.5
click at [414, 42] on div "MYOB Order # 00086216" at bounding box center [411, 40] width 45 height 17
click at [414, 42] on div "00086216" at bounding box center [411, 43] width 45 height 6
drag, startPoint x: 388, startPoint y: 34, endPoint x: 411, endPoint y: 47, distance: 25.6
click at [411, 47] on div "MYOB Order # 00086216 Invoiced No Status Ready for Deliv..." at bounding box center [403, 40] width 267 height 17
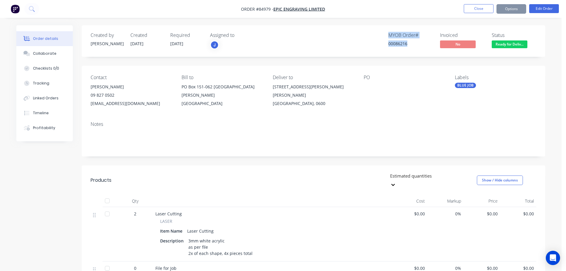
click at [411, 47] on div "00086216" at bounding box center [411, 43] width 45 height 6
click at [33, 10] on icon at bounding box center [31, 8] width 5 height 5
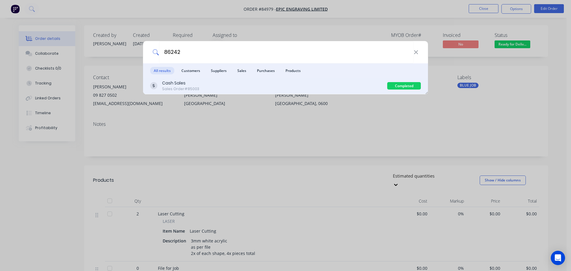
type input "86242"
drag, startPoint x: 241, startPoint y: 81, endPoint x: 281, endPoint y: 84, distance: 40.9
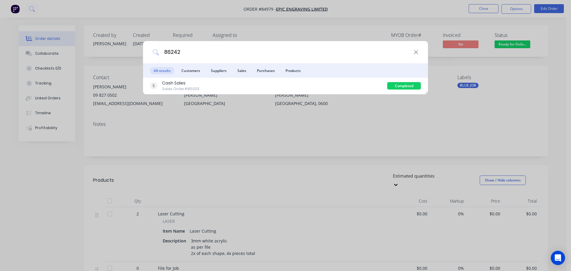
click at [241, 81] on div "Cash Sales Sales Order #85003" at bounding box center [268, 86] width 237 height 12
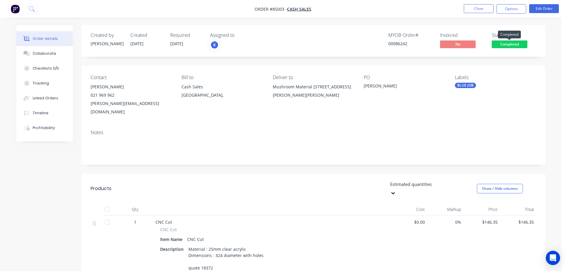
click at [503, 46] on span "Completed" at bounding box center [510, 43] width 36 height 7
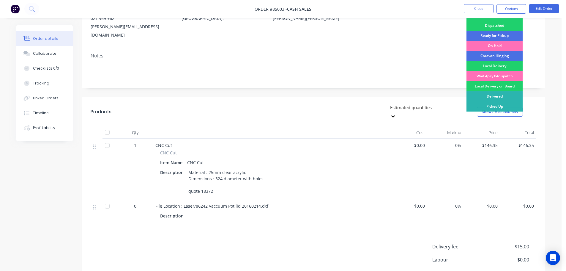
scroll to position [13, 0]
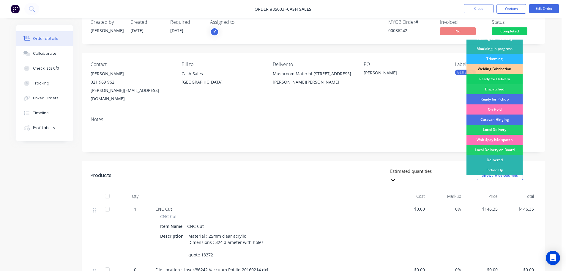
click at [516, 76] on div "Ready for Delivery" at bounding box center [495, 79] width 56 height 10
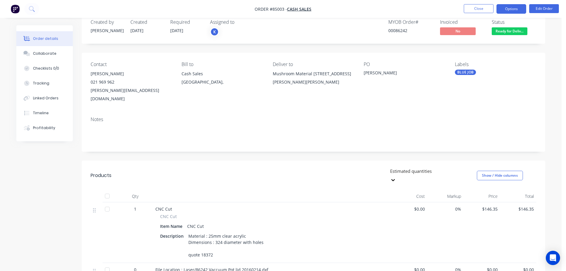
click at [506, 10] on button "Options" at bounding box center [512, 9] width 30 height 10
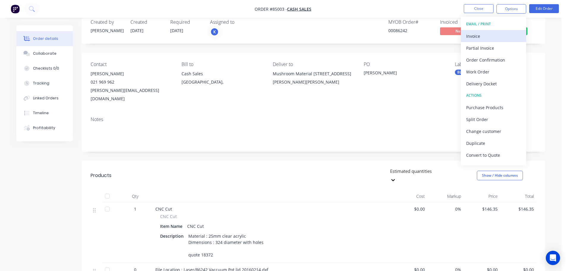
click at [500, 34] on div "Invoice" at bounding box center [494, 36] width 55 height 9
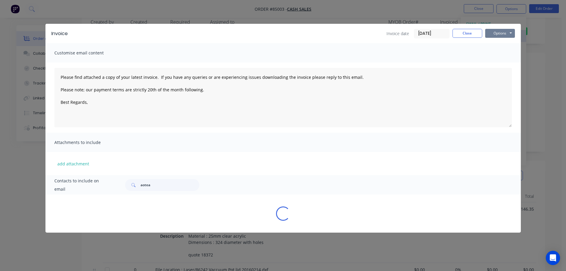
click at [500, 34] on button "Options" at bounding box center [501, 33] width 30 height 9
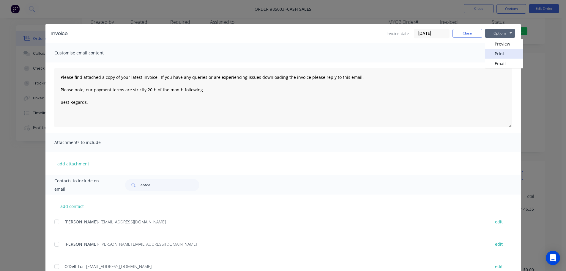
click at [498, 52] on button "Print" at bounding box center [505, 54] width 38 height 10
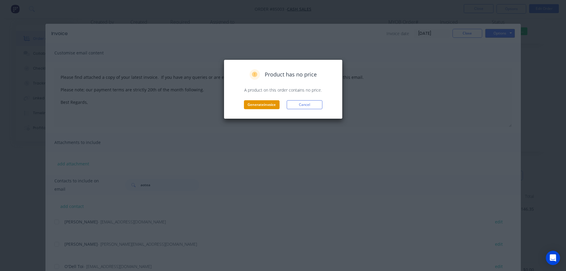
click at [260, 103] on button "Generate invoice" at bounding box center [262, 104] width 36 height 9
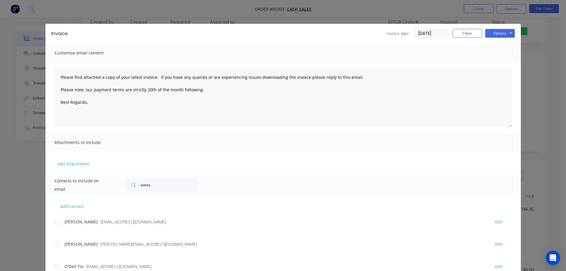
click at [35, 10] on div "Invoice Invoice date 02/10/25 Close Options Preview Print Email Customise email…" at bounding box center [283, 135] width 566 height 271
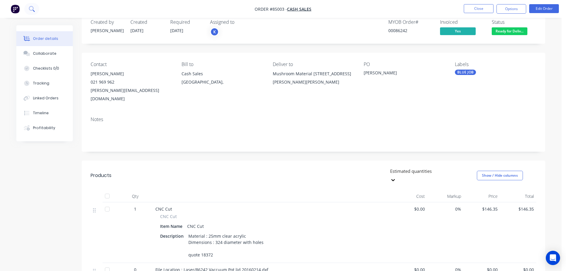
click at [31, 8] on icon at bounding box center [32, 9] width 6 height 6
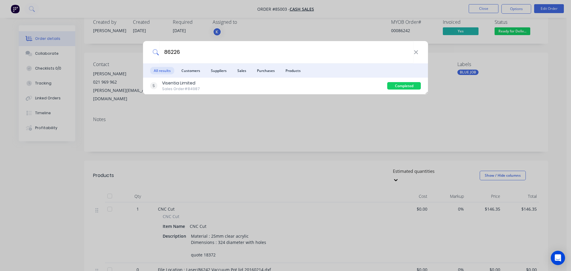
type input "86226"
click at [324, 85] on div "Visentia Limited Sales Order #84987" at bounding box center [268, 86] width 237 height 12
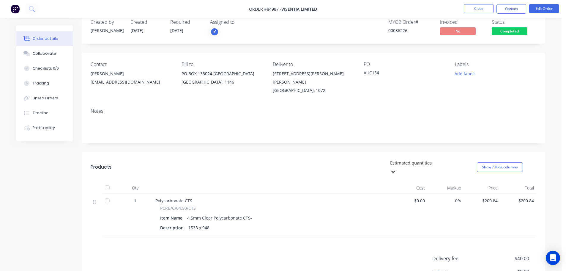
click at [502, 30] on span "Completed" at bounding box center [510, 30] width 36 height 7
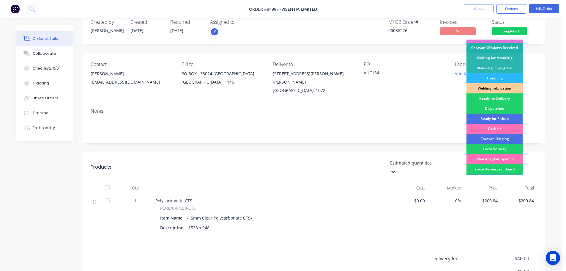
scroll to position [117, 0]
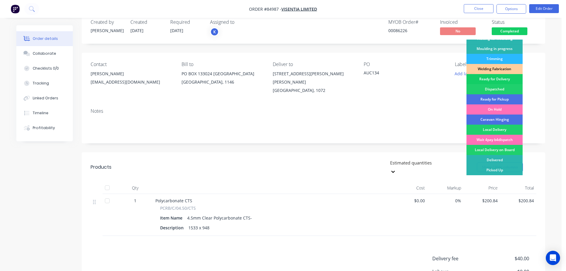
click at [501, 81] on div "Ready for Delivery" at bounding box center [495, 79] width 56 height 10
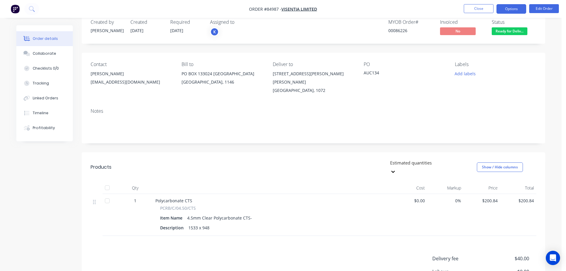
click at [522, 7] on button "Options" at bounding box center [512, 9] width 30 height 10
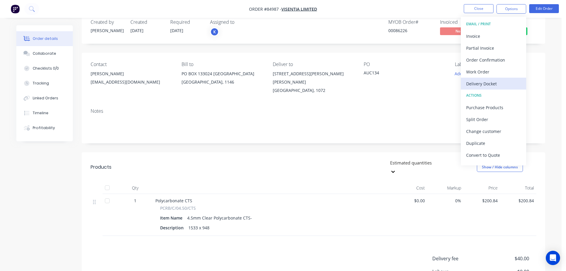
click at [489, 81] on div "Delivery Docket" at bounding box center [494, 83] width 55 height 9
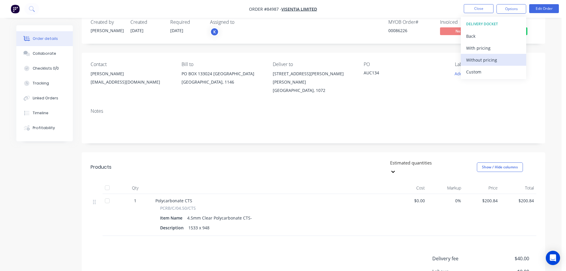
click at [491, 60] on div "Without pricing" at bounding box center [494, 60] width 55 height 9
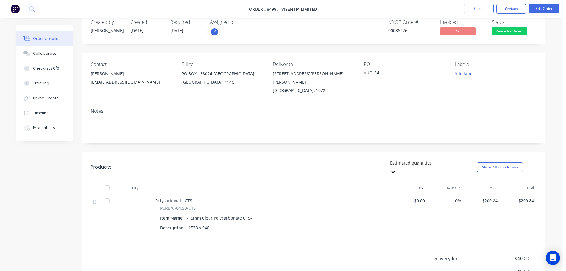
click at [62, 25] on div "Created by Jess Created 01/10/25 Required 03/10/25 Assigned to K MYOB Order # 0…" at bounding box center [280, 183] width 529 height 343
click at [18, 5] on img "button" at bounding box center [15, 8] width 9 height 9
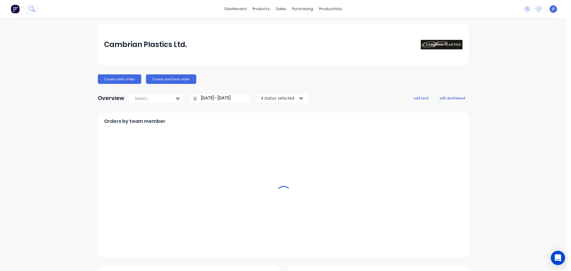
click at [32, 11] on icon at bounding box center [32, 9] width 6 height 6
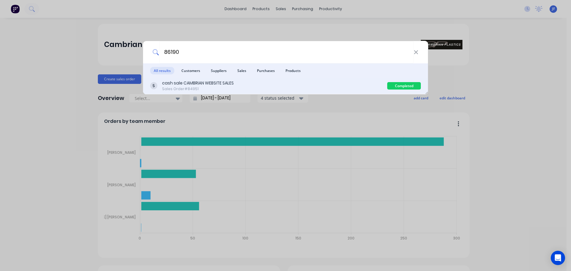
type input "86190"
click at [289, 84] on div "cash sale CAMBRIAN WEBSITE SALES Sales Order #84951" at bounding box center [268, 86] width 237 height 12
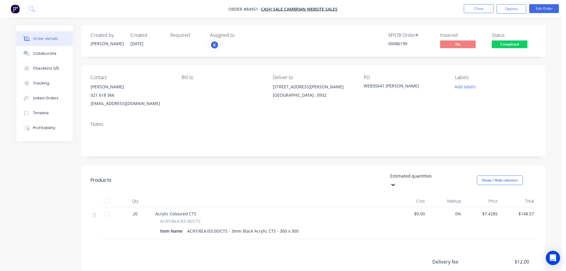
click at [495, 44] on span "Completed" at bounding box center [510, 43] width 36 height 7
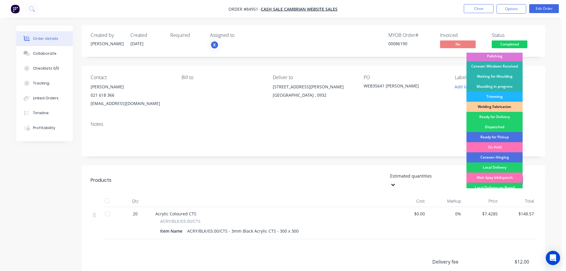
scroll to position [117, 0]
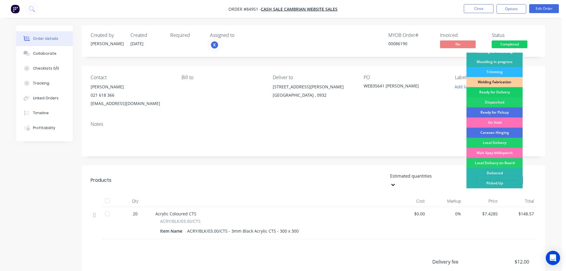
click at [498, 92] on div "Ready for Delivery" at bounding box center [495, 92] width 56 height 10
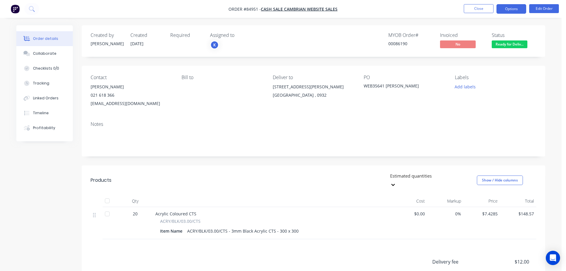
click at [514, 10] on button "Options" at bounding box center [512, 9] width 30 height 10
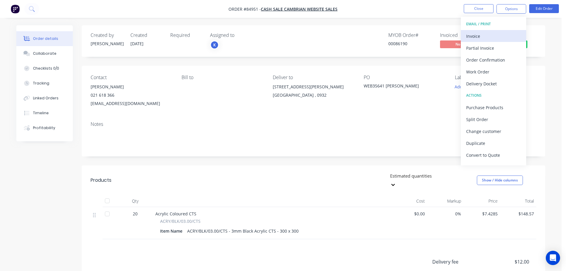
click at [505, 38] on div "Invoice" at bounding box center [494, 36] width 55 height 9
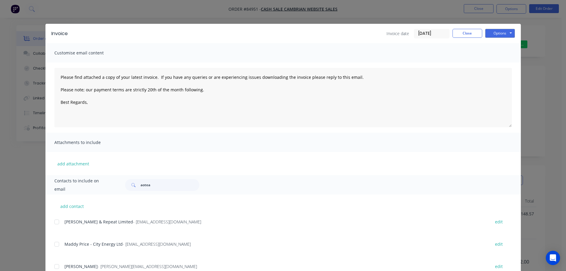
click at [507, 35] on button "Options" at bounding box center [501, 33] width 30 height 9
click at [507, 54] on button "Print" at bounding box center [505, 54] width 38 height 10
click at [54, 17] on div "Invoice Invoice date 02/10/25 Close Options Preview Print Email Customise email…" at bounding box center [283, 135] width 566 height 271
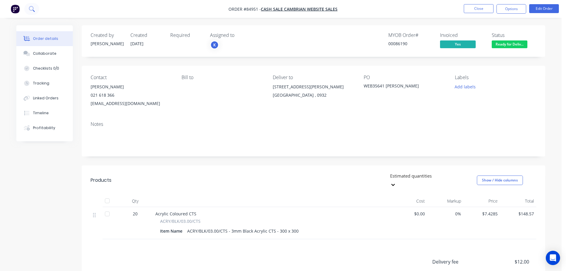
click at [35, 9] on button at bounding box center [31, 9] width 15 height 12
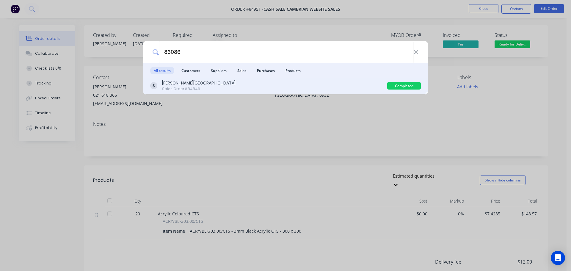
type input "86086"
click at [194, 84] on div "Glen Eden Intermediate School" at bounding box center [198, 83] width 73 height 6
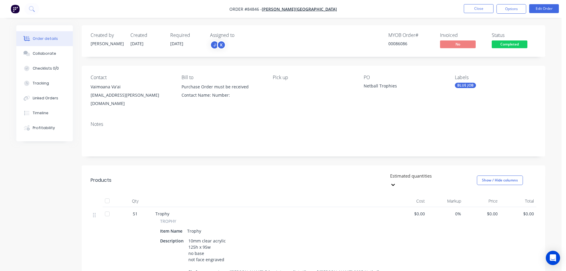
click at [504, 45] on span "Completed" at bounding box center [510, 43] width 36 height 7
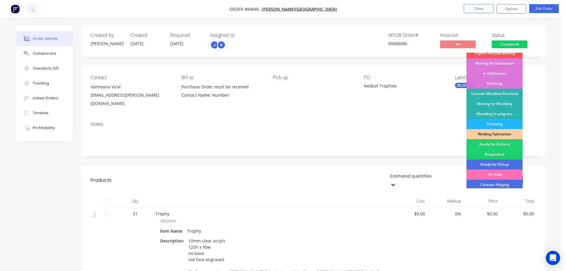
scroll to position [117, 0]
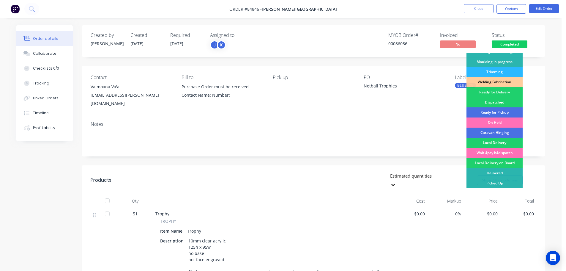
click at [494, 112] on div "Ready for Pickup" at bounding box center [495, 112] width 56 height 10
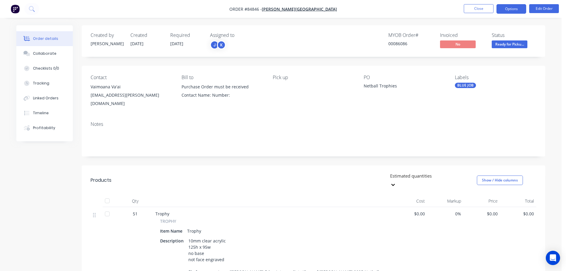
click at [516, 11] on button "Options" at bounding box center [512, 9] width 30 height 10
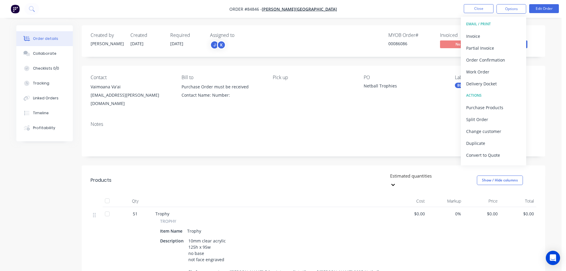
drag, startPoint x: 493, startPoint y: 84, endPoint x: 493, endPoint y: 78, distance: 6.3
click at [493, 81] on div "Delivery Docket" at bounding box center [494, 83] width 55 height 9
click at [495, 60] on div "Without pricing" at bounding box center [494, 60] width 55 height 9
click at [37, 13] on button at bounding box center [31, 9] width 15 height 12
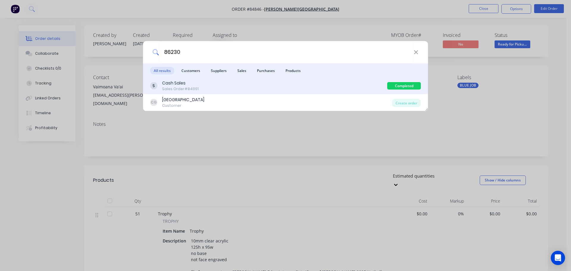
type input "86230"
click at [193, 85] on div "Cash Sales" at bounding box center [180, 83] width 37 height 6
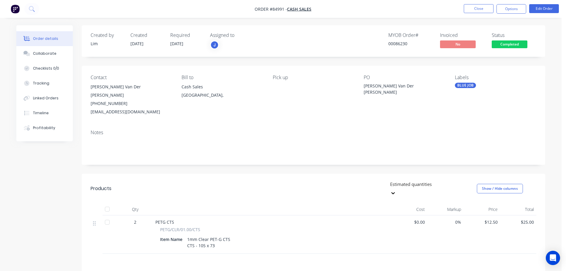
click at [521, 40] on div "Status Completed" at bounding box center [514, 40] width 45 height 17
click at [521, 42] on span "Completed" at bounding box center [510, 43] width 36 height 7
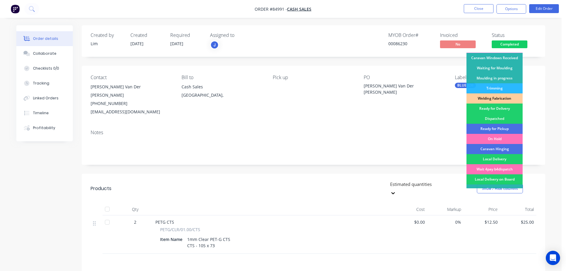
scroll to position [117, 0]
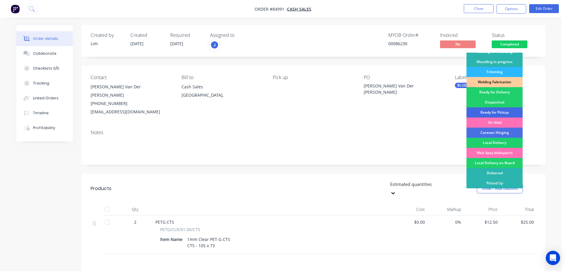
click at [509, 109] on div "Ready for Pickup" at bounding box center [495, 112] width 56 height 10
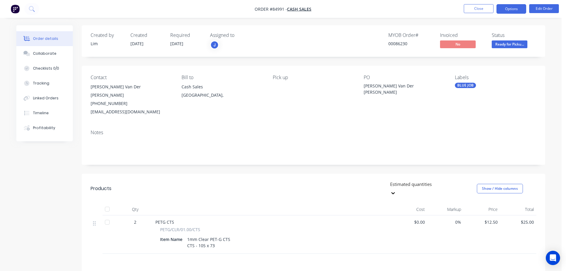
click at [514, 8] on button "Options" at bounding box center [512, 9] width 30 height 10
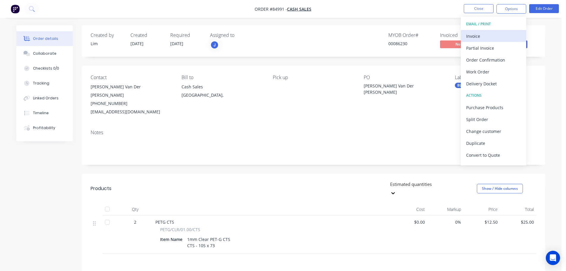
click at [497, 36] on div "Invoice" at bounding box center [494, 36] width 55 height 9
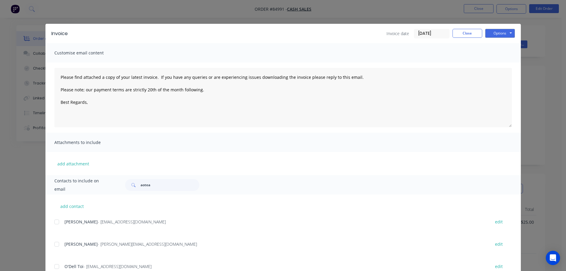
click at [504, 34] on button "Options" at bounding box center [501, 33] width 30 height 9
click at [506, 56] on button "Print" at bounding box center [505, 54] width 38 height 10
click at [489, 34] on button "Options" at bounding box center [501, 33] width 30 height 9
click at [493, 51] on button "Print" at bounding box center [505, 54] width 38 height 10
drag, startPoint x: 72, startPoint y: 12, endPoint x: 51, endPoint y: 5, distance: 21.9
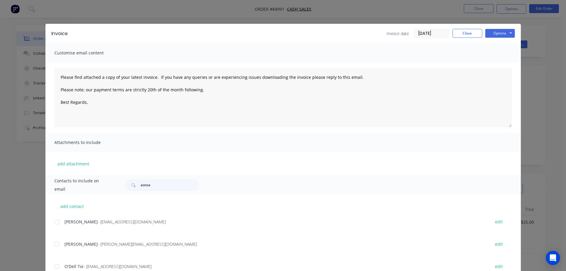
click at [72, 11] on div "Invoice Invoice date 02/10/25 Close Options Preview Print Email Customise email…" at bounding box center [283, 135] width 566 height 271
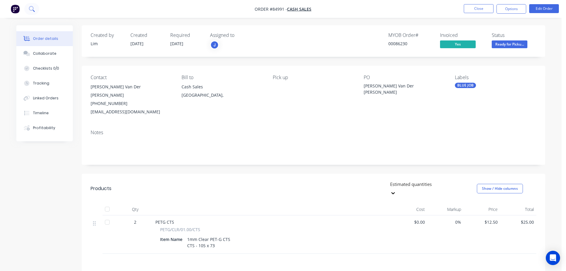
click at [32, 5] on button at bounding box center [31, 9] width 15 height 12
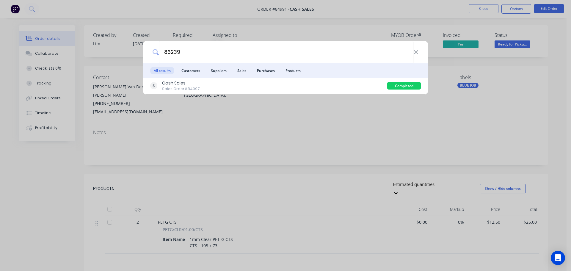
type input "86239"
click at [376, 82] on div "Cash Sales Sales Order #84997" at bounding box center [268, 86] width 237 height 12
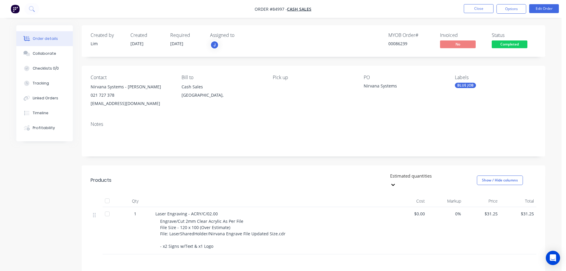
click at [513, 48] on button "Completed" at bounding box center [510, 44] width 36 height 9
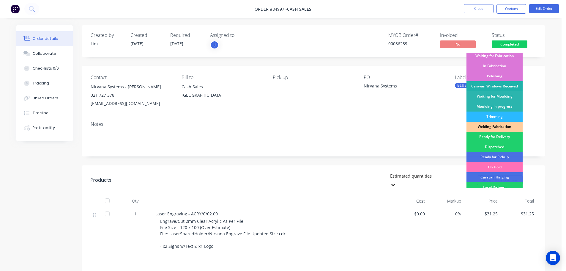
scroll to position [117, 0]
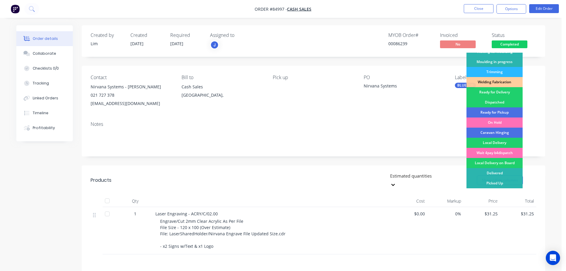
click at [502, 114] on div "Ready for Pickup" at bounding box center [495, 112] width 56 height 10
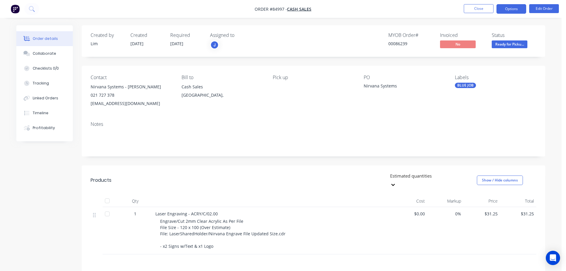
click at [508, 9] on button "Options" at bounding box center [512, 9] width 30 height 10
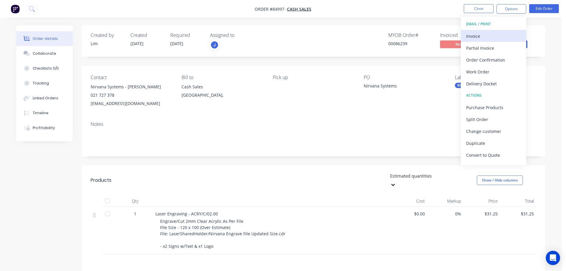
click at [497, 36] on div "Invoice" at bounding box center [494, 36] width 55 height 9
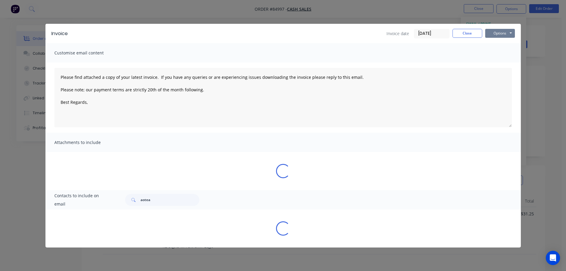
click at [504, 32] on button "Options" at bounding box center [501, 33] width 30 height 9
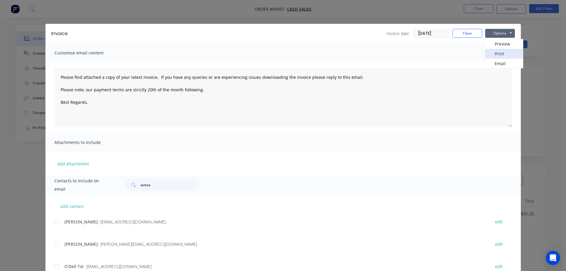
click at [505, 56] on button "Print" at bounding box center [505, 54] width 38 height 10
click at [56, 23] on div "Invoice Invoice date 02/10/25 Close Options Preview Print Email Customise email…" at bounding box center [283, 135] width 566 height 271
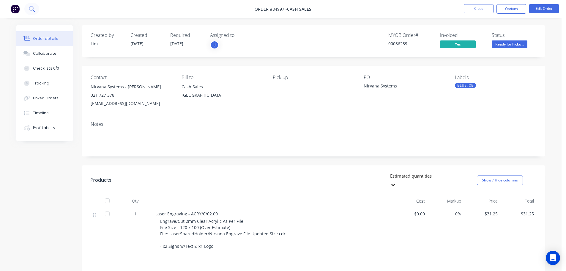
click at [36, 9] on button at bounding box center [31, 9] width 15 height 12
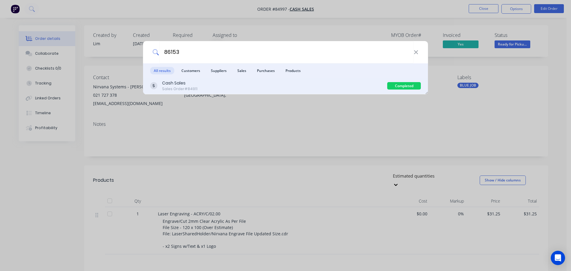
type input "86153"
click at [244, 86] on div "Cash Sales Sales Order #84911" at bounding box center [268, 86] width 237 height 12
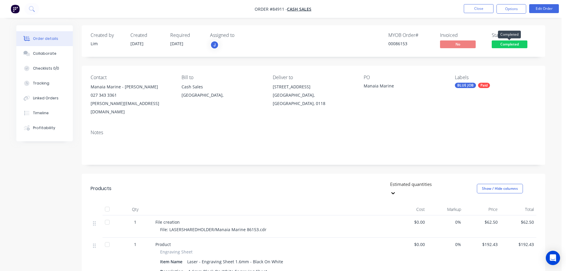
click at [516, 41] on span "Completed" at bounding box center [510, 43] width 36 height 7
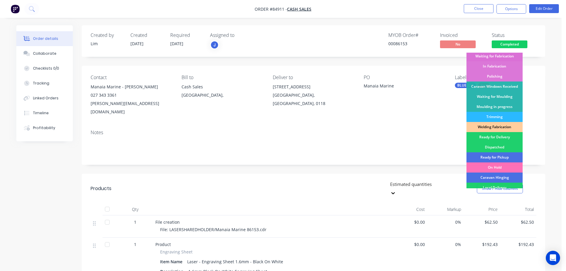
scroll to position [117, 0]
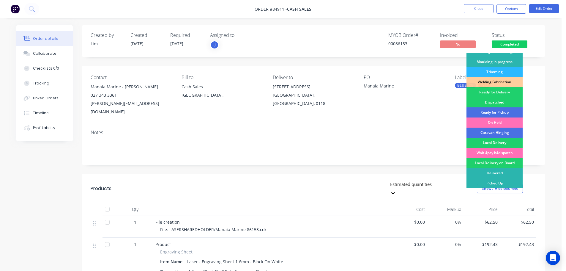
click at [504, 94] on div "Ready for Delivery" at bounding box center [495, 92] width 56 height 10
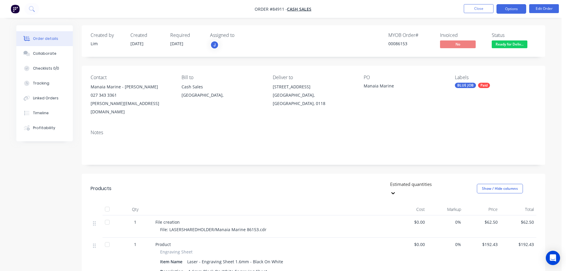
click at [511, 9] on button "Options" at bounding box center [512, 9] width 30 height 10
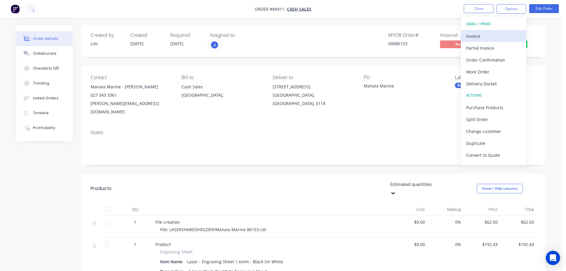
click at [495, 33] on div "Invoice" at bounding box center [494, 36] width 55 height 9
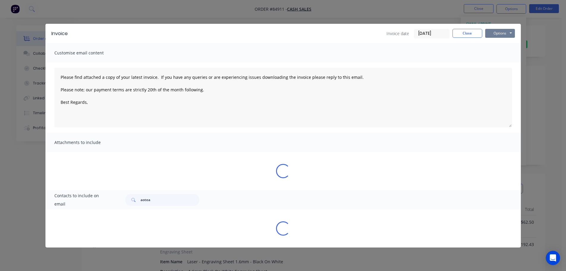
click at [496, 31] on button "Options" at bounding box center [501, 33] width 30 height 9
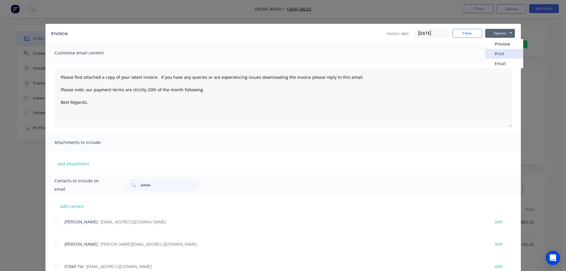
click at [497, 53] on button "Print" at bounding box center [505, 54] width 38 height 10
click at [34, 8] on div "Invoice Invoice date 02/10/25 Close Options Preview Print Email Customise email…" at bounding box center [283, 135] width 566 height 271
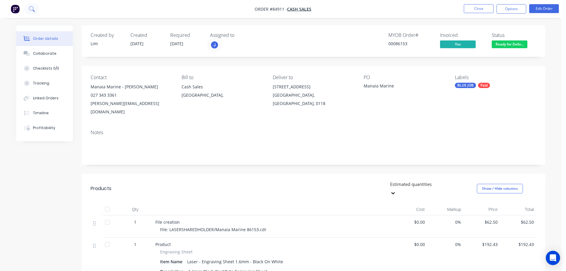
click at [30, 8] on icon at bounding box center [32, 9] width 6 height 6
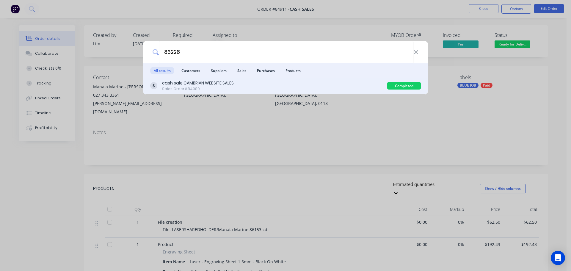
type input "86228"
click at [195, 81] on div "cash sale CAMBRIAN WEBSITE SALES" at bounding box center [198, 83] width 72 height 6
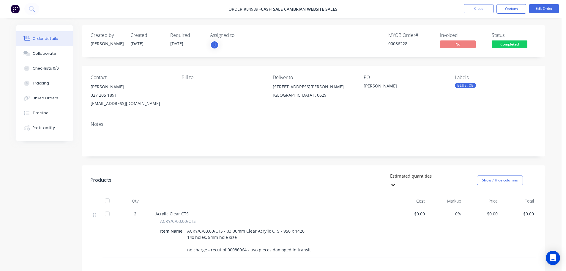
click at [509, 43] on span "Completed" at bounding box center [510, 43] width 36 height 7
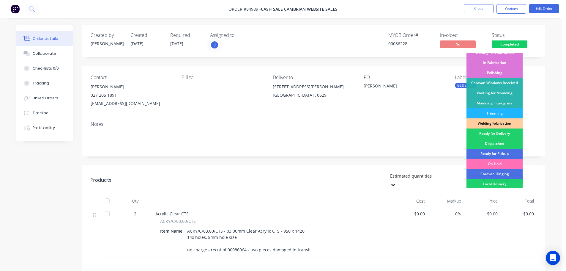
scroll to position [117, 0]
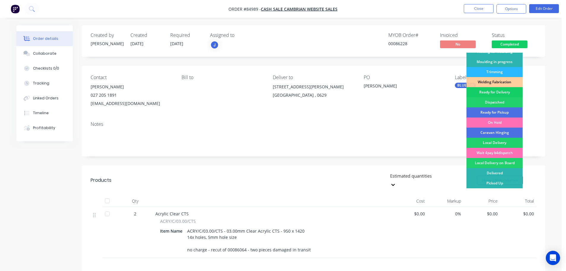
click at [503, 92] on div "Ready for Delivery" at bounding box center [495, 92] width 56 height 10
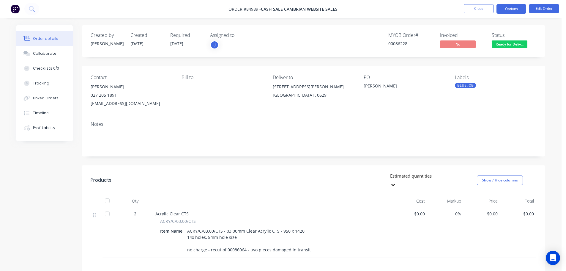
click at [512, 7] on button "Options" at bounding box center [512, 9] width 30 height 10
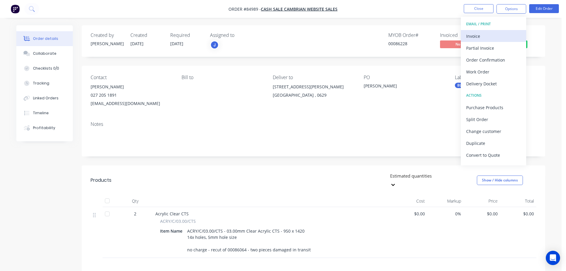
click at [491, 36] on div "Invoice" at bounding box center [494, 36] width 55 height 9
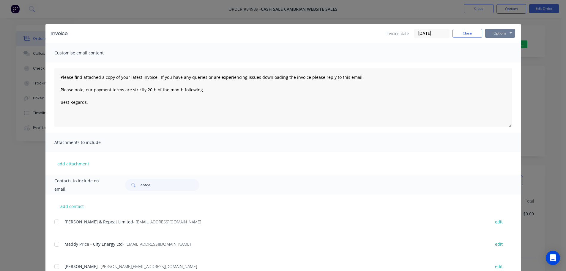
click at [491, 36] on button "Options" at bounding box center [501, 33] width 30 height 9
click at [491, 53] on button "Print" at bounding box center [505, 54] width 38 height 10
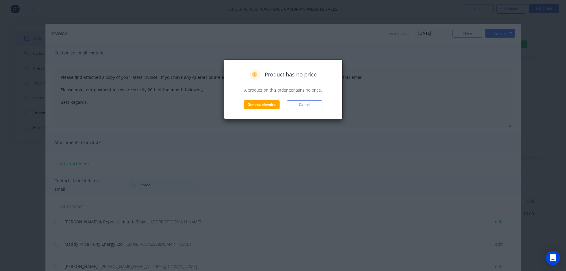
click at [307, 100] on div "Product has no price A product on this order contains no price. Generate invoic…" at bounding box center [283, 89] width 106 height 40
click at [308, 100] on button "Cancel" at bounding box center [305, 104] width 36 height 9
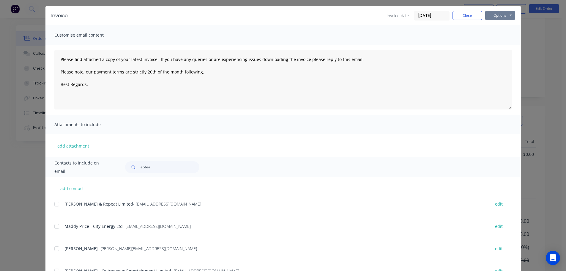
scroll to position [0, 0]
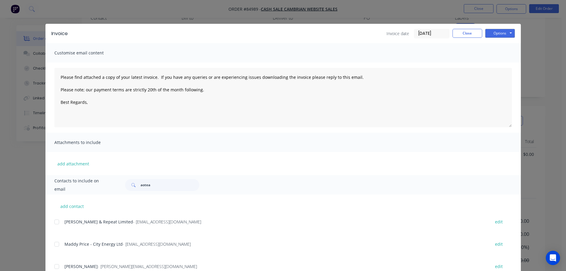
click at [494, 28] on div "Invoice Invoice date 02/10/25 Close Options Preview Print Email" at bounding box center [283, 33] width 476 height 19
click at [493, 31] on button "Options" at bounding box center [501, 33] width 30 height 9
click at [492, 54] on button "Print" at bounding box center [505, 54] width 38 height 10
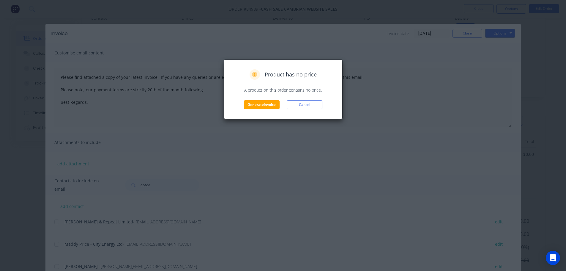
click at [238, 105] on div "Generate invoice Cancel" at bounding box center [283, 104] width 106 height 9
click at [245, 104] on button "Generate invoice" at bounding box center [262, 104] width 36 height 9
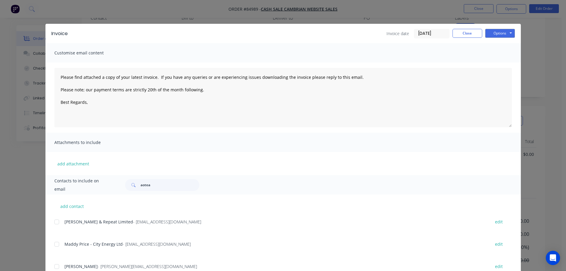
click at [33, 5] on div "Invoice Invoice date 02/10/25 Close Options Preview Print Email Customise email…" at bounding box center [283, 135] width 566 height 271
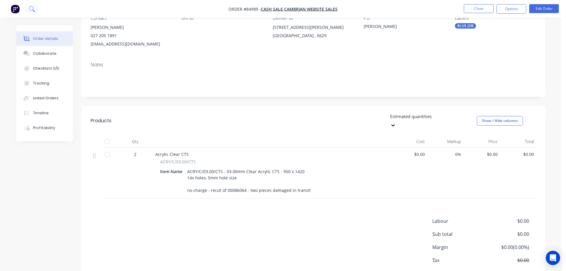
click at [31, 6] on icon at bounding box center [32, 9] width 6 height 6
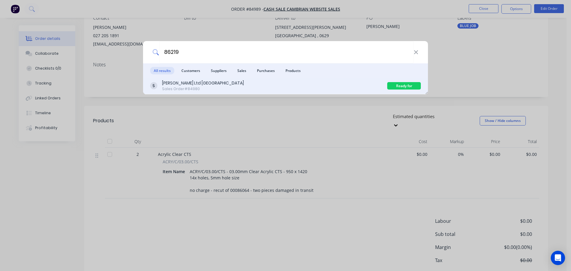
type input "86219"
click at [312, 84] on div "J.A.Russell Ltd Tauranga Sales Order #84980" at bounding box center [268, 86] width 237 height 12
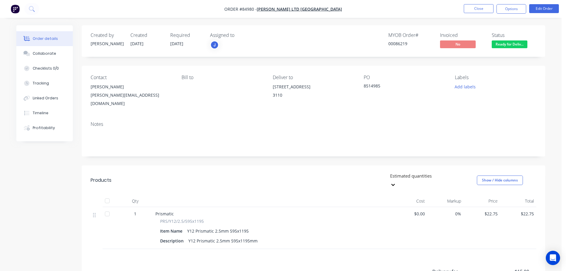
click at [521, 1] on nav "Order #84980 - J.A.Russell Ltd Tauranga Close Options Edit Order" at bounding box center [283, 9] width 566 height 18
click at [520, 7] on button "Options" at bounding box center [512, 9] width 30 height 10
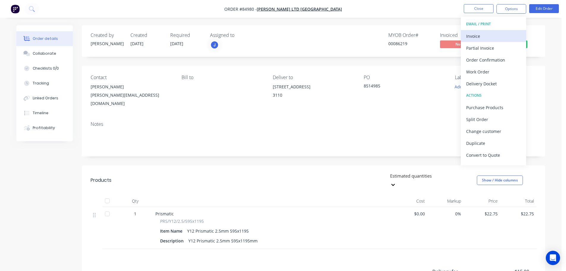
click at [494, 34] on div "Invoice" at bounding box center [494, 36] width 55 height 9
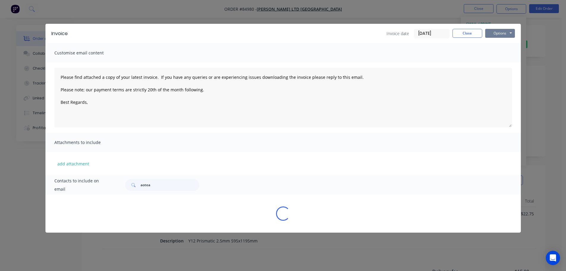
click at [505, 35] on button "Options" at bounding box center [501, 33] width 30 height 9
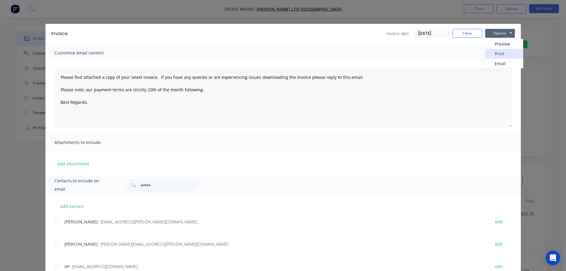
click at [502, 53] on button "Print" at bounding box center [505, 54] width 38 height 10
drag, startPoint x: 495, startPoint y: 34, endPoint x: 131, endPoint y: 180, distance: 392.7
click at [146, 182] on div "Invoice Invoice date 02/10/25 Close Options Preview Print Email Customise email…" at bounding box center [283, 210] width 476 height 372
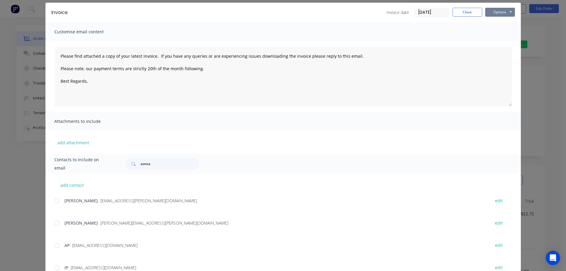
scroll to position [119, 0]
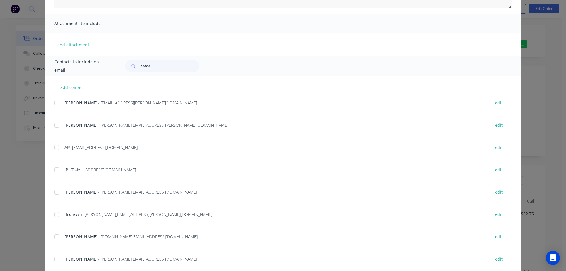
click at [56, 148] on div at bounding box center [57, 148] width 12 height 12
click at [54, 189] on div at bounding box center [57, 192] width 12 height 12
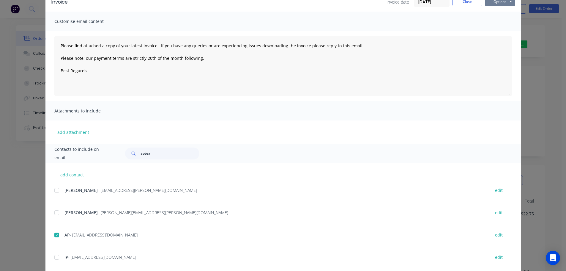
scroll to position [0, 0]
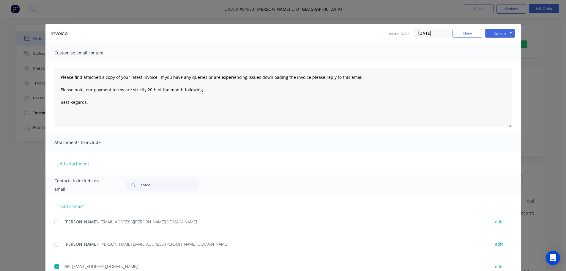
click at [497, 38] on div "Invoice Invoice date 02/10/25 Close Options Preview Print Email" at bounding box center [283, 33] width 476 height 19
click at [497, 36] on button "Options" at bounding box center [501, 33] width 30 height 9
click at [497, 65] on button "Email" at bounding box center [505, 64] width 38 height 10
click at [455, 35] on button "Close" at bounding box center [468, 33] width 30 height 9
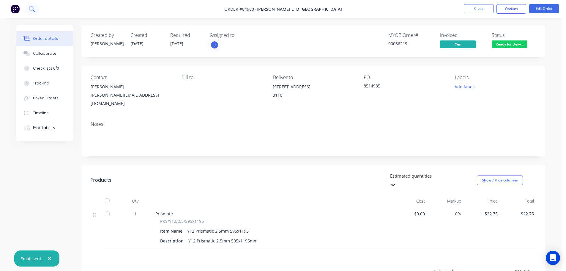
click at [31, 11] on icon at bounding box center [32, 9] width 6 height 6
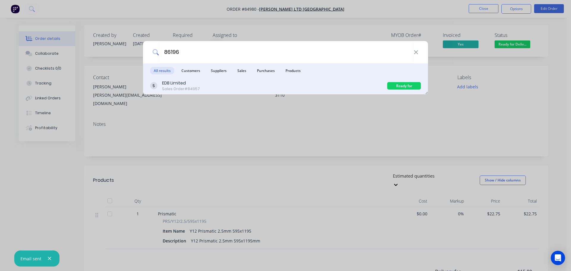
type input "86196"
click at [268, 84] on div "EDB Limited Sales Order #84957" at bounding box center [268, 86] width 237 height 12
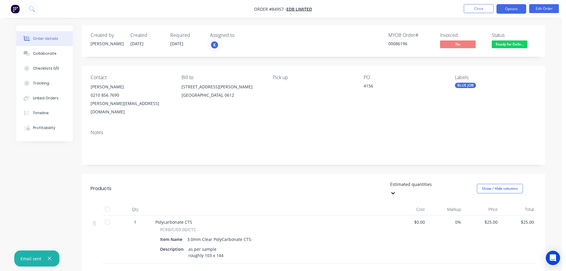
click at [517, 7] on button "Options" at bounding box center [512, 9] width 30 height 10
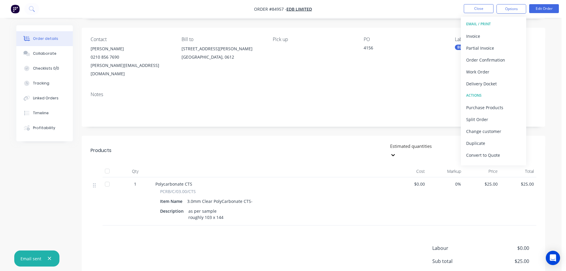
scroll to position [59, 0]
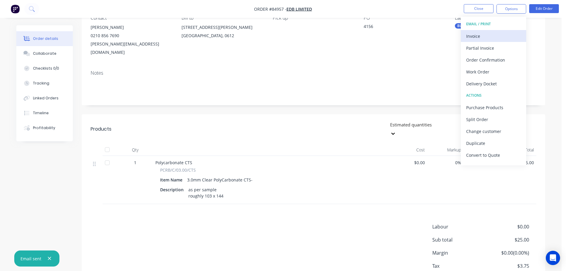
click at [486, 38] on div "Invoice" at bounding box center [494, 36] width 55 height 9
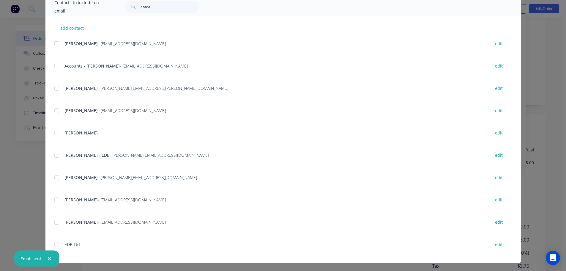
scroll to position [82, 0]
click at [54, 179] on div at bounding box center [57, 178] width 12 height 12
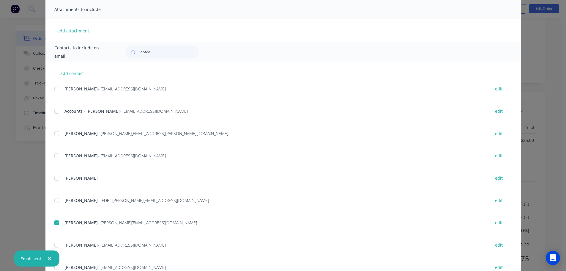
scroll to position [119, 0]
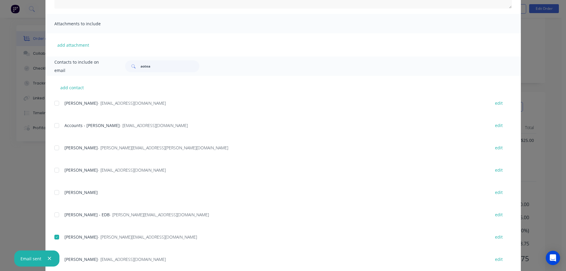
click at [54, 126] on div at bounding box center [57, 126] width 12 height 12
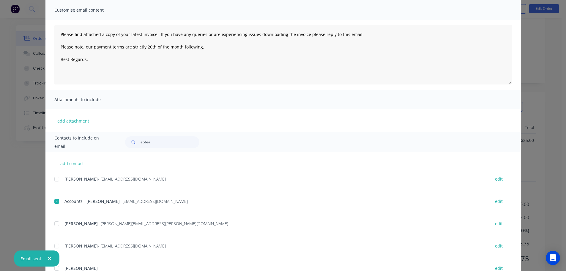
scroll to position [0, 0]
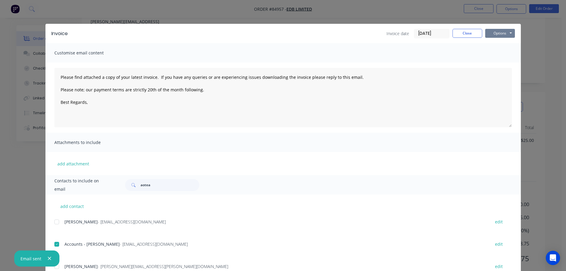
click at [507, 32] on button "Options" at bounding box center [501, 33] width 30 height 9
click at [496, 65] on button "Email" at bounding box center [505, 64] width 38 height 10
click at [66, 16] on div "Invoice Invoice date 02/10/25 Close Options Preview Print Email Customise email…" at bounding box center [283, 135] width 566 height 271
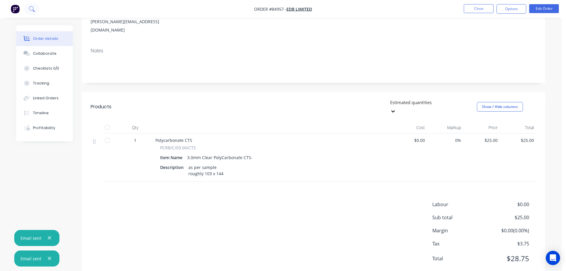
click at [30, 10] on icon at bounding box center [31, 8] width 5 height 5
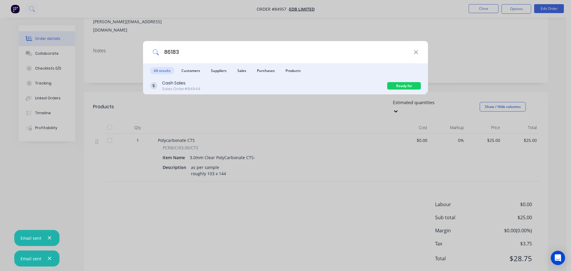
type input "86183"
click at [215, 91] on div "Cash Sales Sales Order #84944" at bounding box center [268, 86] width 237 height 12
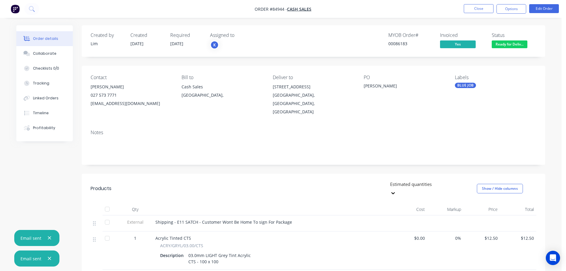
click at [512, 46] on span "Ready for Deliv..." at bounding box center [510, 43] width 36 height 7
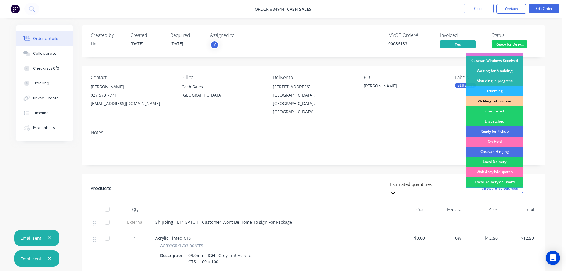
scroll to position [117, 0]
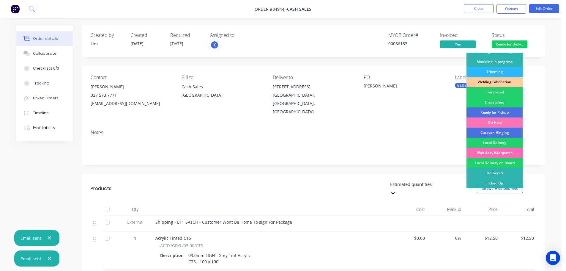
click at [509, 151] on div "Wait 4pay b4dispatch" at bounding box center [495, 153] width 56 height 10
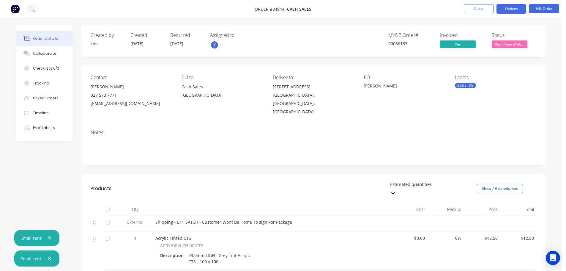
click at [509, 6] on button "Options" at bounding box center [512, 9] width 30 height 10
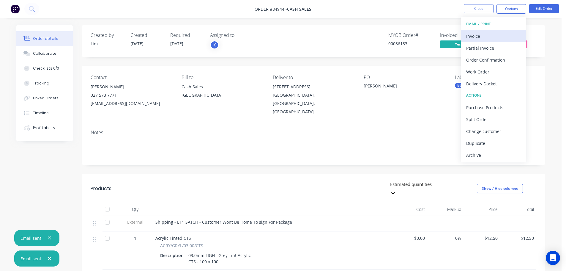
click at [500, 34] on div "Invoice" at bounding box center [494, 36] width 55 height 9
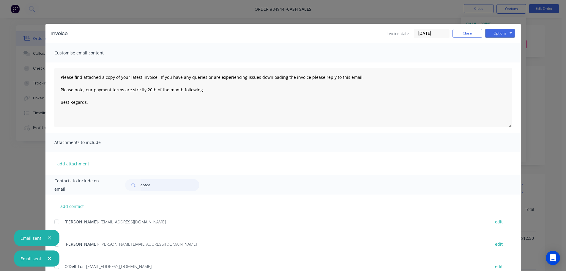
click at [173, 184] on input "aotea" at bounding box center [170, 185] width 59 height 12
type input "v"
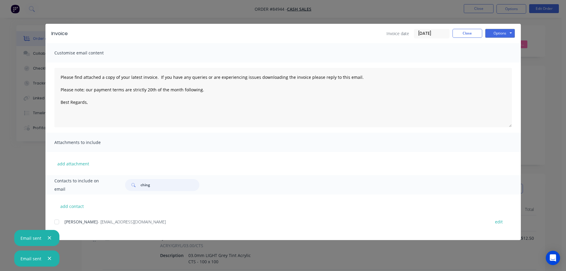
type input "ching"
click at [54, 222] on div "add contact Philip Ching - philching59@gmail.com edit" at bounding box center [283, 216] width 476 height 45
click at [60, 222] on div at bounding box center [57, 222] width 12 height 12
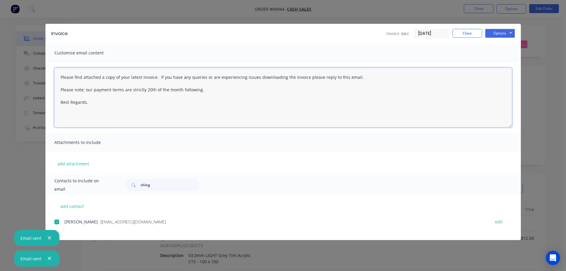
click at [315, 89] on textarea "Please find attached a copy of your latest invoice. If you have any queries or …" at bounding box center [283, 97] width 458 height 59
paste textarea "Thank you for your order. Your order is ready, and will be dispatched upon rece…"
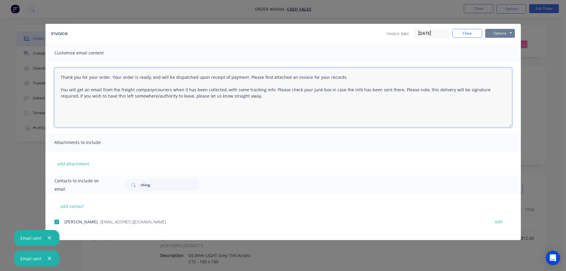
type textarea "Thank you for your order. Your order is ready, and will be dispatched upon rece…"
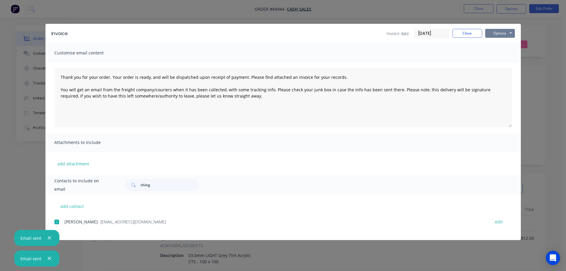
click at [505, 29] on button "Options" at bounding box center [501, 33] width 30 height 9
click at [507, 62] on button "Email" at bounding box center [505, 64] width 38 height 10
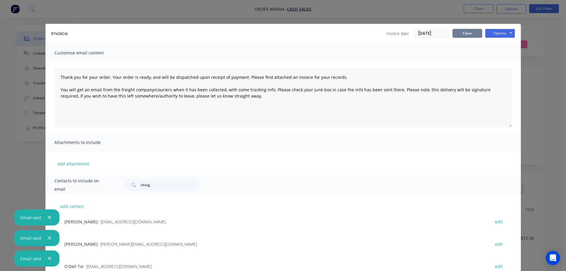
click at [456, 32] on button "Close" at bounding box center [468, 33] width 30 height 9
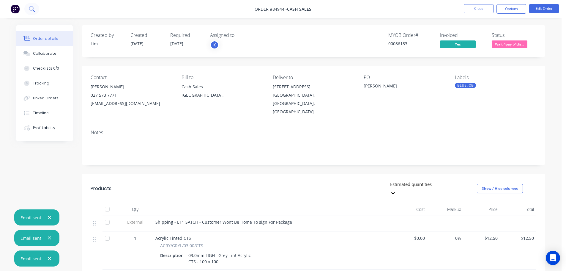
click at [32, 7] on icon at bounding box center [32, 9] width 6 height 6
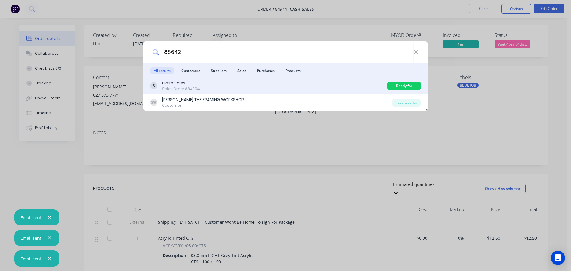
type input "85642"
click at [374, 84] on div "Cash Sales Sales Order #84394" at bounding box center [268, 86] width 237 height 12
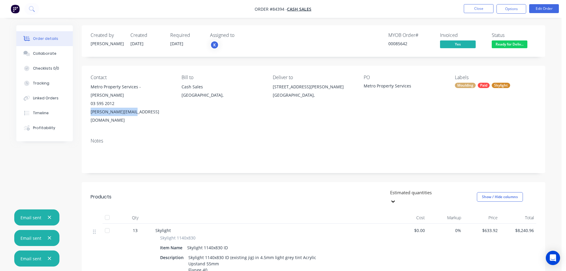
drag, startPoint x: 144, startPoint y: 107, endPoint x: 85, endPoint y: 106, distance: 59.2
click at [85, 106] on div "Contact Metro Property Services - Mike Meier 03 595 2012 mike@mpsgroup.co.nz Bi…" at bounding box center [314, 99] width 464 height 67
copy div "mike@mpsgroup.co.nz"
click at [487, 86] on div "Paid" at bounding box center [484, 85] width 12 height 5
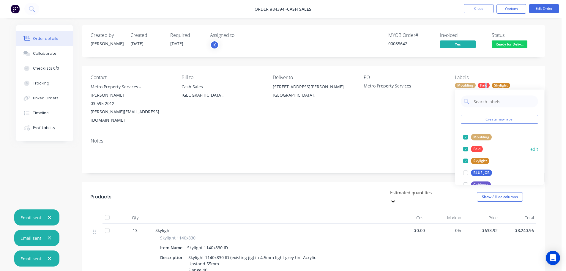
click at [475, 151] on div "Paid" at bounding box center [477, 149] width 12 height 7
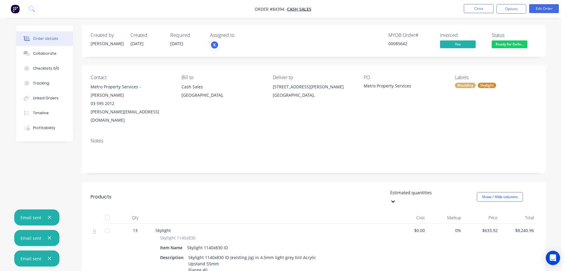
click at [428, 94] on div "PO Metro Property Services" at bounding box center [404, 100] width 81 height 50
click at [50, 259] on icon "button" at bounding box center [50, 258] width 4 height 5
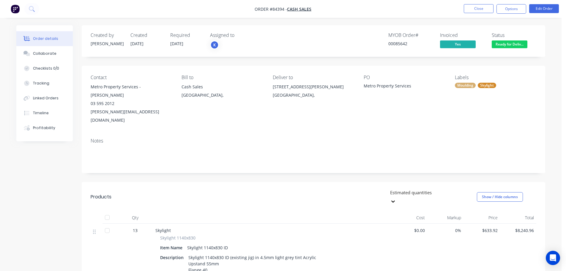
click at [524, 41] on span "Ready for Deliv..." at bounding box center [510, 43] width 36 height 7
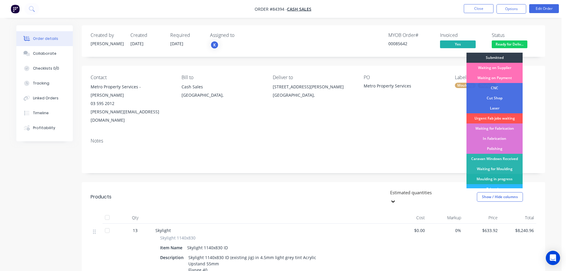
scroll to position [117, 0]
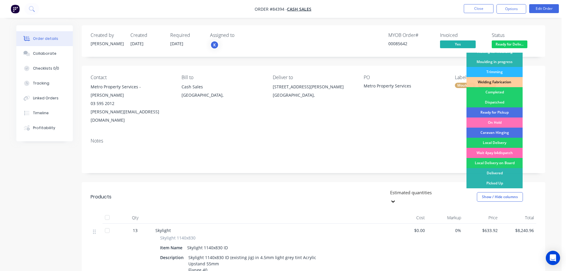
click at [513, 149] on div "Wait 4pay b4dispatch" at bounding box center [495, 153] width 56 height 10
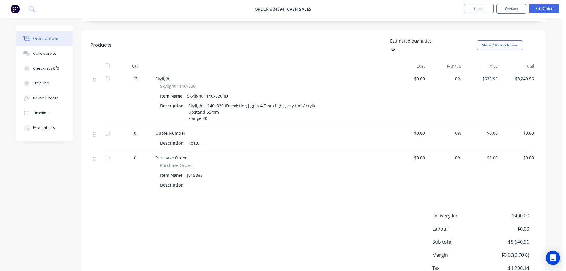
scroll to position [168, 0]
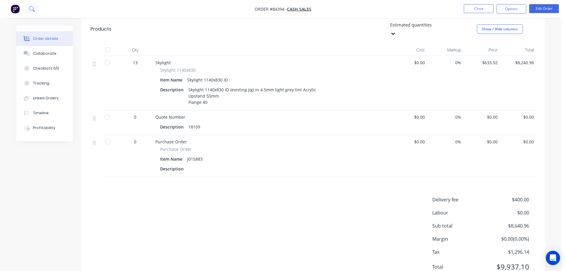
click at [32, 13] on button at bounding box center [31, 9] width 15 height 12
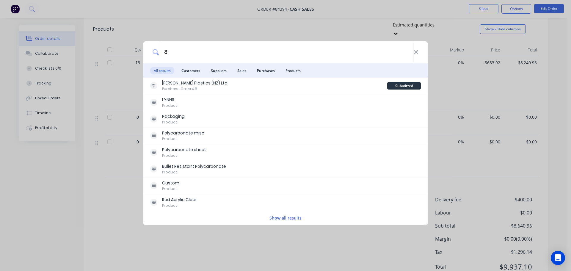
type input "8"
click at [111, 58] on div "8 All results Customers Suppliers Sales Purchases Products Mulford Plastics (NZ…" at bounding box center [285, 135] width 571 height 271
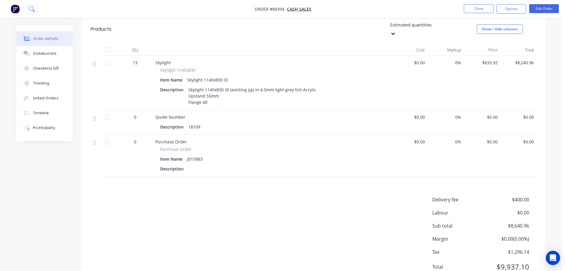
click at [35, 7] on button at bounding box center [31, 9] width 15 height 12
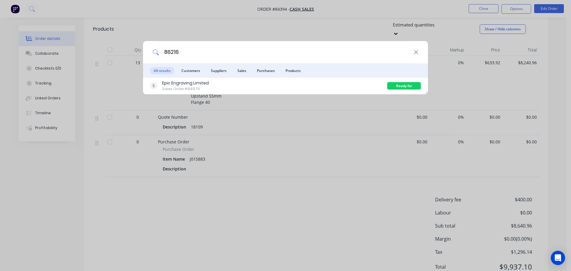
type input "86216"
click at [30, 15] on div "86216 All results Customers Suppliers Sales Purchases Products Epic Engraving L…" at bounding box center [285, 135] width 571 height 271
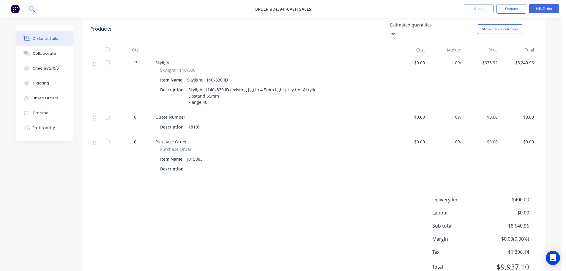
click at [30, 8] on icon at bounding box center [32, 9] width 6 height 6
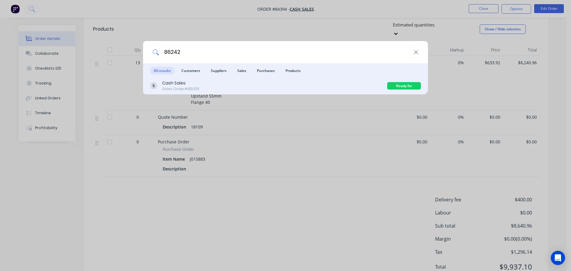
type input "86242"
click at [304, 84] on div "Cash Sales Sales Order #85003" at bounding box center [268, 86] width 237 height 12
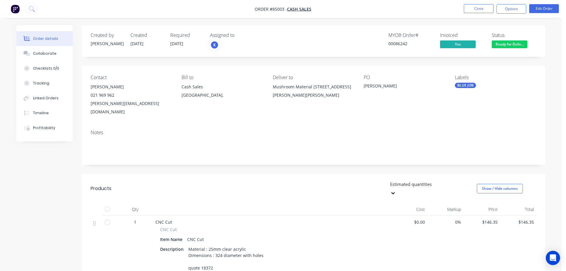
click at [513, 40] on div "Status Ready for Deliv..." at bounding box center [514, 40] width 45 height 17
click at [512, 45] on span "Ready for Deliv..." at bounding box center [510, 43] width 36 height 7
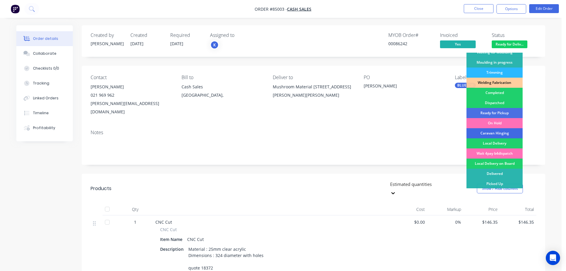
scroll to position [117, 0]
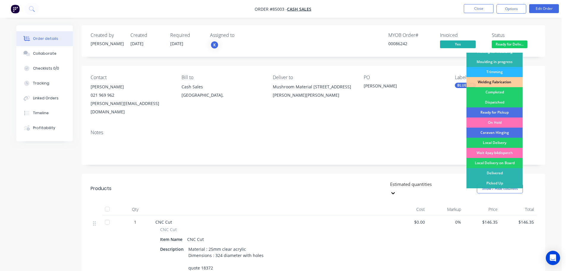
click at [502, 153] on div "Wait 4pay b4dispatch" at bounding box center [495, 153] width 56 height 10
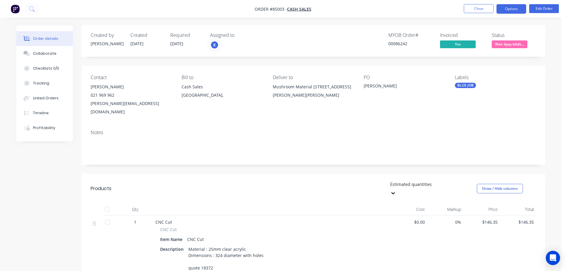
click at [503, 9] on button "Options" at bounding box center [512, 9] width 30 height 10
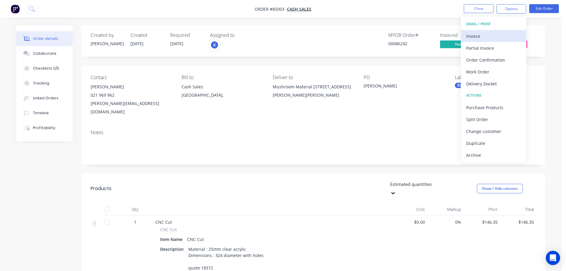
click at [501, 33] on div "Invoice" at bounding box center [494, 36] width 55 height 9
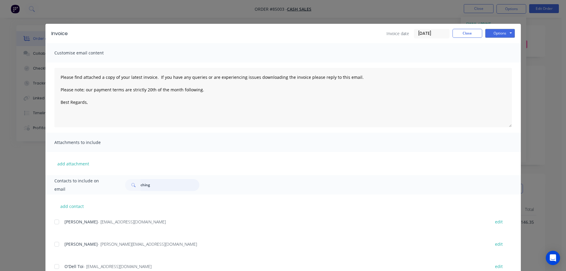
click at [149, 185] on input "ching" at bounding box center [170, 185] width 59 height 12
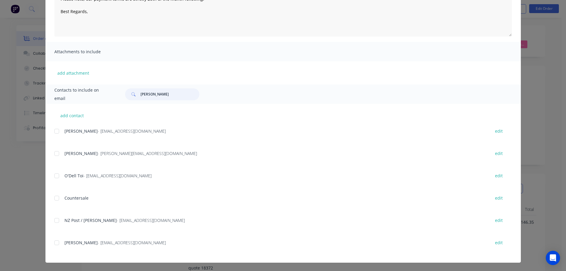
scroll to position [0, 0]
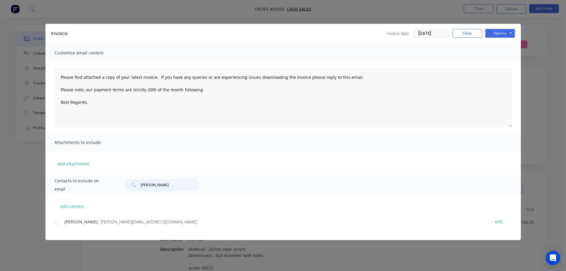
click at [59, 225] on div at bounding box center [57, 222] width 12 height 12
type input "paul g"
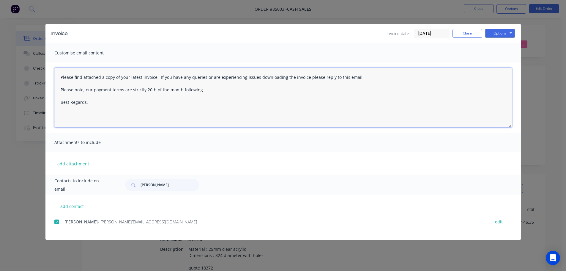
click at [150, 75] on textarea "Please find attached a copy of your latest invoice. If you have any queries or …" at bounding box center [283, 97] width 458 height 59
paste textarea "Thank you for your order. Your order is ready, and will be dispatched upon rece…"
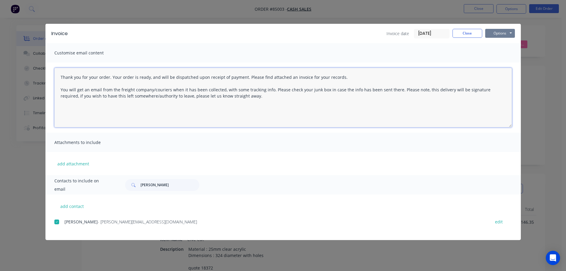
type textarea "Thank you for your order. Your order is ready, and will be dispatched upon rece…"
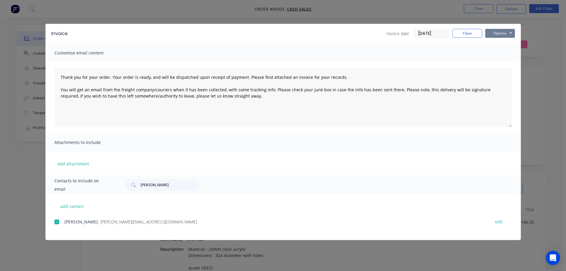
click at [499, 31] on button "Options" at bounding box center [501, 33] width 30 height 9
click at [504, 64] on button "Email" at bounding box center [505, 64] width 38 height 10
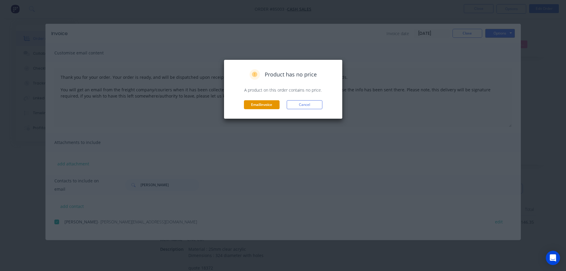
click at [255, 101] on button "Email invoice" at bounding box center [262, 104] width 36 height 9
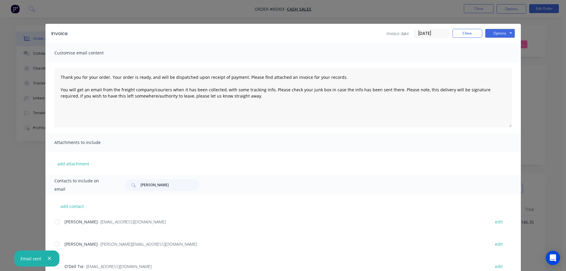
click at [76, 12] on div "Invoice Invoice date 02/10/25 Close Options Preview Print Email Customise email…" at bounding box center [283, 135] width 566 height 271
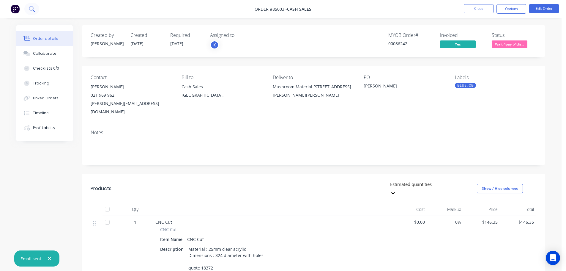
click at [35, 11] on button at bounding box center [31, 9] width 15 height 12
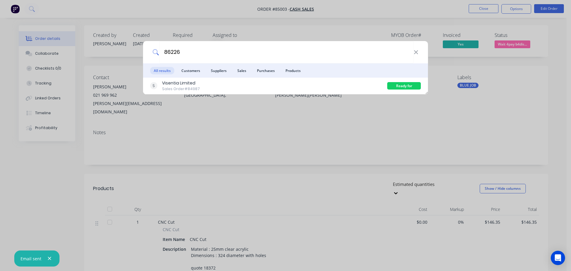
type input "86226"
click at [202, 75] on li "Customers" at bounding box center [191, 70] width 26 height 14
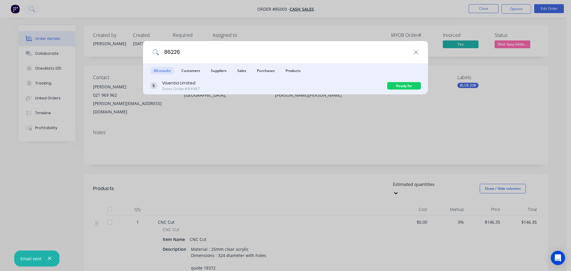
click at [168, 86] on div "Visentia Limited" at bounding box center [181, 83] width 38 height 6
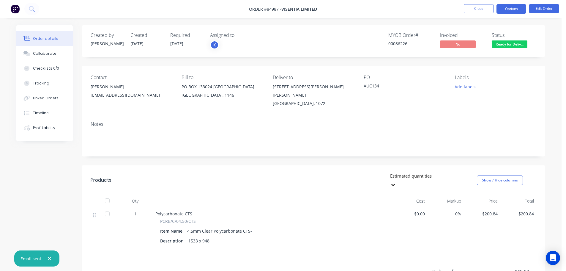
click at [504, 7] on button "Options" at bounding box center [512, 9] width 30 height 10
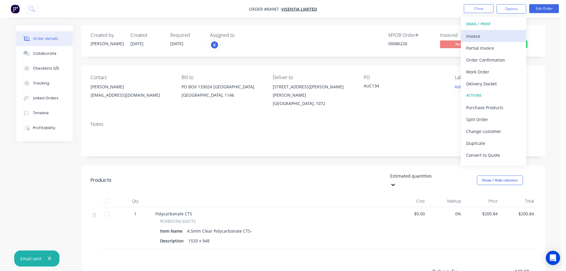
click at [496, 32] on div "Invoice" at bounding box center [494, 36] width 55 height 9
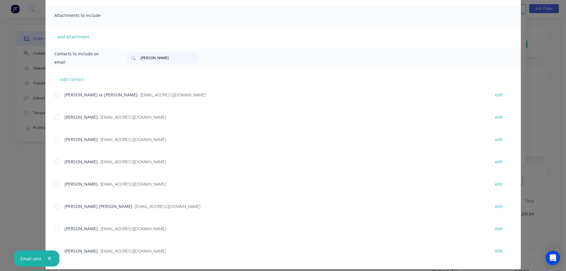
scroll to position [134, 0]
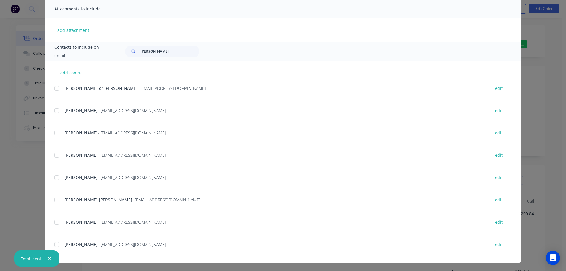
click at [53, 133] on div at bounding box center [57, 133] width 12 height 12
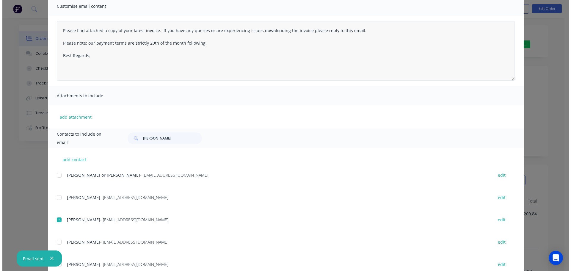
scroll to position [0, 0]
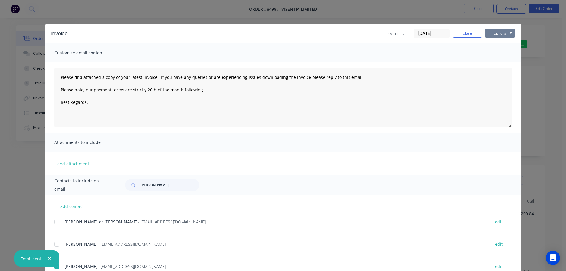
click at [488, 34] on button "Options" at bounding box center [501, 33] width 30 height 9
click at [494, 62] on button "Email" at bounding box center [505, 64] width 38 height 10
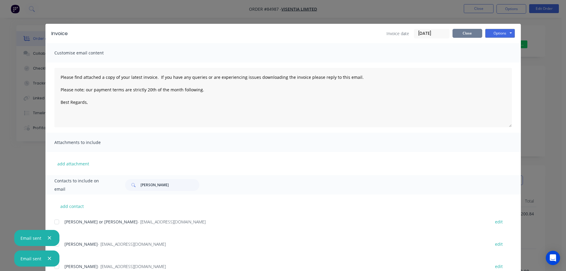
click at [472, 34] on button "Close" at bounding box center [468, 33] width 30 height 9
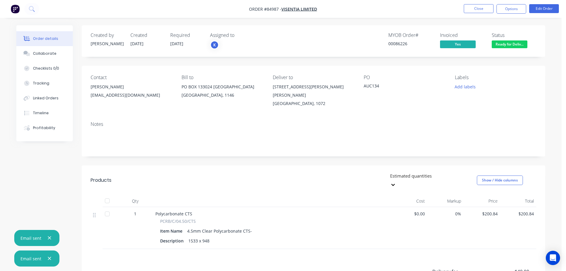
click at [49, 255] on div at bounding box center [47, 258] width 12 height 7
click at [48, 258] on icon "button" at bounding box center [49, 258] width 3 height 3
click at [48, 257] on icon "button" at bounding box center [50, 258] width 4 height 5
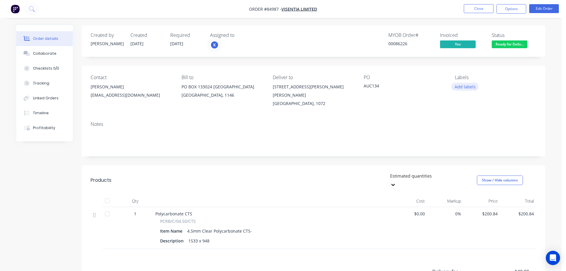
click at [475, 86] on button "Add labels" at bounding box center [465, 87] width 27 height 8
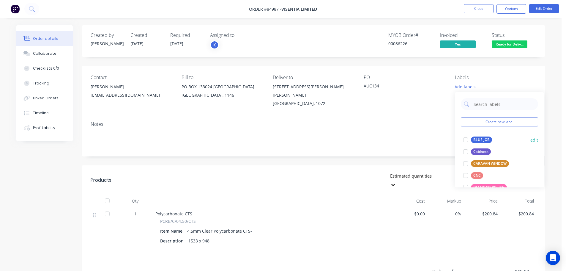
click at [473, 140] on div "BLUE JOB" at bounding box center [481, 139] width 21 height 7
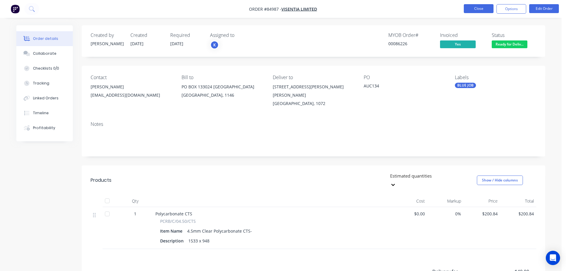
click at [478, 10] on button "Close" at bounding box center [479, 8] width 30 height 9
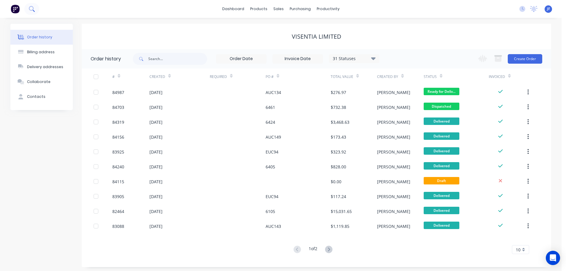
click at [33, 8] on icon at bounding box center [32, 9] width 6 height 6
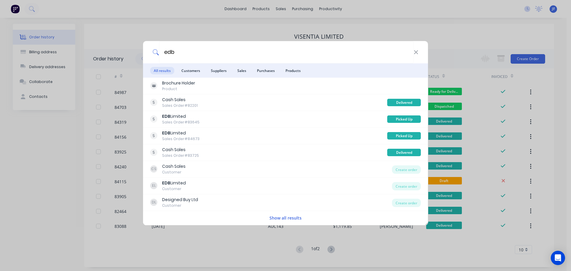
type input "edb"
click at [307, 31] on div "edb All results Customers Suppliers Sales Purchases Products Brochure Holder Pr…" at bounding box center [285, 135] width 571 height 271
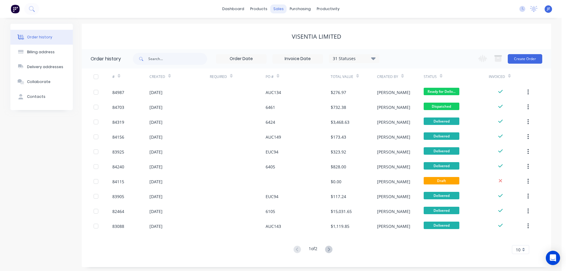
click at [280, 8] on div "sales" at bounding box center [279, 8] width 16 height 9
click at [291, 29] on div "Sales Orders" at bounding box center [300, 28] width 24 height 5
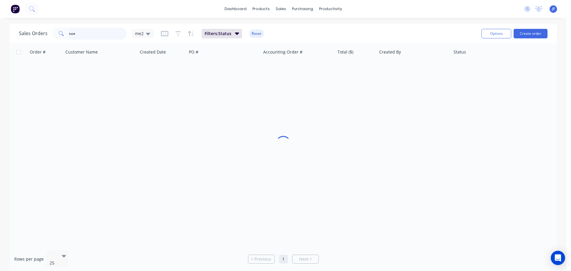
click at [118, 32] on input "sue" at bounding box center [98, 34] width 58 height 12
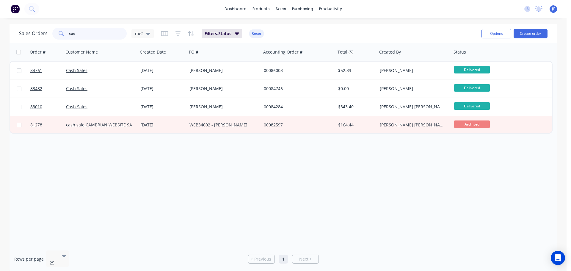
click at [118, 32] on input "sue" at bounding box center [98, 34] width 58 height 12
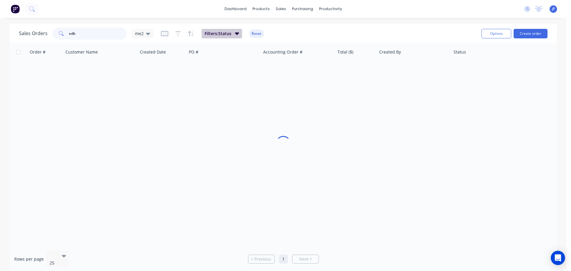
type input "edb"
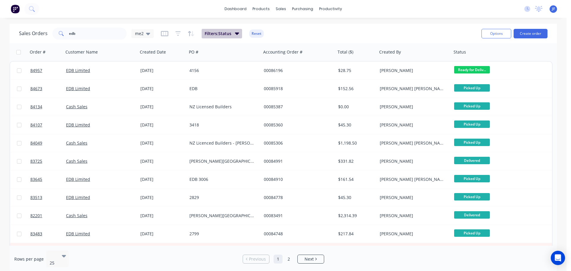
click at [233, 34] on button "Filters: Status" at bounding box center [222, 34] width 40 height 10
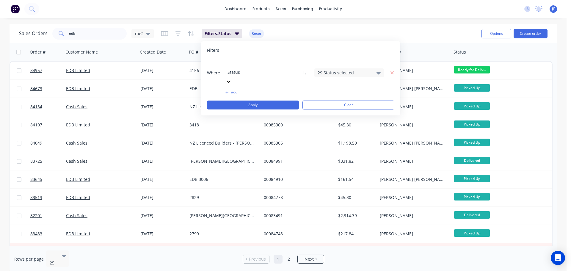
click at [348, 70] on div "29 Status selected" at bounding box center [345, 73] width 54 height 6
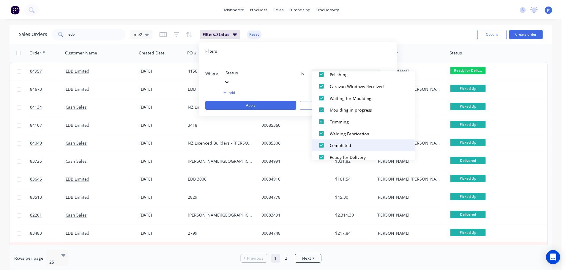
scroll to position [238, 0]
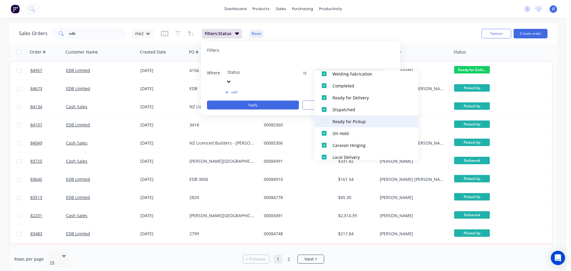
click at [339, 123] on div "Ready for Pickup" at bounding box center [367, 121] width 71 height 6
click at [251, 84] on div "Where Status is 30 Status selected add Apply Clear" at bounding box center [300, 84] width 187 height 50
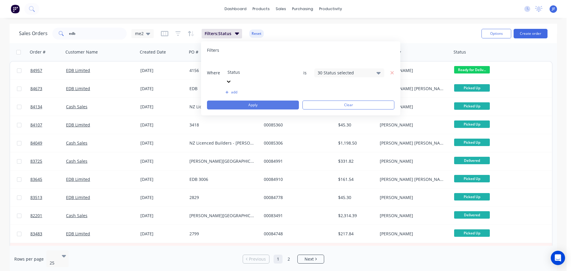
click at [253, 101] on button "Apply" at bounding box center [253, 105] width 92 height 9
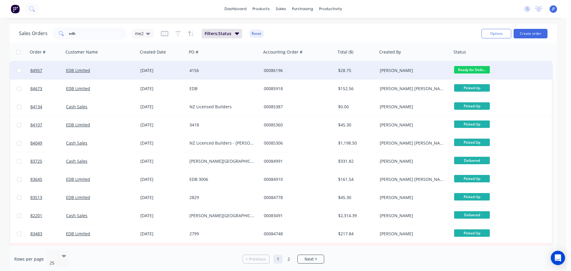
click at [281, 77] on div "00086196" at bounding box center [298, 71] width 74 height 18
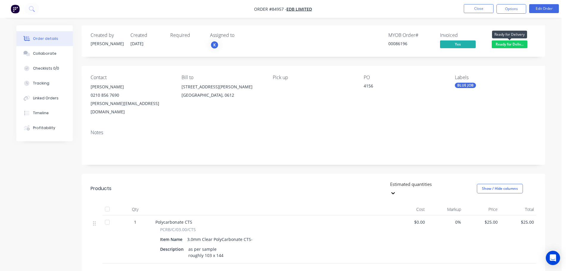
click at [510, 46] on span "Ready for Deliv..." at bounding box center [510, 43] width 36 height 7
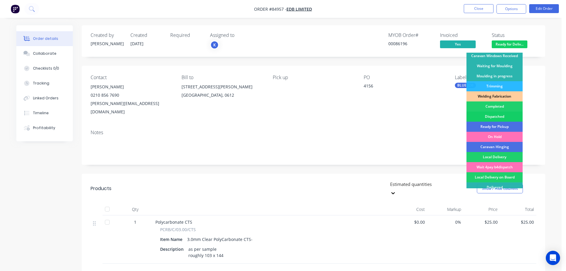
scroll to position [117, 0]
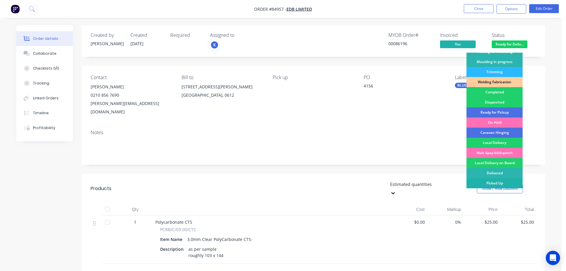
click at [502, 180] on div "Picked Up" at bounding box center [495, 183] width 56 height 10
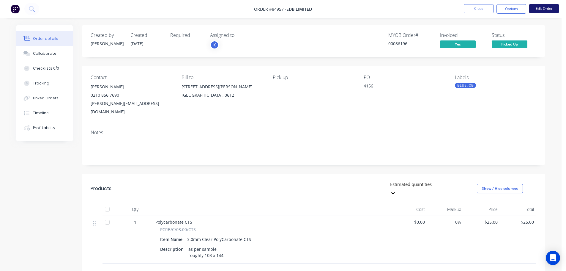
click at [542, 8] on button "Edit Order" at bounding box center [545, 8] width 30 height 9
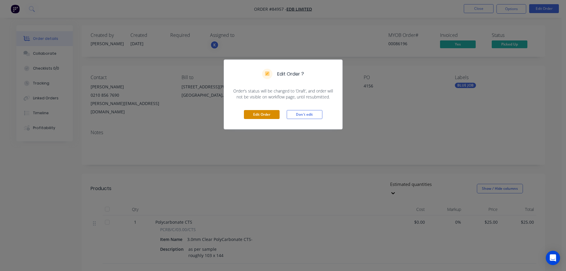
click at [246, 113] on button "Edit Order" at bounding box center [262, 114] width 36 height 9
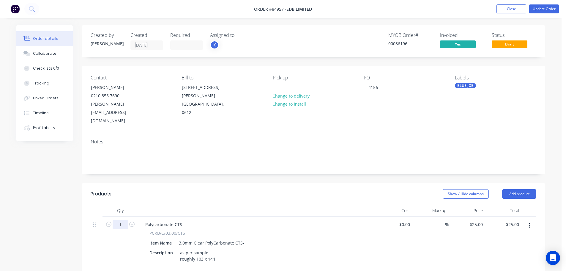
click at [118, 220] on input "1" at bounding box center [120, 224] width 15 height 9
type input "10"
click at [166, 155] on div "Notes" at bounding box center [314, 154] width 464 height 40
click at [512, 220] on input "250.00" at bounding box center [512, 224] width 18 height 9
type input "25"
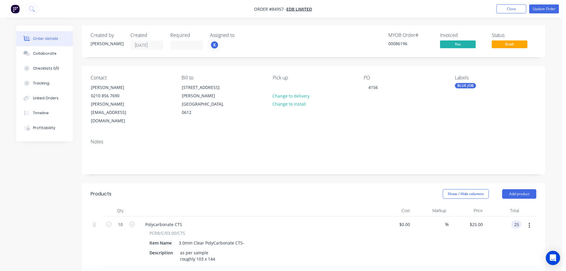
type input "$2.50"
type input "$25.00"
click at [532, 150] on div "Notes" at bounding box center [314, 154] width 464 height 40
click at [534, 11] on button "Update Order" at bounding box center [545, 8] width 30 height 9
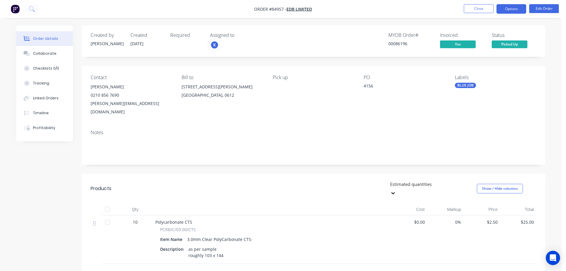
click at [511, 7] on button "Options" at bounding box center [512, 9] width 30 height 10
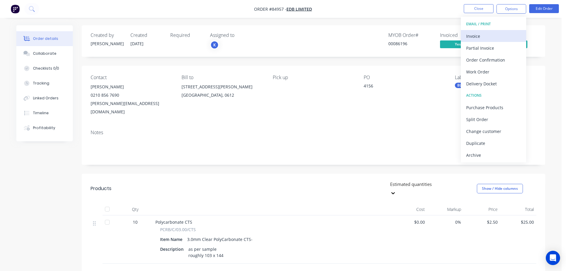
click at [498, 34] on div "Invoice" at bounding box center [494, 36] width 55 height 9
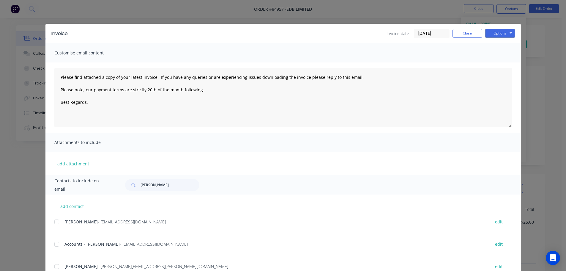
scroll to position [119, 0]
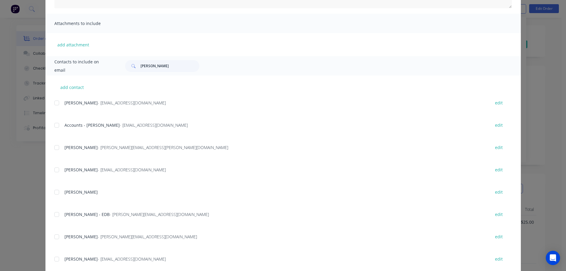
click at [58, 124] on div at bounding box center [57, 125] width 12 height 12
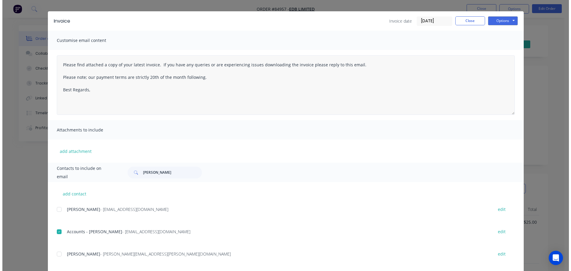
scroll to position [0, 0]
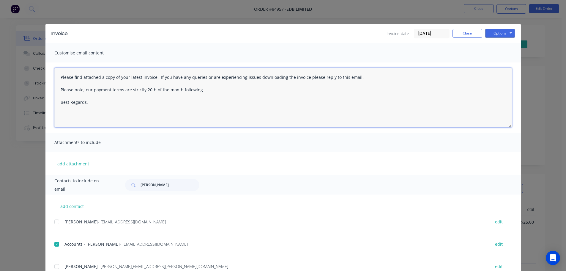
click at [135, 93] on textarea "Please find attached a copy of your latest invoice. If you have any queries or …" at bounding box center [283, 97] width 458 height 59
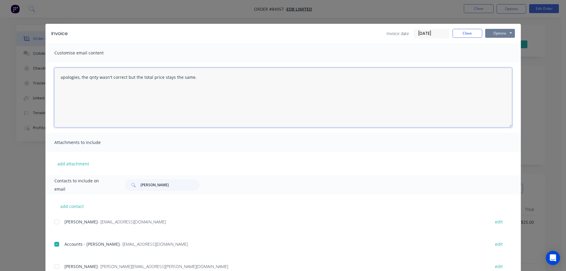
type textarea "apologies, the qnty wasn't correct but the total price stays the same."
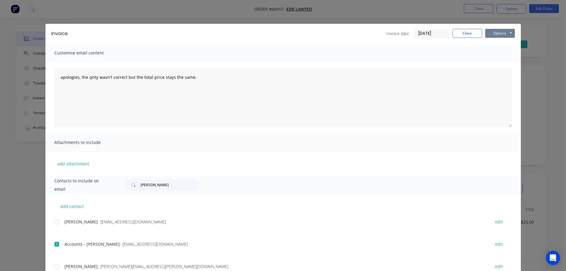
click at [494, 32] on button "Options" at bounding box center [501, 33] width 30 height 9
click at [497, 65] on button "Email" at bounding box center [505, 64] width 38 height 10
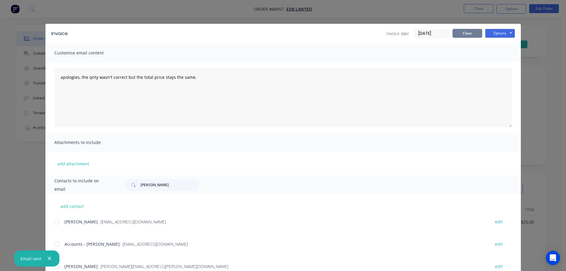
click at [458, 34] on button "Close" at bounding box center [468, 33] width 30 height 9
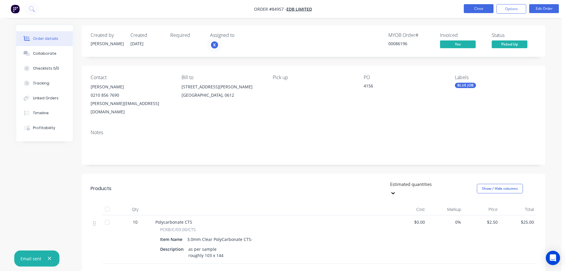
click at [493, 6] on button "Close" at bounding box center [479, 8] width 30 height 9
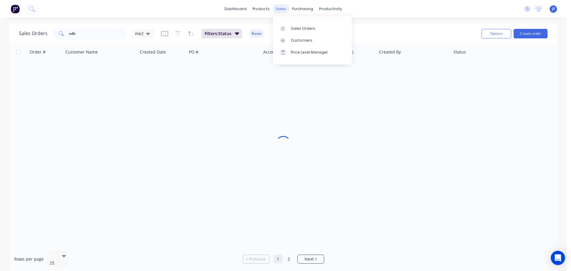
click at [282, 7] on div "sales" at bounding box center [281, 8] width 16 height 9
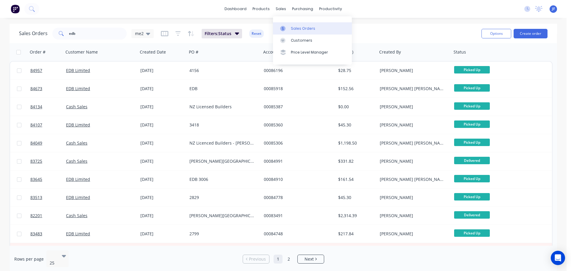
click at [296, 31] on link "Sales Orders" at bounding box center [312, 28] width 79 height 12
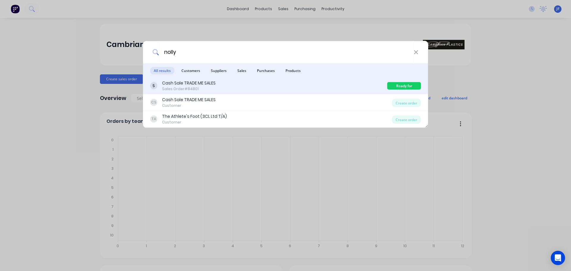
type input "nolly"
click at [316, 87] on div "Cash Sale TRADE ME SALES Sales Order #84801" at bounding box center [268, 86] width 237 height 12
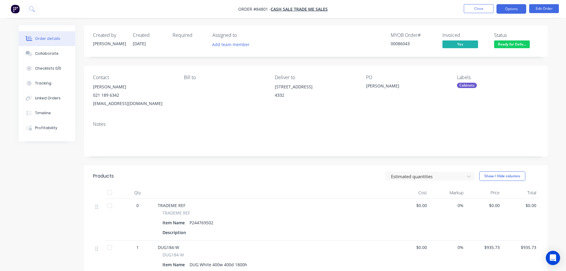
click at [522, 9] on button "Options" at bounding box center [512, 9] width 30 height 10
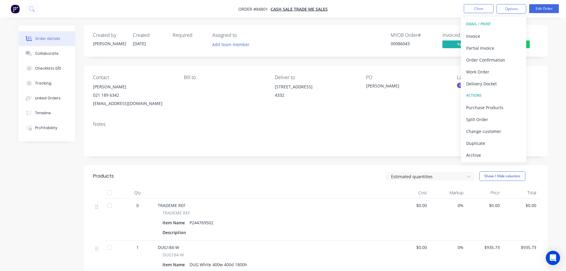
drag, startPoint x: 493, startPoint y: 83, endPoint x: 493, endPoint y: 78, distance: 4.8
click at [493, 82] on div "Delivery Docket" at bounding box center [494, 83] width 55 height 9
click at [492, 62] on div "Without pricing" at bounding box center [494, 60] width 55 height 9
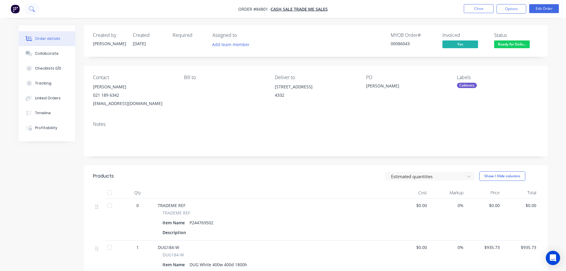
click at [35, 7] on button at bounding box center [31, 9] width 15 height 12
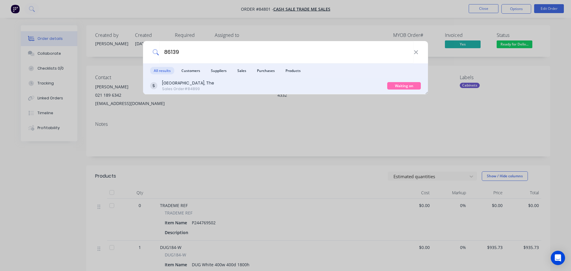
type input "86139"
click at [283, 89] on div "[GEOGRAPHIC_DATA], The Sales Order #84899" at bounding box center [268, 86] width 237 height 12
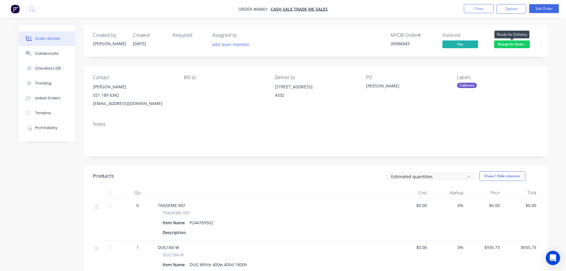
click at [516, 41] on span "Ready for Deliv..." at bounding box center [512, 43] width 36 height 7
drag, startPoint x: 447, startPoint y: 20, endPoint x: 147, endPoint y: 26, distance: 299.8
click at [444, 20] on div "Order details Collaborate Checklists 0/0 Tracking Linked Orders Timeline Profit…" at bounding box center [283, 200] width 566 height 401
click at [30, 7] on icon at bounding box center [32, 9] width 6 height 6
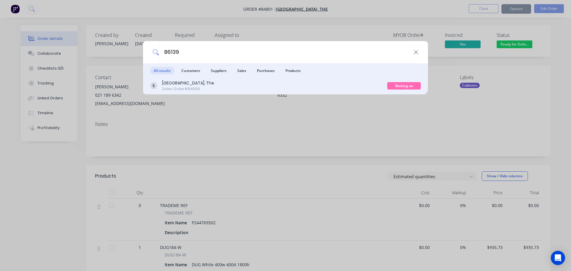
type input "86139"
click at [308, 86] on div "[GEOGRAPHIC_DATA], The Sales Order #84899" at bounding box center [268, 86] width 237 height 12
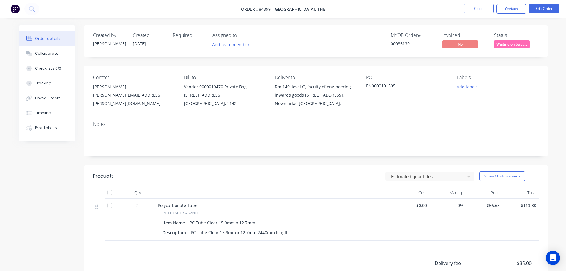
click at [505, 45] on span "Waiting on Supp..." at bounding box center [512, 43] width 36 height 7
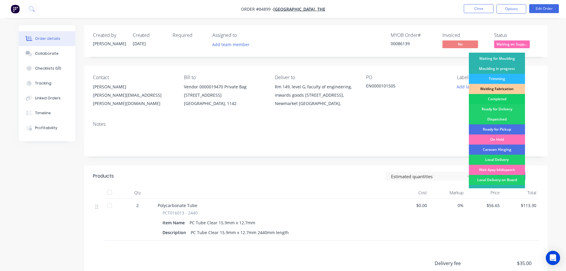
scroll to position [117, 0]
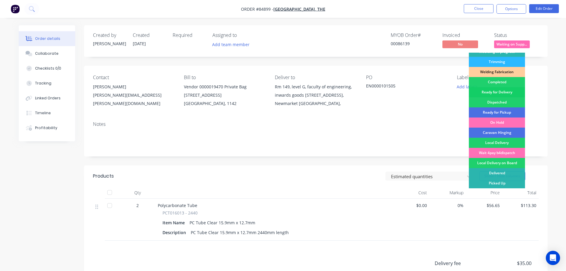
click at [509, 92] on div "Ready for Delivery" at bounding box center [497, 92] width 56 height 10
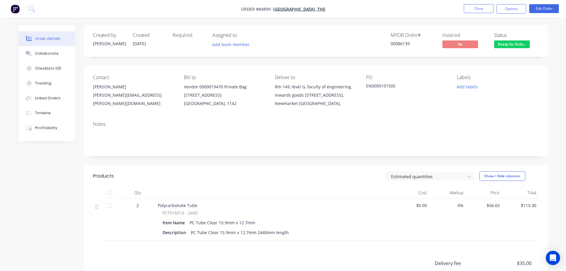
click at [360, 96] on div "Contact [PERSON_NAME] [PERSON_NAME][EMAIL_ADDRESS][PERSON_NAME][DOMAIN_NAME] Bi…" at bounding box center [316, 91] width 464 height 51
click at [503, 17] on nav "Order #84899 - [GEOGRAPHIC_DATA], [GEOGRAPHIC_DATA] Close Options Edit Order" at bounding box center [283, 9] width 566 height 18
click at [503, 10] on button "Options" at bounding box center [512, 9] width 30 height 10
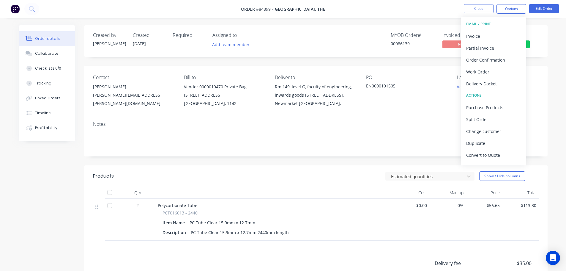
click at [492, 30] on button "EMAIL / PRINT" at bounding box center [493, 24] width 65 height 12
click at [494, 35] on div "Invoice" at bounding box center [494, 36] width 55 height 9
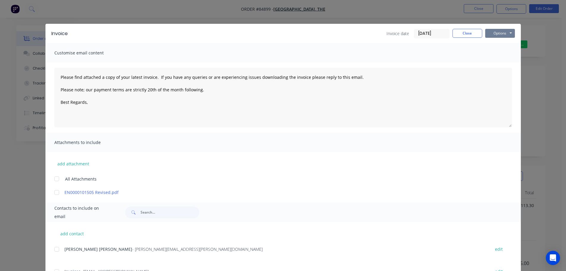
click at [495, 36] on button "Options" at bounding box center [501, 33] width 30 height 9
click at [495, 55] on button "Print" at bounding box center [505, 54] width 38 height 10
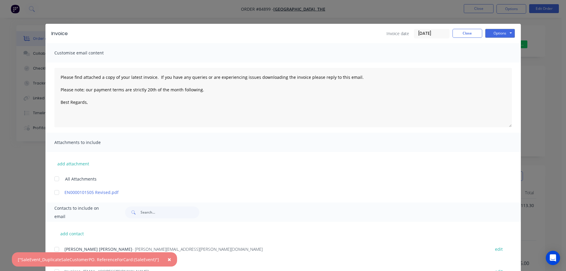
click at [162, 261] on button "×" at bounding box center [169, 259] width 15 height 14
type textarea "Please find attached a copy of your latest invoice. If you have any queries or …"
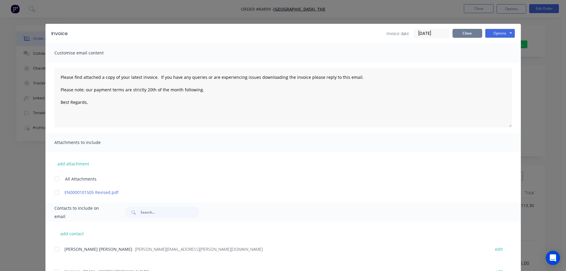
click at [456, 32] on button "Close" at bounding box center [468, 33] width 30 height 9
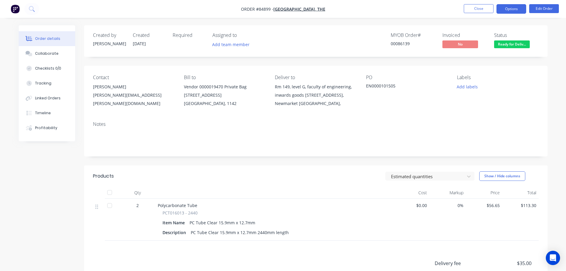
click at [504, 9] on button "Options" at bounding box center [512, 9] width 30 height 10
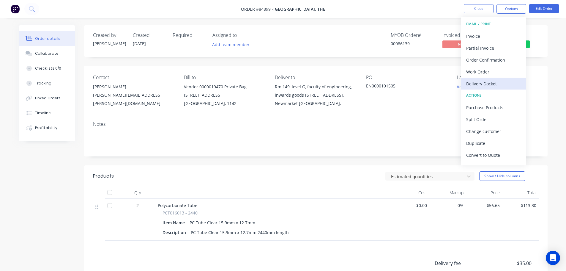
click at [489, 87] on div "Delivery Docket" at bounding box center [494, 83] width 55 height 9
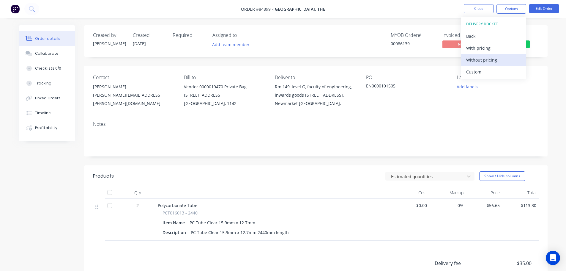
click at [488, 59] on div "Without pricing" at bounding box center [494, 60] width 55 height 9
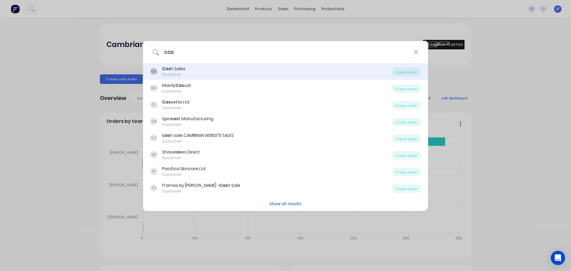
type input "cas"
click at [204, 68] on div "CS Cas h Sales Customer" at bounding box center [271, 72] width 242 height 12
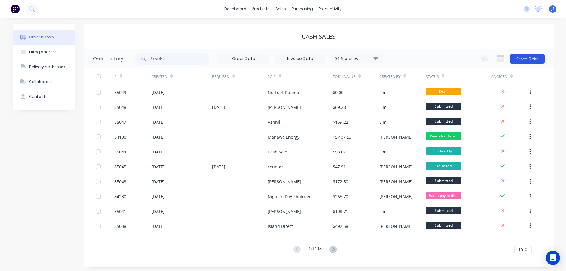
click at [523, 57] on button "Create Order" at bounding box center [528, 59] width 34 height 10
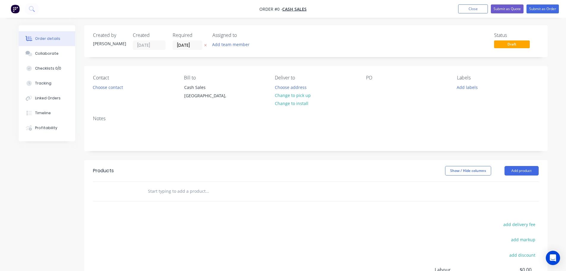
click at [207, 47] on icon "button" at bounding box center [205, 45] width 3 height 4
click at [116, 89] on button "Choose contact" at bounding box center [108, 87] width 37 height 8
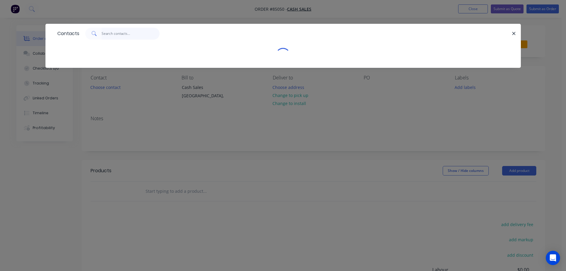
click at [132, 39] on input "text" at bounding box center [131, 34] width 58 height 12
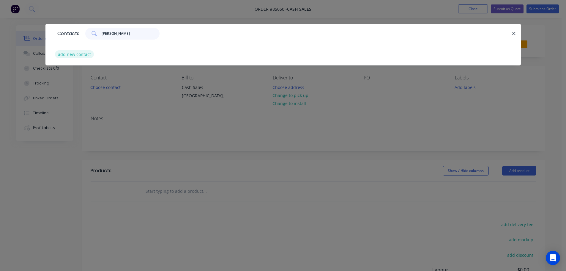
type input "[PERSON_NAME]"
click at [84, 54] on button "add new contact" at bounding box center [74, 54] width 39 height 8
select select "NZ"
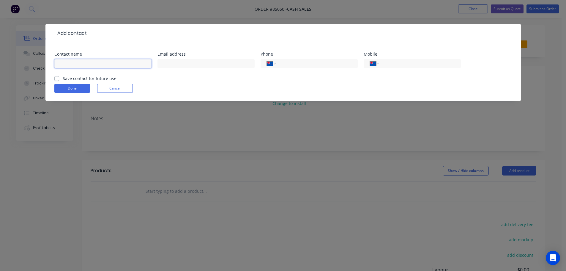
click at [77, 63] on input "text" at bounding box center [102, 63] width 97 height 9
paste input "[PERSON_NAME]"
type input "[PERSON_NAME]"
click at [404, 56] on div "Mobile International [GEOGRAPHIC_DATA] [GEOGRAPHIC_DATA] [GEOGRAPHIC_DATA] [GEO…" at bounding box center [412, 63] width 97 height 23
drag, startPoint x: 405, startPoint y: 62, endPoint x: 379, endPoint y: 66, distance: 26.4
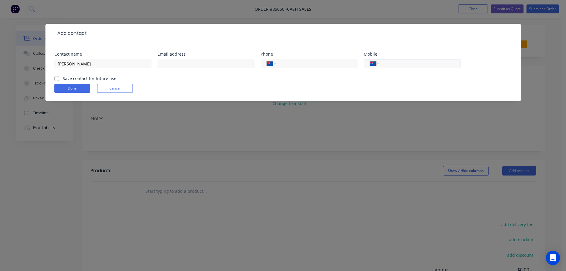
click at [405, 63] on input "tel" at bounding box center [418, 63] width 71 height 7
paste input "021 277 6233"
type input "021 277 6233"
drag, startPoint x: 178, startPoint y: 67, endPoint x: 174, endPoint y: 68, distance: 3.5
click at [178, 66] on input "text" at bounding box center [206, 63] width 97 height 9
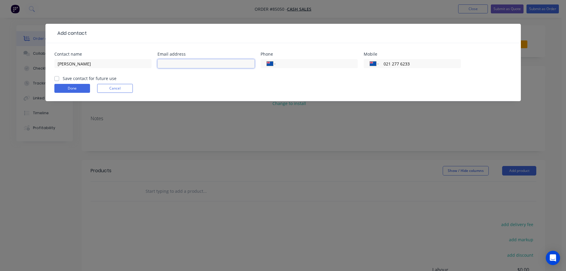
paste input "[PERSON_NAME][EMAIL_ADDRESS][PERSON_NAME][DOMAIN_NAME]"
type input "[PERSON_NAME][EMAIL_ADDRESS][PERSON_NAME][DOMAIN_NAME]"
click at [78, 76] on label "Save contact for future use" at bounding box center [90, 78] width 54 height 6
click at [59, 76] on input "Save contact for future use" at bounding box center [56, 78] width 5 height 6
checkbox input "true"
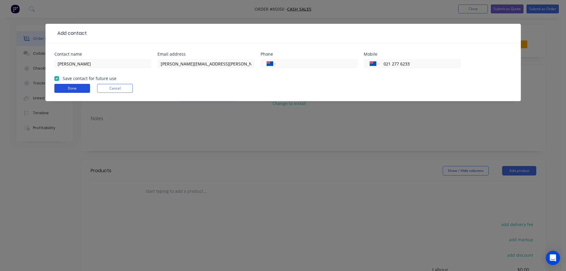
drag, startPoint x: 78, startPoint y: 87, endPoint x: 187, endPoint y: 92, distance: 109.8
click at [78, 87] on button "Done" at bounding box center [72, 88] width 36 height 9
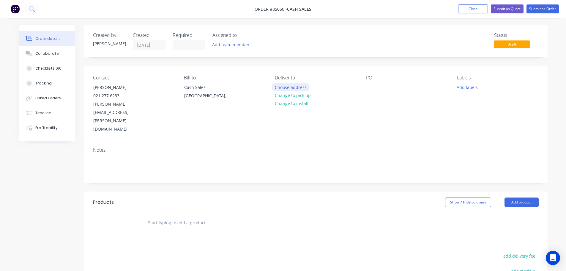
click at [302, 89] on button "Choose address" at bounding box center [291, 87] width 38 height 8
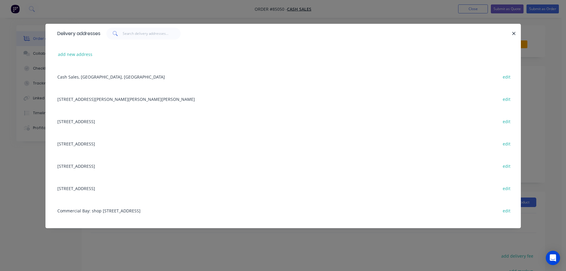
click at [276, 18] on div "Delivery addresses add new address Cash Sales, [GEOGRAPHIC_DATA], [GEOGRAPHIC_D…" at bounding box center [283, 135] width 566 height 271
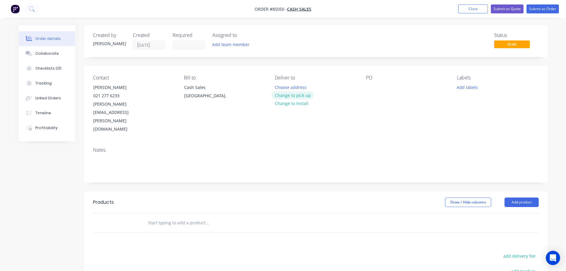
click at [299, 94] on button "Change to pick up" at bounding box center [293, 95] width 42 height 8
drag, startPoint x: 92, startPoint y: 87, endPoint x: 289, endPoint y: 93, distance: 196.6
click at [154, 91] on div "Contact [PERSON_NAME] [PHONE_NUMBER] [PERSON_NAME][EMAIL_ADDRESS][PERSON_NAME][…" at bounding box center [133, 104] width 81 height 59
copy div "[PERSON_NAME]"
click at [375, 87] on div at bounding box center [371, 87] width 10 height 9
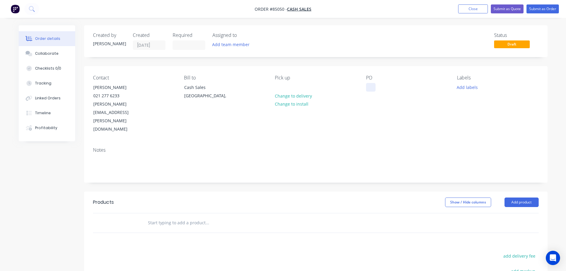
paste div
click at [212, 217] on input "text" at bounding box center [207, 223] width 119 height 12
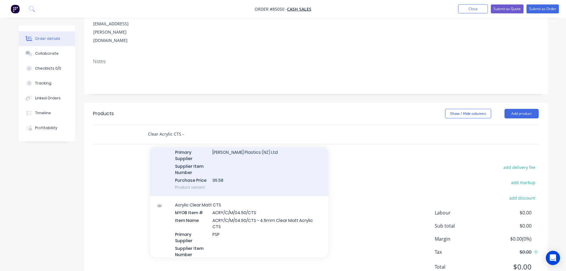
scroll to position [119, 0]
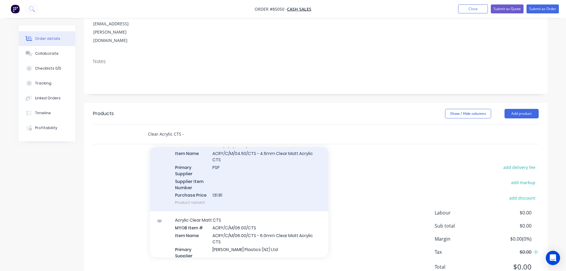
type input "Clear Acrylic CTS -"
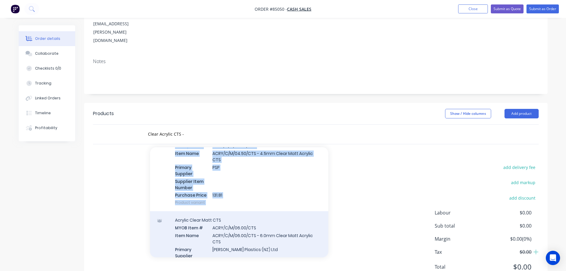
drag, startPoint x: 244, startPoint y: 165, endPoint x: 313, endPoint y: 192, distance: 74.7
click at [313, 192] on div "Add Clear Acrylic CTS - to order Acrylic Clear Matt CTS MYOB Item # ACRY/C/M/03…" at bounding box center [239, 202] width 178 height 110
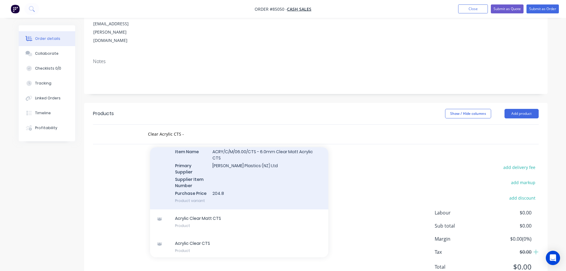
scroll to position [205, 0]
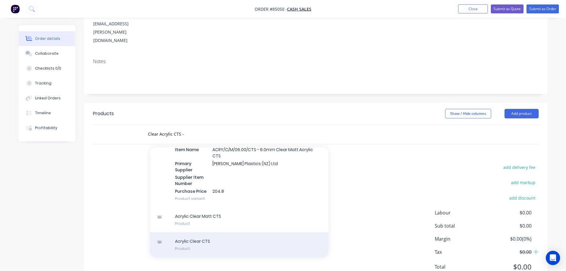
click at [282, 232] on div "Acrylic Clear CTS Product" at bounding box center [239, 244] width 178 height 25
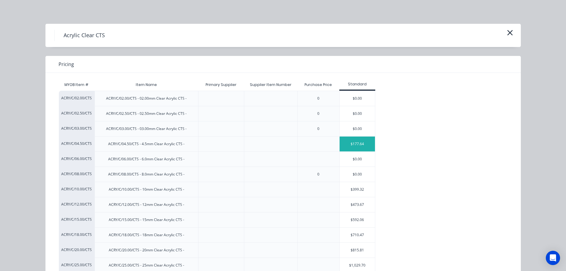
click at [352, 144] on div "$177.64" at bounding box center [358, 143] width 36 height 15
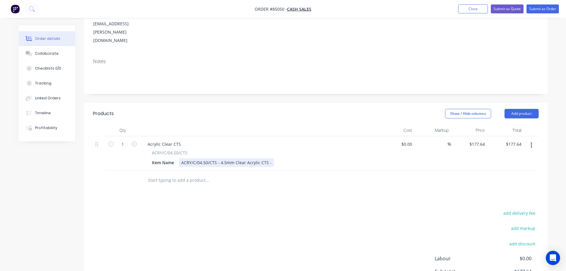
click at [271, 158] on div "ACRY/C/04.50/CTS - 4.5mm Clear Acrylic CTS -" at bounding box center [226, 162] width 95 height 9
click at [134, 141] on icon "button" at bounding box center [134, 143] width 5 height 5
type input "2"
type input "$355.28"
drag, startPoint x: 482, startPoint y: 119, endPoint x: 473, endPoint y: 141, distance: 23.2
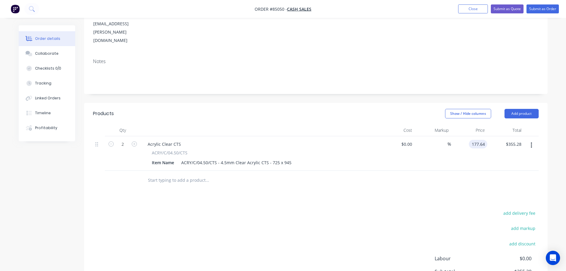
click at [481, 140] on input "177.64" at bounding box center [480, 144] width 16 height 9
paste input "64.89"
type input "$64.89"
type input "$129.78"
click at [470, 171] on div at bounding box center [316, 180] width 446 height 19
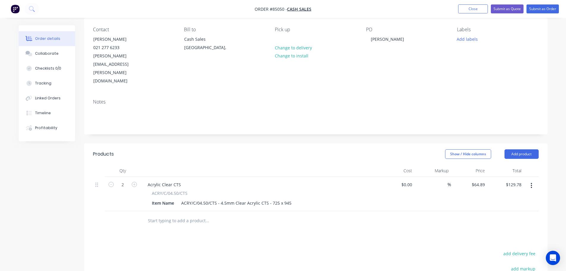
scroll to position [0, 0]
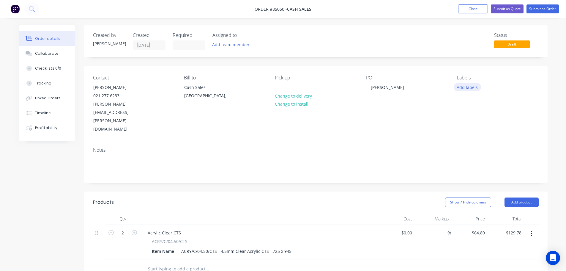
click at [468, 90] on button "Add labels" at bounding box center [467, 87] width 27 height 8
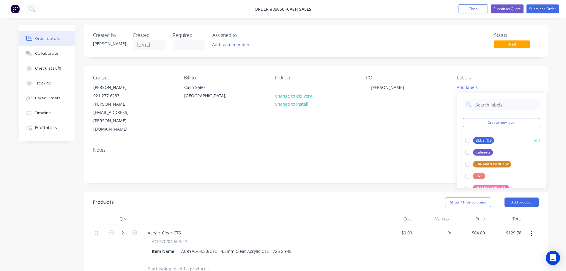
click at [480, 142] on div "BLUE JOB" at bounding box center [483, 140] width 21 height 7
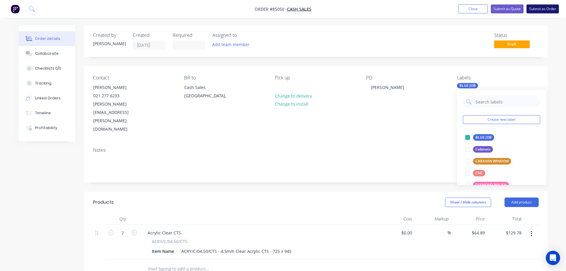
click at [554, 9] on button "Submit as Order" at bounding box center [543, 8] width 32 height 9
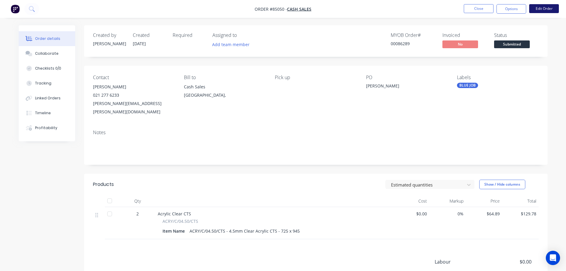
click at [552, 9] on button "Edit Order" at bounding box center [545, 8] width 30 height 9
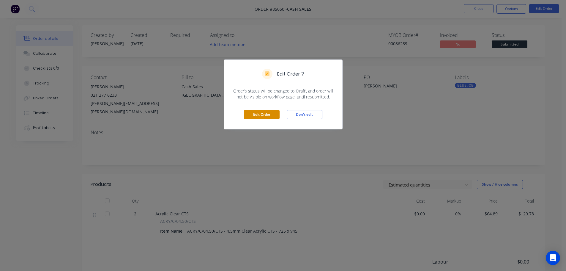
click at [247, 115] on button "Edit Order" at bounding box center [262, 114] width 36 height 9
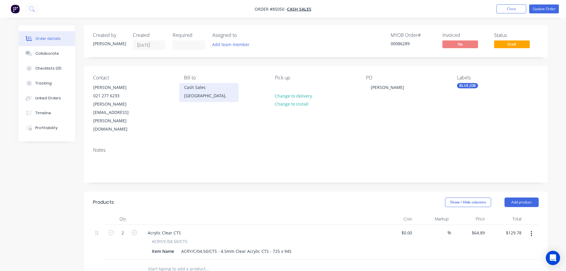
click at [196, 87] on div "Cash Sales" at bounding box center [208, 87] width 49 height 8
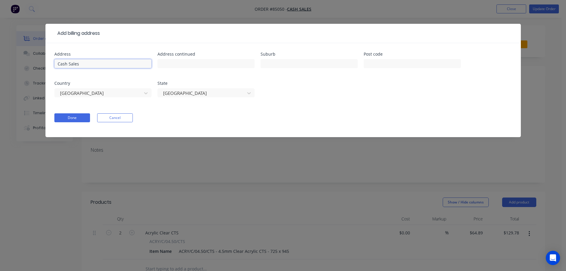
click at [124, 65] on input "Cash Sales" at bounding box center [102, 63] width 97 height 9
type input "St [PERSON_NAME]"
click at [63, 117] on button "Done" at bounding box center [72, 117] width 36 height 9
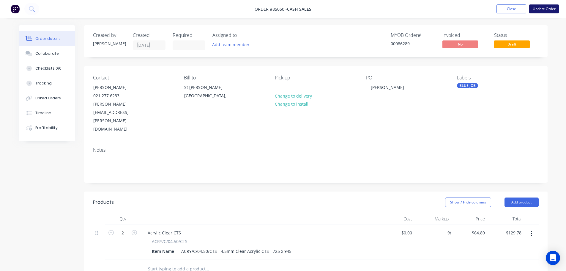
click at [539, 9] on button "Update Order" at bounding box center [545, 8] width 30 height 9
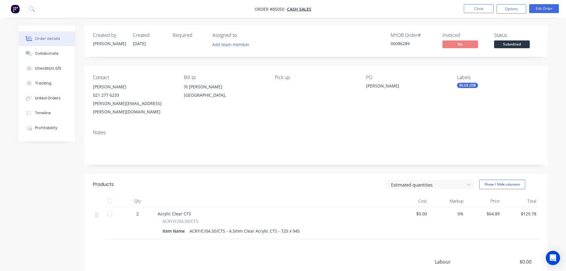
click at [525, 4] on nav "Order #85050 - Cash Sales Close Options Edit Order" at bounding box center [283, 9] width 566 height 18
click at [518, 10] on button "Options" at bounding box center [512, 9] width 30 height 10
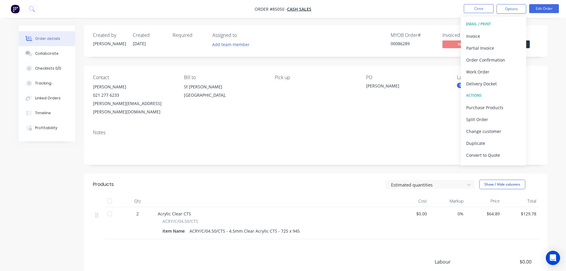
click at [500, 33] on div "Invoice" at bounding box center [494, 36] width 55 height 9
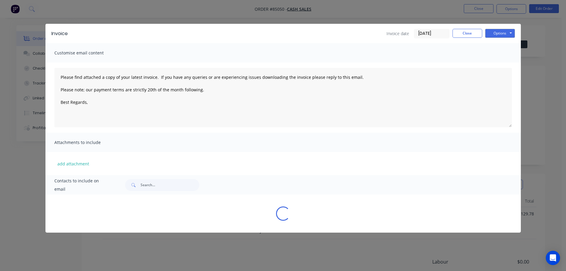
click at [507, 31] on button "Options" at bounding box center [501, 33] width 30 height 9
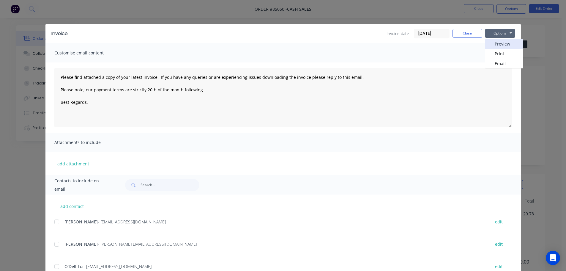
click at [505, 42] on button "Preview" at bounding box center [505, 44] width 38 height 10
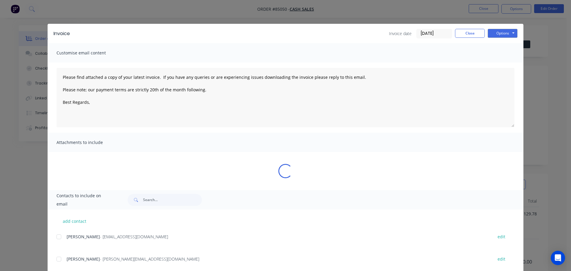
type textarea "Please find attached a copy of your latest invoice. If you have any queries or …"
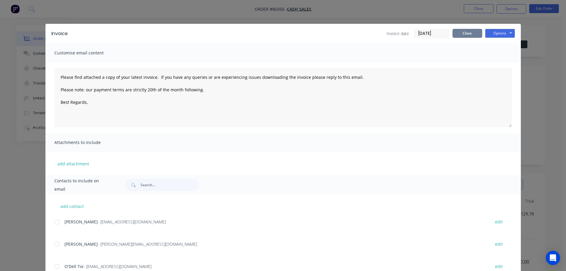
click at [470, 34] on button "Close" at bounding box center [468, 33] width 30 height 9
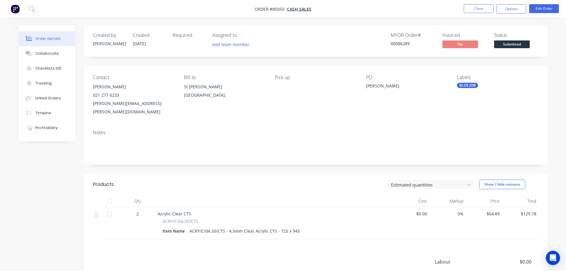
click at [507, 14] on nav "Order #85050 - Cash Sales Close Options Edit Order" at bounding box center [283, 9] width 566 height 18
click at [508, 11] on button "Options" at bounding box center [512, 9] width 30 height 10
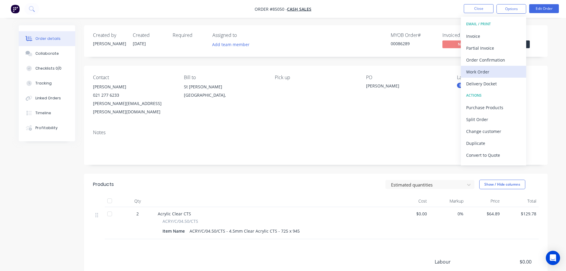
click at [485, 73] on div "Work Order" at bounding box center [494, 71] width 55 height 9
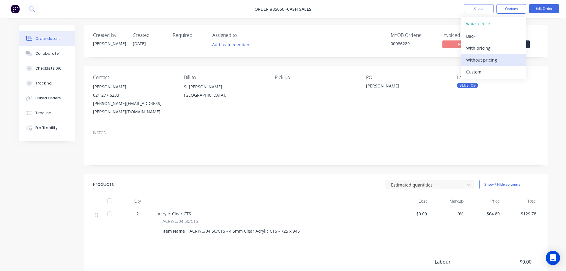
click at [486, 60] on div "Without pricing" at bounding box center [494, 60] width 55 height 9
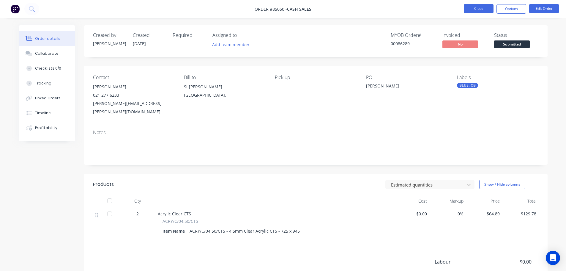
click at [471, 10] on button "Close" at bounding box center [479, 8] width 30 height 9
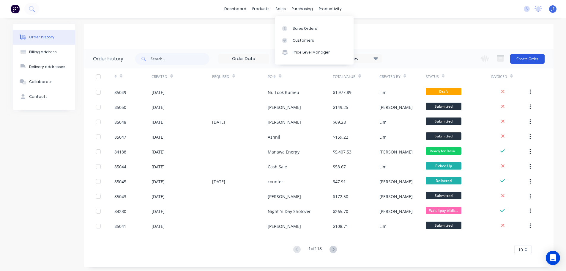
click at [532, 56] on button "Create Order" at bounding box center [528, 59] width 34 height 10
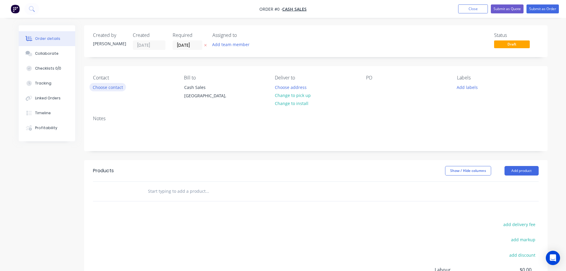
click at [109, 86] on button "Choose contact" at bounding box center [108, 87] width 37 height 8
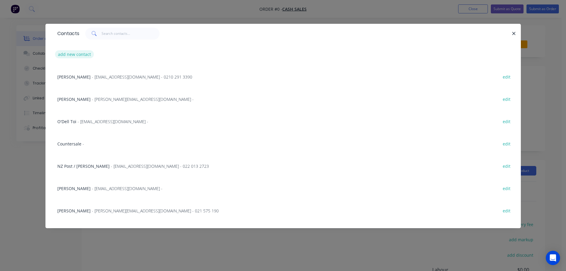
click at [84, 56] on button "add new contact" at bounding box center [74, 54] width 39 height 8
select select "NZ"
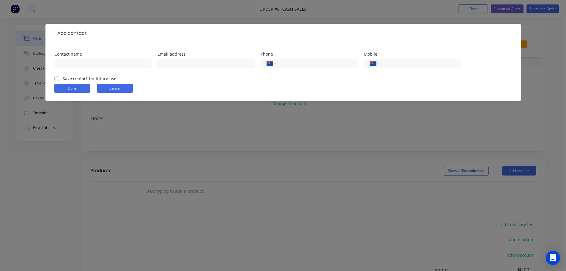
click at [119, 84] on button "Cancel" at bounding box center [115, 88] width 36 height 9
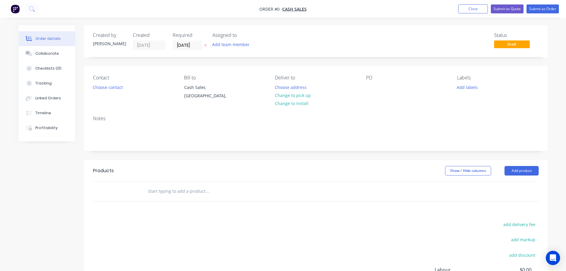
click at [206, 42] on button "button" at bounding box center [205, 45] width 6 height 7
click at [120, 87] on button "Choose contact" at bounding box center [108, 87] width 37 height 8
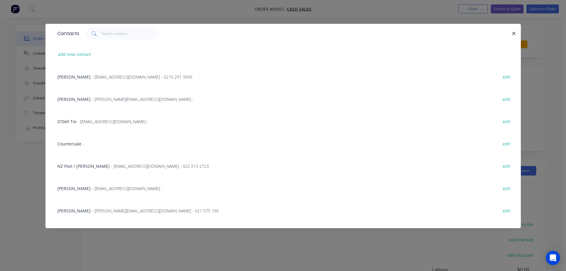
click at [111, 26] on div "Contacts" at bounding box center [283, 33] width 476 height 19
click at [111, 31] on input "text" at bounding box center [131, 34] width 58 height 12
paste input "[PERSON_NAME]"
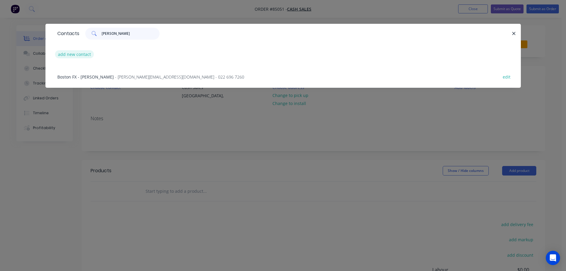
type input "[PERSON_NAME]"
click at [75, 56] on button "add new contact" at bounding box center [74, 54] width 39 height 8
select select "NZ"
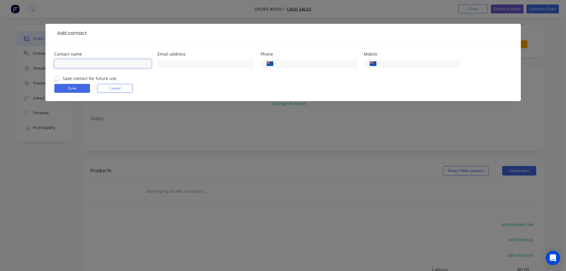
click at [96, 61] on input "text" at bounding box center [102, 63] width 97 height 9
paste input "[PERSON_NAME]"
type input "[PERSON_NAME]"
click at [94, 78] on label "Save contact for future use" at bounding box center [90, 78] width 54 height 6
click at [59, 78] on input "Save contact for future use" at bounding box center [56, 78] width 5 height 6
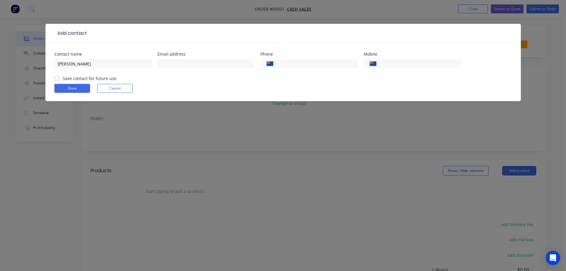
checkbox input "true"
click at [181, 58] on div at bounding box center [206, 67] width 97 height 18
click at [179, 63] on input "text" at bounding box center [206, 63] width 97 height 9
paste input "[EMAIL_ADDRESS][DOMAIN_NAME]"
type input "[EMAIL_ADDRESS][DOMAIN_NAME]"
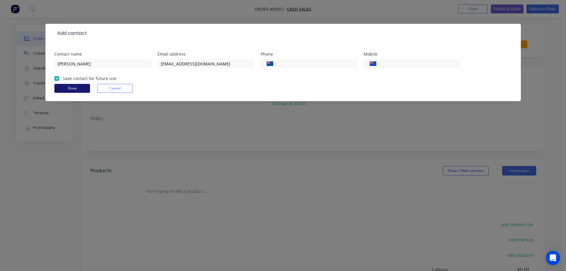
click at [71, 87] on button "Done" at bounding box center [72, 88] width 36 height 9
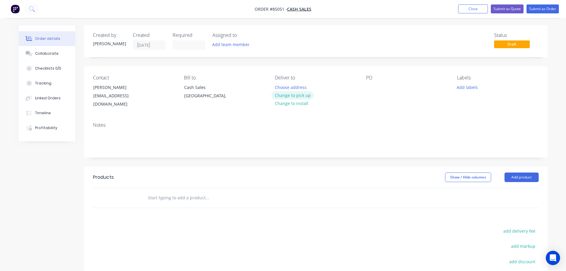
click at [299, 96] on button "Change to pick up" at bounding box center [293, 95] width 42 height 8
drag, startPoint x: 91, startPoint y: 86, endPoint x: 161, endPoint y: 89, distance: 70.5
click at [161, 89] on div "Contact Damian [EMAIL_ADDRESS][DOMAIN_NAME]" at bounding box center [133, 92] width 81 height 34
copy div "[PERSON_NAME]"
click at [375, 88] on div at bounding box center [371, 87] width 10 height 9
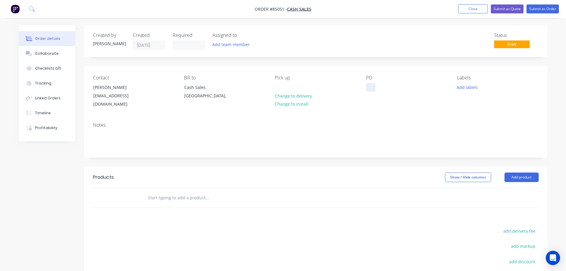
paste div
click at [188, 192] on input "text" at bounding box center [207, 198] width 119 height 12
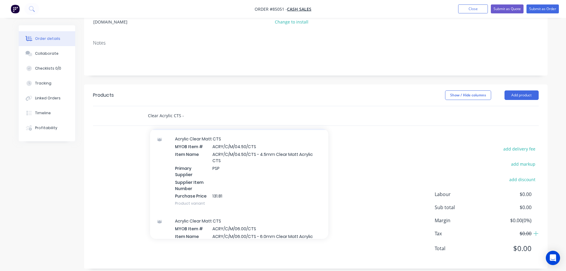
scroll to position [205, 0]
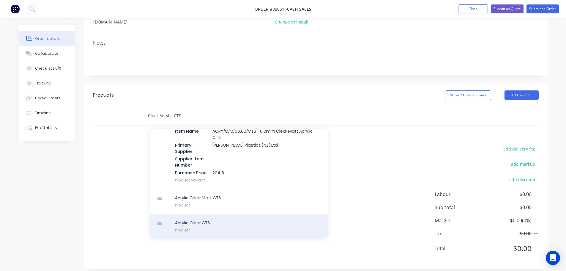
type input "Clear Acrylic CTS -"
click at [224, 222] on div "Acrylic Clear CTS Product" at bounding box center [239, 226] width 178 height 25
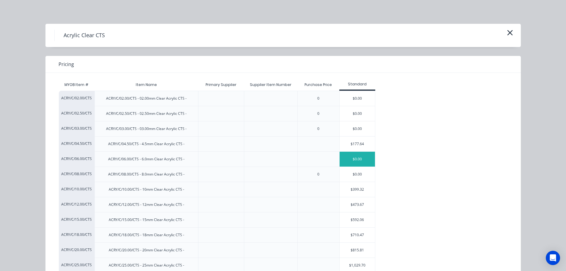
click at [365, 157] on div "$0.00" at bounding box center [358, 159] width 36 height 15
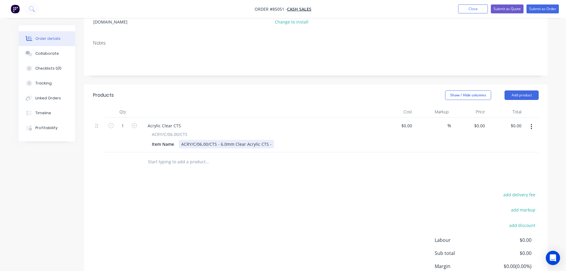
click at [271, 140] on div "Item Name ACRY/C/06.00/CTS - 6.0mm Clear Acrylic CTS -" at bounding box center [259, 144] width 218 height 9
click at [278, 178] on div "Products Show / Hide columns Add product Qty Cost Markup Price Total 1 Acrylic …" at bounding box center [316, 199] width 464 height 230
click at [480, 121] on div "0 $0.00" at bounding box center [480, 125] width 16 height 9
type input "$25.00"
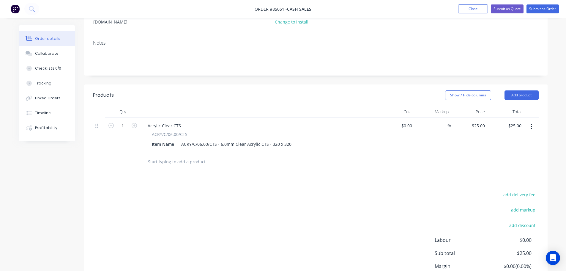
click at [397, 192] on div "add delivery fee add markup add discount Labour $0.00 Sub total $25.00 Margin $…" at bounding box center [316, 248] width 446 height 115
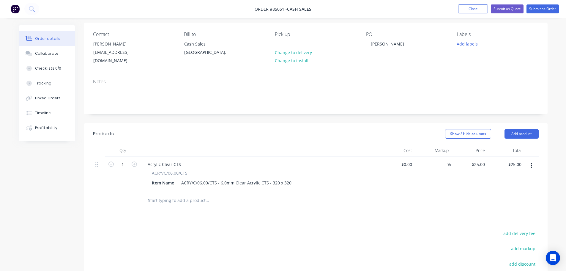
scroll to position [0, 0]
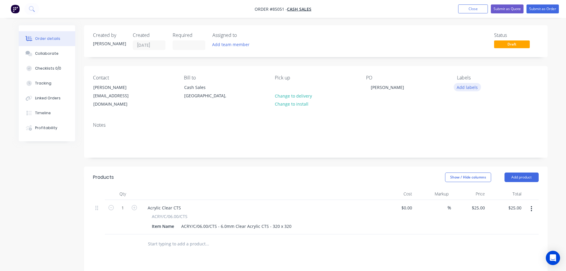
click at [475, 88] on button "Add labels" at bounding box center [467, 87] width 27 height 8
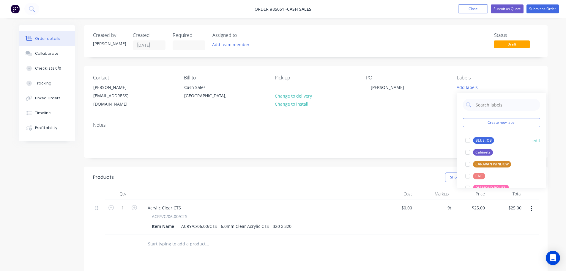
click at [484, 134] on div "BLUE JOB edit" at bounding box center [501, 140] width 77 height 12
click at [492, 136] on button "BLUE JOB" at bounding box center [480, 140] width 34 height 8
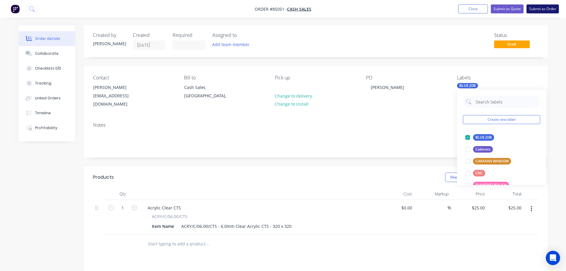
click at [543, 6] on button "Submit as Order" at bounding box center [543, 8] width 32 height 9
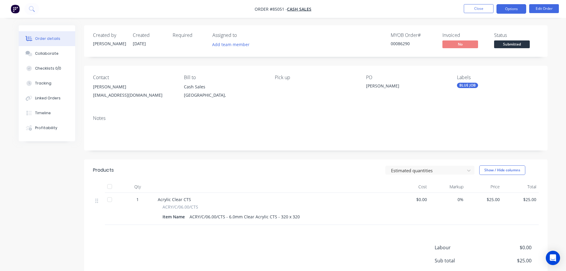
click at [519, 4] on nav "Order #85051 - Cash Sales Close Options Edit Order" at bounding box center [283, 9] width 566 height 18
click at [516, 9] on button "Options" at bounding box center [512, 9] width 30 height 10
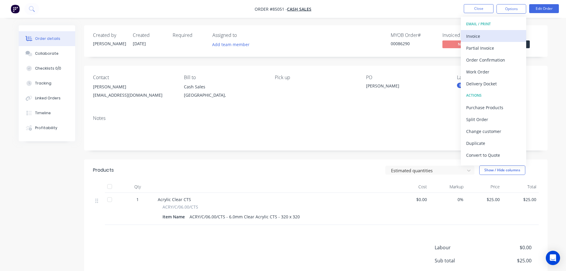
click at [491, 31] on button "Invoice" at bounding box center [493, 36] width 65 height 12
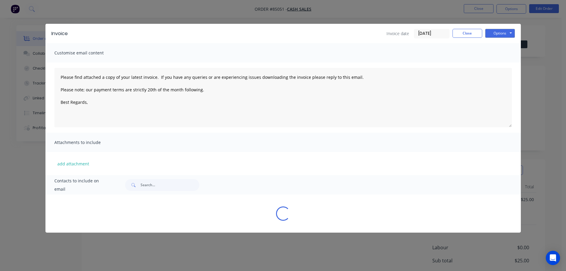
click at [494, 32] on button "Options" at bounding box center [501, 33] width 30 height 9
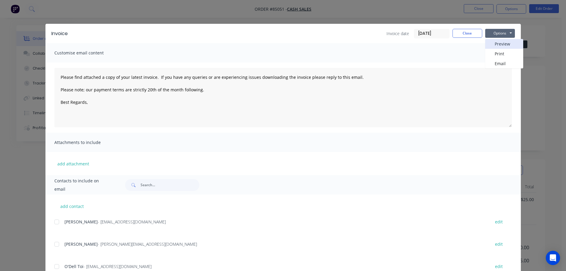
click at [494, 41] on button "Preview" at bounding box center [505, 44] width 38 height 10
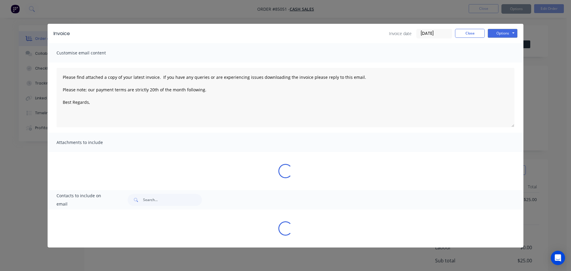
type textarea "Please find attached a copy of your latest invoice. If you have any queries or …"
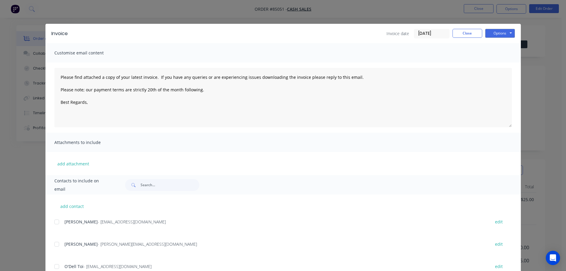
click at [33, 109] on div "Invoice Invoice date [DATE] Close Options Preview Print Email Customise email c…" at bounding box center [283, 135] width 566 height 271
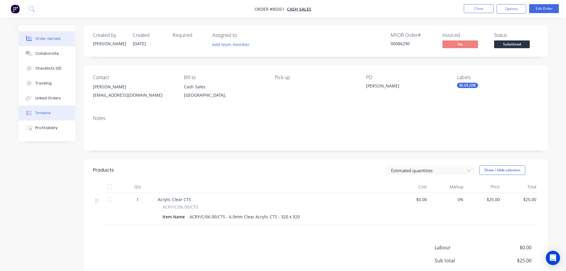
click at [34, 110] on button "Timeline" at bounding box center [47, 113] width 56 height 15
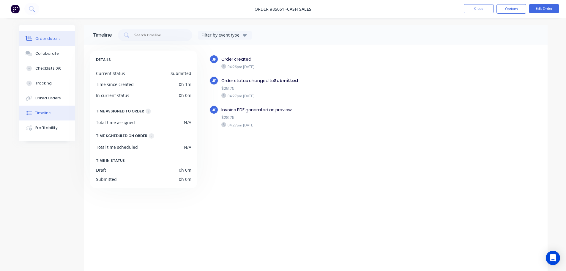
click at [49, 42] on button "Order details" at bounding box center [47, 38] width 56 height 15
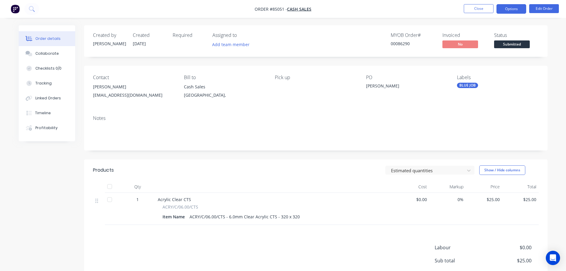
click at [508, 7] on button "Options" at bounding box center [512, 9] width 30 height 10
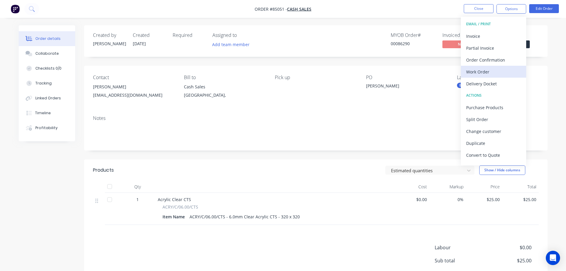
click at [495, 75] on div "Work Order" at bounding box center [494, 71] width 55 height 9
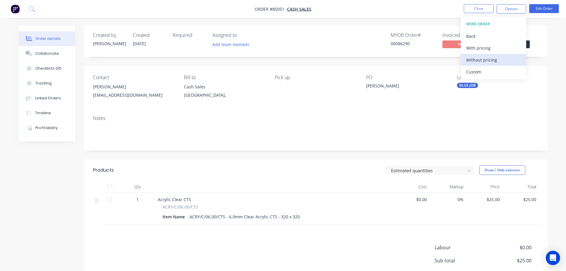
click at [494, 60] on div "Without pricing" at bounding box center [494, 60] width 55 height 9
